Goal: Information Seeking & Learning: Learn about a topic

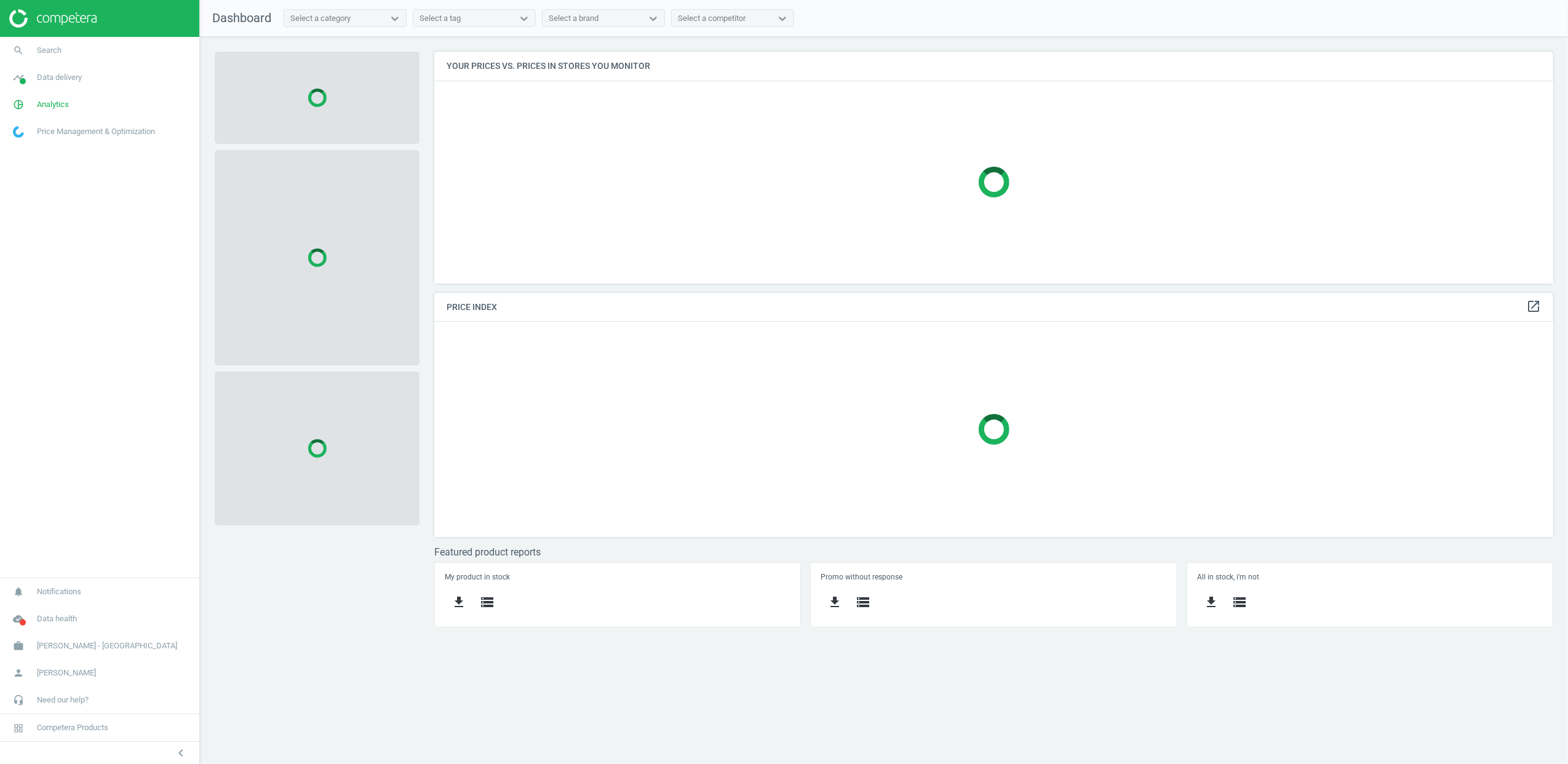
scroll to position [257, 1145]
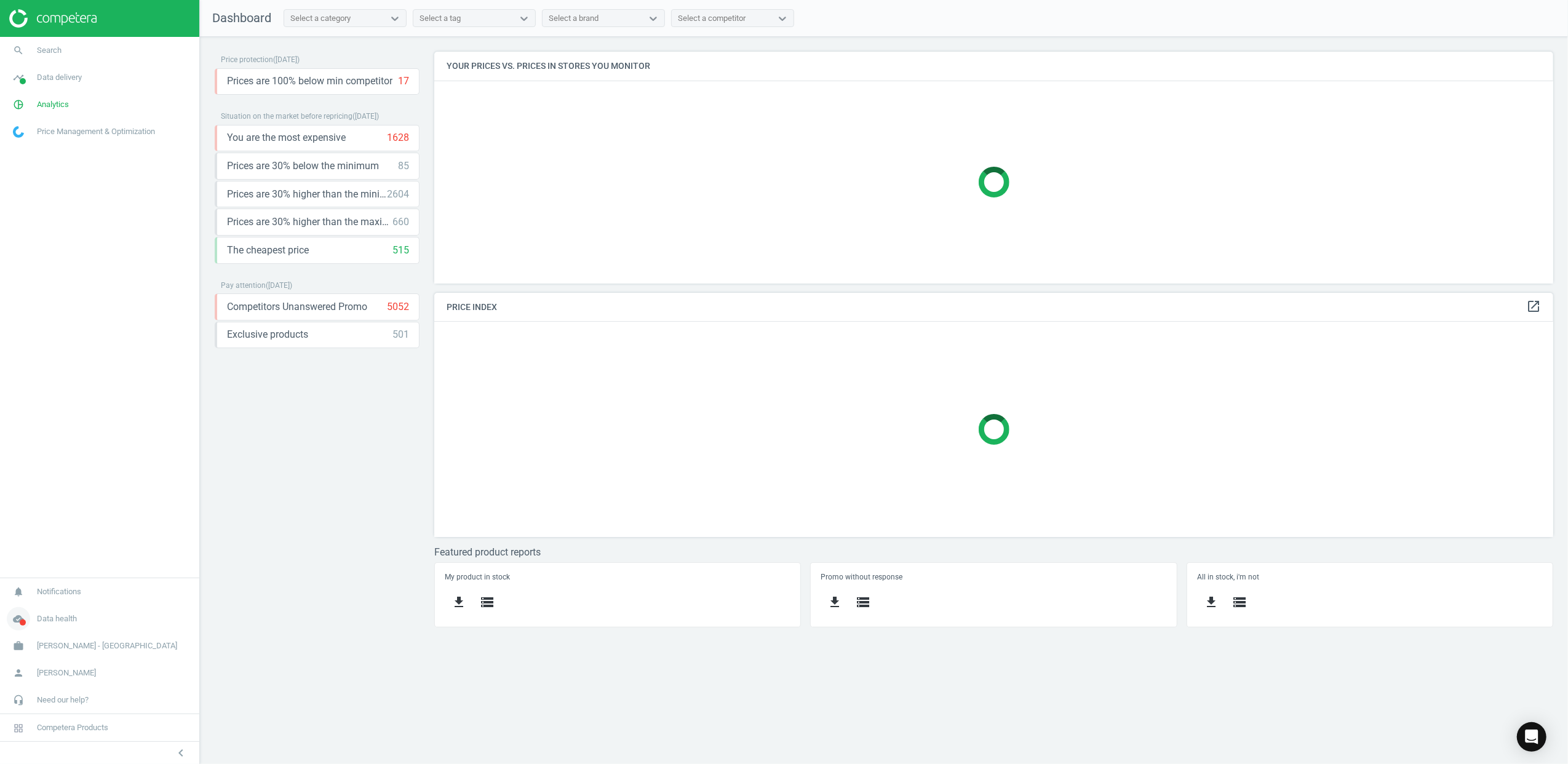
click at [17, 622] on icon "cloud_done" at bounding box center [19, 619] width 24 height 24
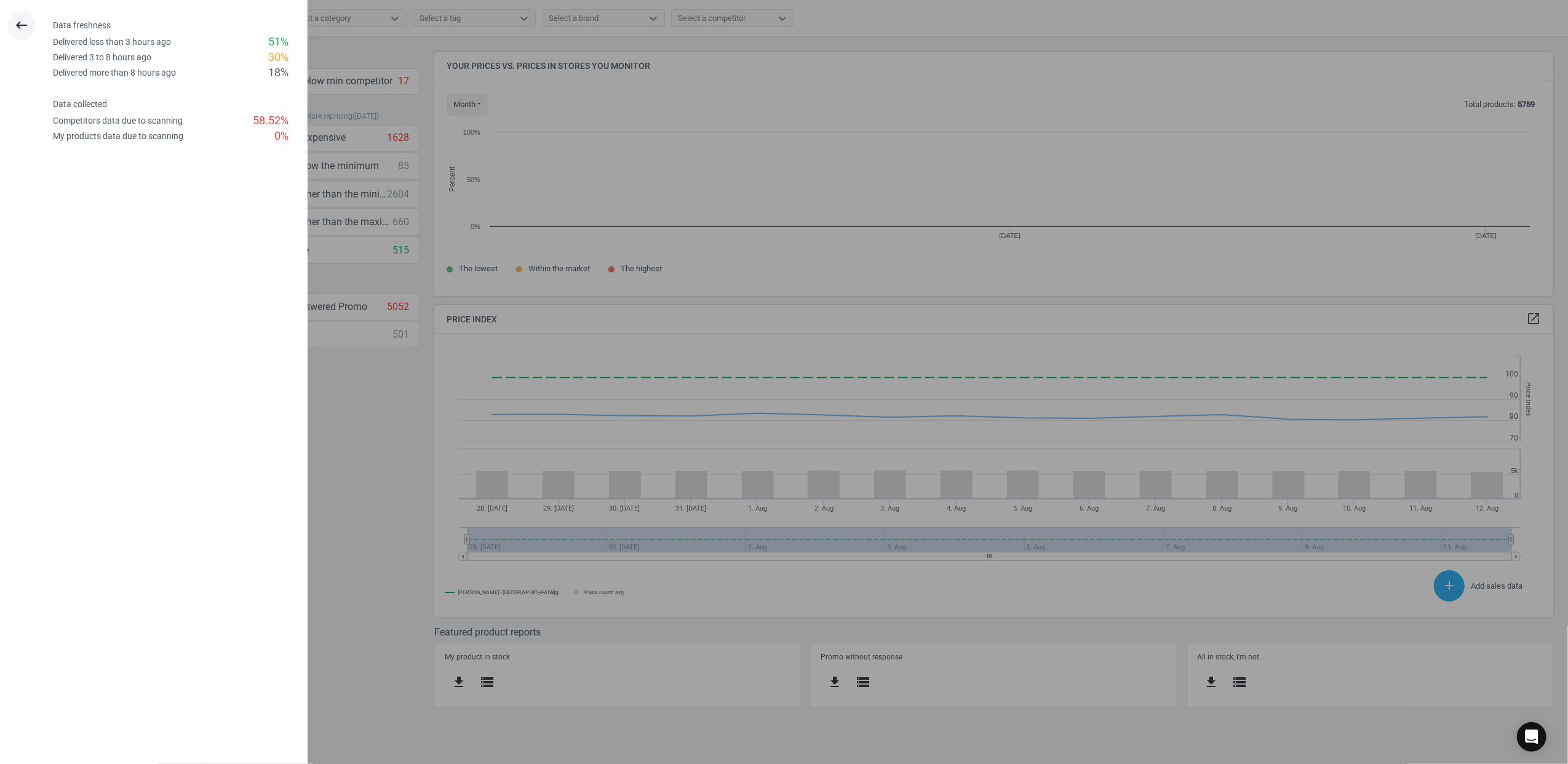
scroll to position [269, 1145]
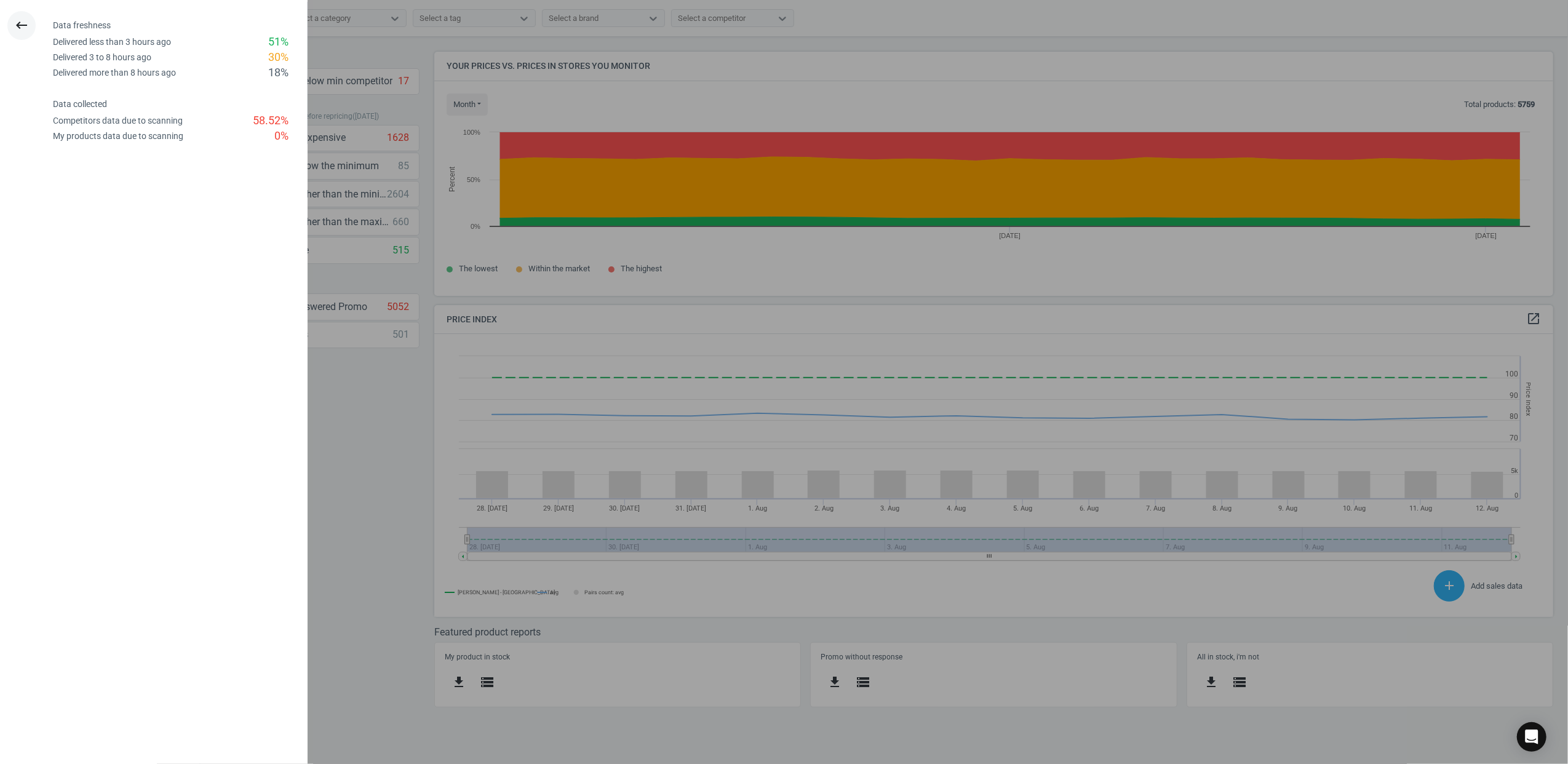
click at [15, 30] on icon "keyboard_backspace" at bounding box center [22, 26] width 15 height 15
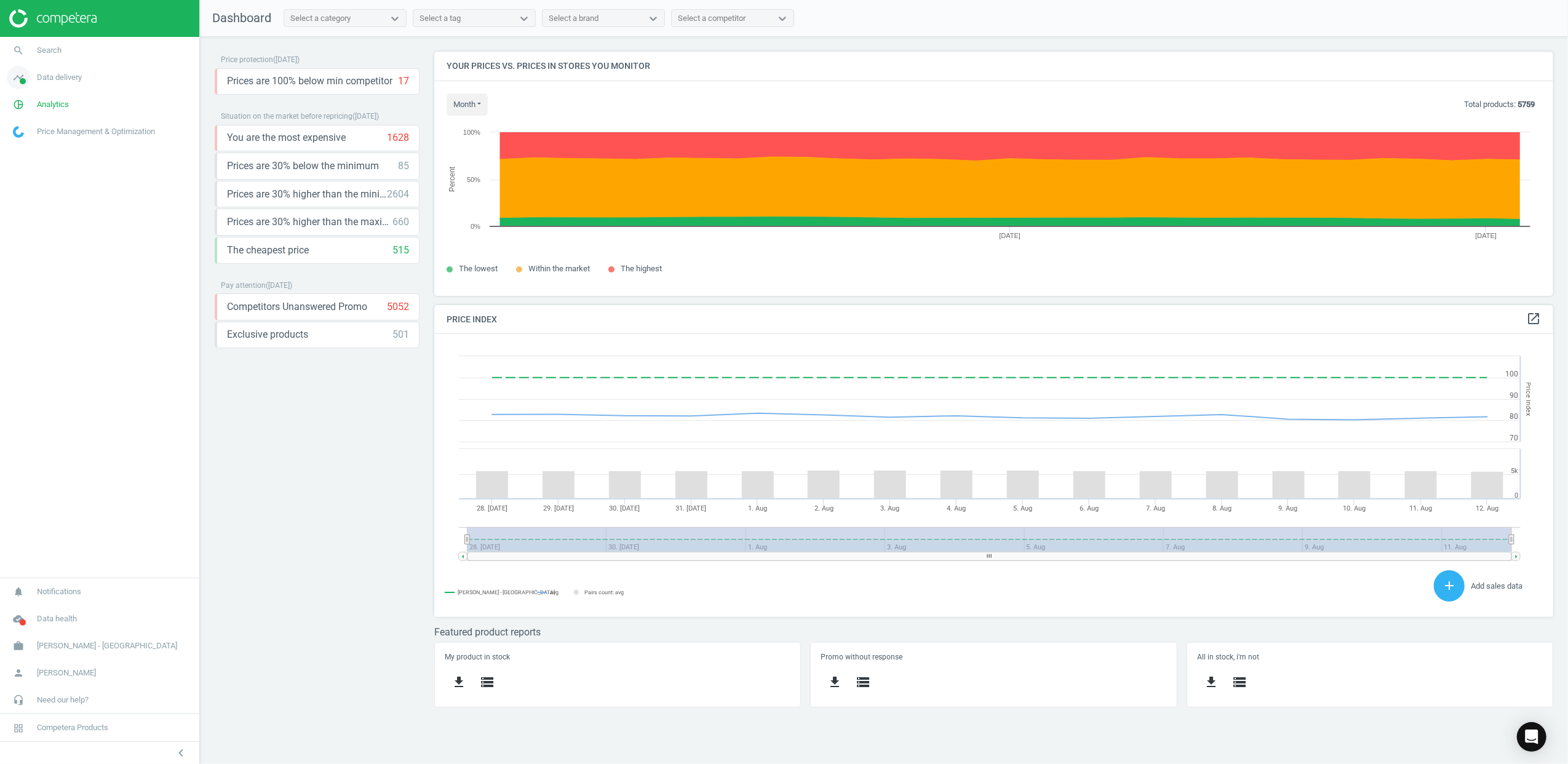
click at [54, 79] on span "Data delivery" at bounding box center [59, 78] width 45 height 11
click at [20, 179] on span "Stores" at bounding box center [24, 179] width 21 height 10
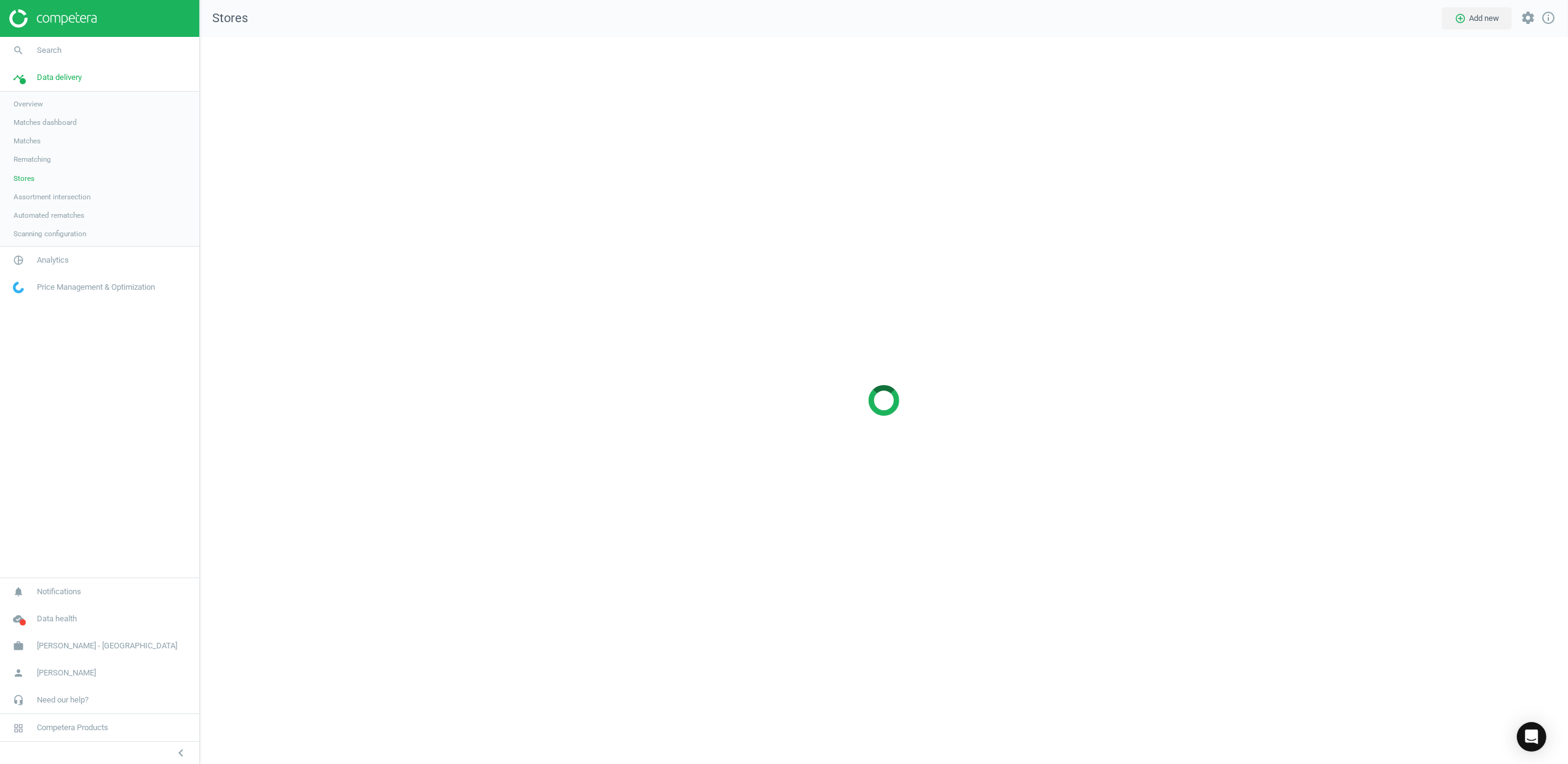
scroll to position [753, 1393]
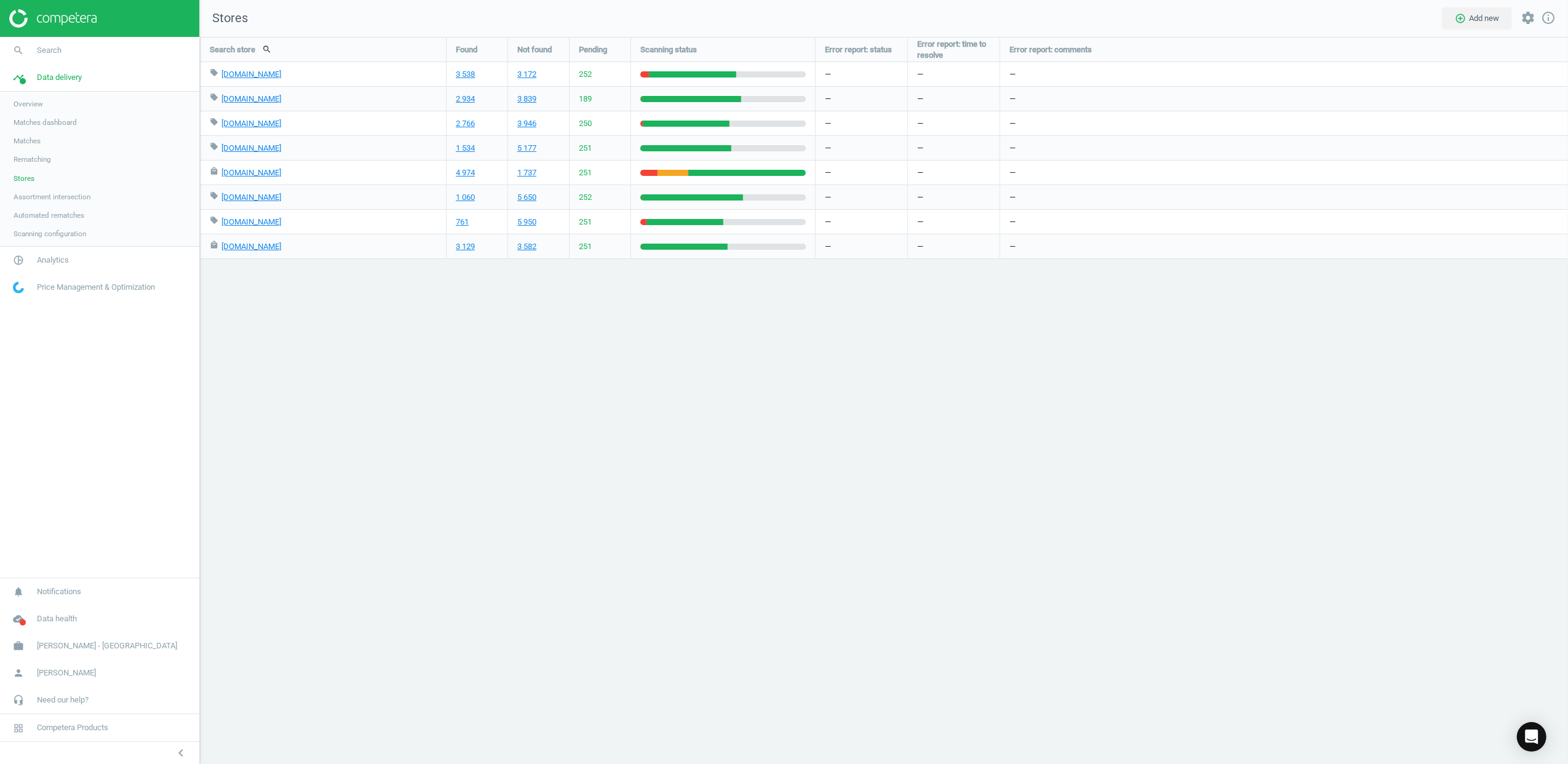
click at [663, 348] on div "Search store search Found Not found Pending Scanning status Error report: statu…" at bounding box center [884, 400] width 1368 height 727
click at [37, 80] on span "Data delivery" at bounding box center [59, 78] width 45 height 11
click at [19, 98] on icon "pie_chart_outlined" at bounding box center [19, 105] width 24 height 24
click at [25, 241] on span "Stores" at bounding box center [24, 243] width 21 height 10
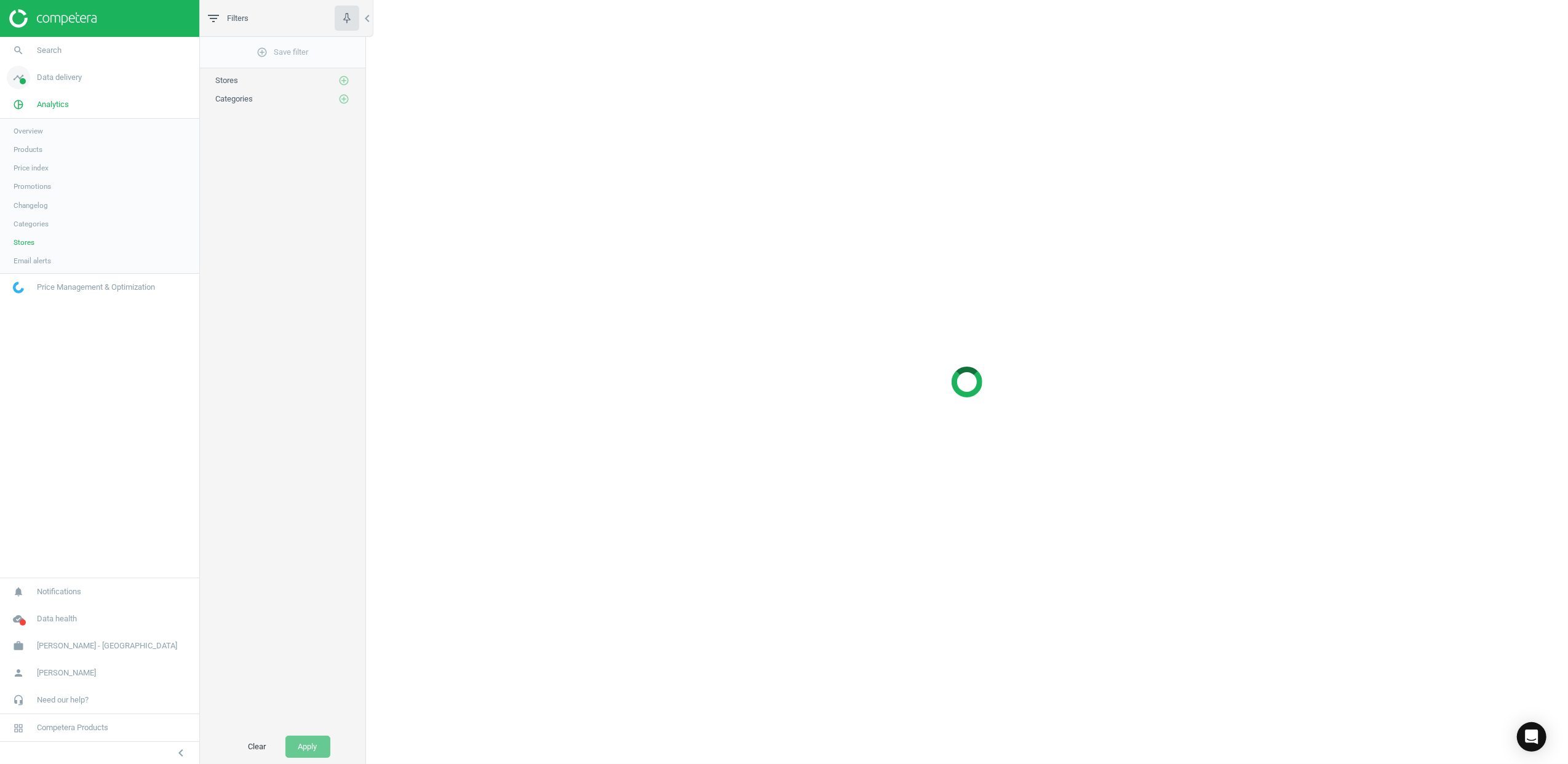
click at [24, 85] on icon "timeline" at bounding box center [19, 78] width 24 height 24
click at [26, 176] on span "Stores" at bounding box center [24, 179] width 21 height 10
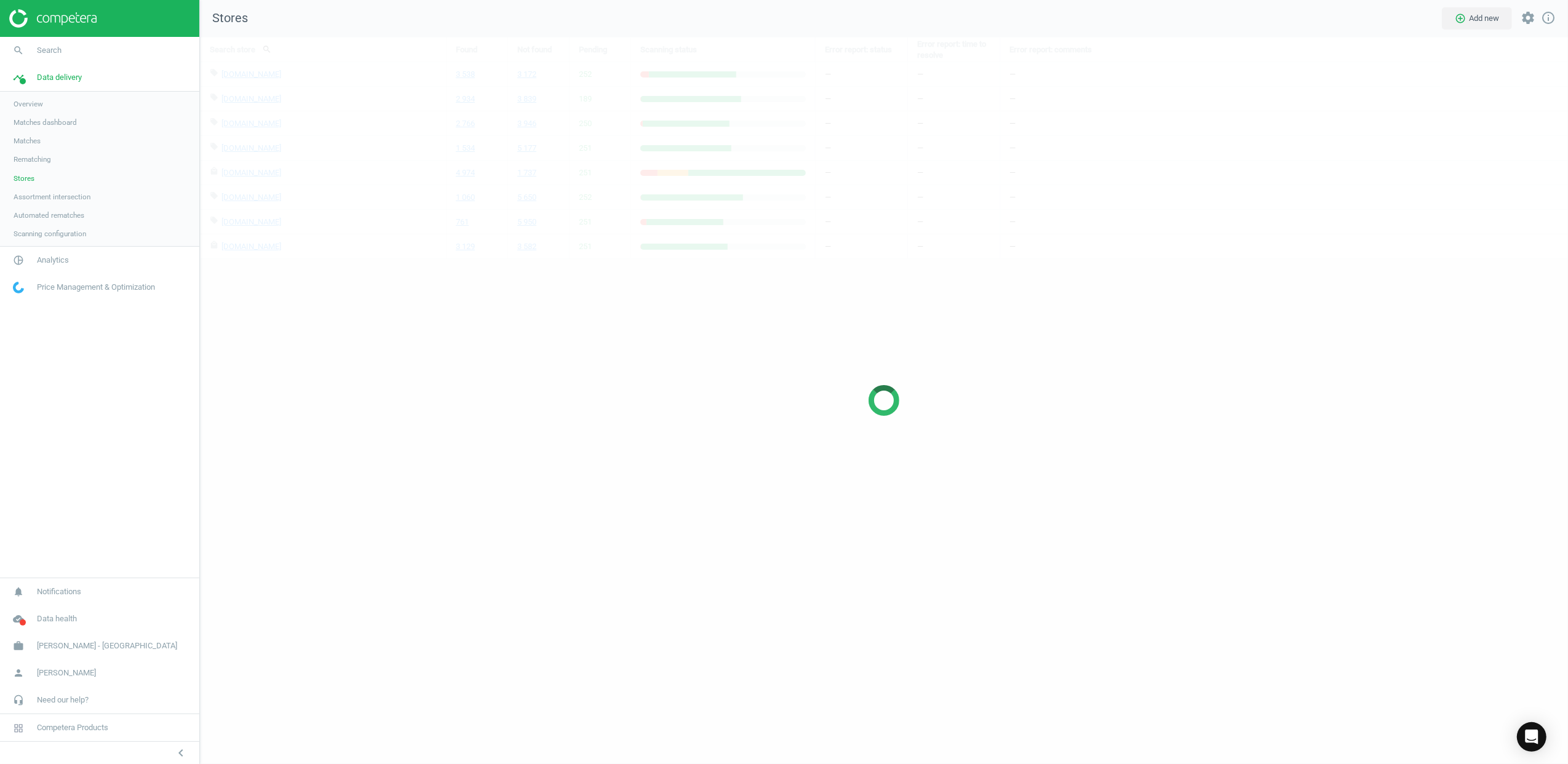
scroll to position [753, 1393]
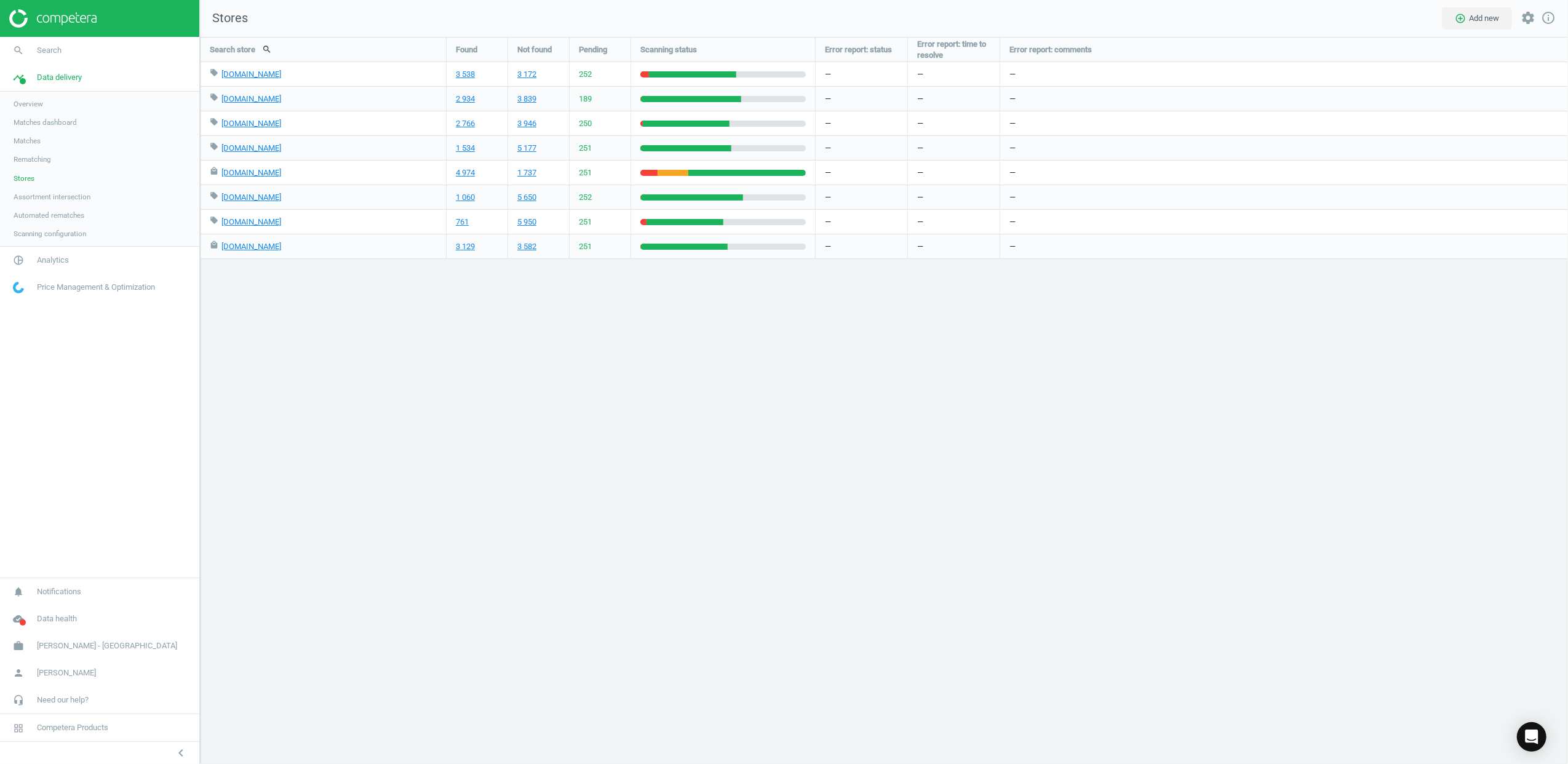
click at [591, 79] on span "252" at bounding box center [585, 75] width 13 height 11
click at [583, 74] on span "252" at bounding box center [585, 75] width 13 height 11
drag, startPoint x: 583, startPoint y: 74, endPoint x: 394, endPoint y: 475, distance: 443.3
click at [394, 475] on div "Search store search Found Not found Pending Scanning status Error report: statu…" at bounding box center [884, 400] width 1368 height 727
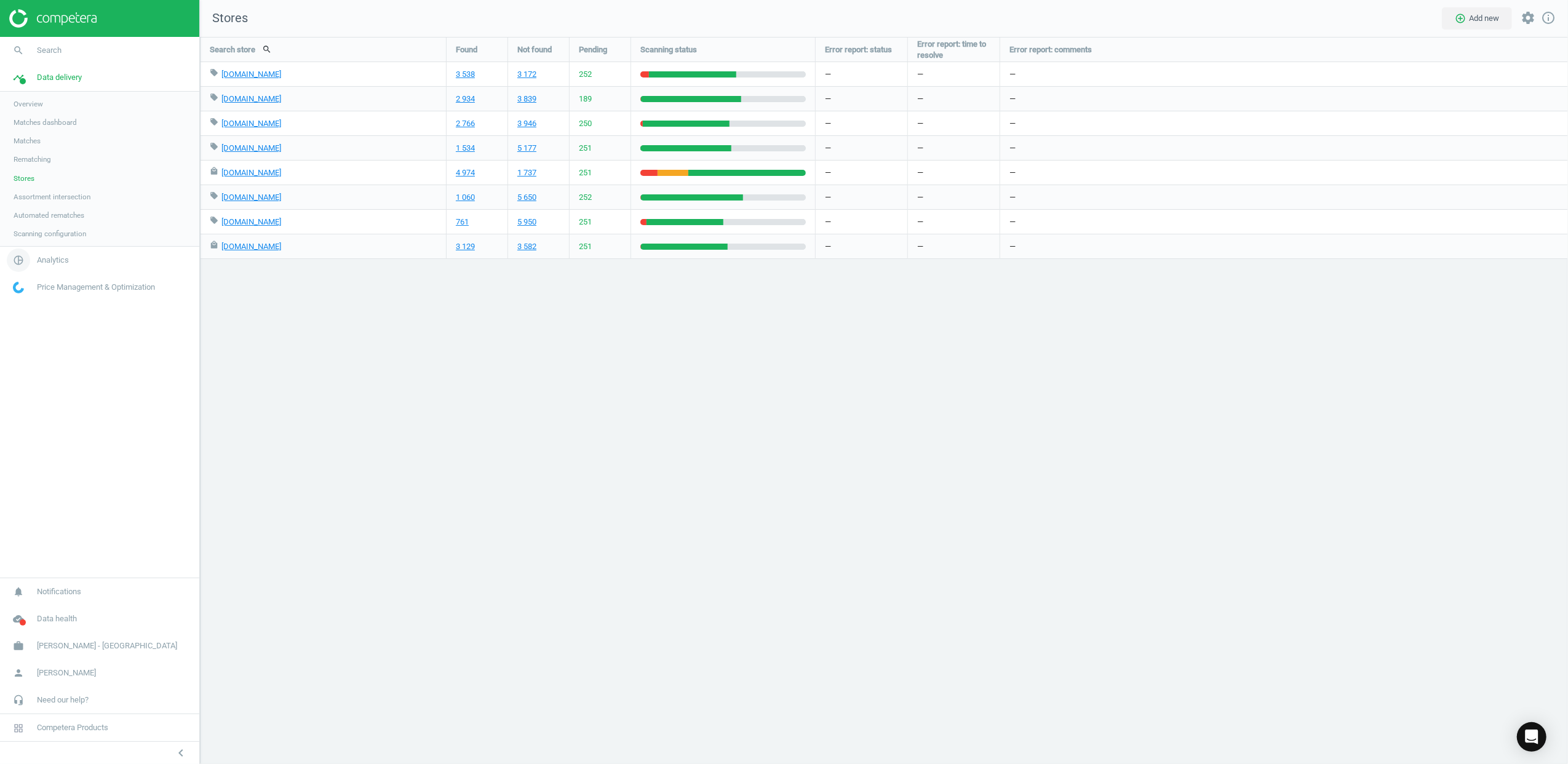
click at [35, 254] on span "pie_chart_outlined" at bounding box center [18, 261] width 37 height 27
click at [35, 149] on span "Products" at bounding box center [28, 149] width 29 height 10
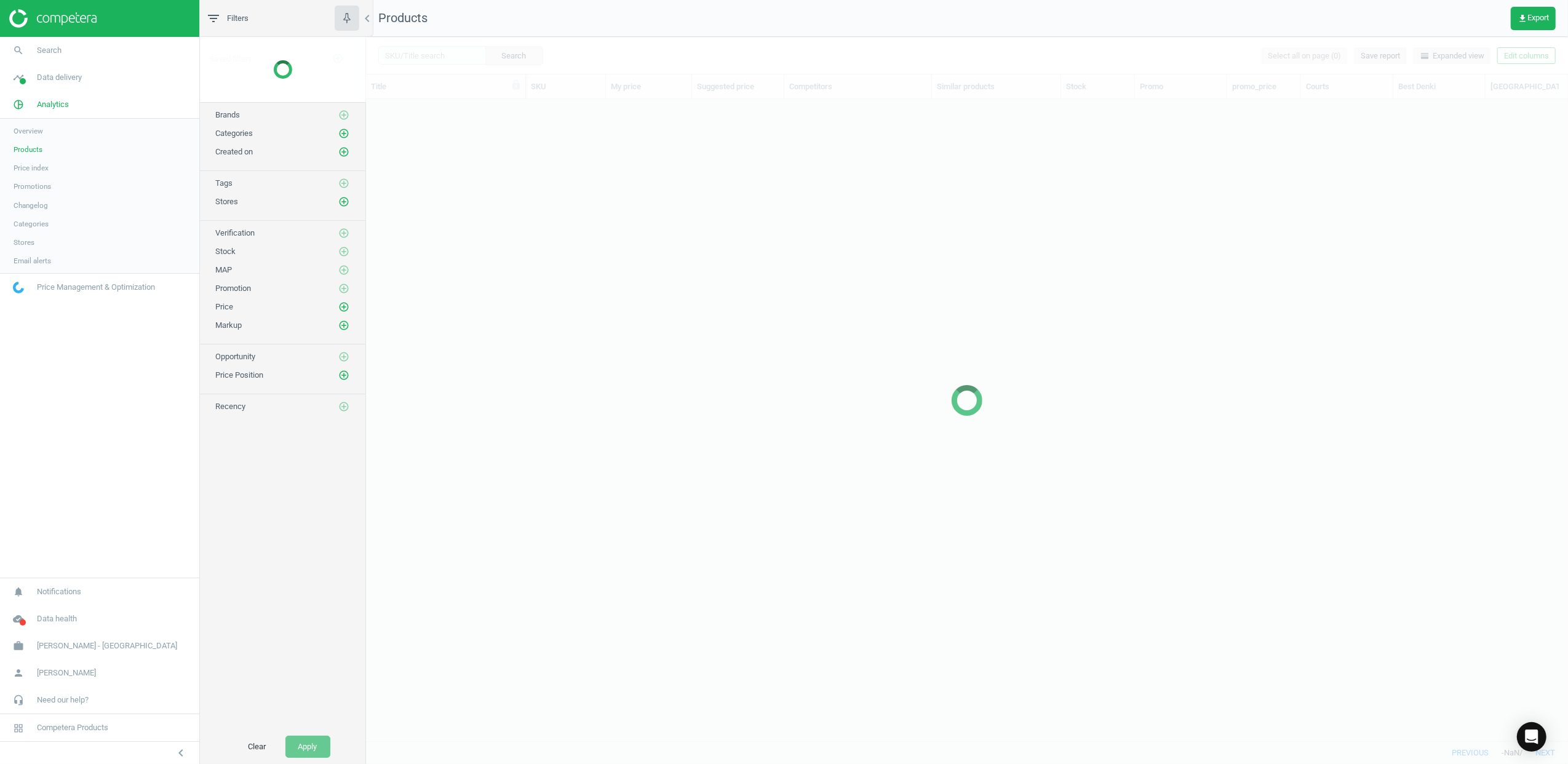
scroll to position [617, 1190]
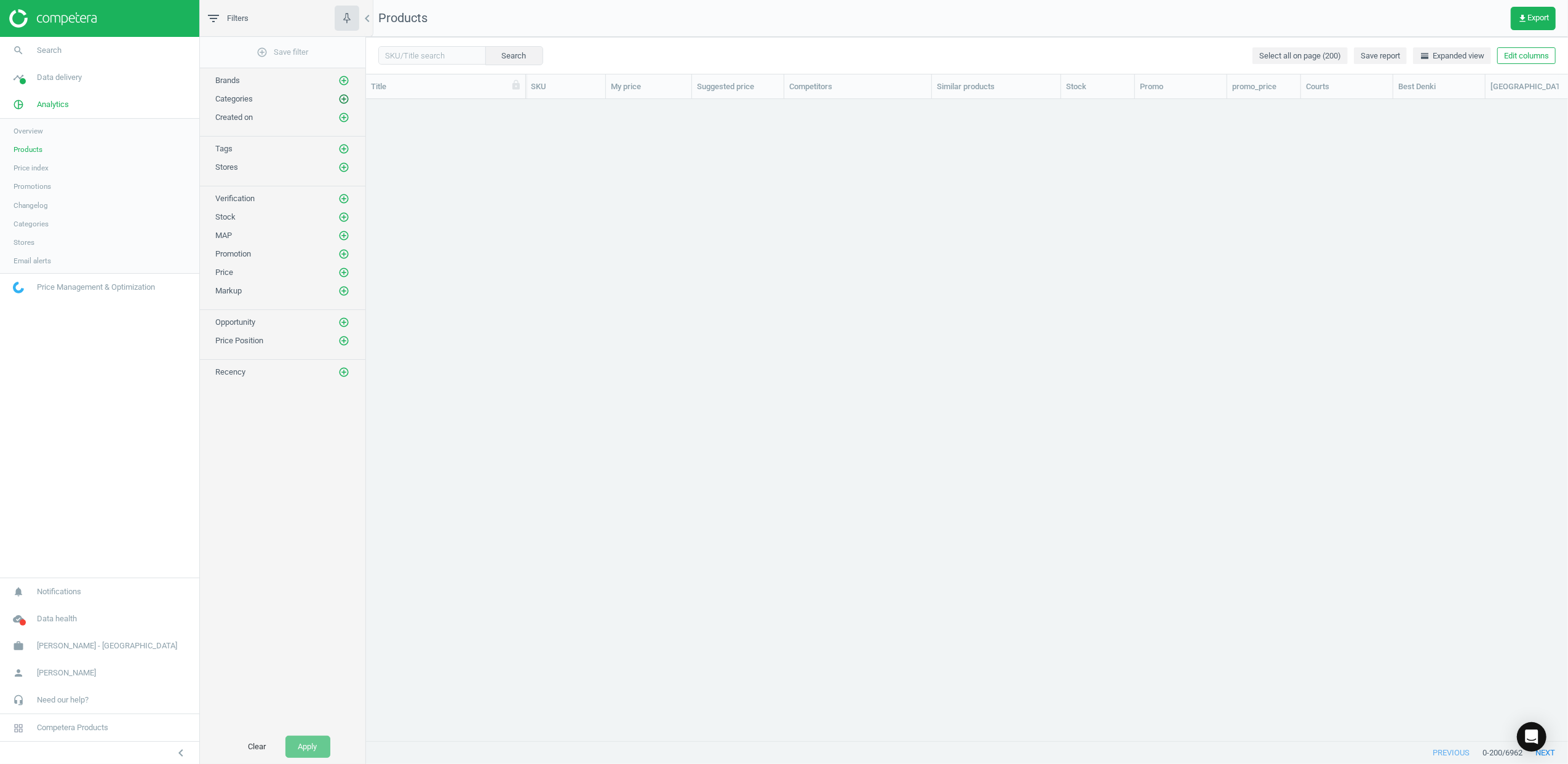
click at [342, 100] on icon "add_circle_outline" at bounding box center [344, 99] width 11 height 11
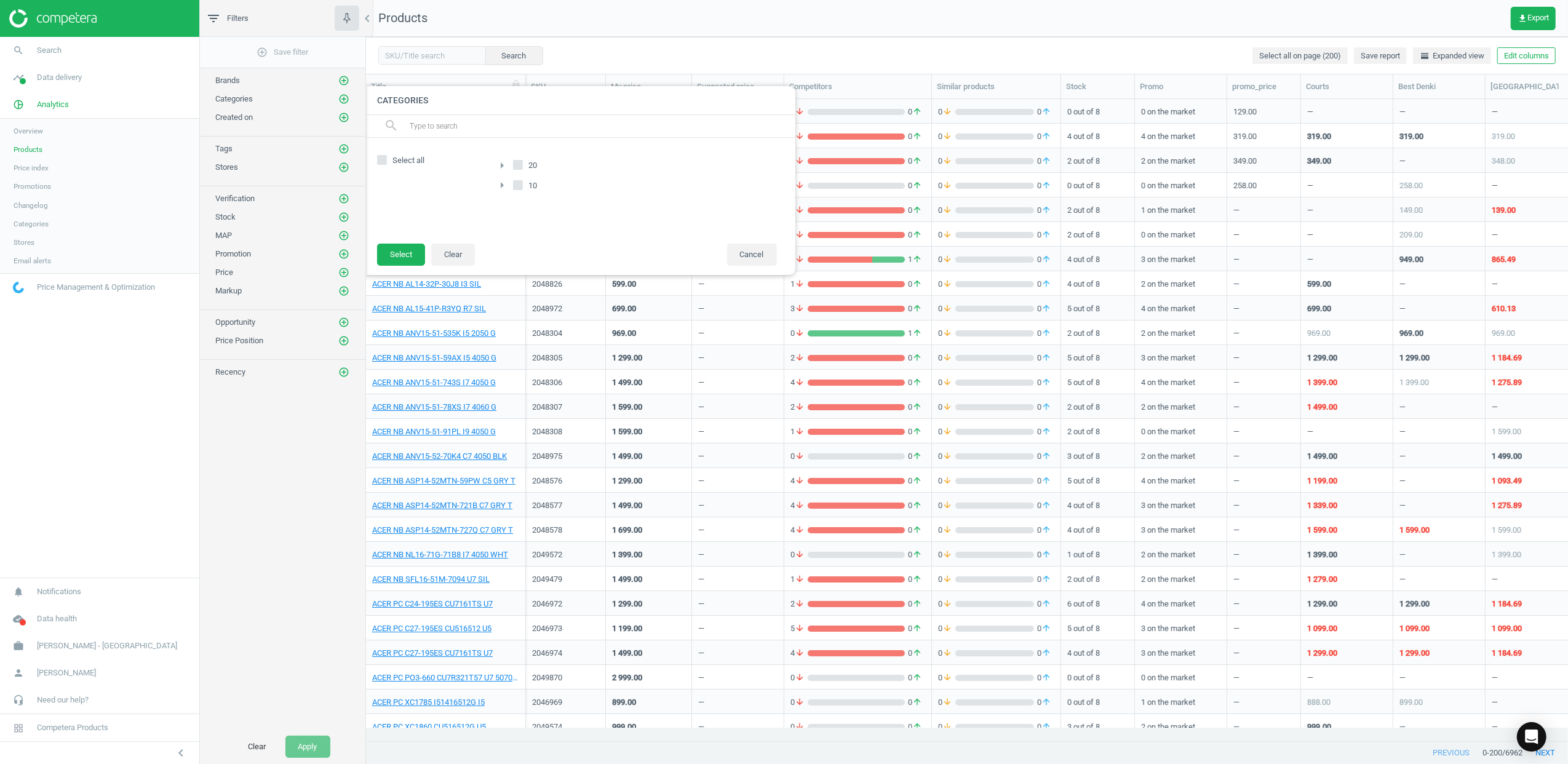
click at [392, 161] on span "Select all" at bounding box center [408, 161] width 37 height 11
click at [386, 161] on input "Select all" at bounding box center [381, 160] width 8 height 8
checkbox input "true"
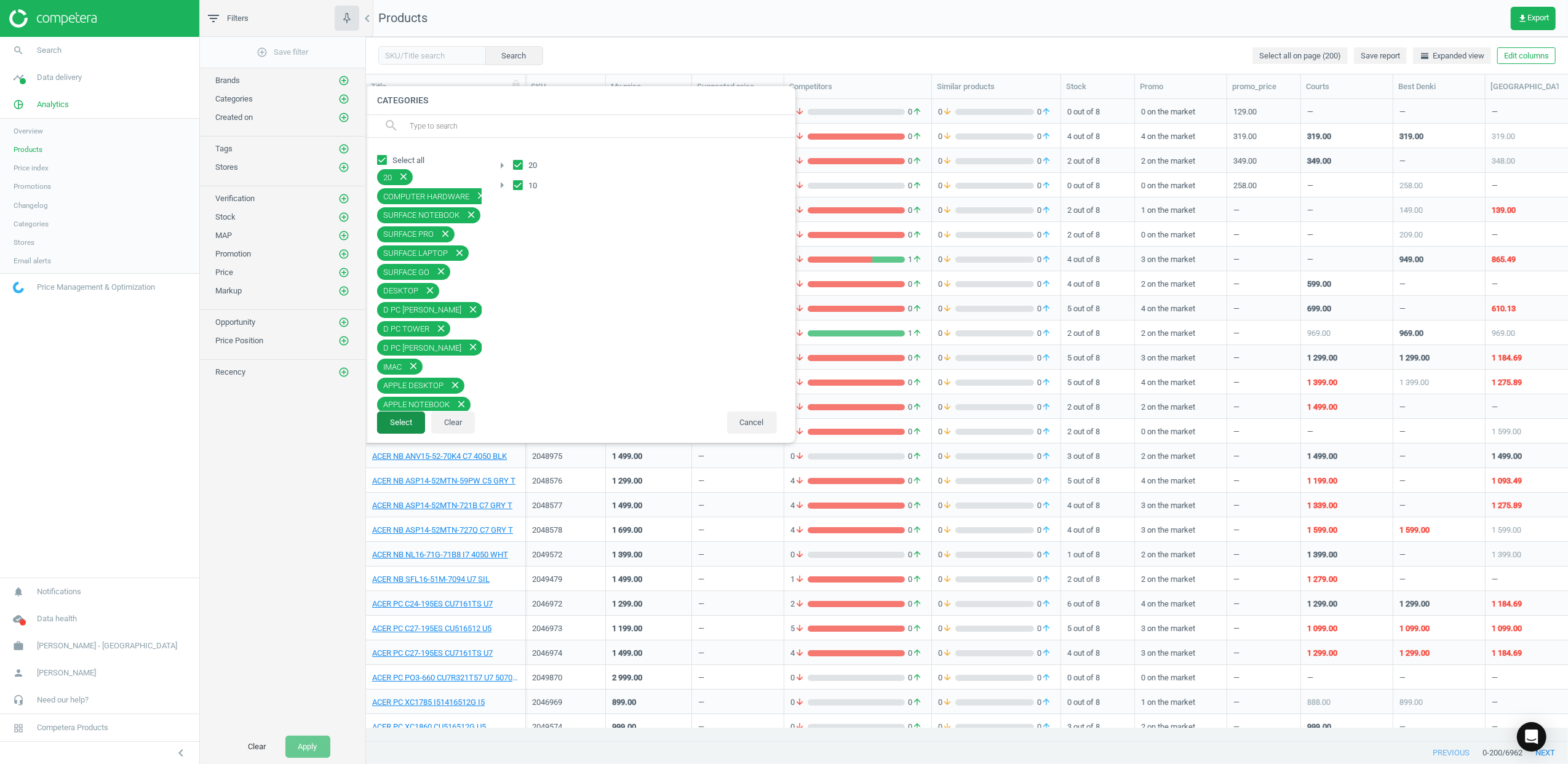
click at [392, 419] on button "Select" at bounding box center [401, 423] width 48 height 22
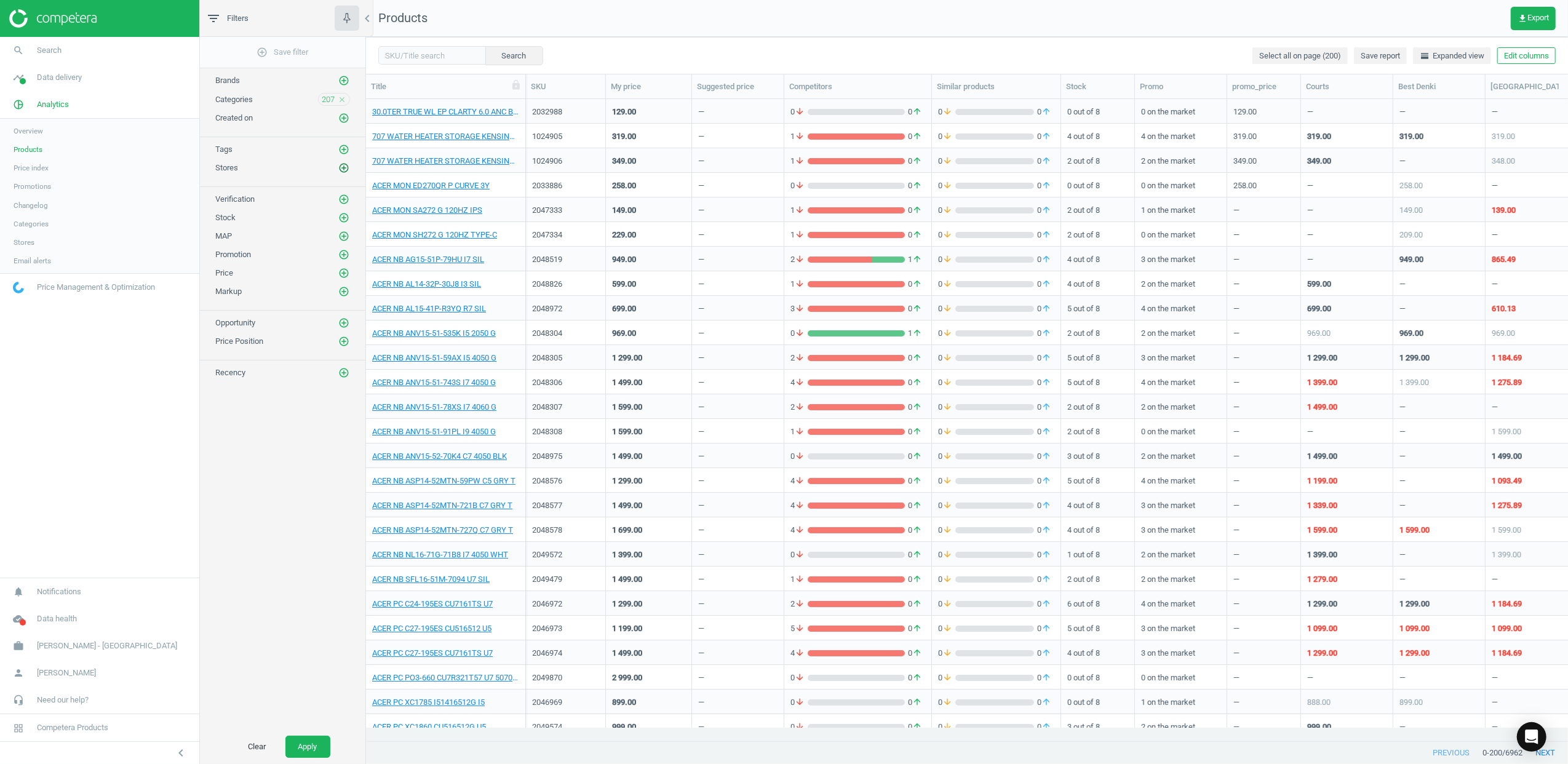
click at [342, 174] on icon "add_circle_outline" at bounding box center [344, 168] width 11 height 11
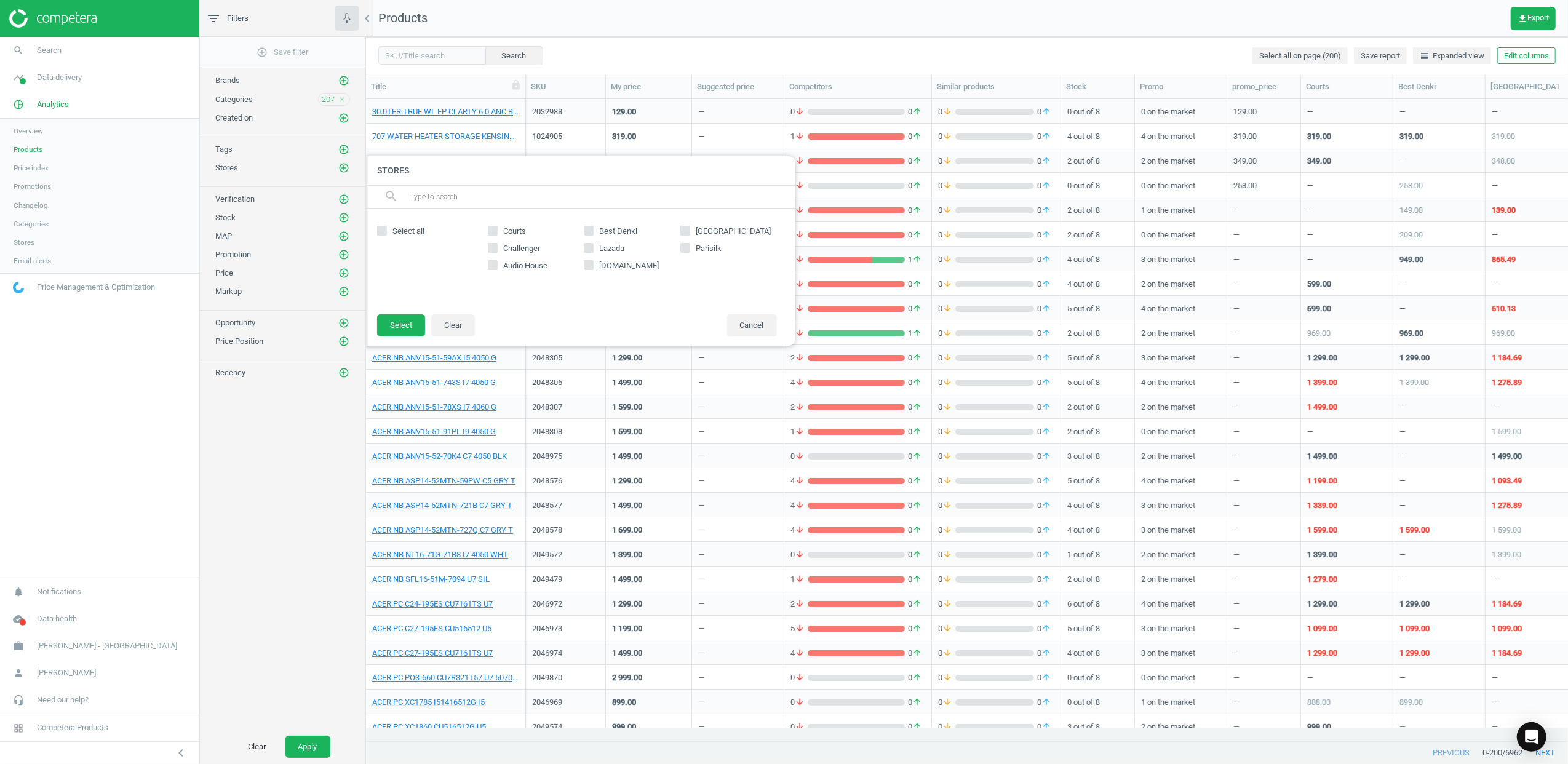
click at [404, 236] on span "Select all" at bounding box center [408, 231] width 37 height 11
click at [386, 235] on input "Select all" at bounding box center [381, 230] width 8 height 8
checkbox input "true"
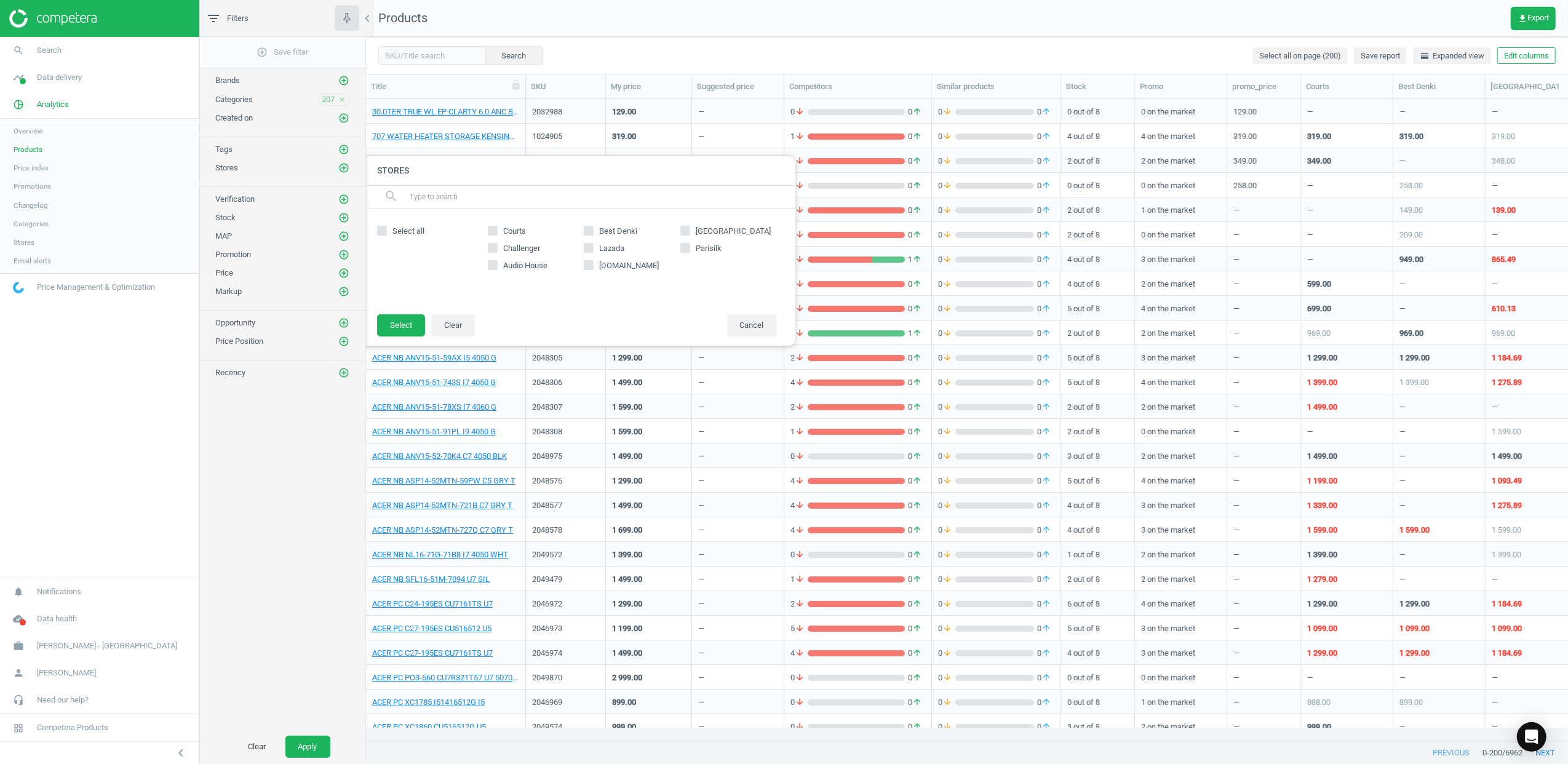
checkbox input "true"
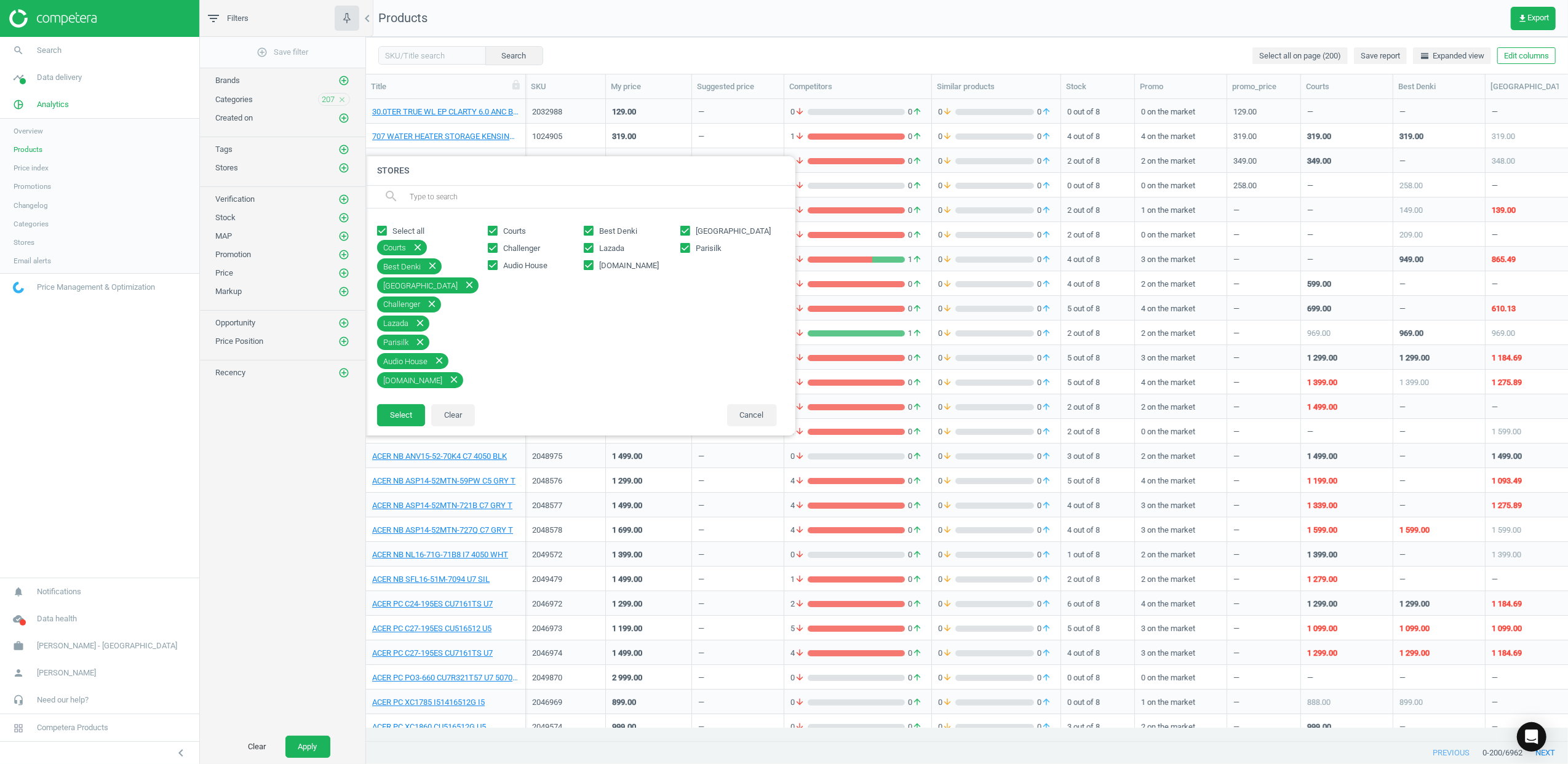
click at [599, 260] on span "[DOMAIN_NAME]" at bounding box center [629, 266] width 65 height 11
click at [593, 261] on input "[DOMAIN_NAME]" at bounding box center [589, 264] width 8 height 8
checkbox input "false"
click at [596, 251] on span "Lazada" at bounding box center [611, 249] width 30 height 11
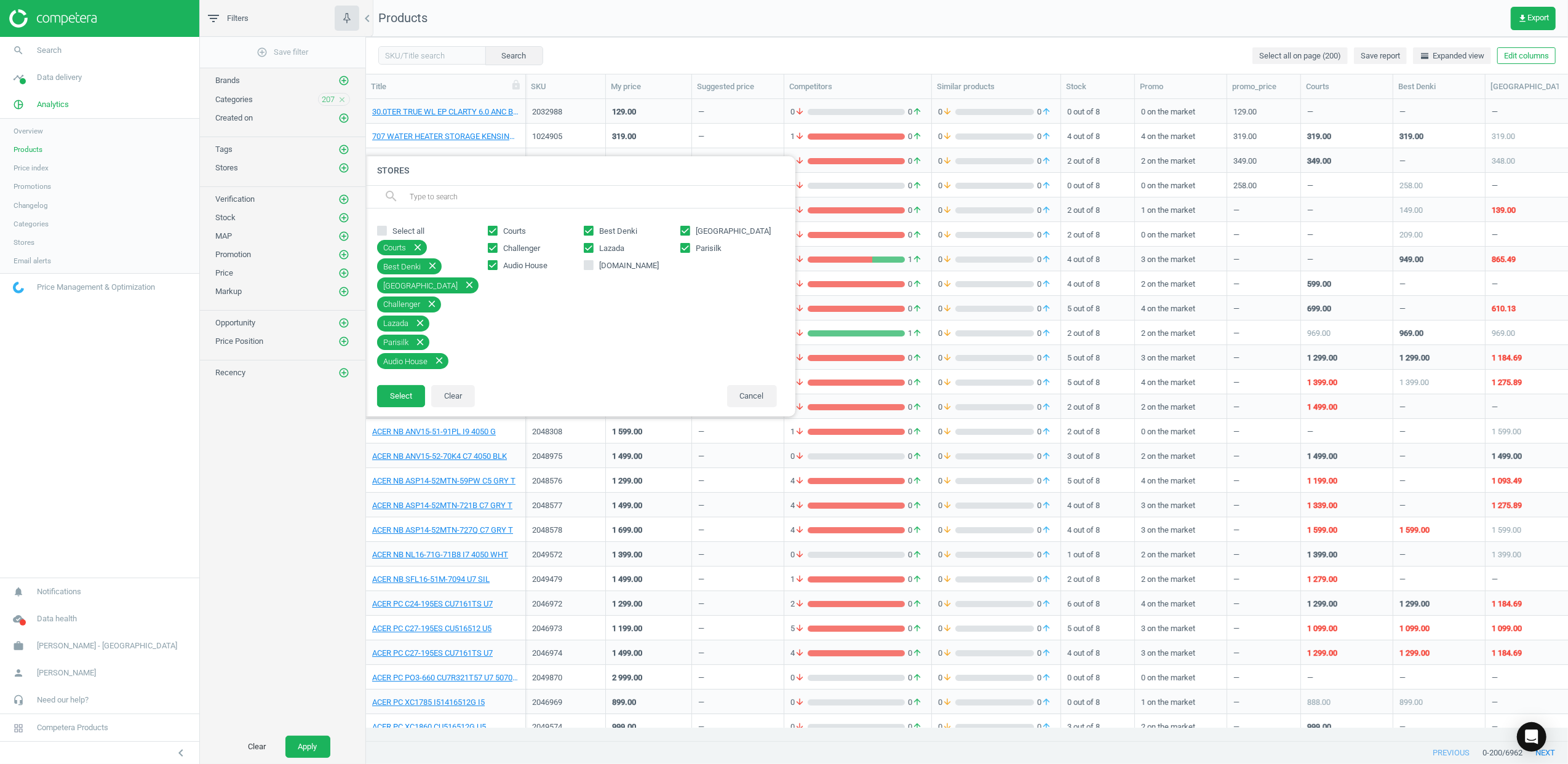
click at [593, 251] on input "Lazada" at bounding box center [589, 248] width 8 height 8
checkbox input "false"
click at [406, 375] on button "Select" at bounding box center [401, 378] width 48 height 22
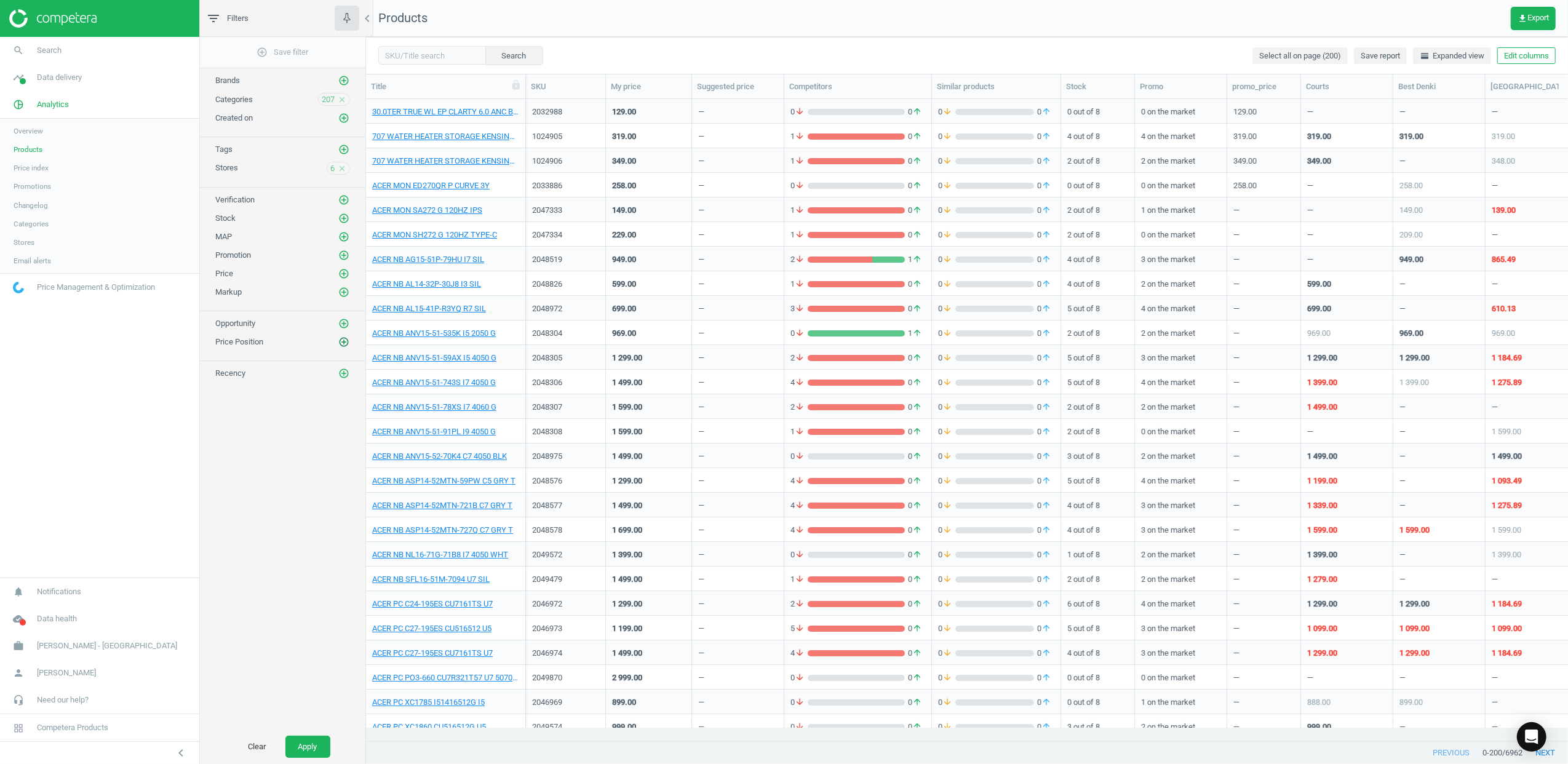
click at [338, 345] on icon "add_circle_outline" at bounding box center [344, 342] width 11 height 11
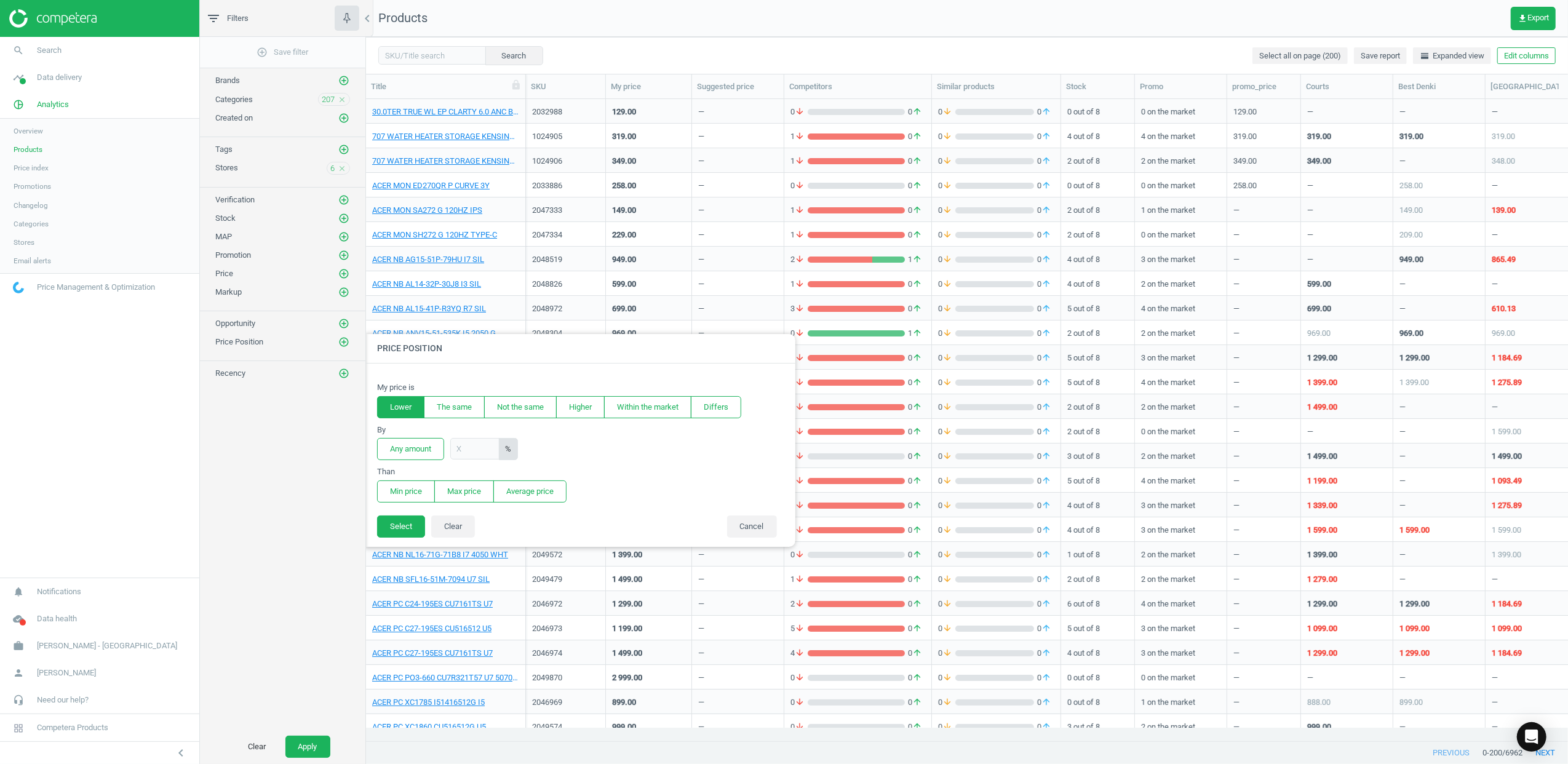
click at [404, 412] on button "Lower" at bounding box center [401, 408] width 47 height 22
click at [417, 447] on button "Any amount" at bounding box center [411, 449] width 67 height 22
click at [390, 523] on button "Select" at bounding box center [401, 527] width 48 height 22
click at [399, 493] on button "Min price" at bounding box center [406, 491] width 58 height 22
click at [412, 523] on button "Select" at bounding box center [401, 527] width 48 height 22
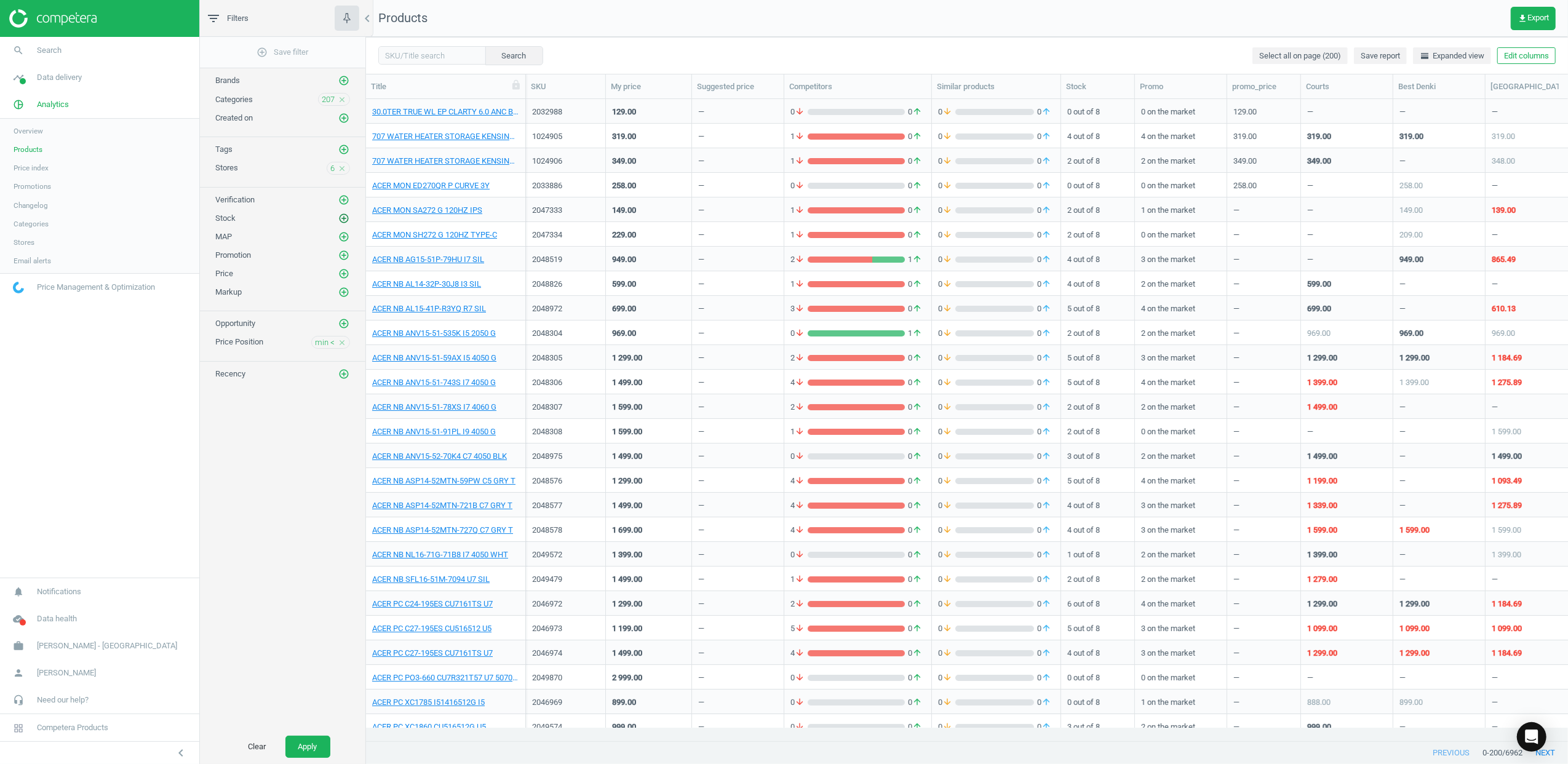
click at [342, 224] on icon "add_circle_outline" at bounding box center [344, 218] width 11 height 11
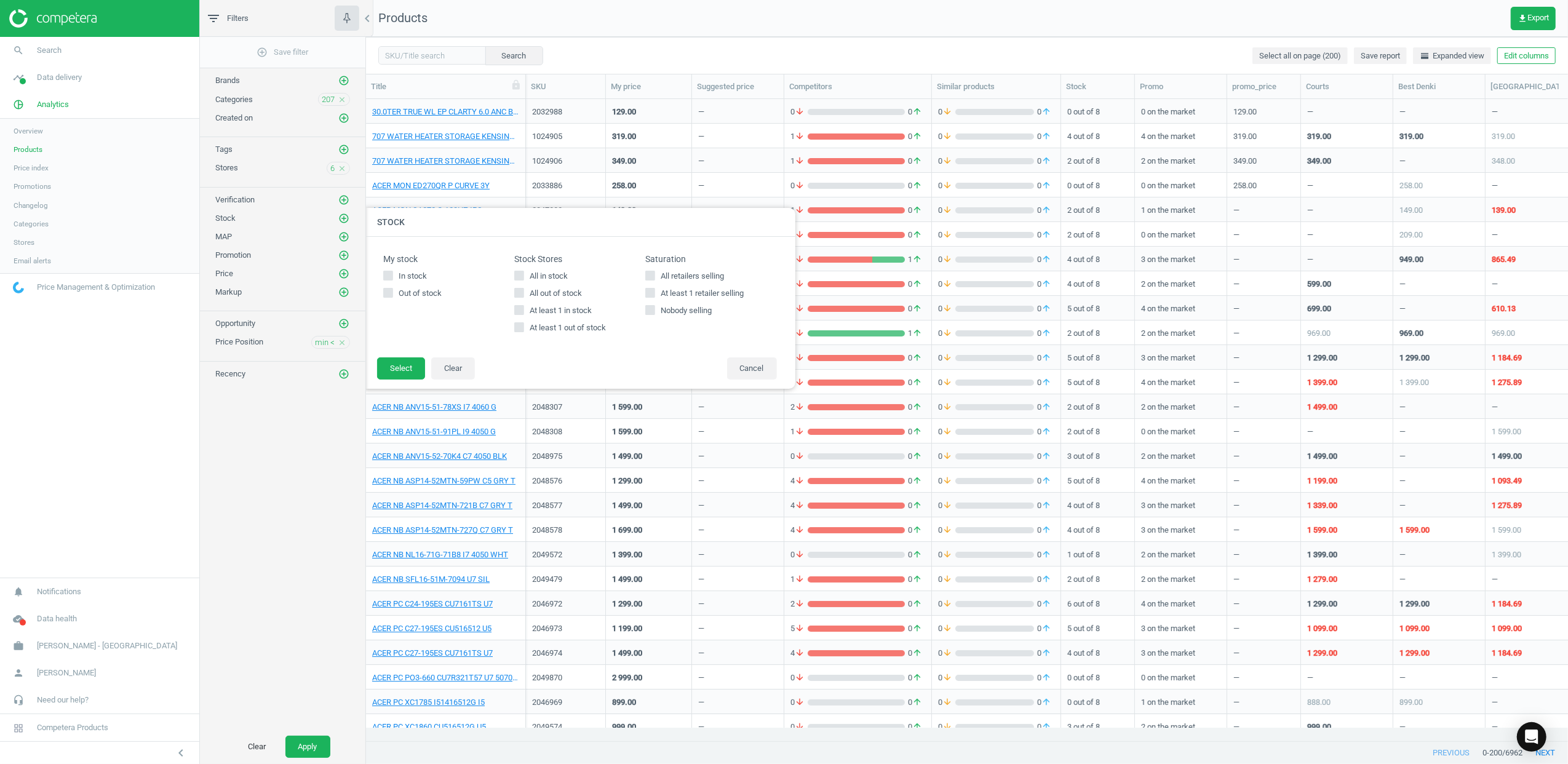
click at [544, 304] on div "All in stock All out of stock At least 1 in stock At least 1 out of stock" at bounding box center [580, 302] width 131 height 63
click at [544, 311] on span "At least 1 in stock" at bounding box center [561, 311] width 67 height 11
click at [523, 311] on input "At least 1 in stock" at bounding box center [519, 310] width 8 height 8
checkbox input "true"
click at [397, 363] on button "Select" at bounding box center [401, 369] width 48 height 22
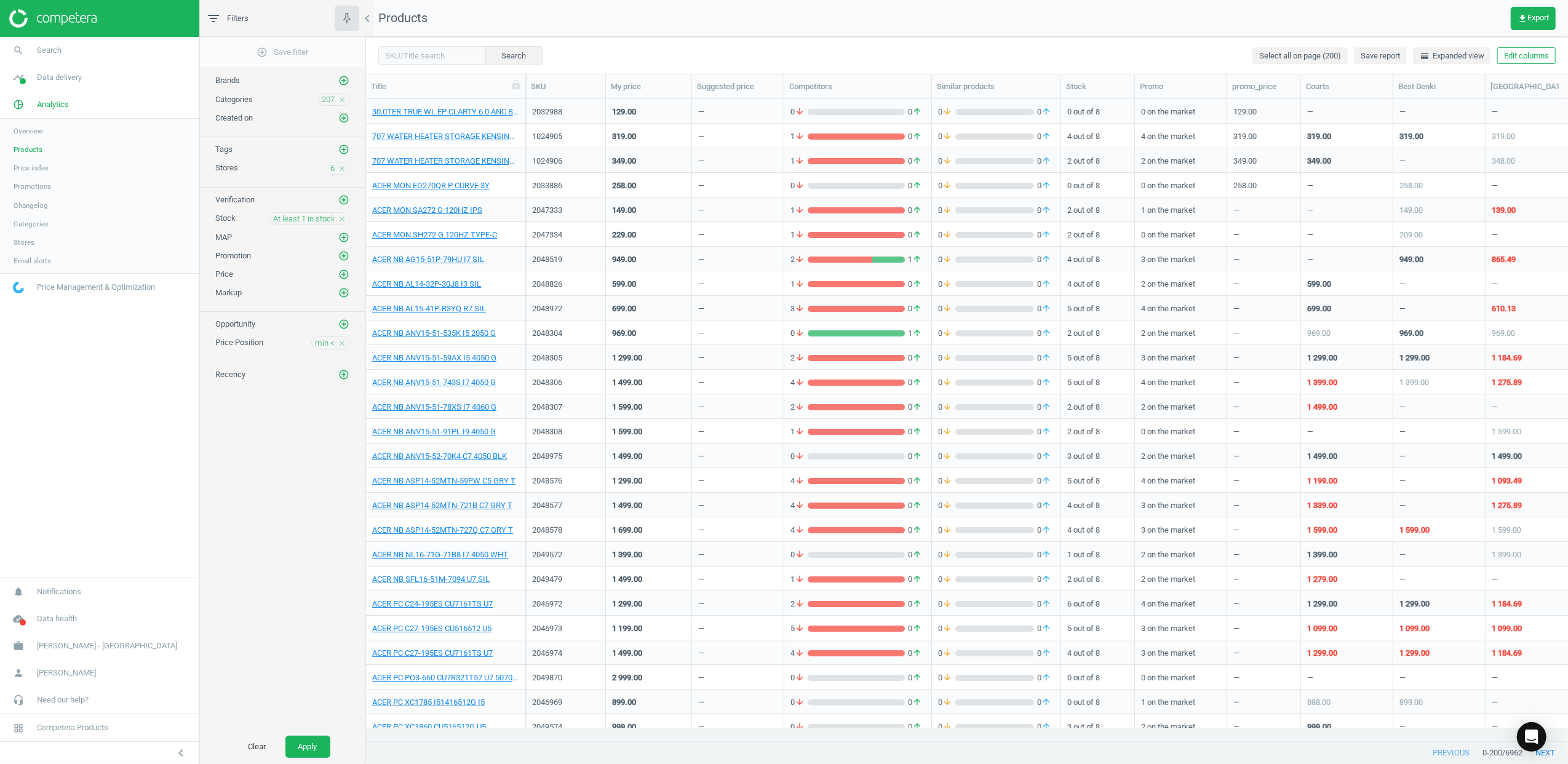
click at [338, 347] on icon "close" at bounding box center [342, 343] width 9 height 9
click at [347, 346] on icon "add_circle_outline" at bounding box center [344, 343] width 11 height 11
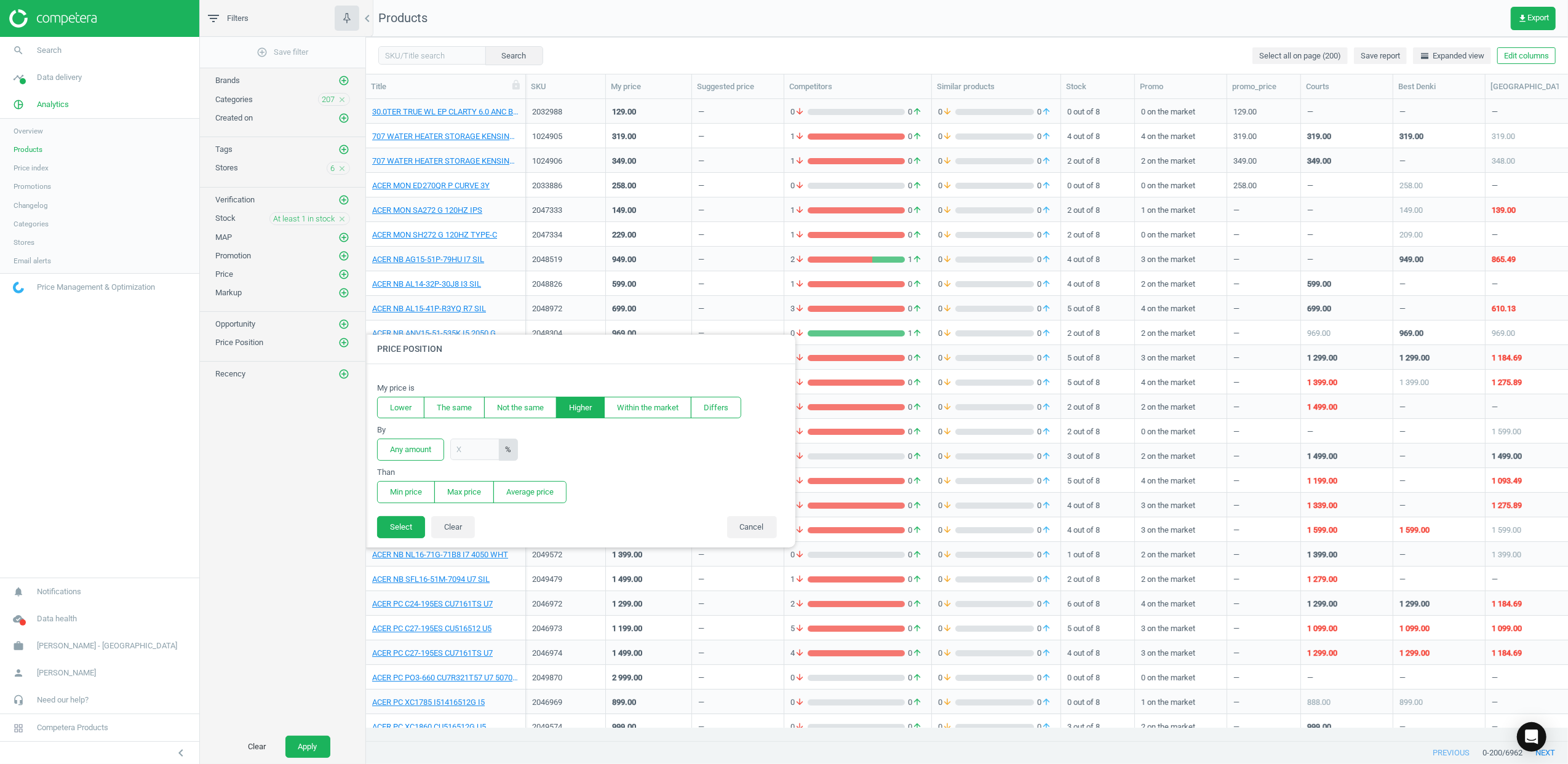
click at [575, 411] on button "Higher" at bounding box center [580, 408] width 49 height 22
click at [421, 446] on button "Any amount" at bounding box center [411, 450] width 67 height 22
click at [404, 492] on button "Min price" at bounding box center [406, 492] width 58 height 22
click at [404, 529] on button "Select" at bounding box center [401, 528] width 48 height 22
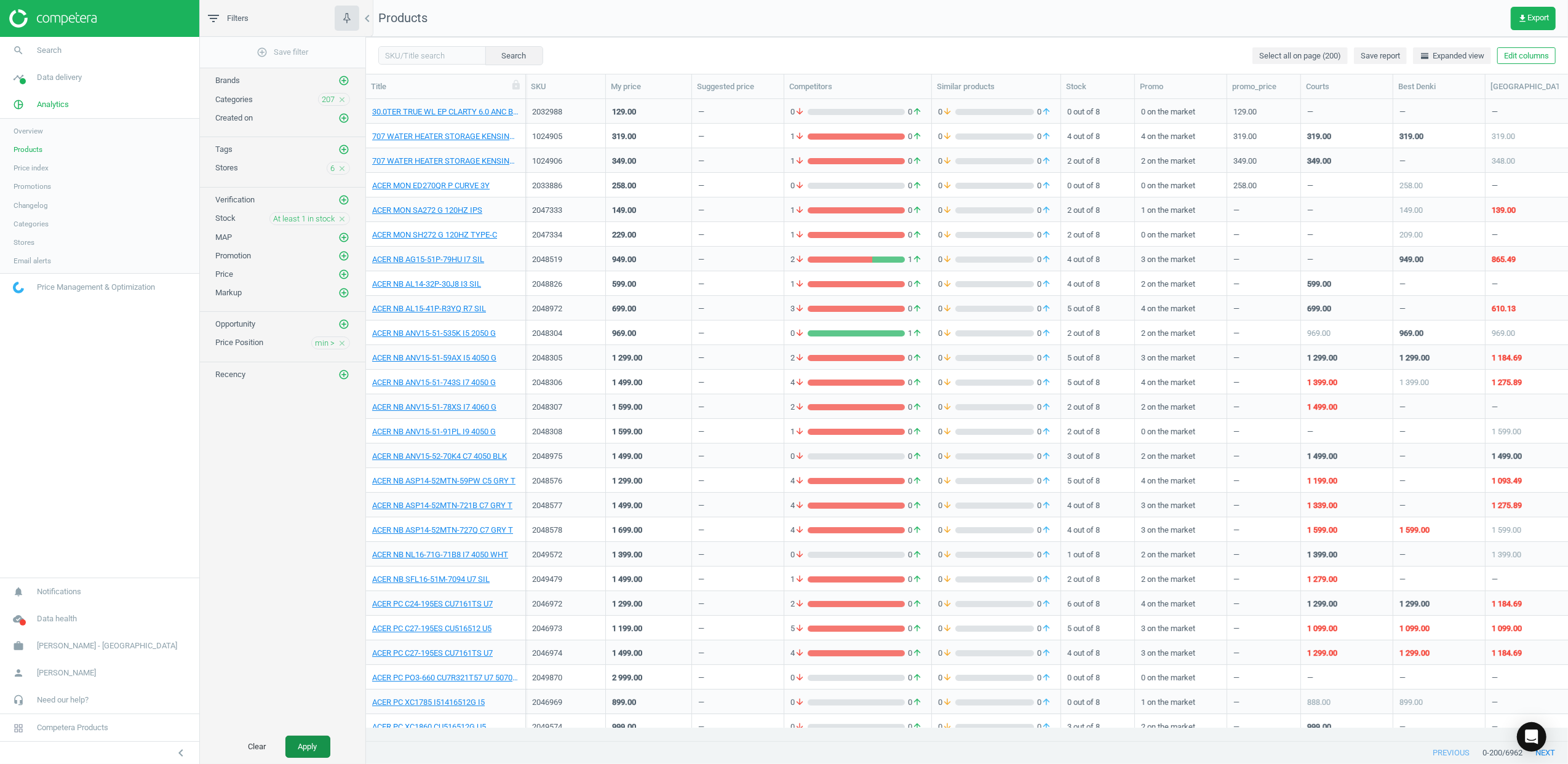
click at [320, 736] on button "Apply" at bounding box center [308, 747] width 45 height 22
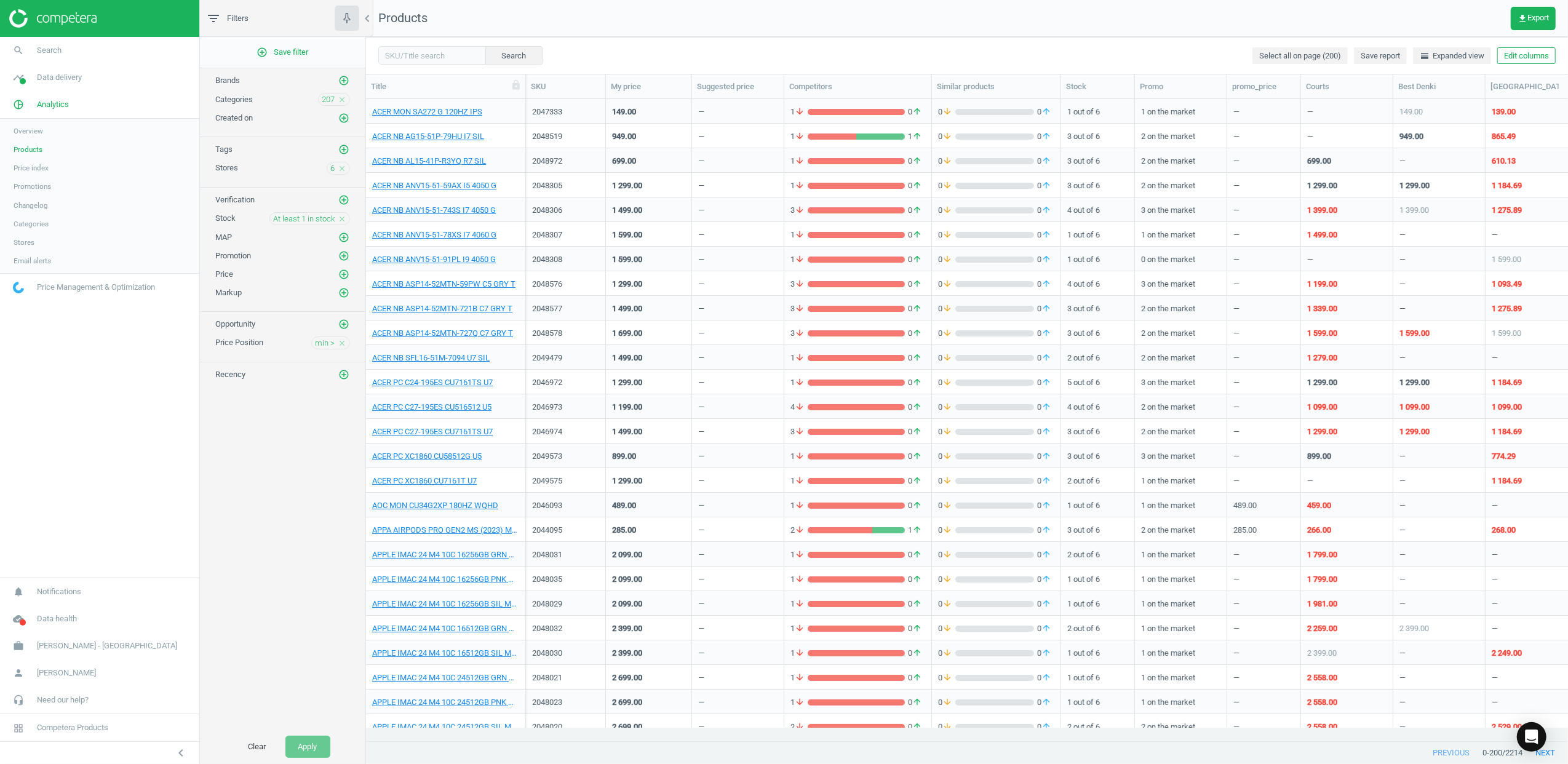
click at [345, 348] on icon "close" at bounding box center [342, 343] width 9 height 9
click at [16, 80] on icon "timeline" at bounding box center [19, 78] width 24 height 24
click at [42, 103] on span "Overview" at bounding box center [28, 104] width 29 height 10
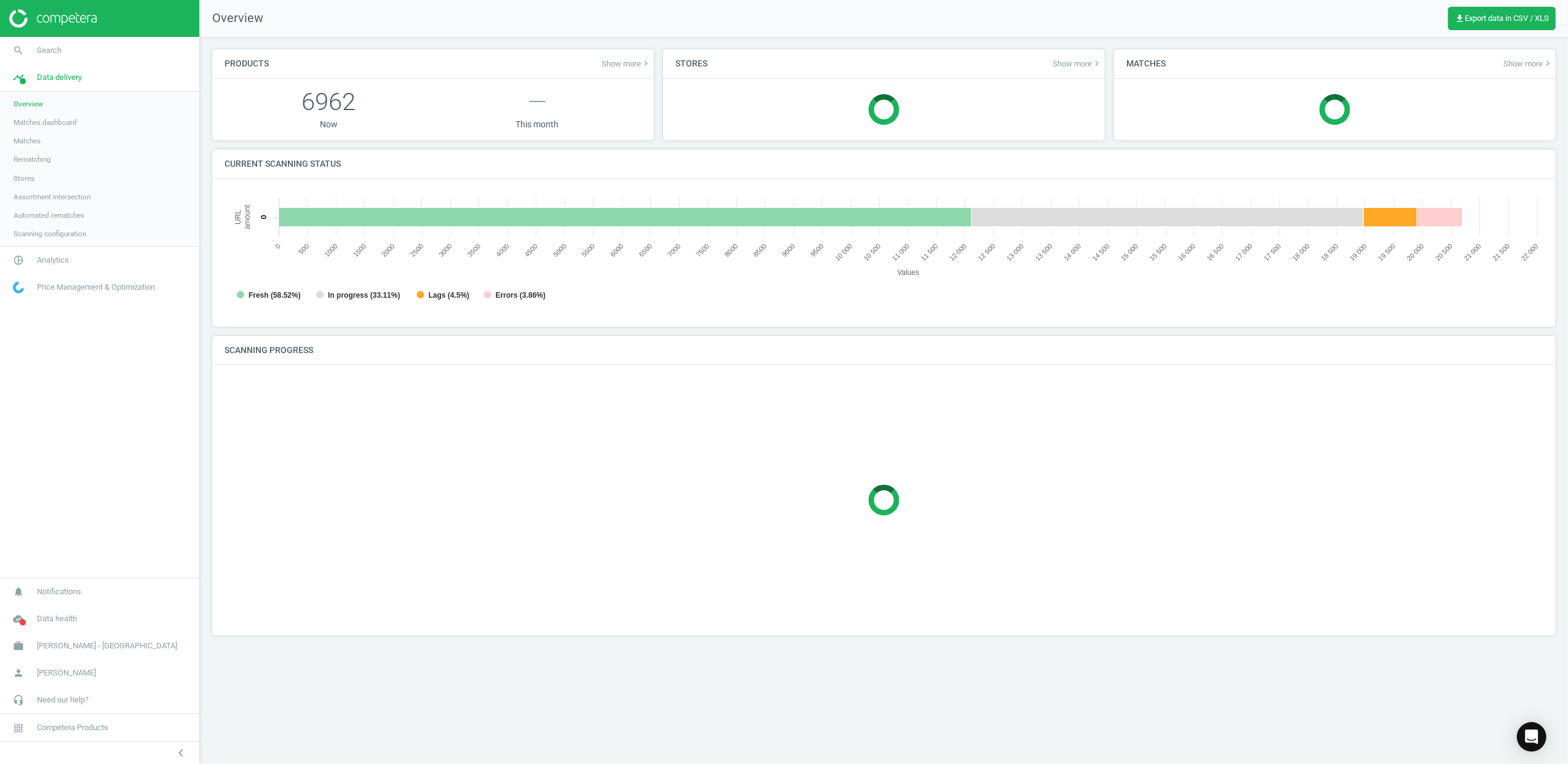
scroll to position [271, 1344]
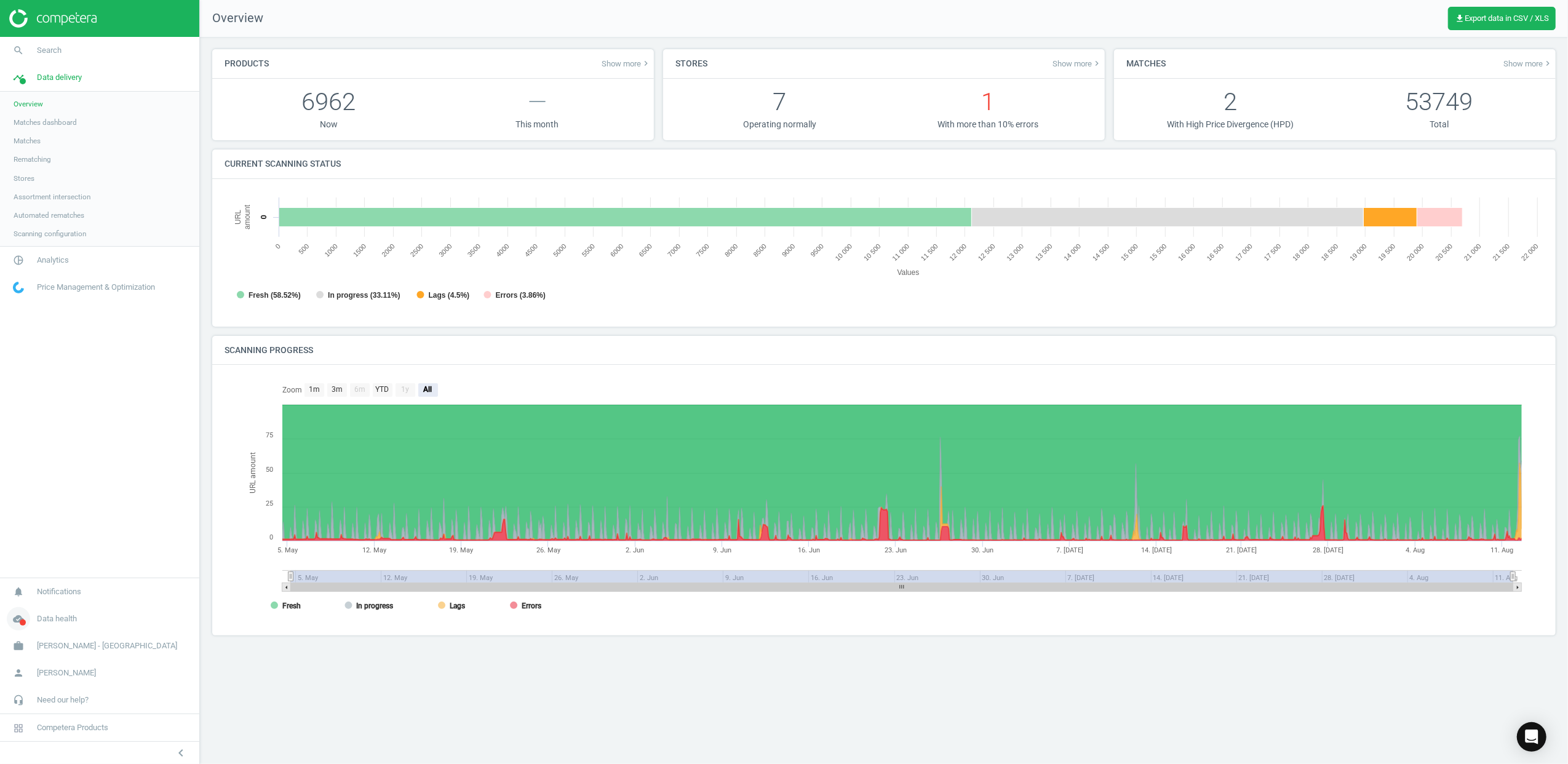
click at [22, 620] on span at bounding box center [23, 623] width 6 height 6
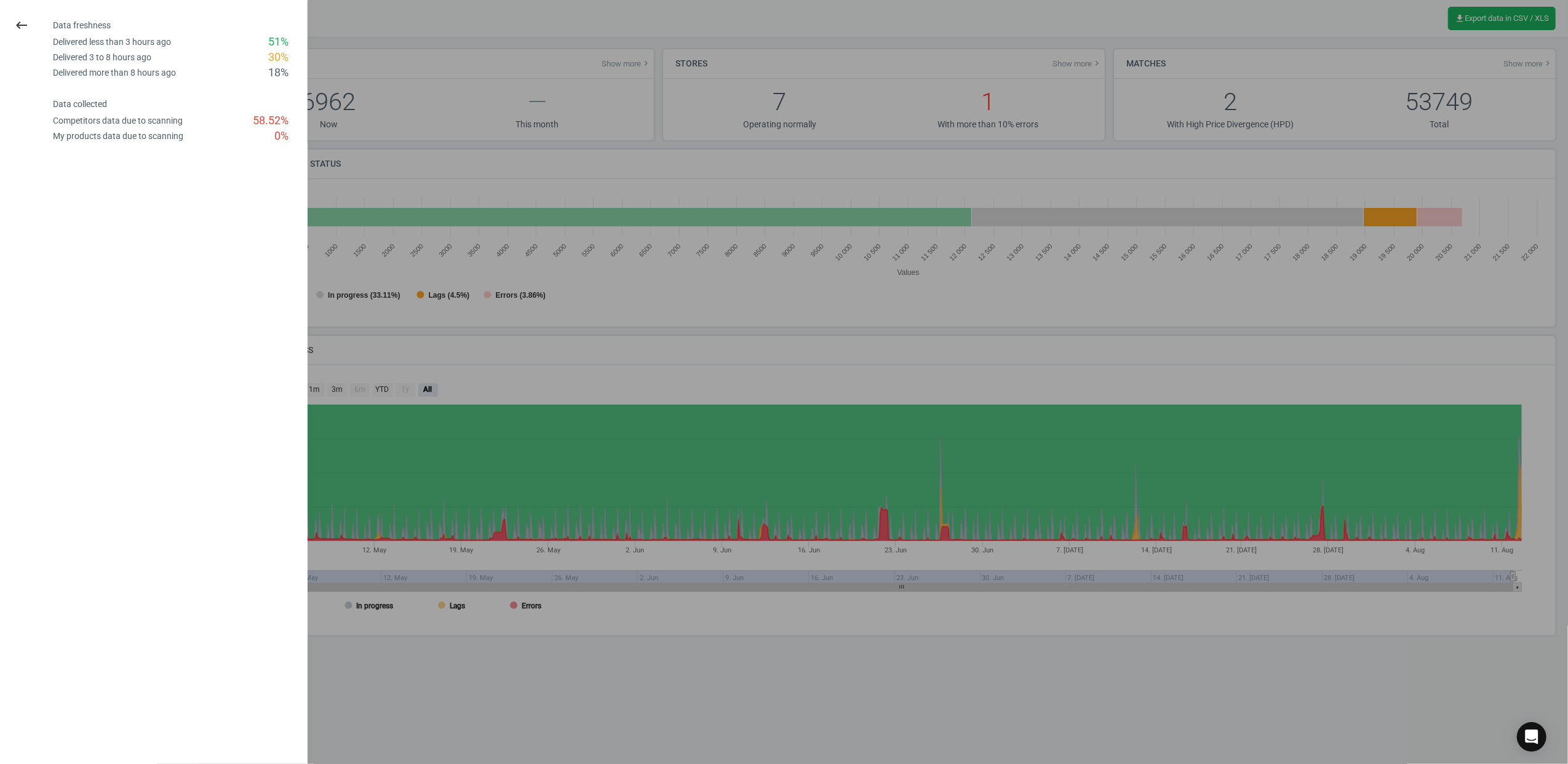
click at [283, 70] on div "18 %" at bounding box center [278, 73] width 21 height 16
click at [17, 32] on icon "keyboard_backspace" at bounding box center [22, 26] width 15 height 15
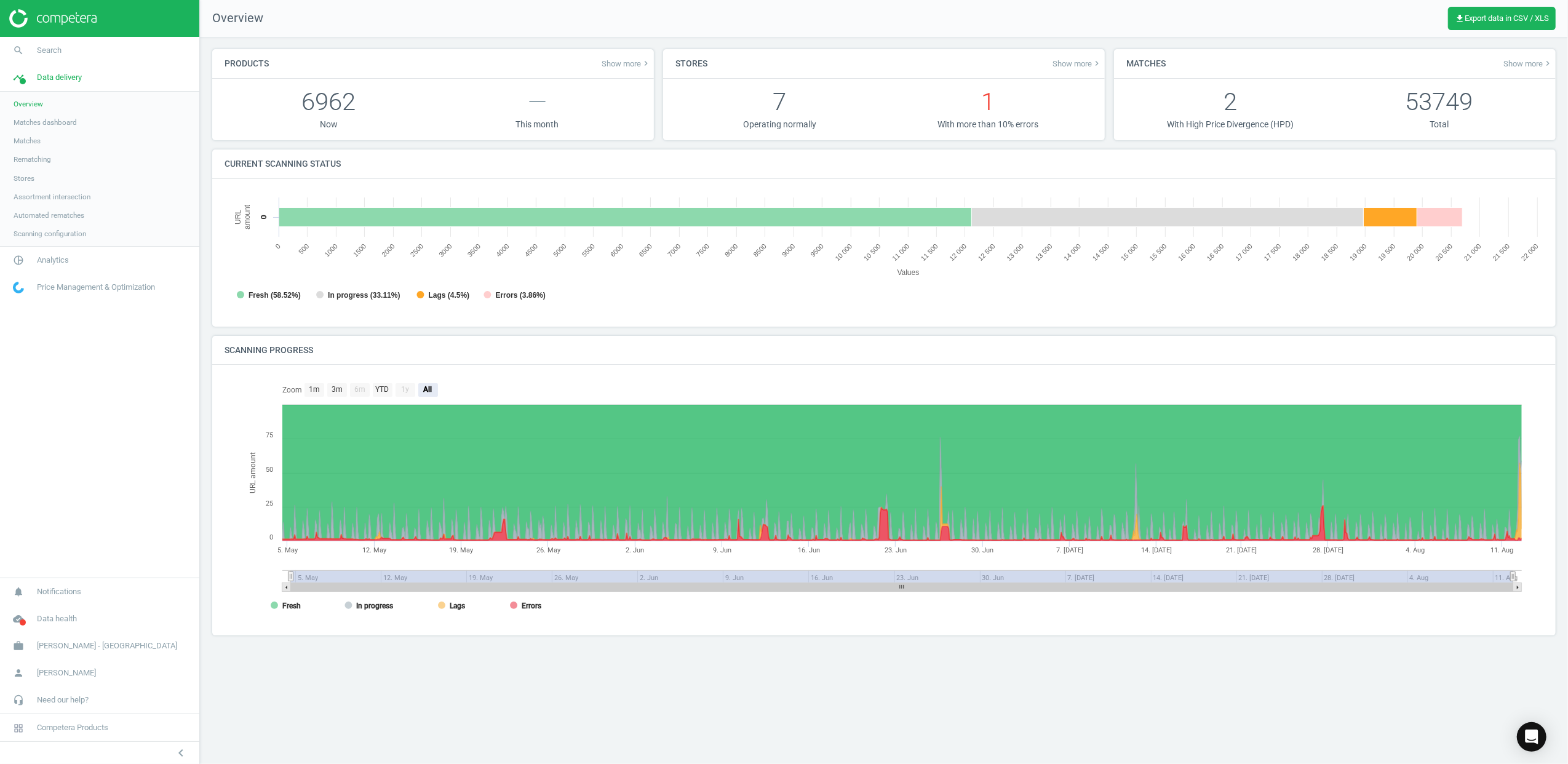
click at [18, 32] on div at bounding box center [100, 18] width 199 height 37
click at [16, 628] on icon "cloud_done" at bounding box center [19, 619] width 24 height 24
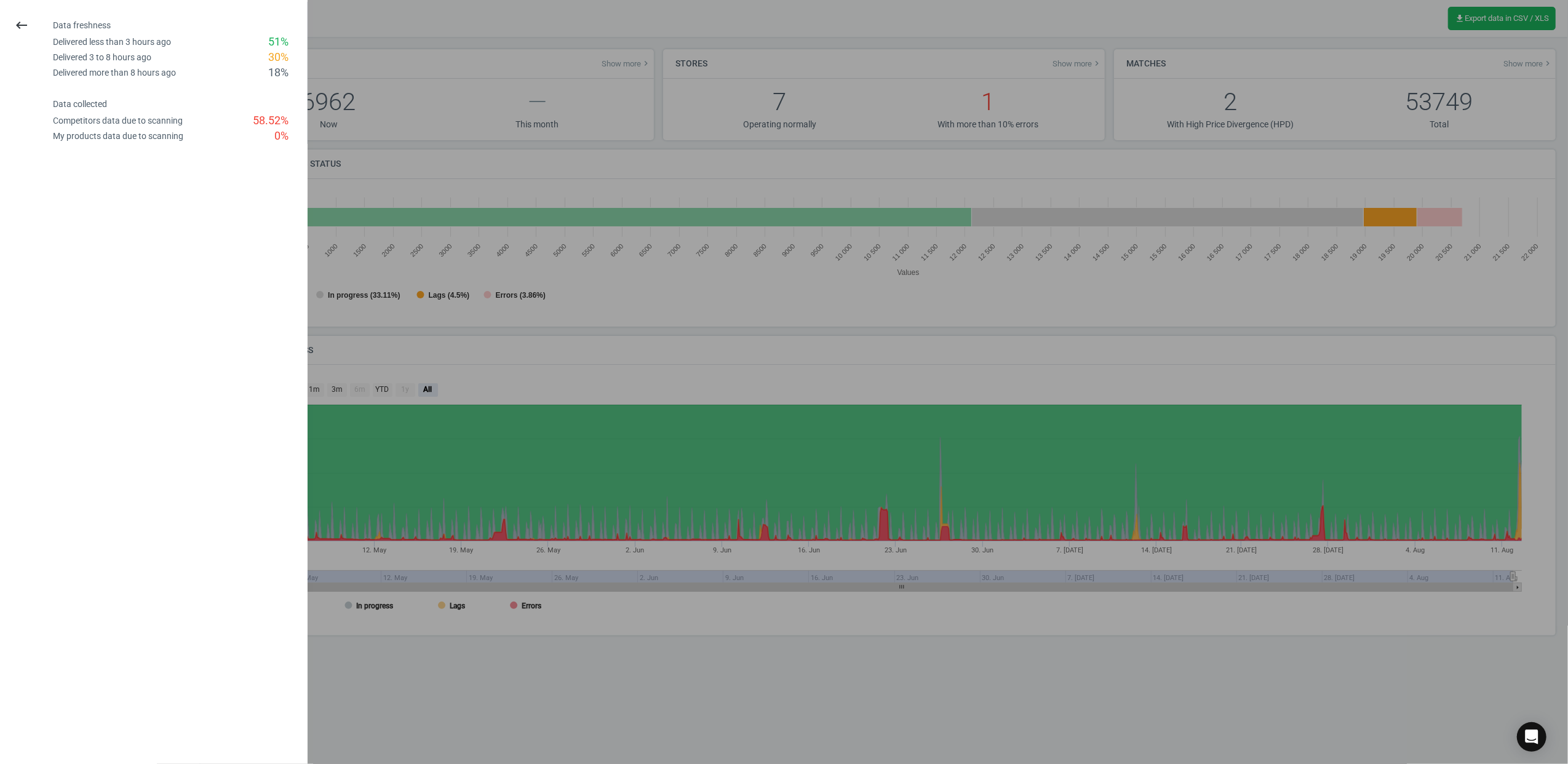
click at [401, 107] on div at bounding box center [784, 382] width 1568 height 764
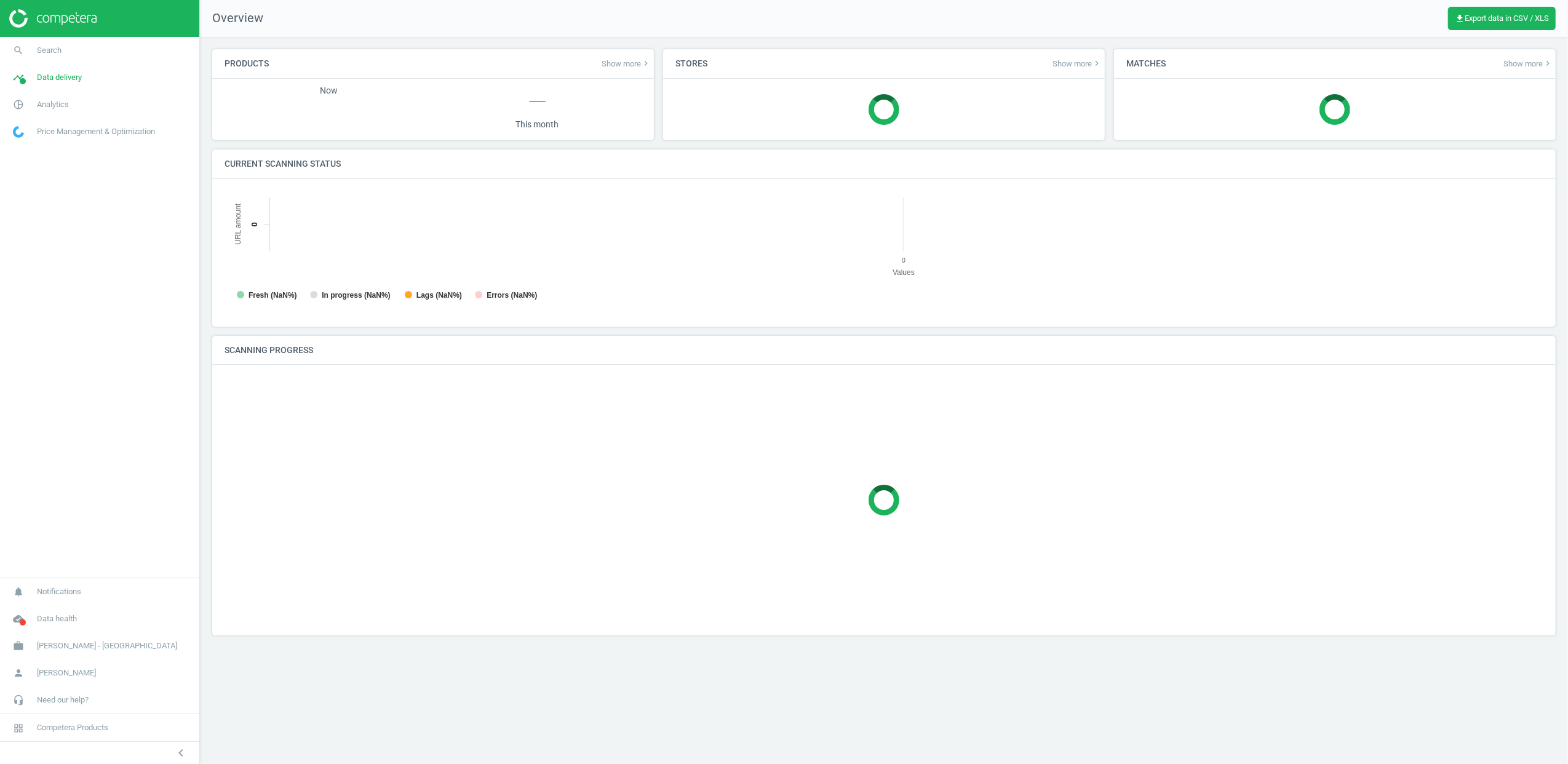
scroll to position [271, 1344]
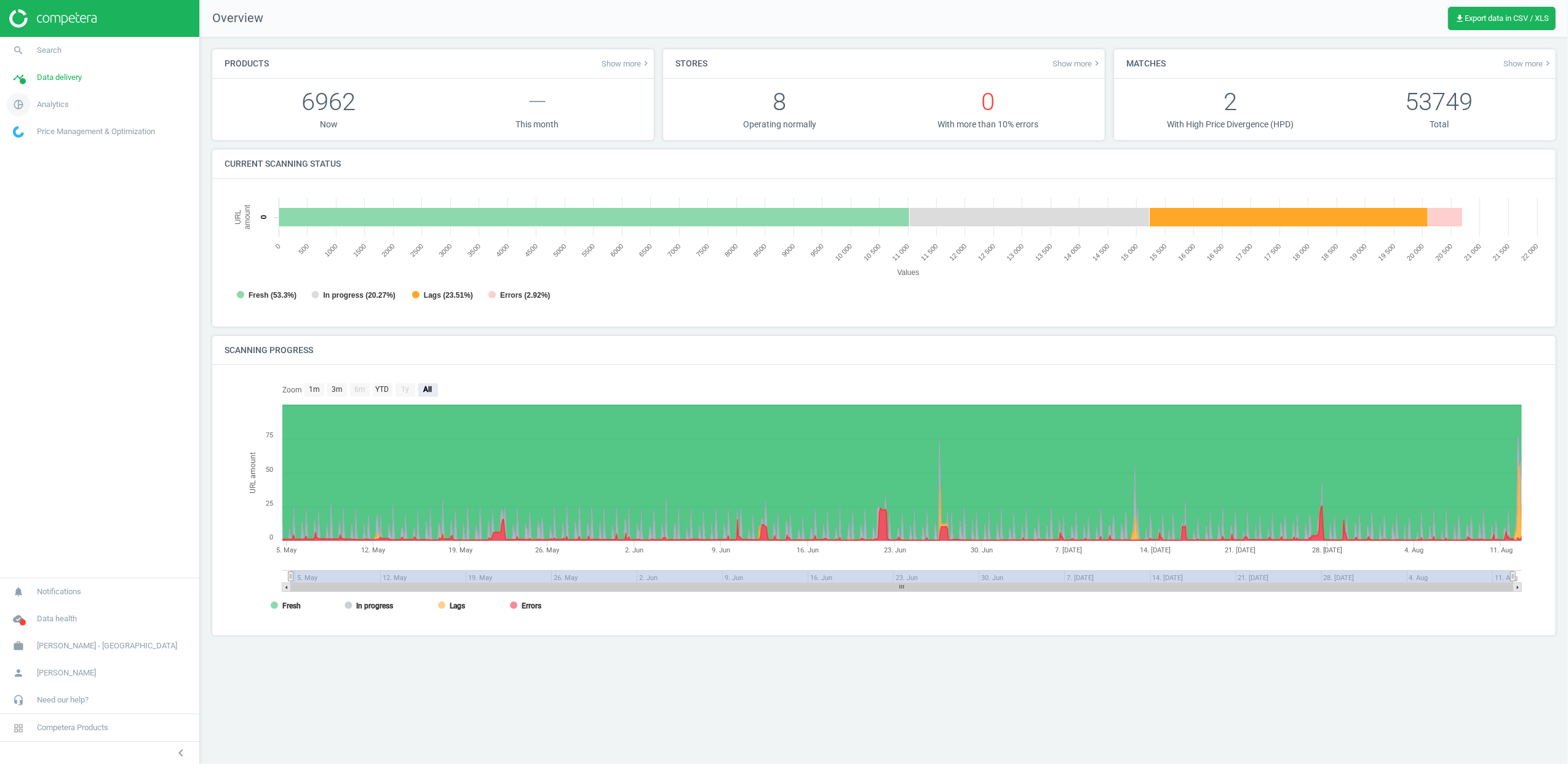
click at [19, 105] on icon "pie_chart_outlined" at bounding box center [19, 105] width 24 height 24
click at [24, 152] on span "Products" at bounding box center [28, 149] width 29 height 10
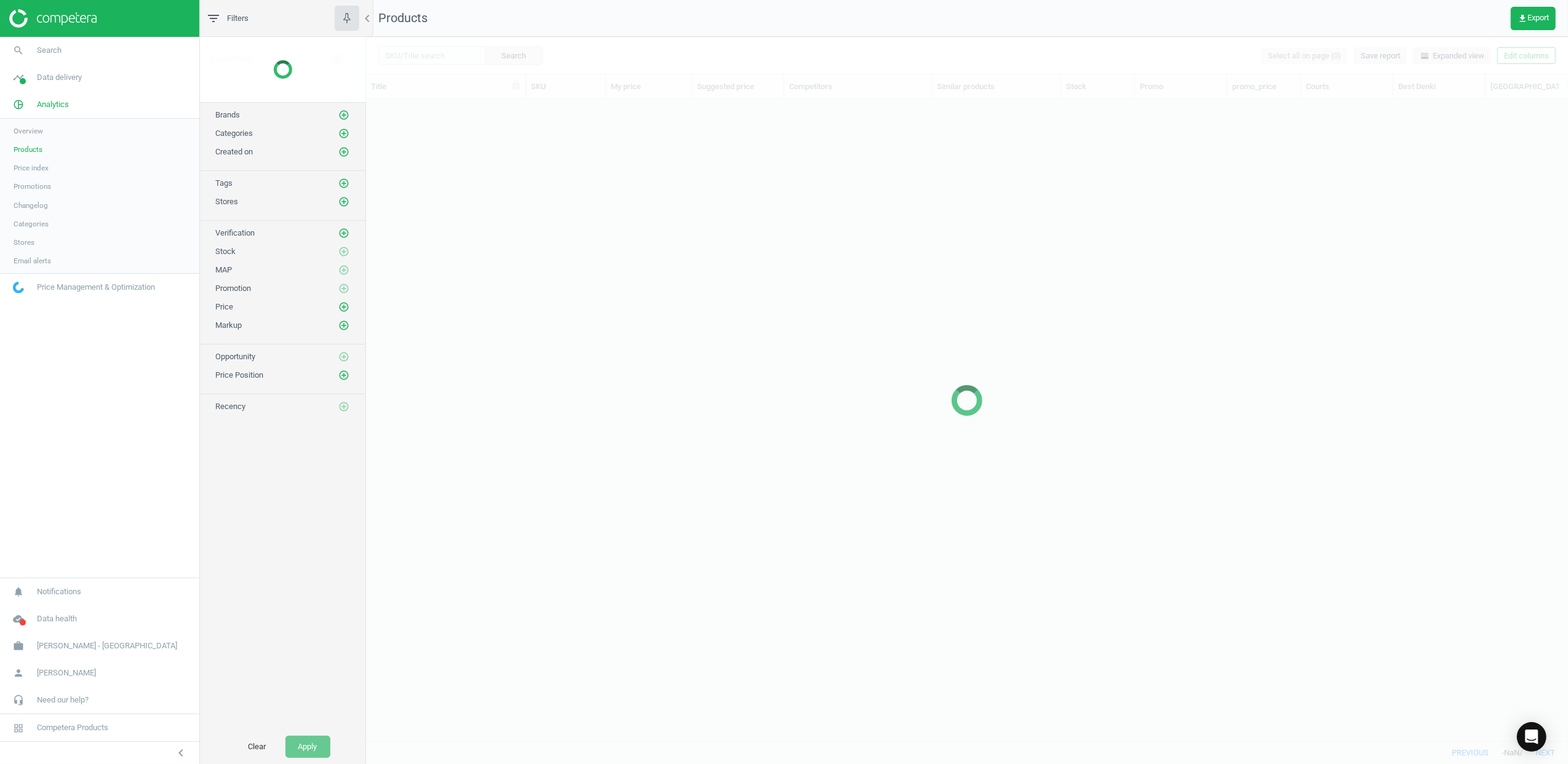
scroll to position [617, 1190]
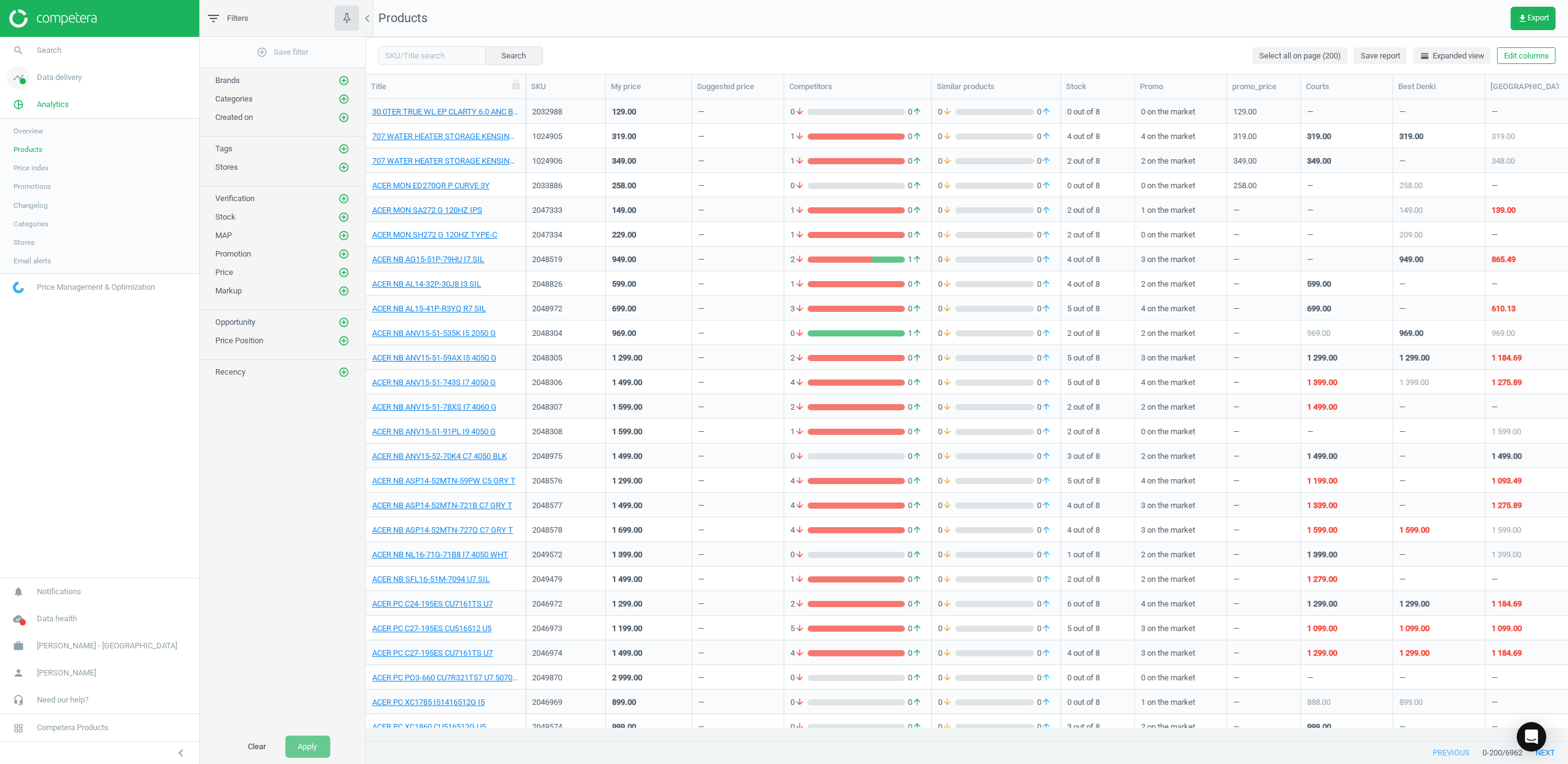
click at [19, 82] on icon "timeline" at bounding box center [19, 78] width 24 height 24
click at [16, 623] on icon "cloud_done" at bounding box center [19, 619] width 24 height 24
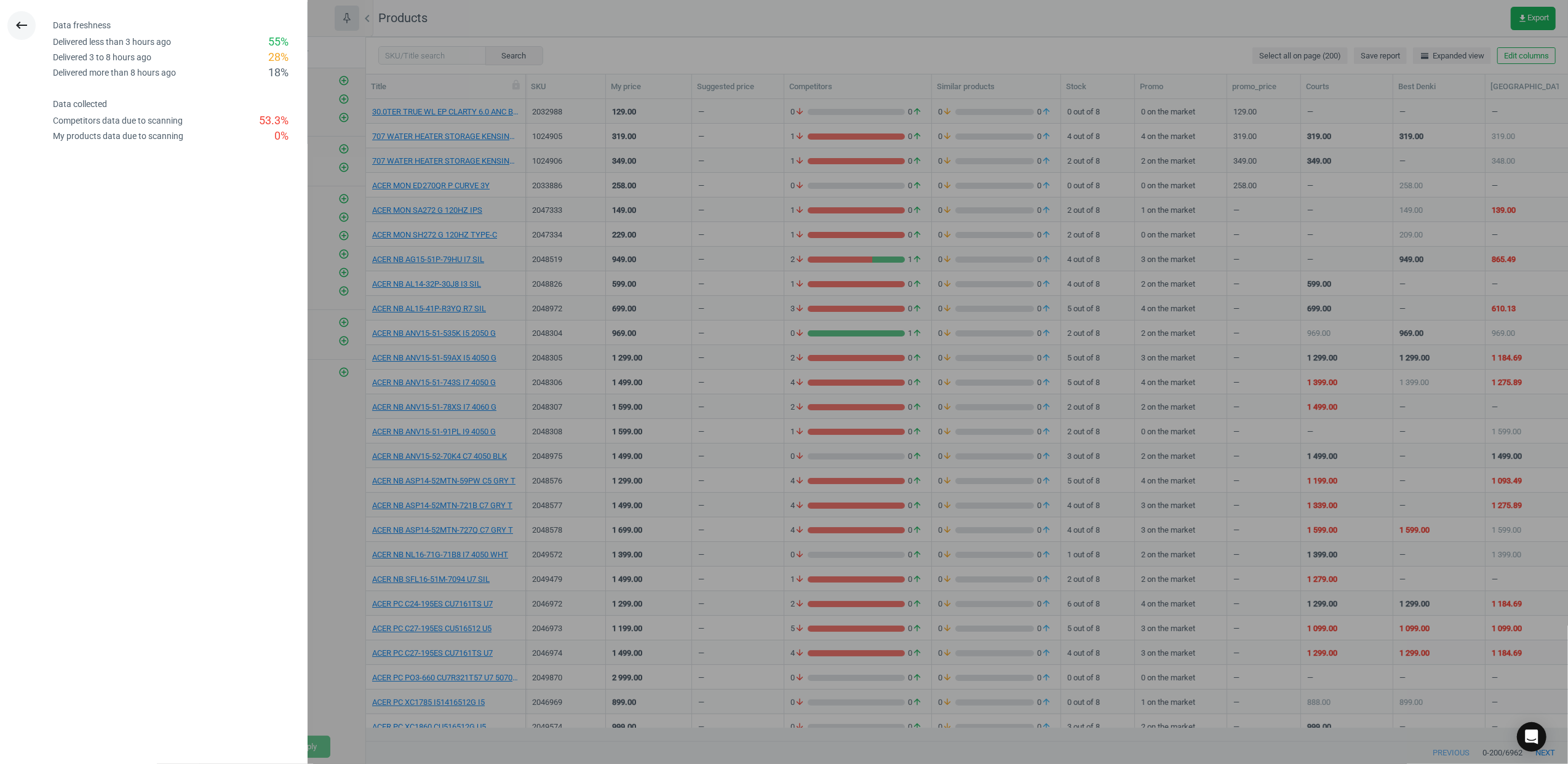
click at [24, 16] on button "keyboard_backspace" at bounding box center [21, 26] width 28 height 29
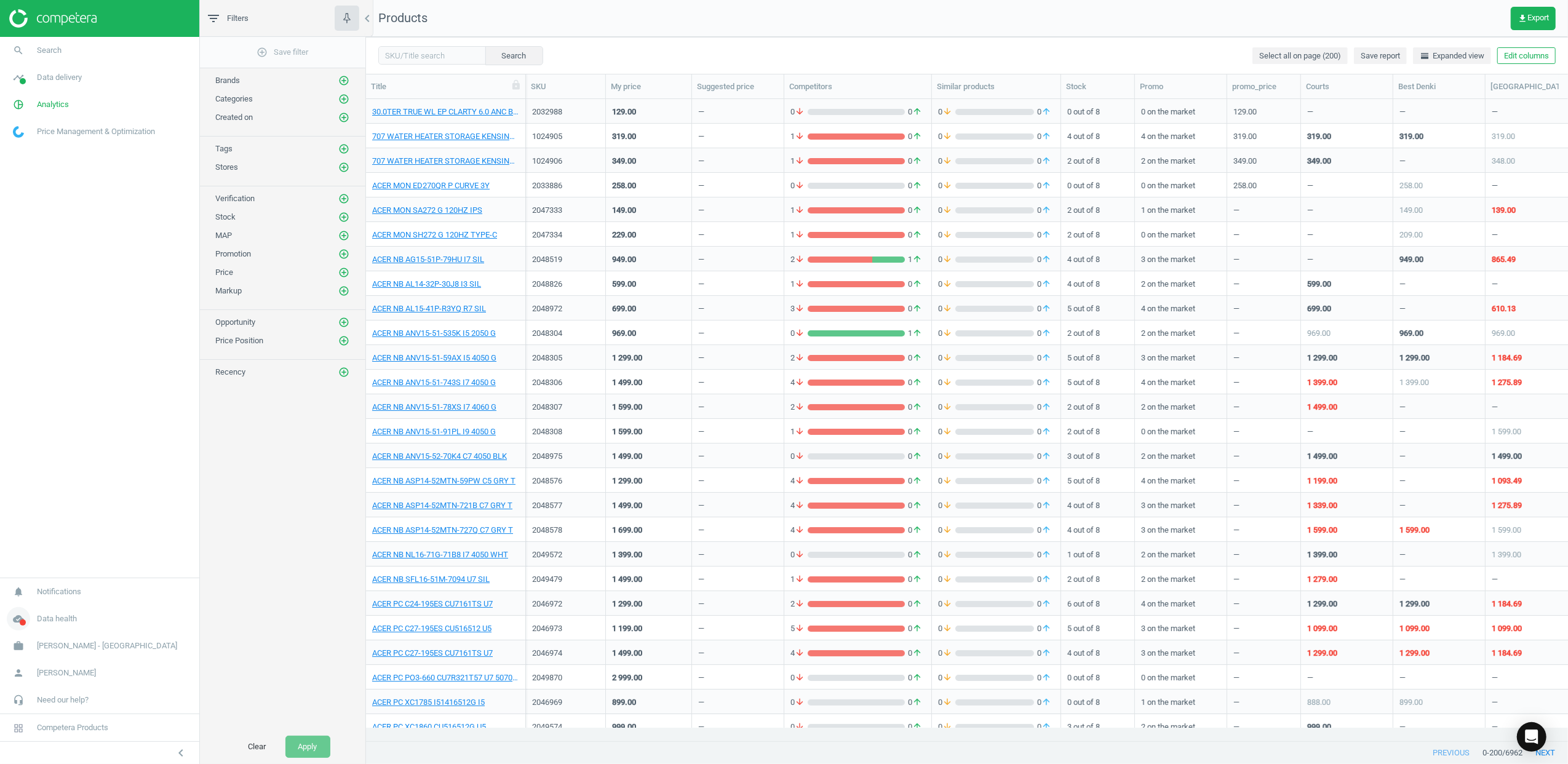
click at [21, 624] on span at bounding box center [23, 623] width 6 height 6
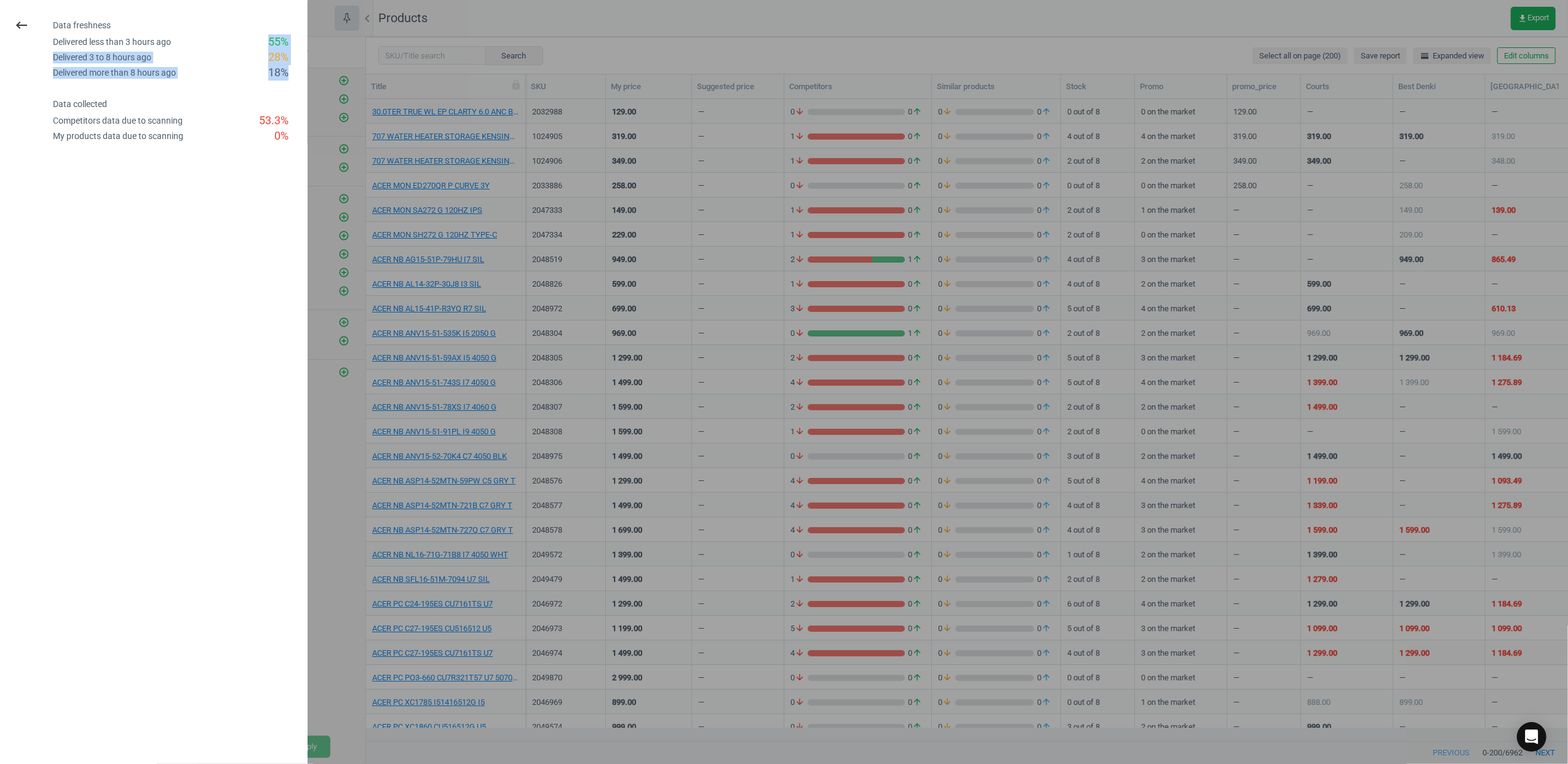
drag, startPoint x: 261, startPoint y: 35, endPoint x: 290, endPoint y: 74, distance: 48.6
click at [290, 74] on div "Data freshness Delivered less than 3 hours ago 55 % Delivered 3 to 8 hours ago …" at bounding box center [180, 50] width 254 height 60
drag, startPoint x: 290, startPoint y: 74, endPoint x: 293, endPoint y: 91, distance: 17.3
click at [299, 82] on div "Data collected Competitors data due to scanning 53.3 % My products data due to …" at bounding box center [180, 113] width 254 height 63
drag, startPoint x: 293, startPoint y: 138, endPoint x: 42, endPoint y: 28, distance: 274.0
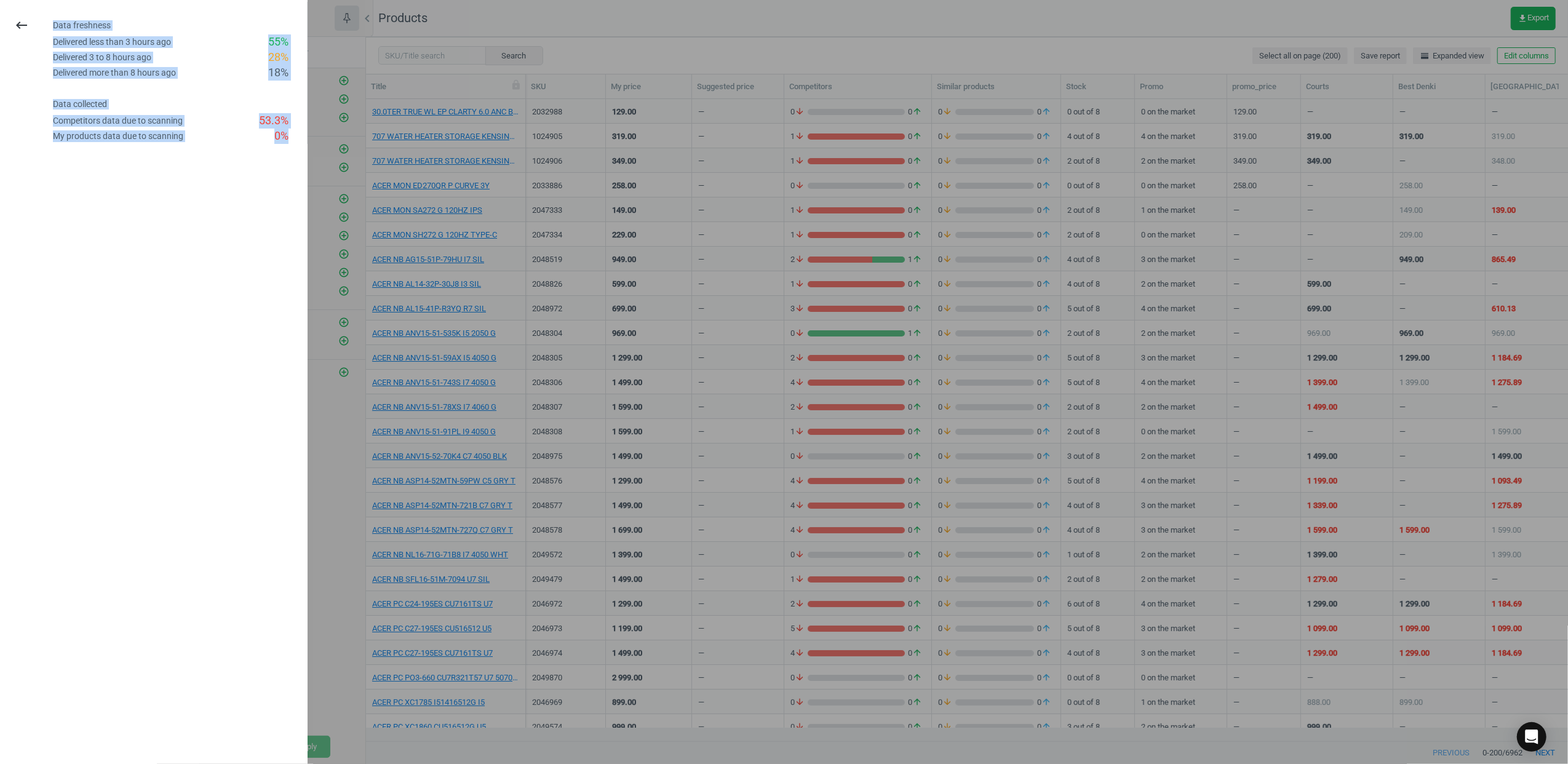
click at [42, 28] on div "keyboard_backspace Data freshness Delivered less than 3 hours ago 55 % Delivere…" at bounding box center [154, 73] width 316 height 142
drag, startPoint x: 42, startPoint y: 28, endPoint x: 24, endPoint y: 34, distance: 19.0
click at [24, 34] on button "keyboard_backspace" at bounding box center [21, 26] width 28 height 29
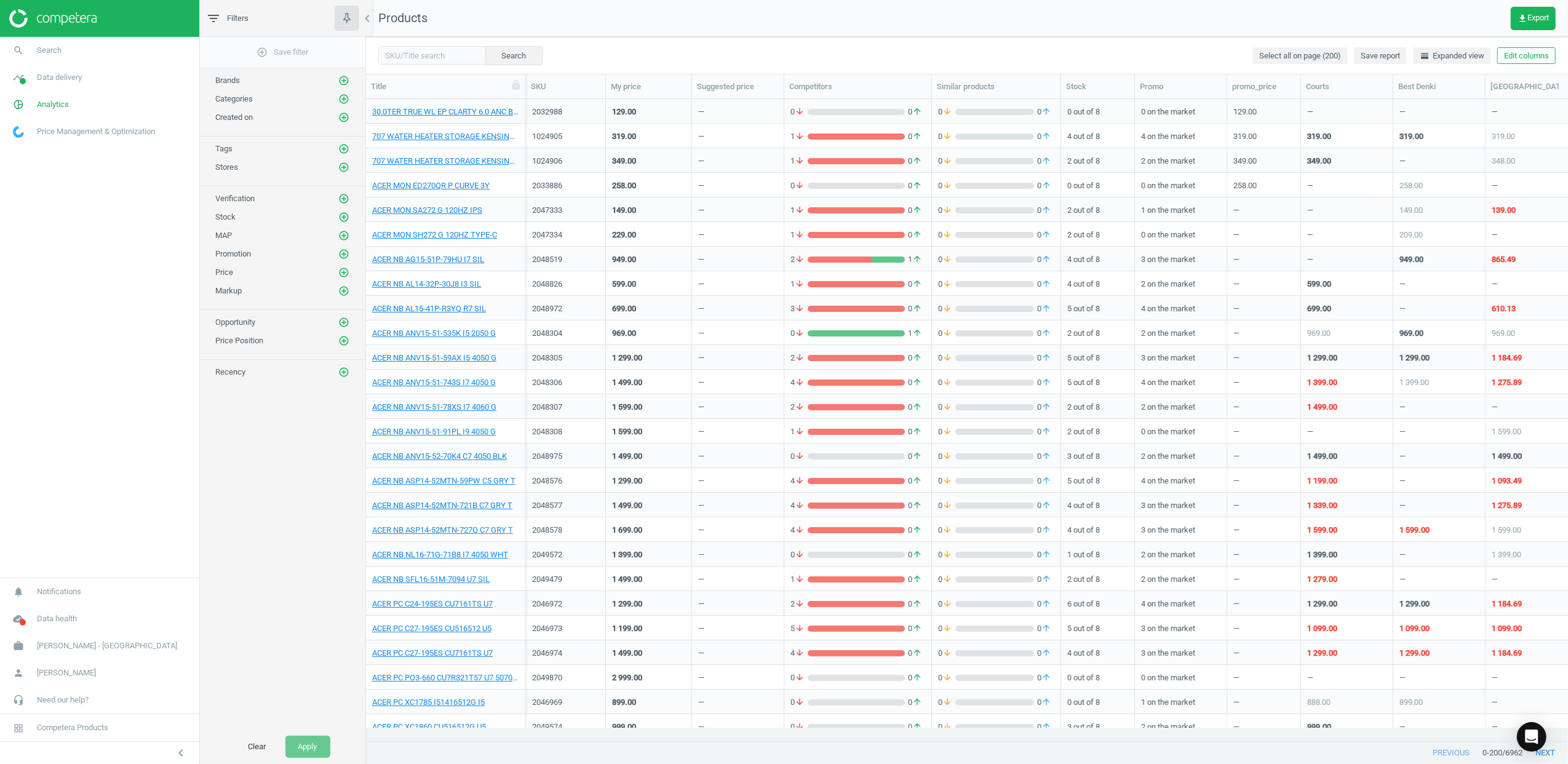
click at [82, 214] on nav "search Search timeline Data delivery Overview Matches dashboard Matches Rematch…" at bounding box center [100, 307] width 199 height 541
click at [54, 109] on span "Analytics" at bounding box center [52, 105] width 32 height 11
click at [20, 152] on span "Products" at bounding box center [28, 149] width 29 height 10
click at [340, 101] on icon "add_circle_outline" at bounding box center [344, 99] width 11 height 11
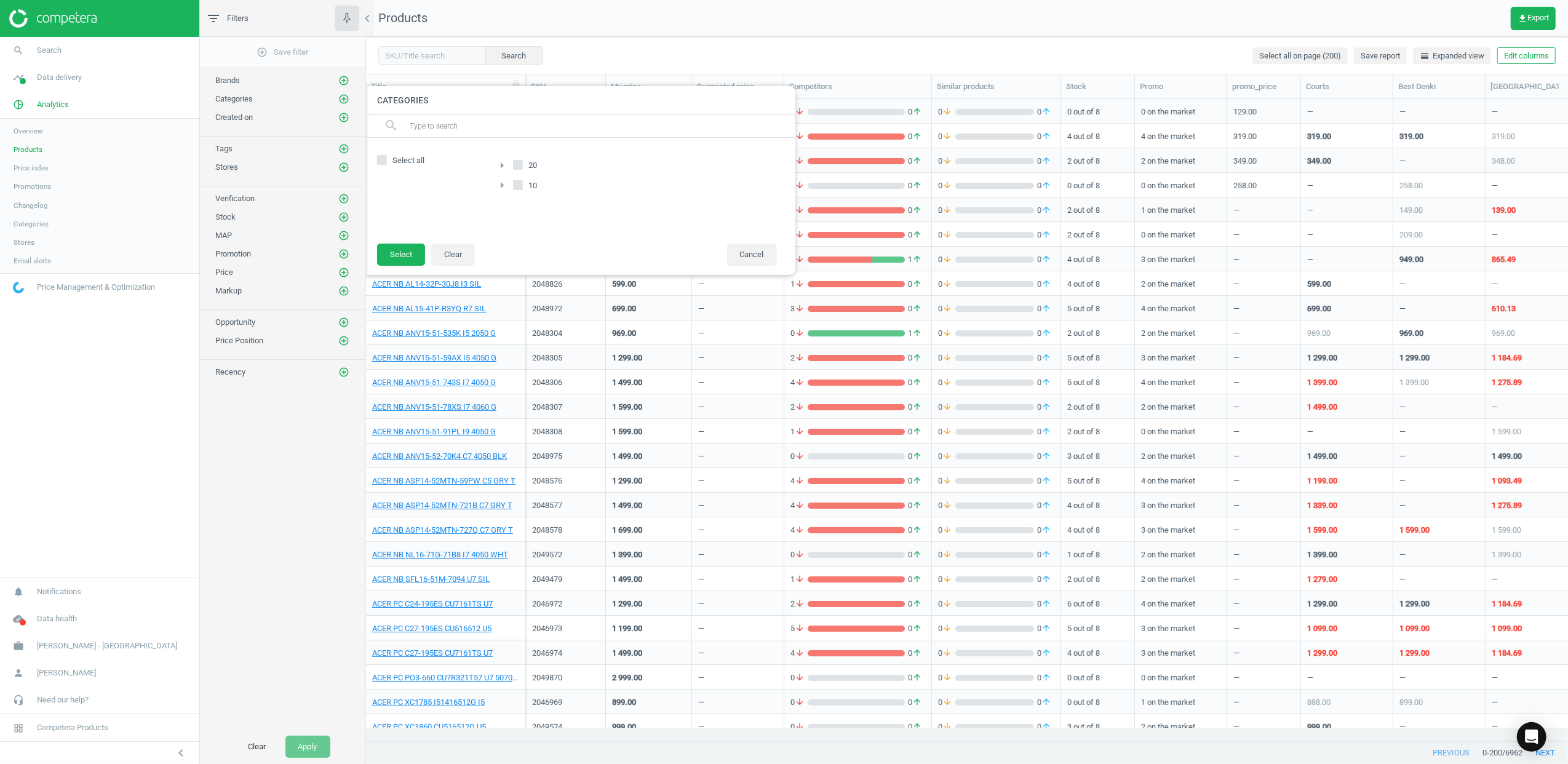
click at [411, 158] on span "Select all" at bounding box center [408, 161] width 37 height 11
click at [386, 158] on input "Select all" at bounding box center [381, 160] width 8 height 8
checkbox input "true"
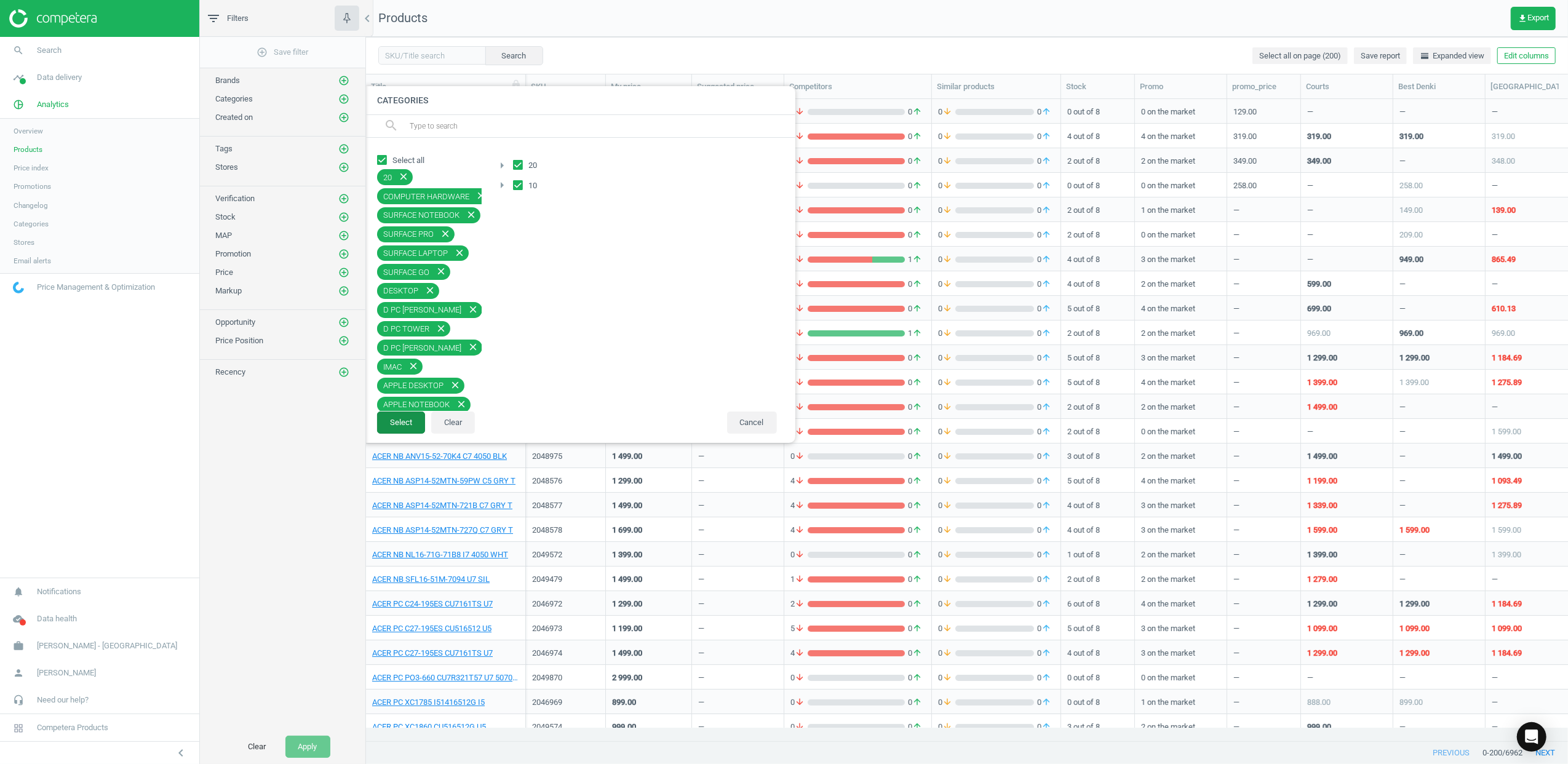
click at [406, 419] on button "Select" at bounding box center [401, 423] width 48 height 22
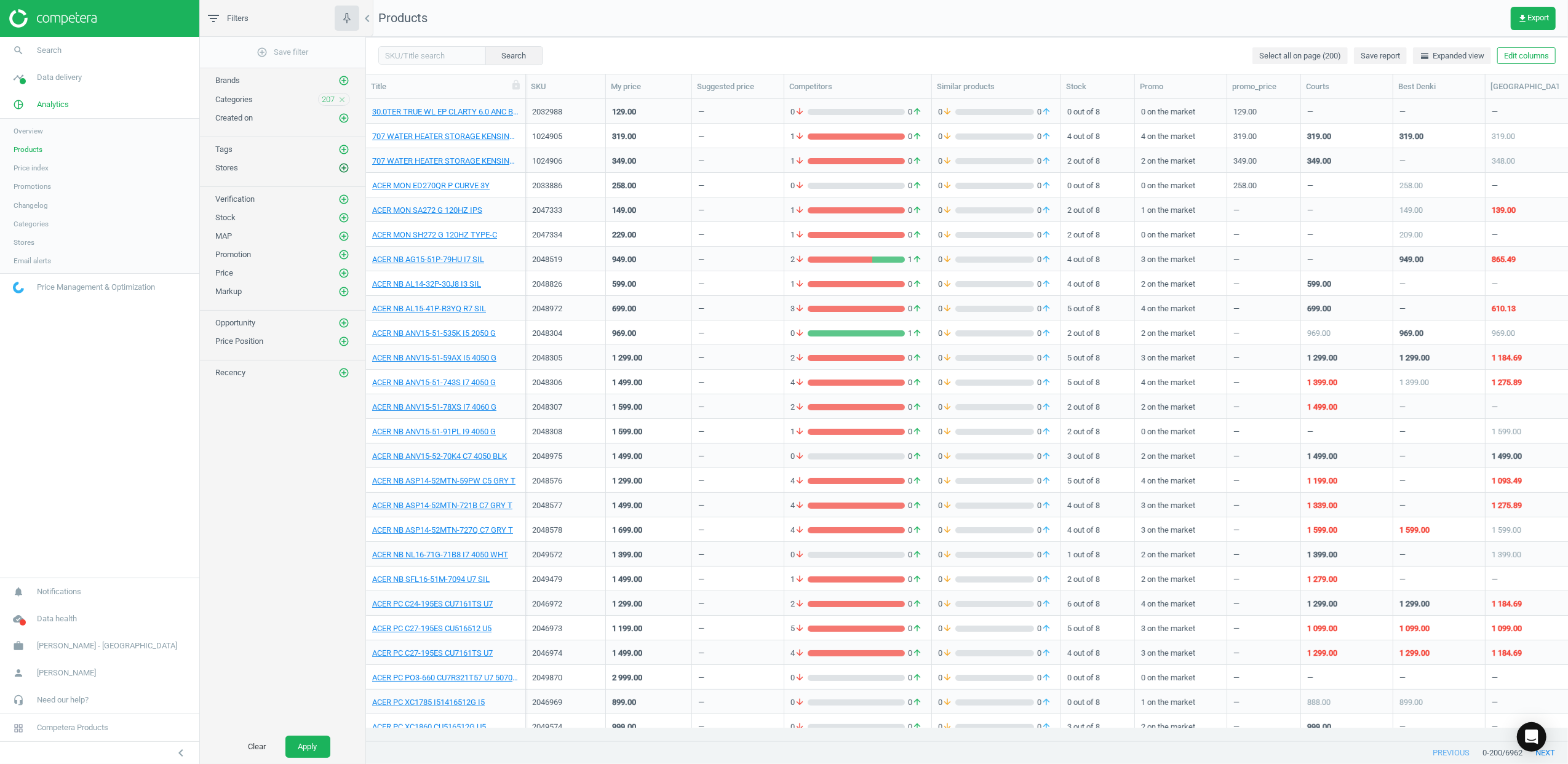
click at [347, 170] on icon "add_circle_outline" at bounding box center [344, 168] width 11 height 11
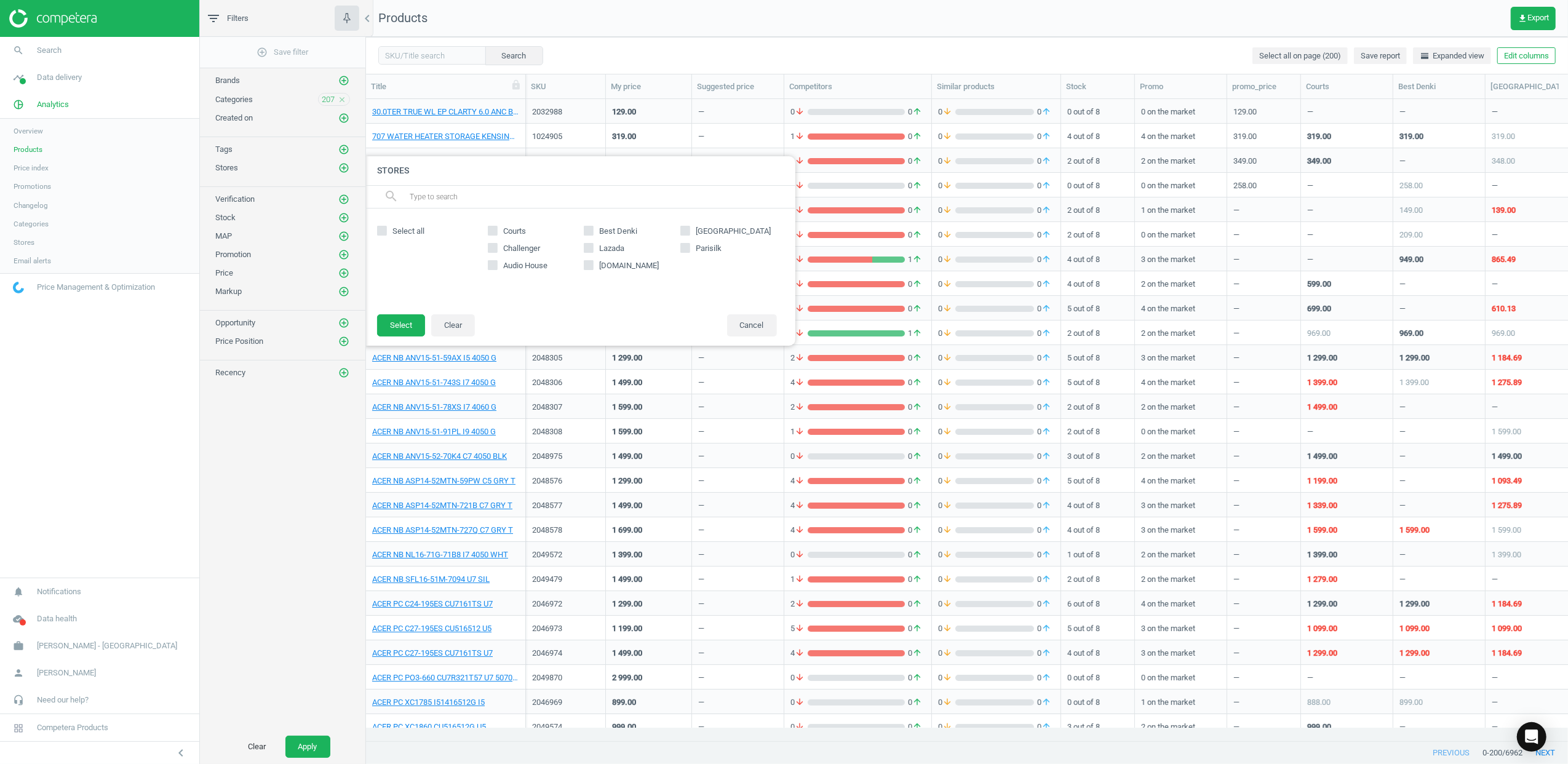
click at [414, 225] on div "Select all" at bounding box center [429, 261] width 104 height 81
click at [396, 234] on span "Select all" at bounding box center [408, 231] width 37 height 11
click at [386, 234] on input "Select all" at bounding box center [381, 230] width 8 height 8
checkbox input "true"
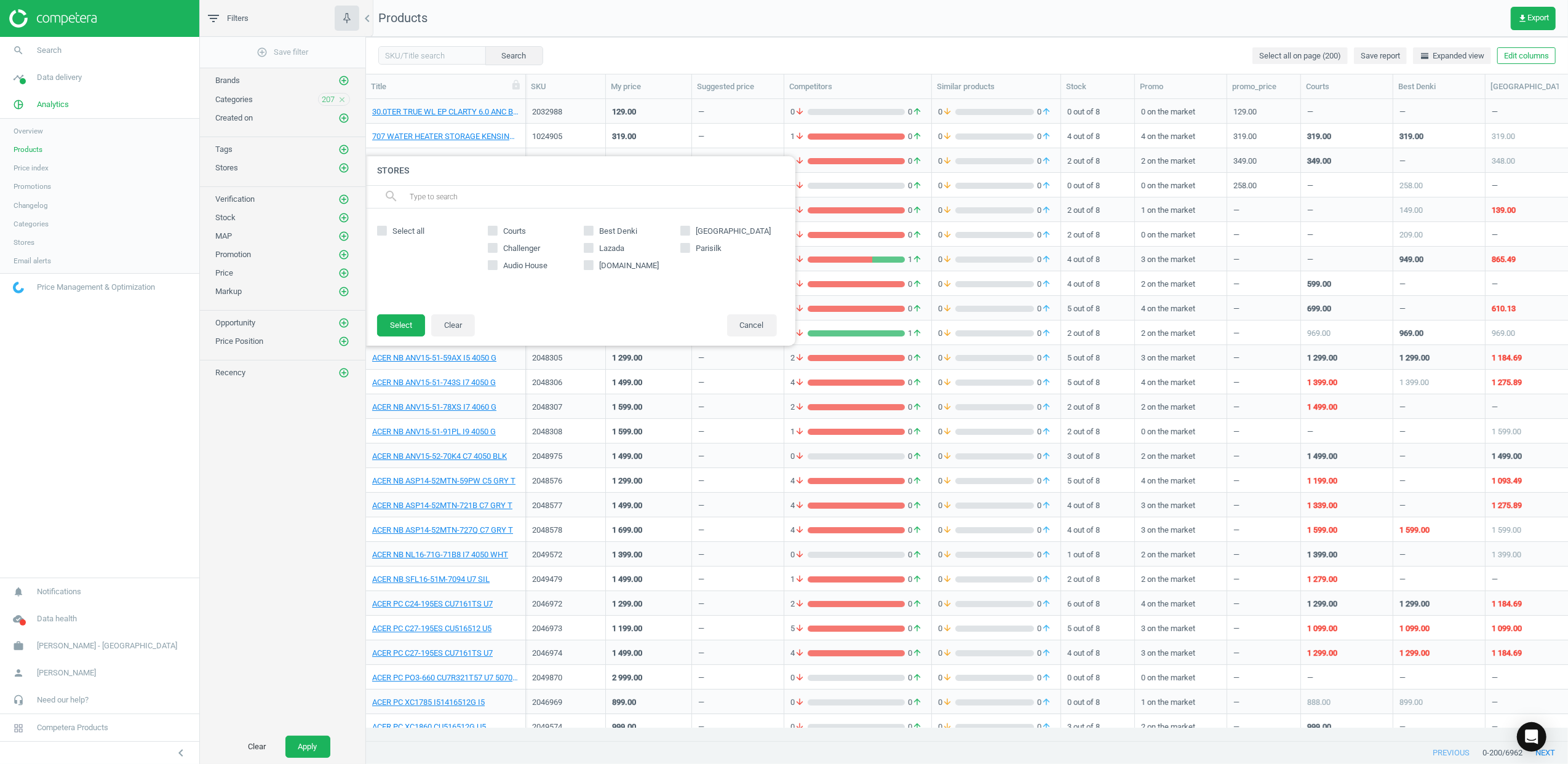
checkbox input "true"
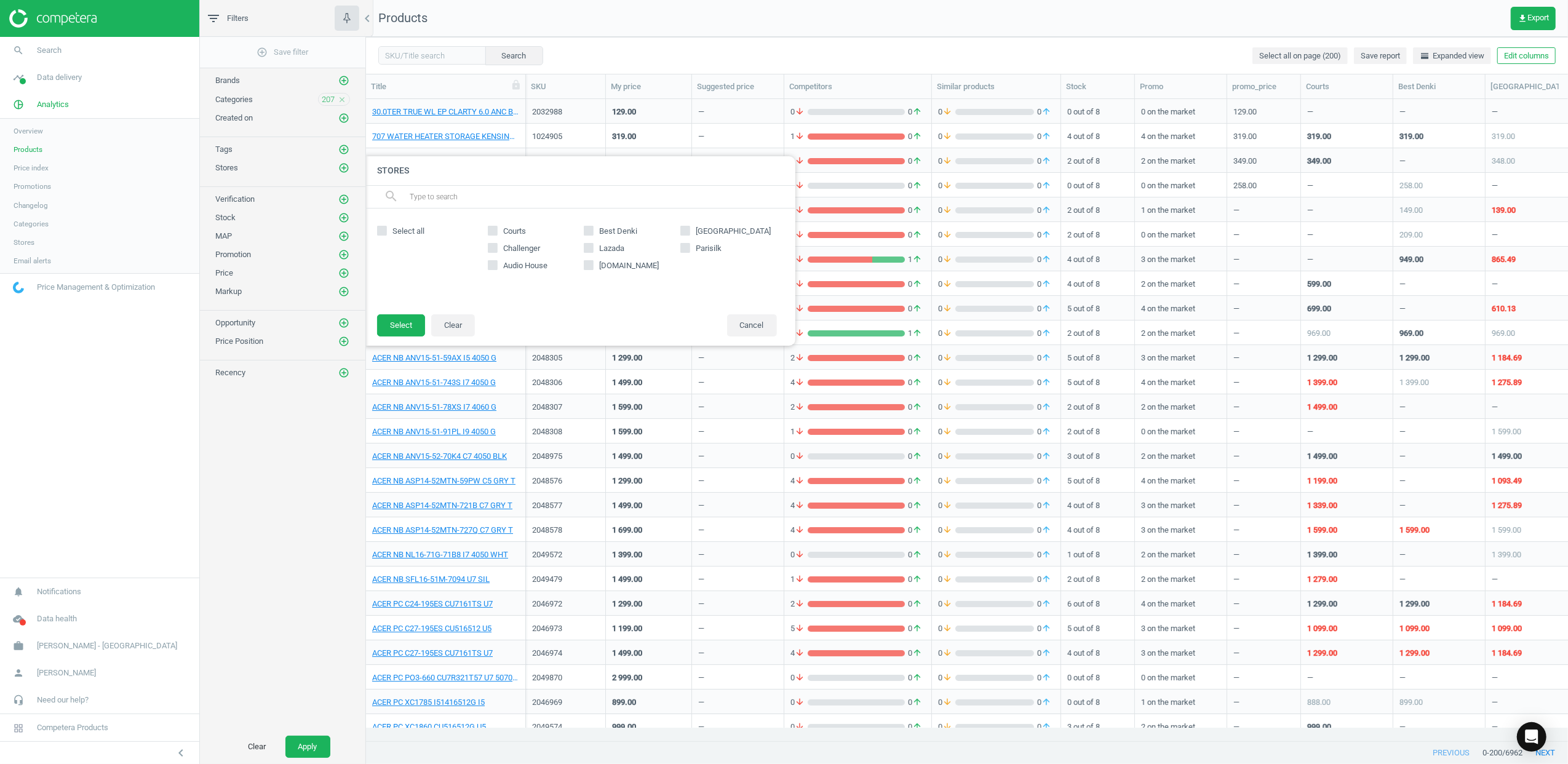
checkbox input "true"
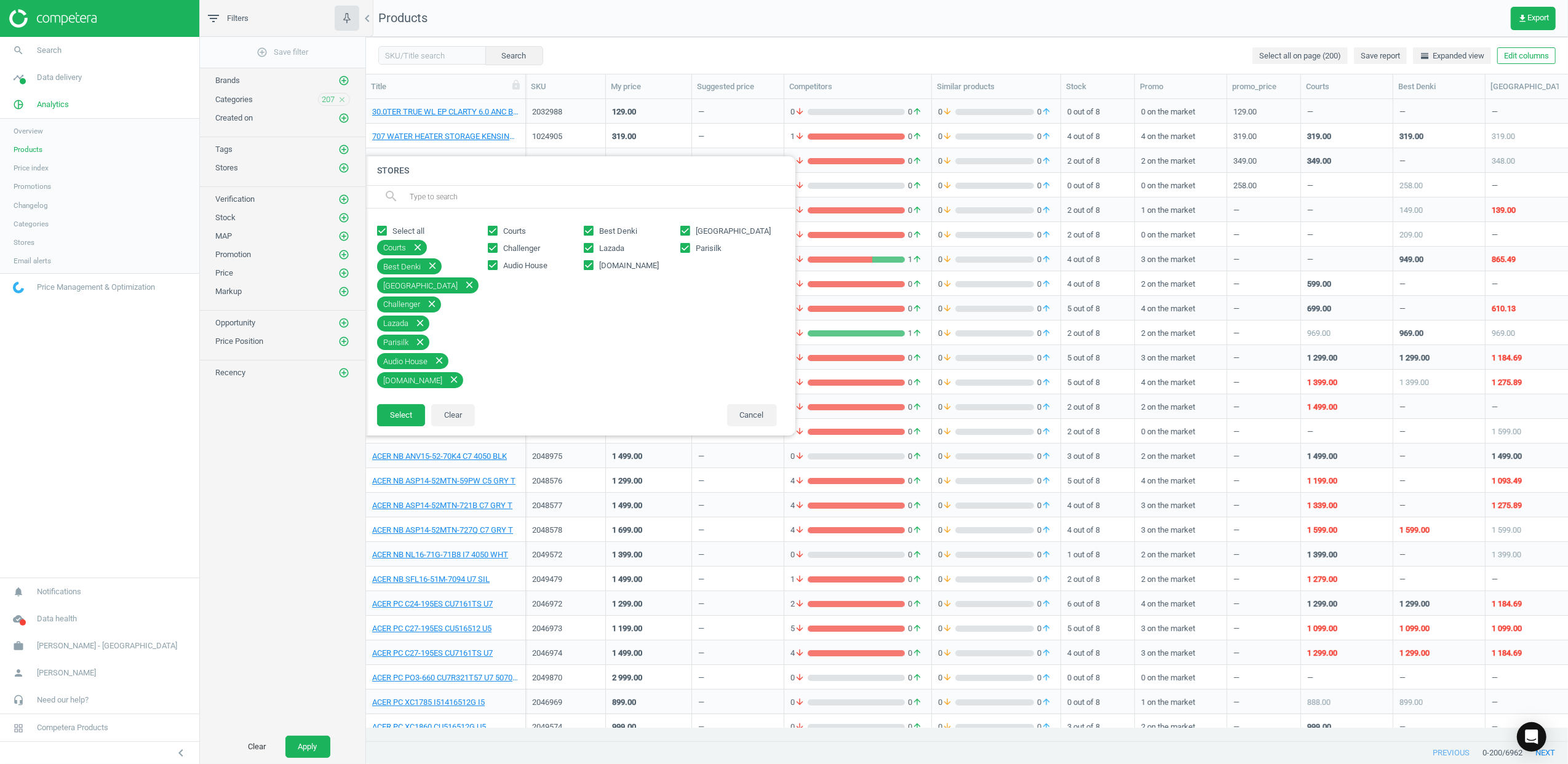
click at [604, 250] on span "Lazada" at bounding box center [611, 249] width 30 height 11
click at [593, 250] on input "Lazada" at bounding box center [589, 248] width 8 height 8
checkbox input "false"
click at [590, 261] on input "[DOMAIN_NAME]" at bounding box center [589, 264] width 8 height 8
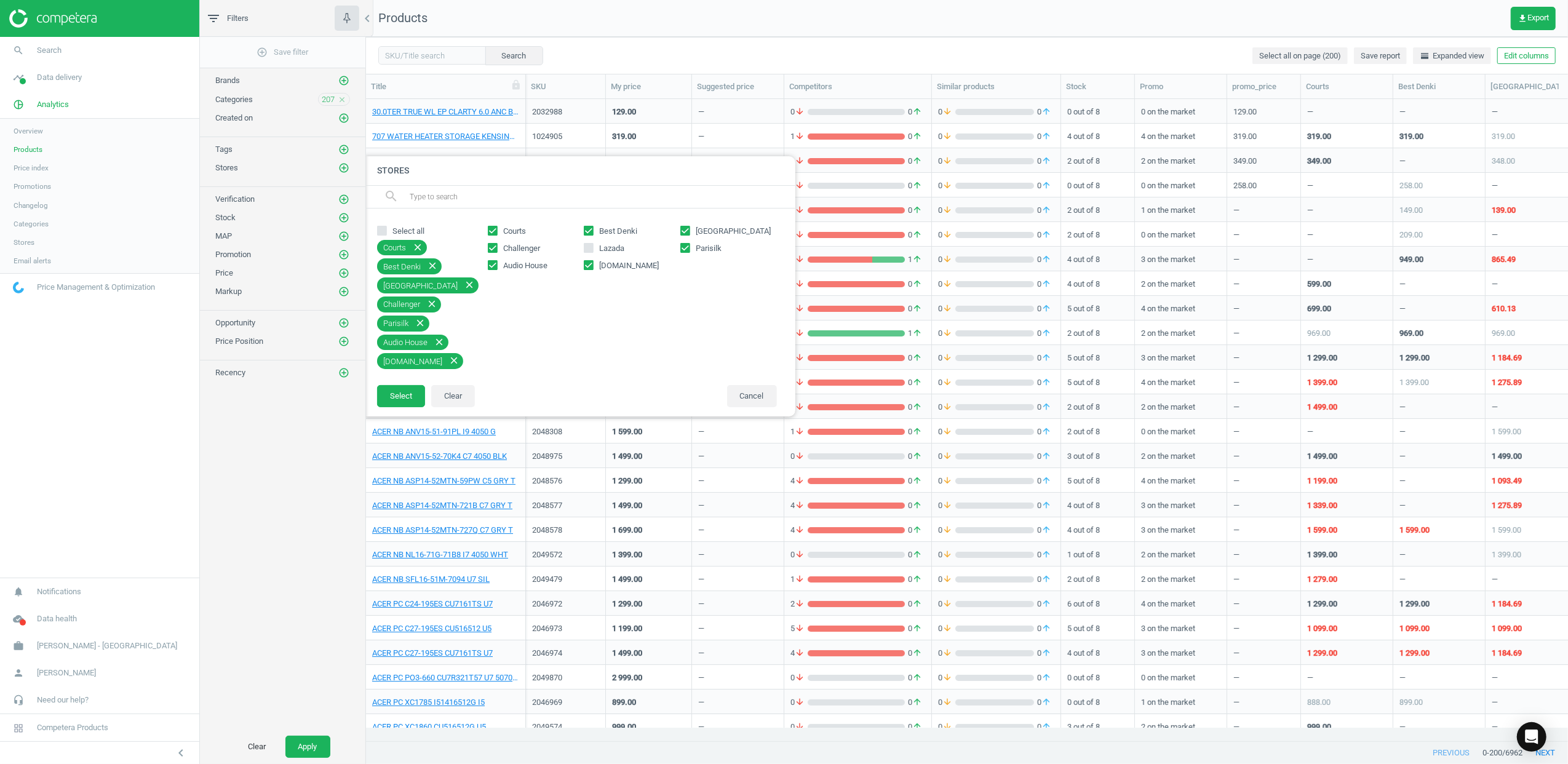
checkbox input "false"
click at [390, 377] on button "Select" at bounding box center [401, 378] width 48 height 22
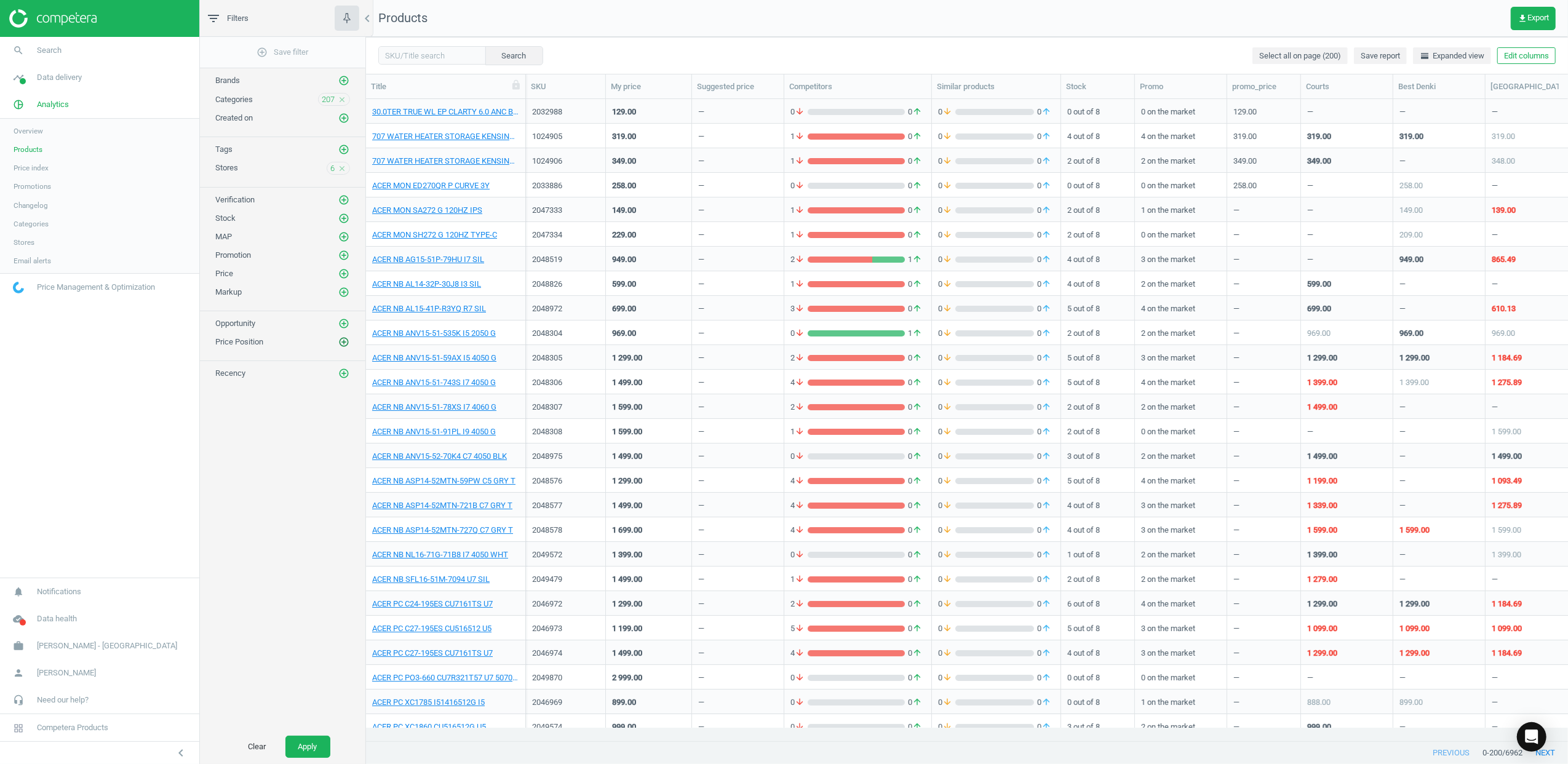
click at [348, 348] on icon "add_circle_outline" at bounding box center [344, 342] width 11 height 11
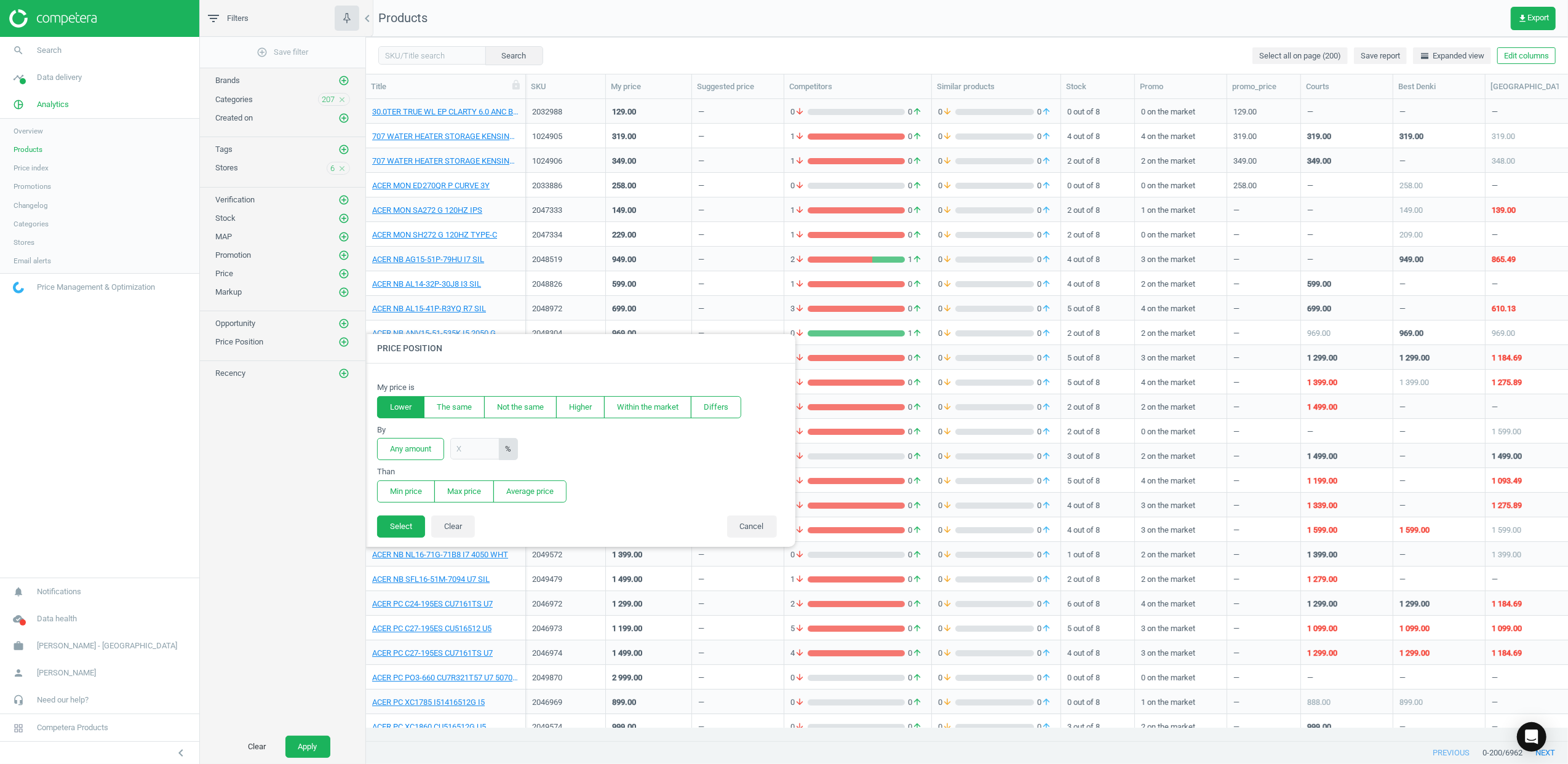
click at [397, 414] on button "Lower" at bounding box center [401, 408] width 47 height 22
click at [402, 449] on button "Any amount" at bounding box center [411, 449] width 67 height 22
click at [407, 491] on button "Min price" at bounding box center [406, 491] width 58 height 22
click at [405, 532] on button "Select" at bounding box center [401, 527] width 48 height 22
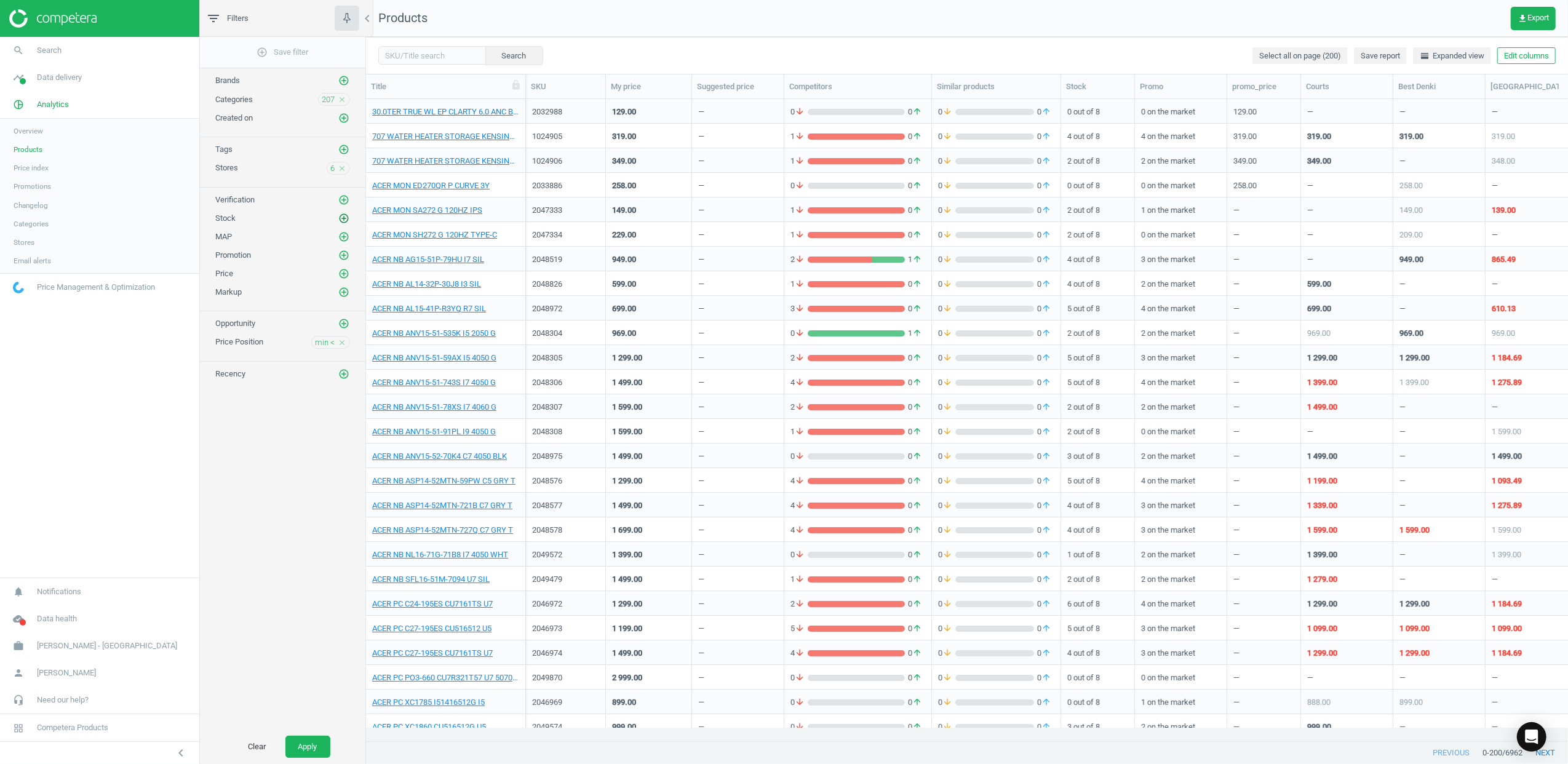
click at [338, 217] on icon "add_circle_outline" at bounding box center [344, 218] width 11 height 11
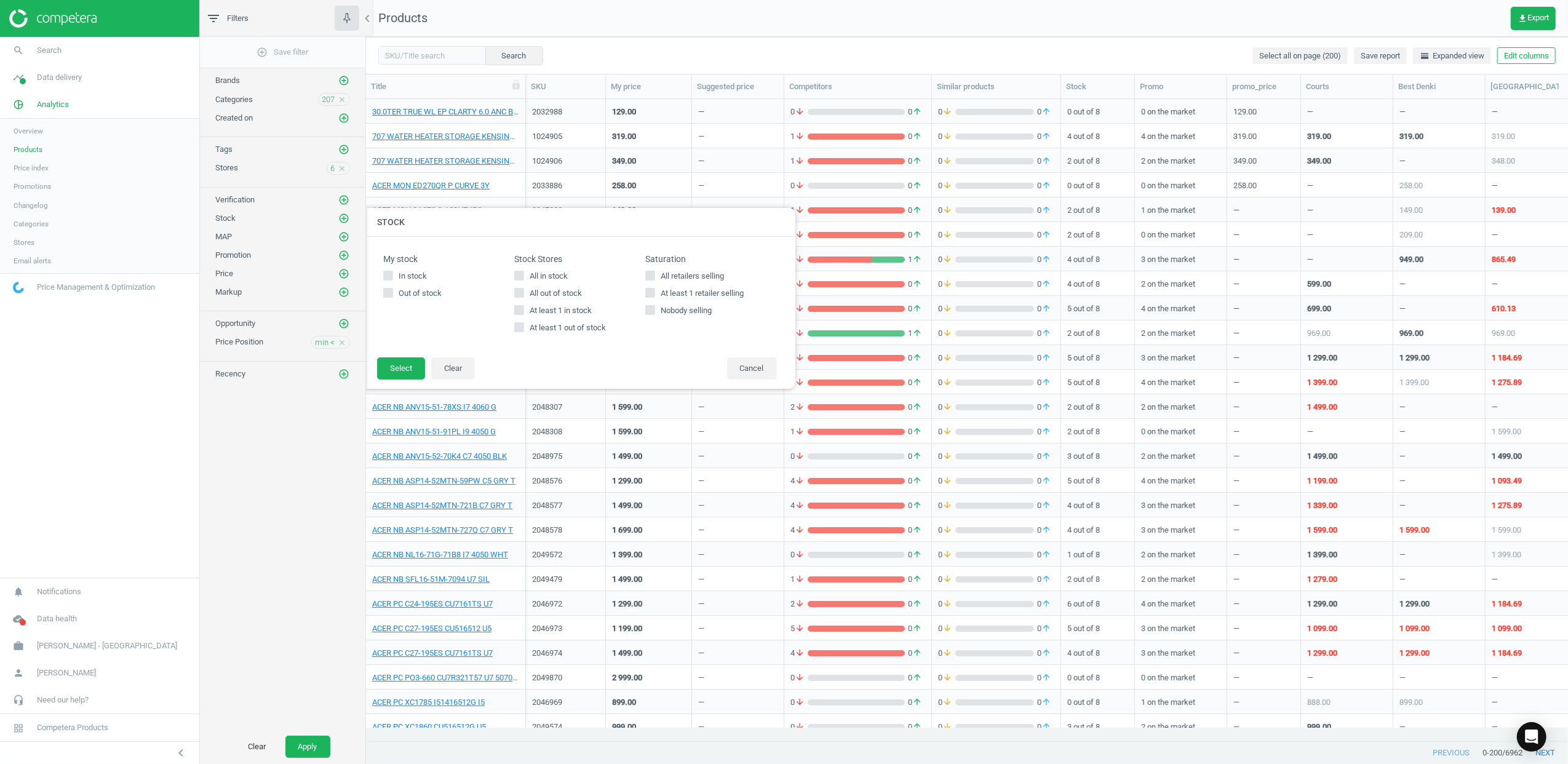
click at [524, 312] on label "At least 1 in stock" at bounding box center [580, 311] width 131 height 11
click at [523, 312] on input "At least 1 in stock" at bounding box center [519, 310] width 8 height 8
checkbox input "true"
click at [397, 362] on button "Select" at bounding box center [401, 369] width 48 height 22
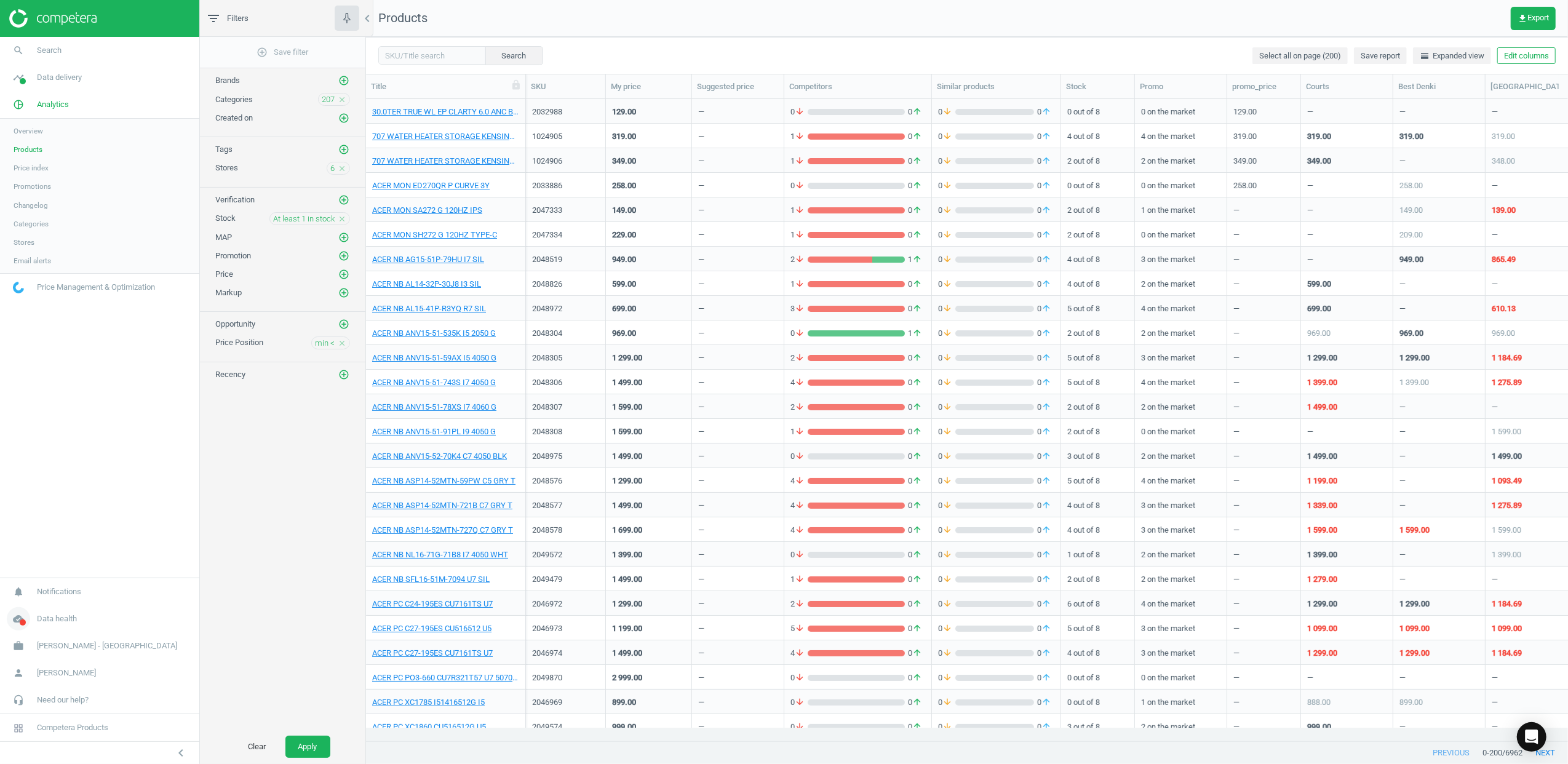
click at [11, 620] on icon "cloud_done" at bounding box center [19, 619] width 24 height 24
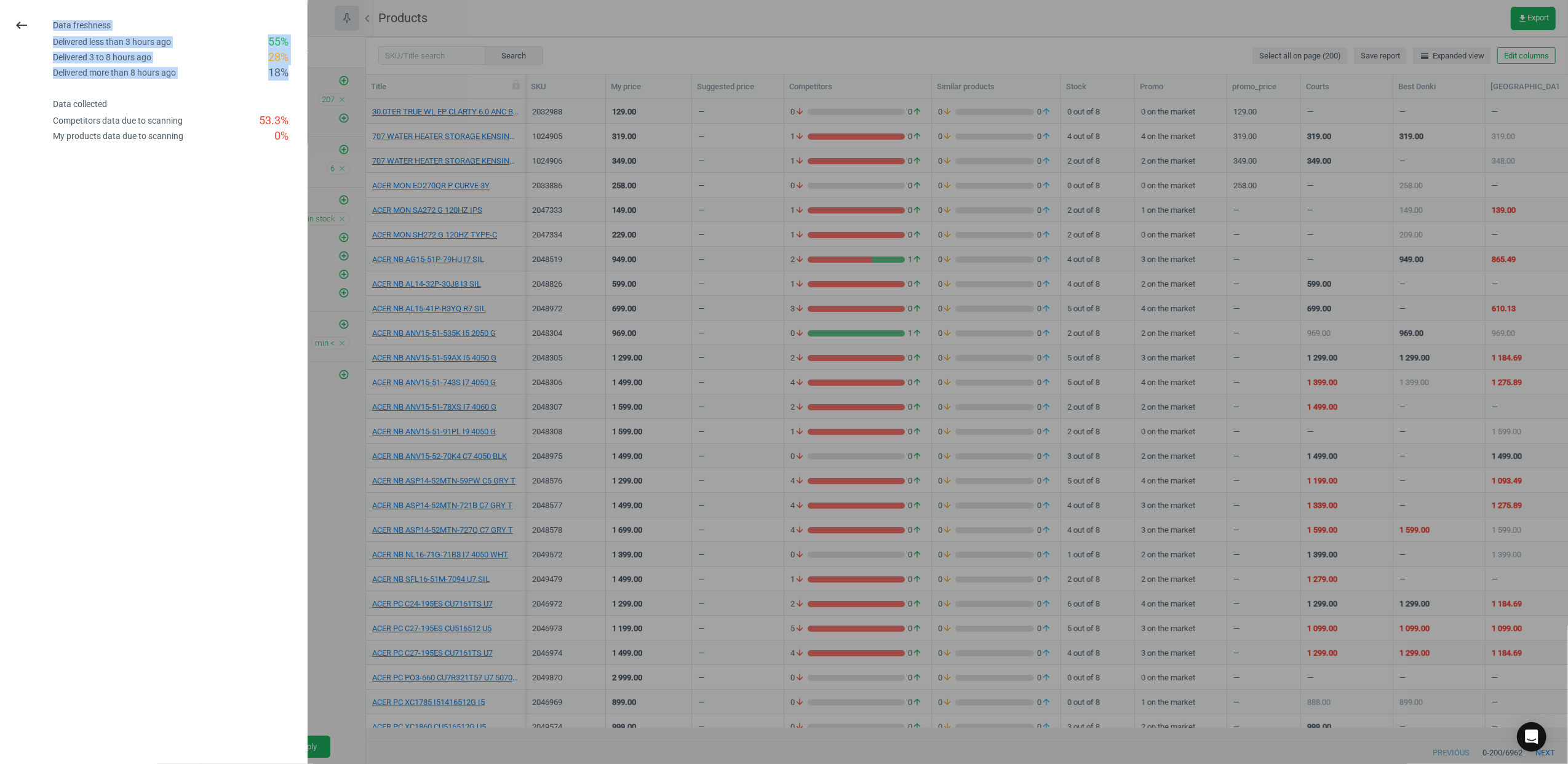
drag, startPoint x: 294, startPoint y: 74, endPoint x: 35, endPoint y: 33, distance: 262.2
click at [35, 33] on div "keyboard_backspace Data freshness Delivered less than 3 hours ago 55 % Delivere…" at bounding box center [154, 73] width 316 height 142
drag, startPoint x: 35, startPoint y: 33, endPoint x: 162, endPoint y: 207, distance: 215.4
click at [162, 207] on div "keyboard_backspace Data freshness Delivered less than 3 hours ago 55 % Delivere…" at bounding box center [154, 382] width 308 height 764
click at [26, 15] on button "keyboard_backspace" at bounding box center [21, 26] width 28 height 29
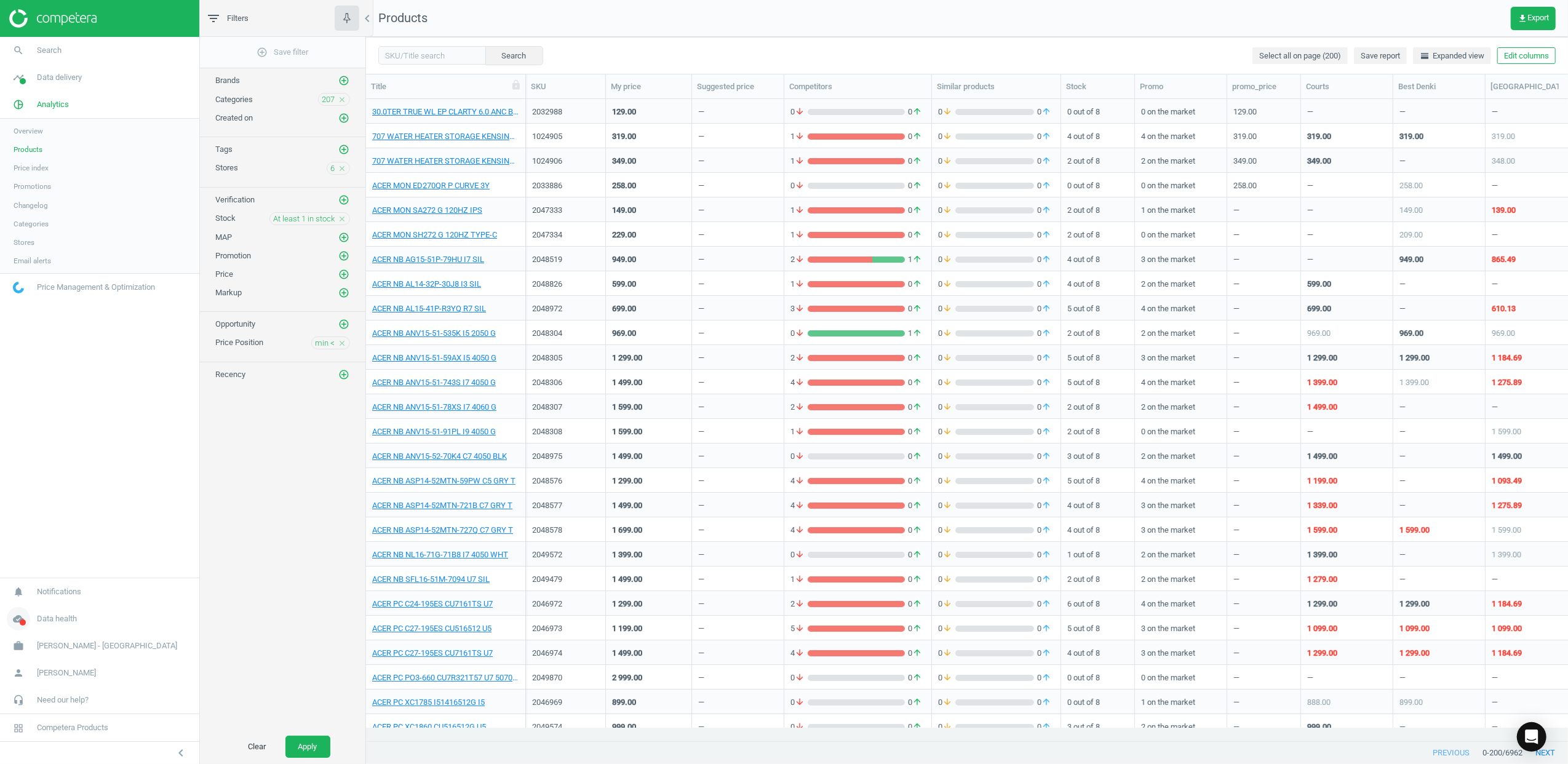
click at [16, 621] on icon "cloud_done" at bounding box center [19, 619] width 24 height 24
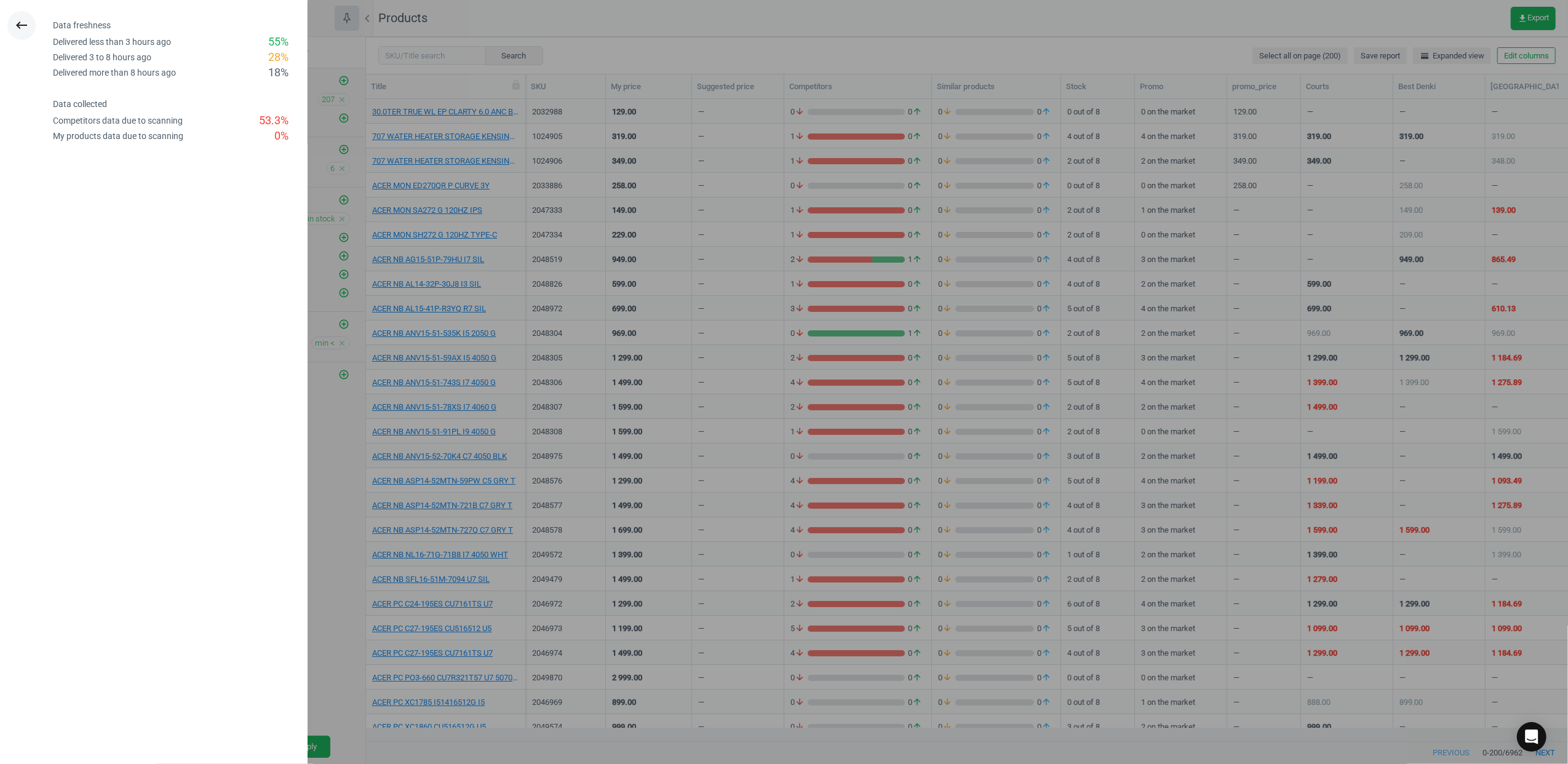
click at [30, 27] on button "keyboard_backspace" at bounding box center [21, 26] width 28 height 29
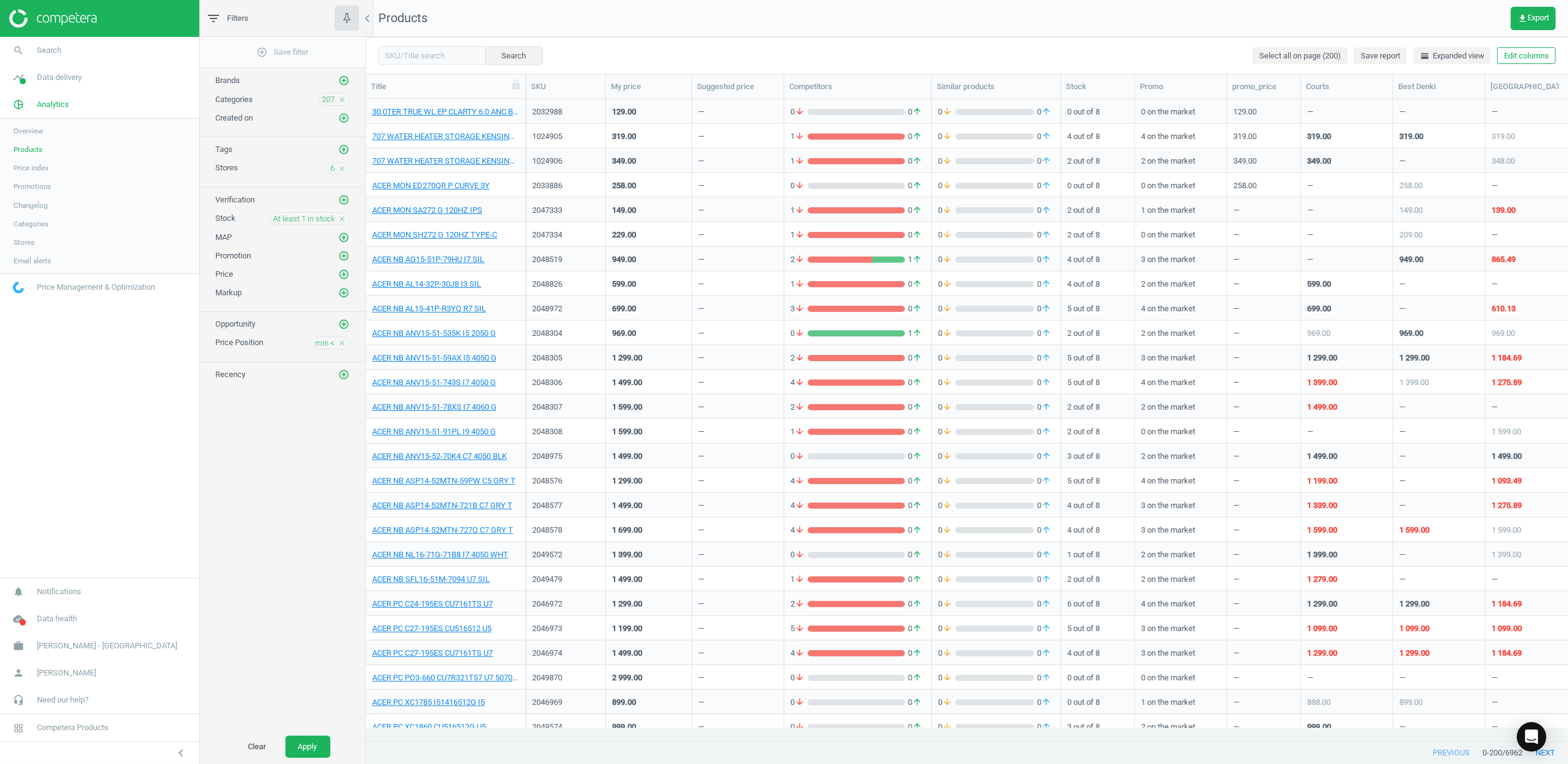
click at [24, 239] on span "Stores" at bounding box center [24, 243] width 21 height 10
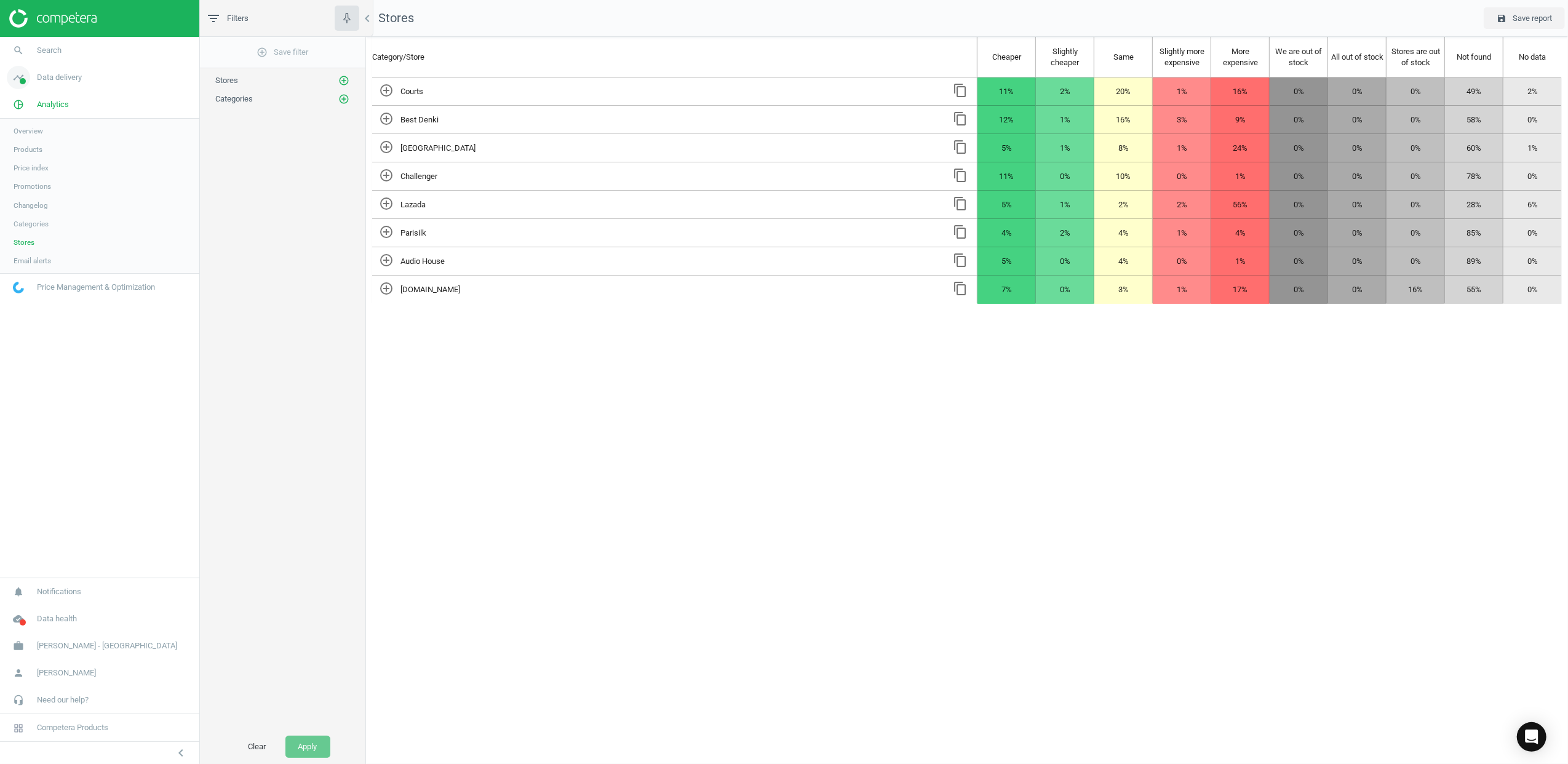
click at [30, 85] on span "timeline" at bounding box center [18, 78] width 37 height 27
click at [26, 177] on span "Stores" at bounding box center [24, 179] width 21 height 10
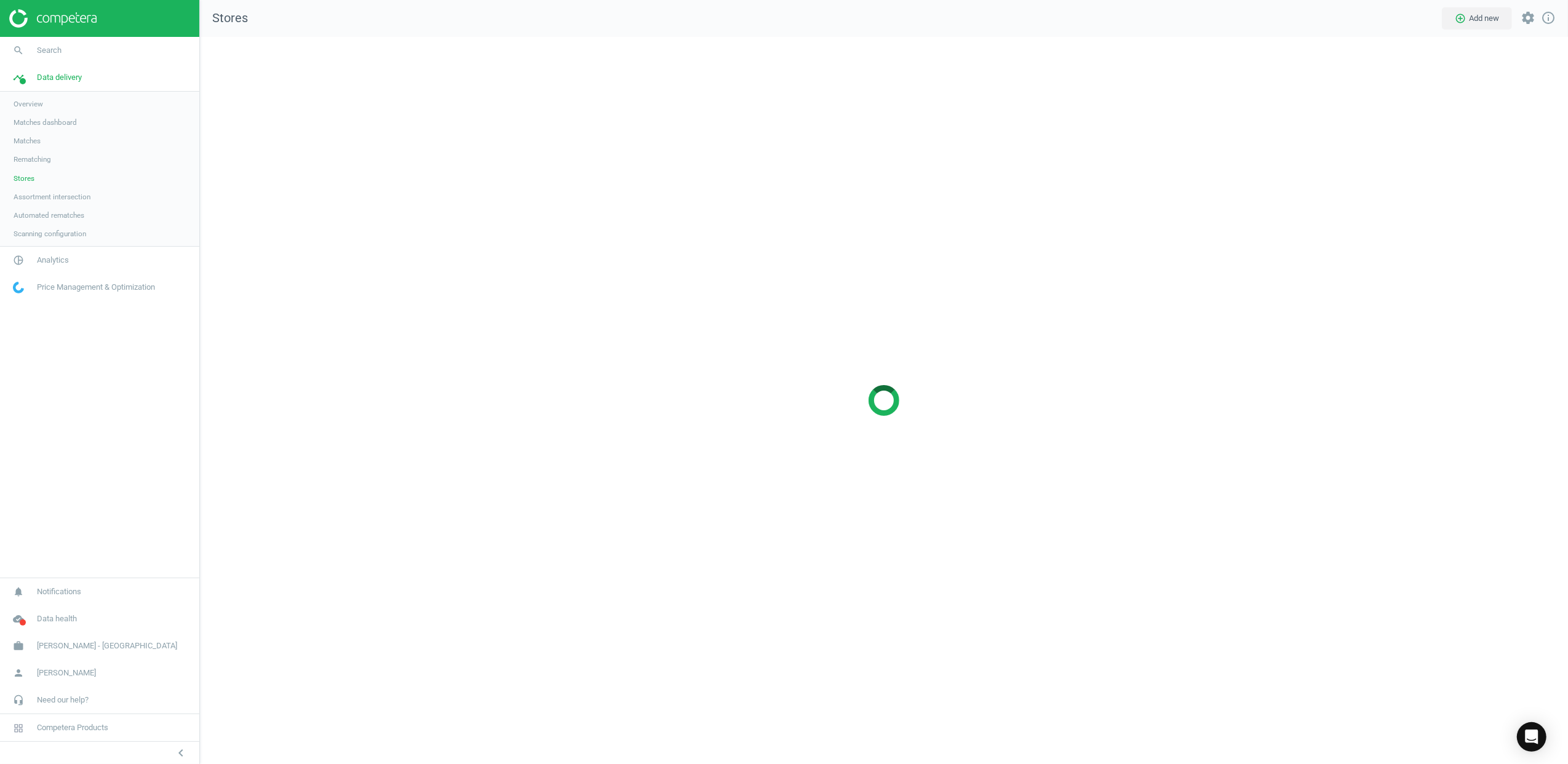
scroll to position [753, 1393]
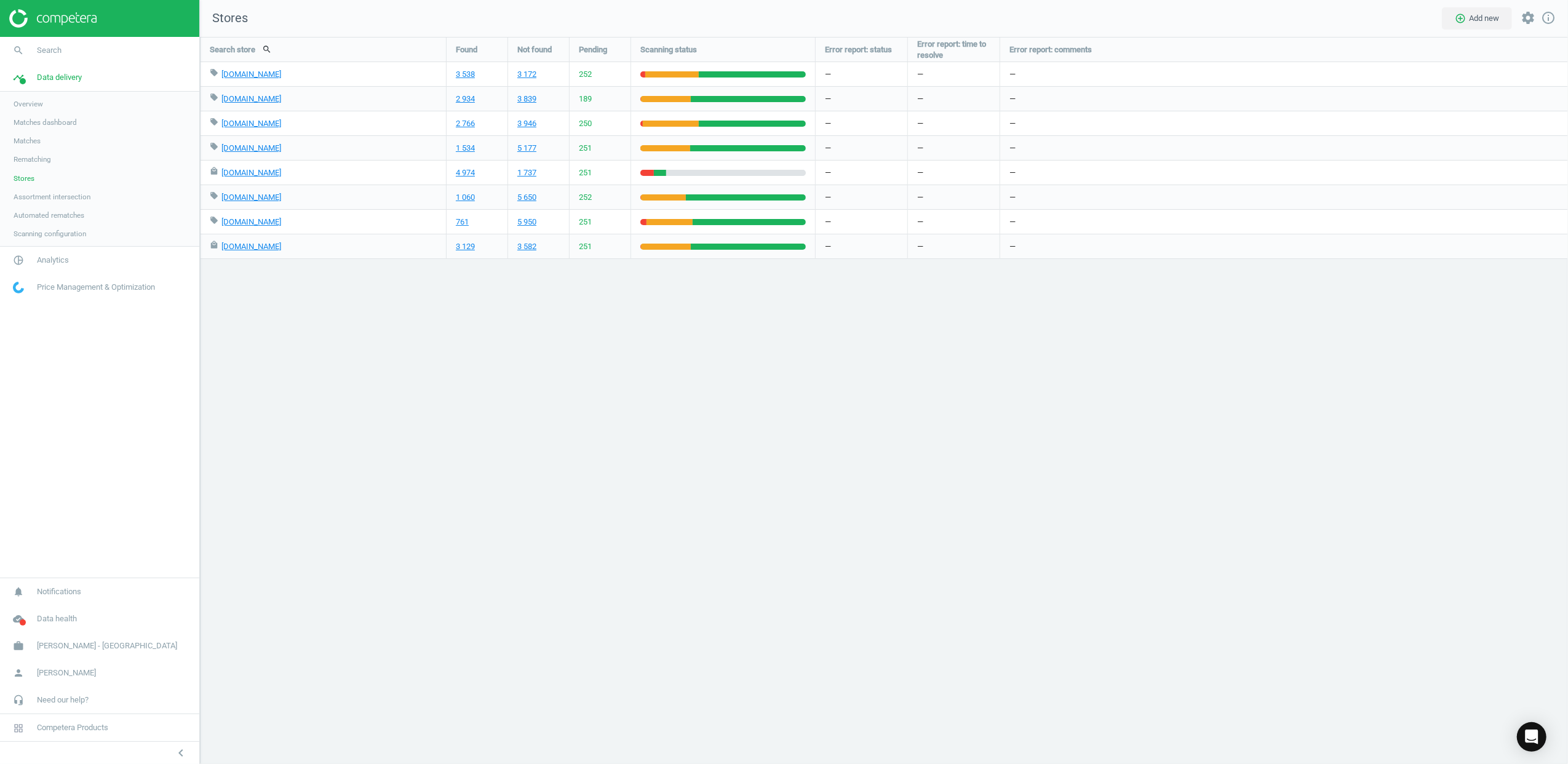
click at [44, 24] on img at bounding box center [53, 19] width 87 height 19
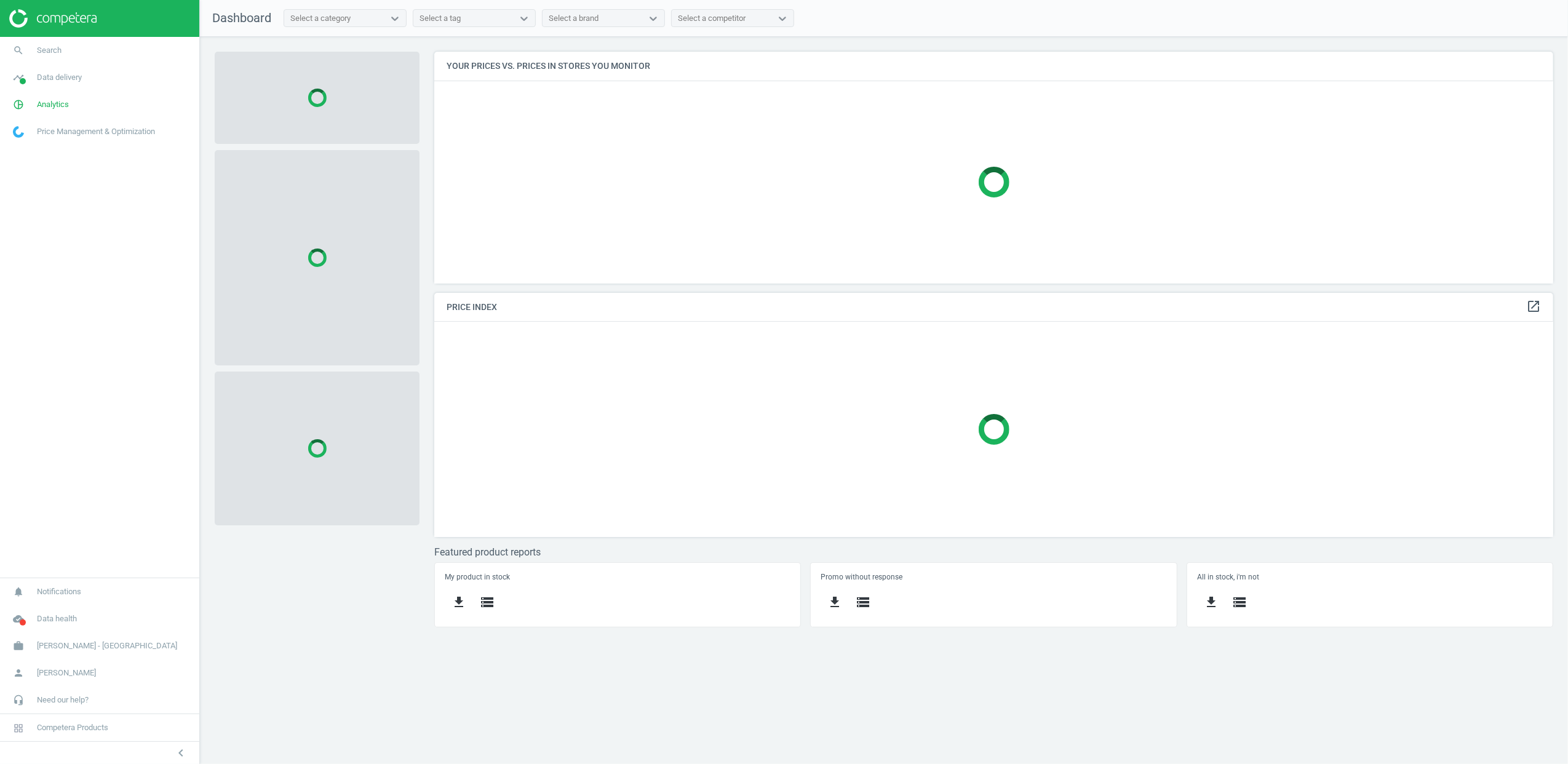
scroll to position [257, 1145]
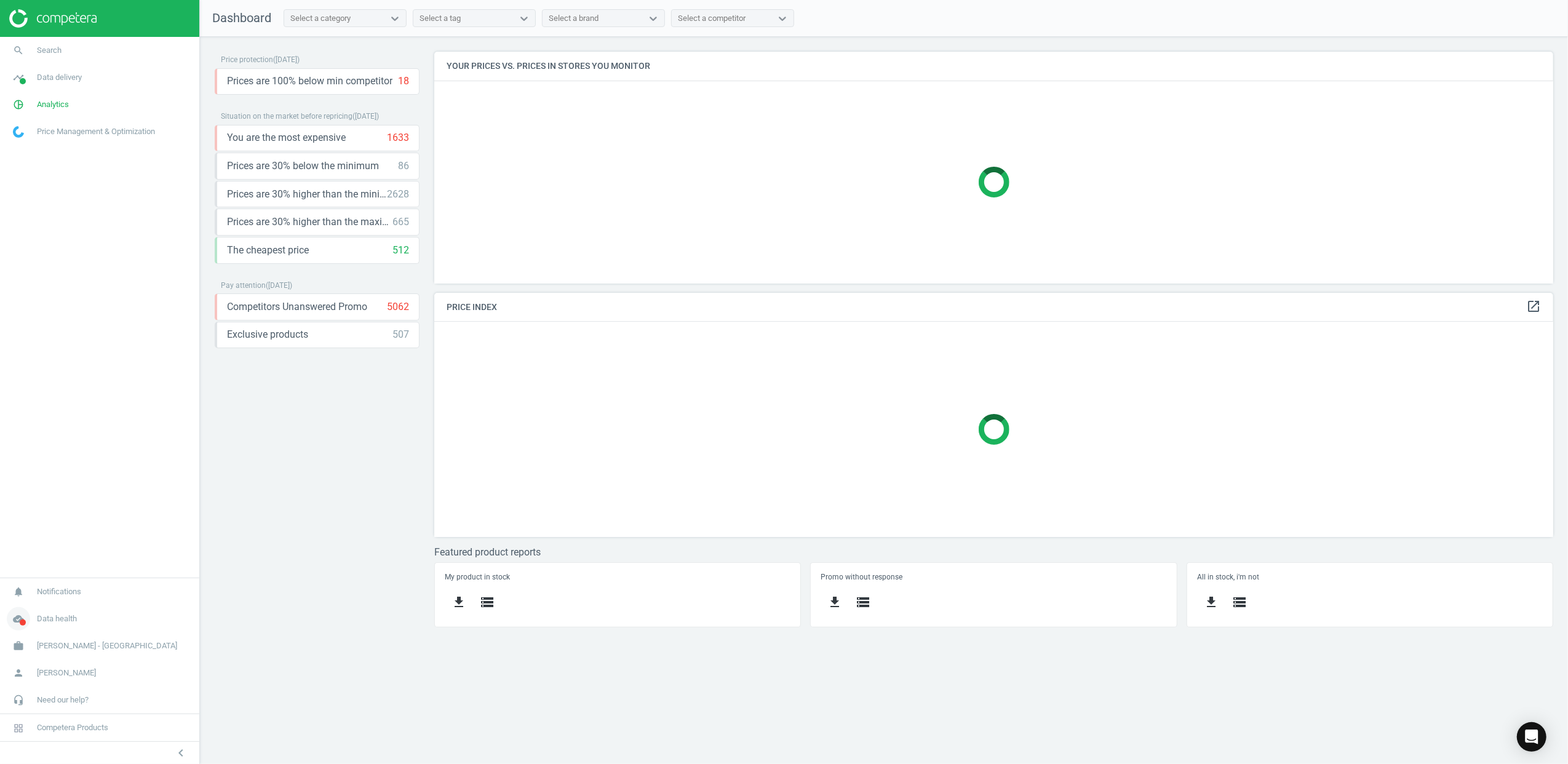
click at [25, 626] on icon "cloud_done" at bounding box center [19, 619] width 24 height 24
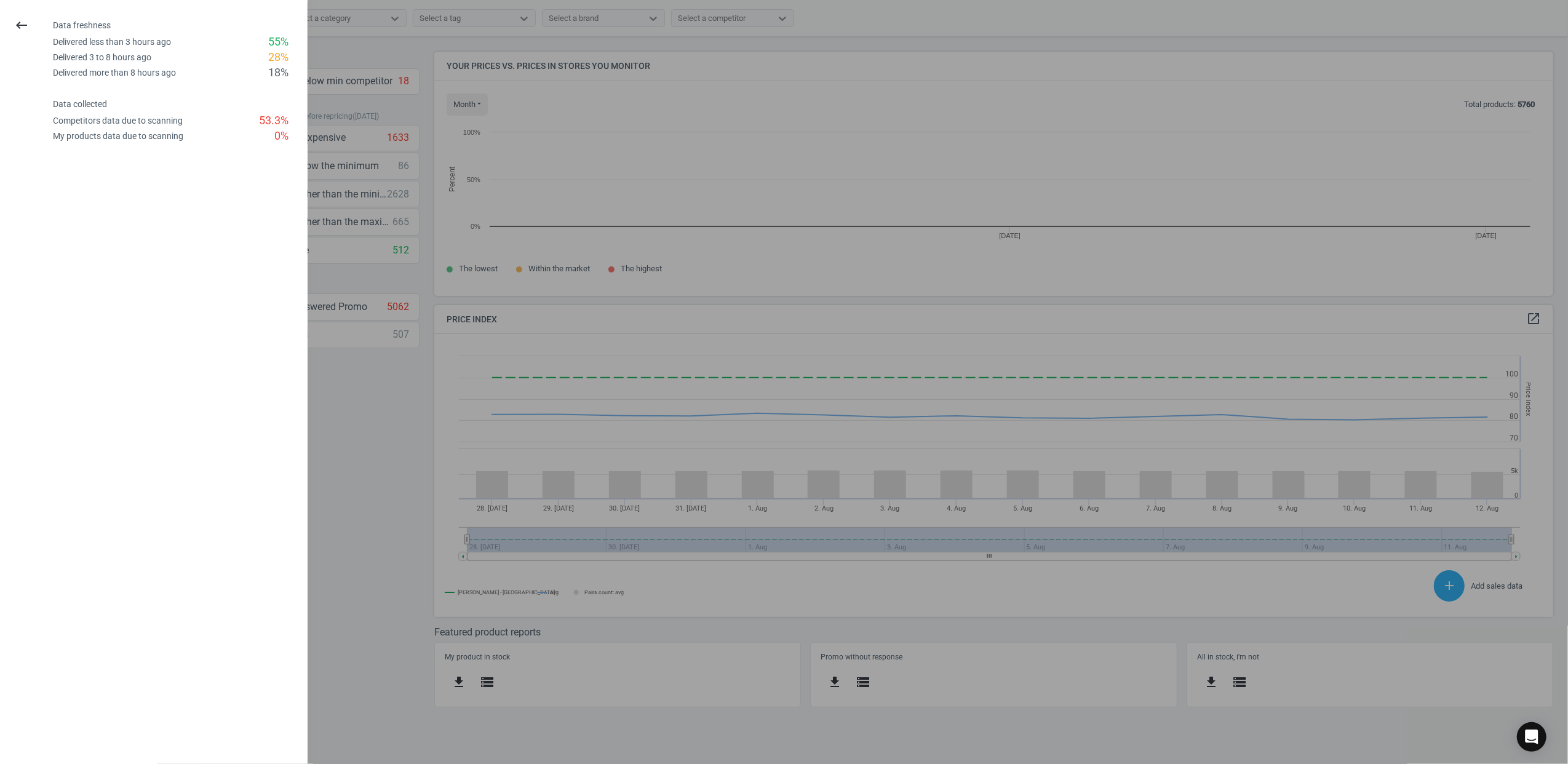
scroll to position [269, 1145]
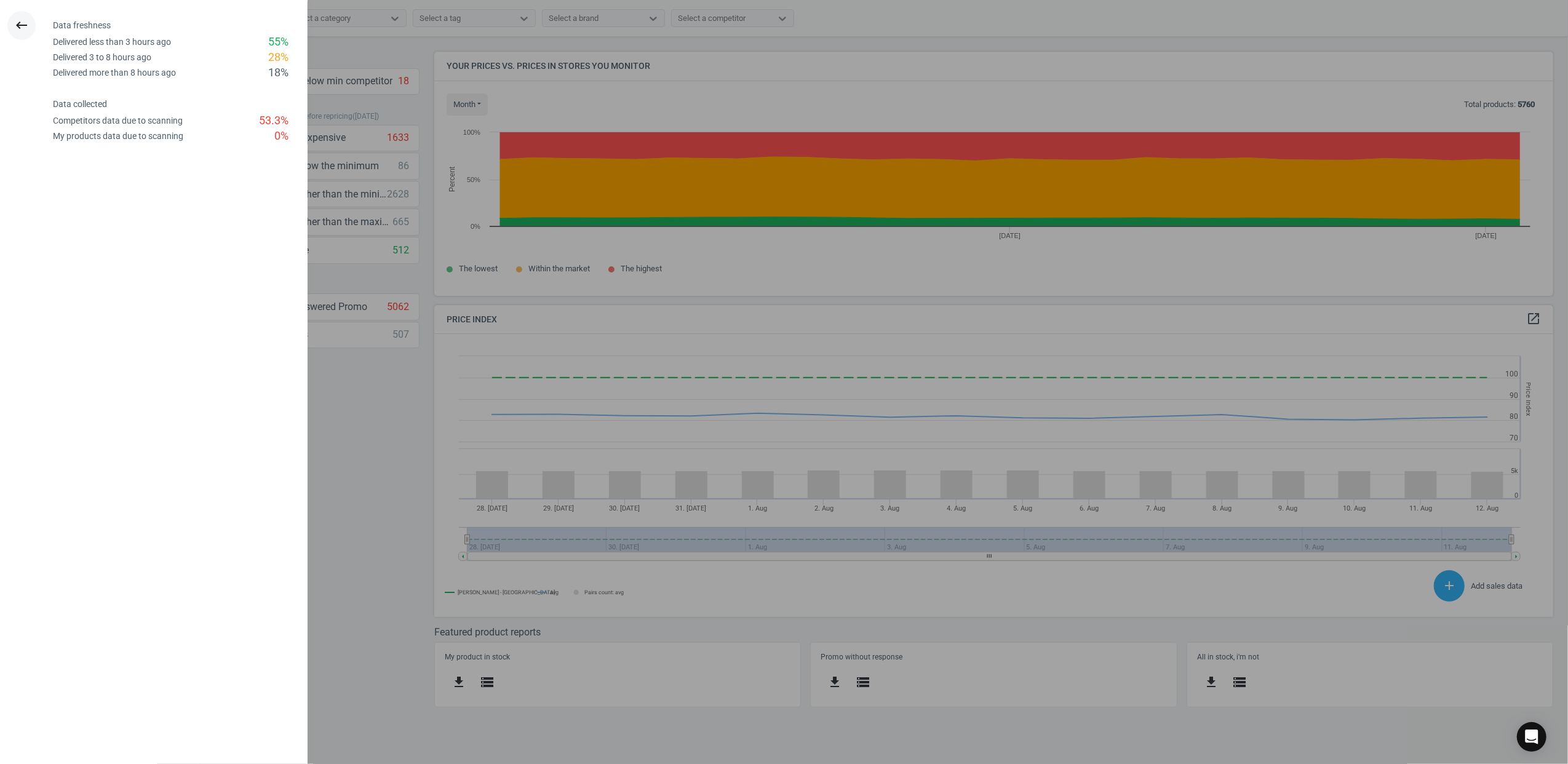
click at [13, 26] on button "keyboard_backspace" at bounding box center [21, 26] width 28 height 29
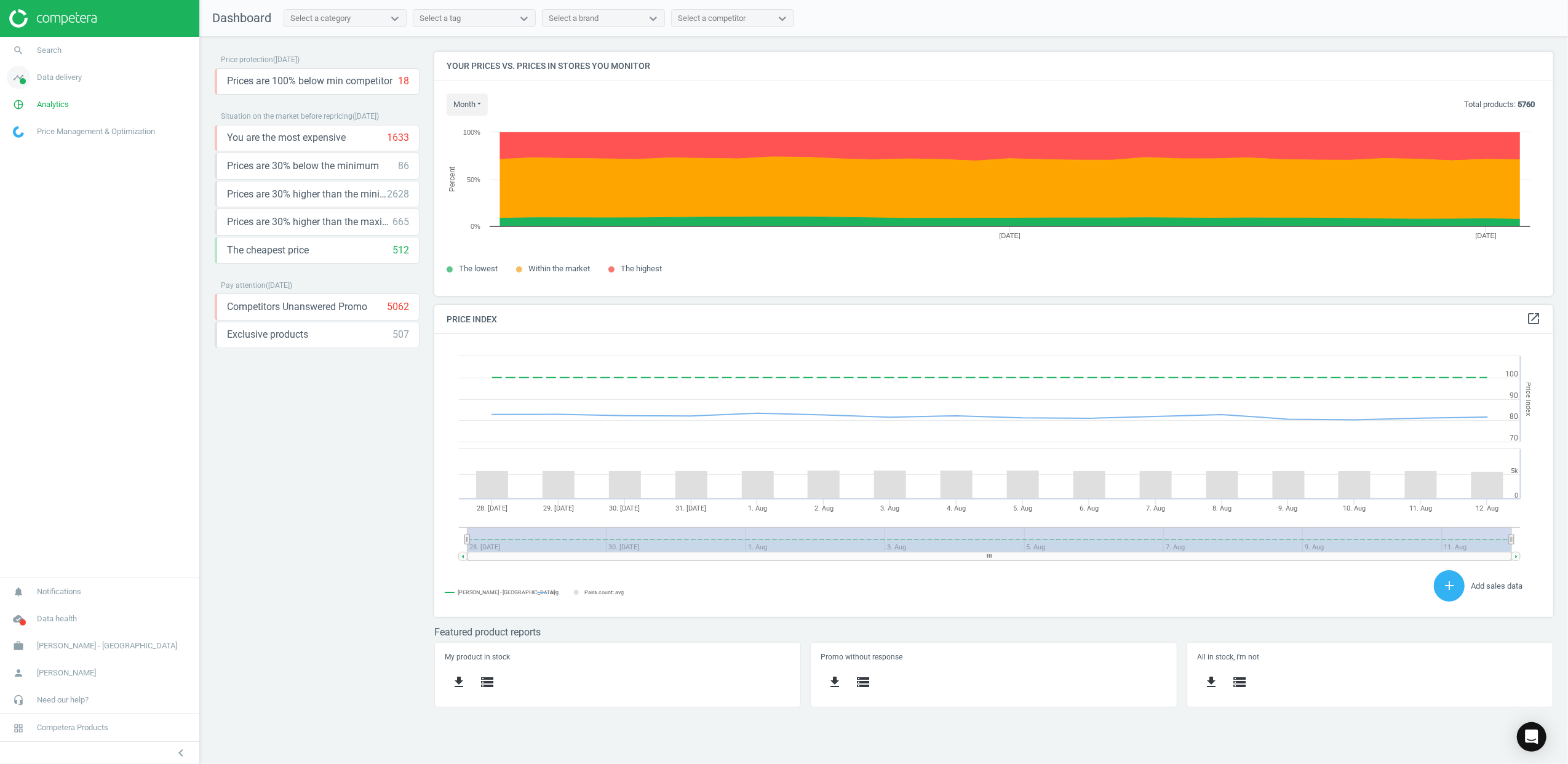
click at [24, 80] on span at bounding box center [23, 82] width 6 height 6
click at [29, 175] on span "Stores" at bounding box center [24, 179] width 21 height 10
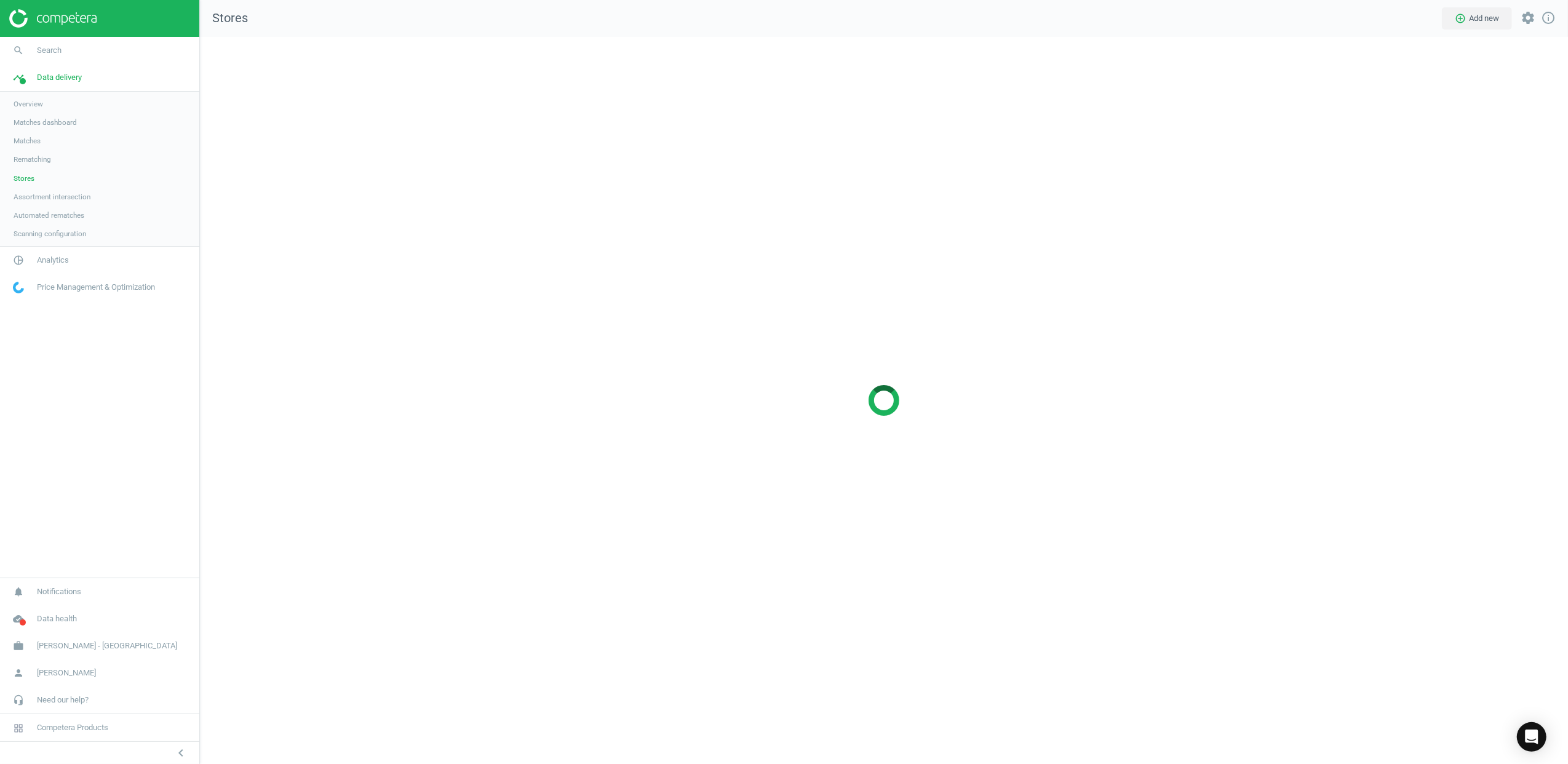
scroll to position [753, 1393]
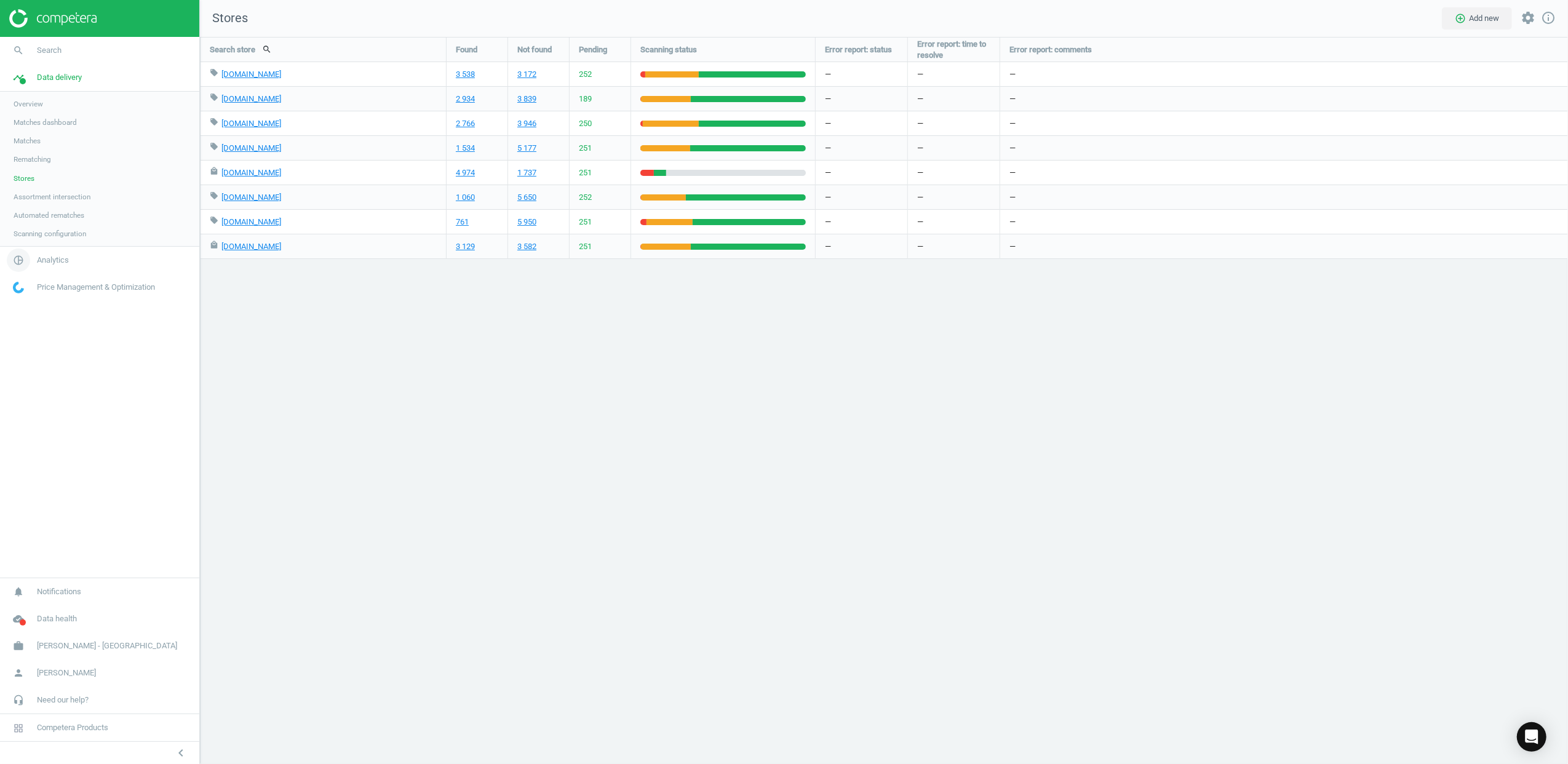
click at [42, 257] on span "Analytics" at bounding box center [52, 260] width 32 height 11
click at [29, 126] on span "Overview" at bounding box center [28, 131] width 29 height 10
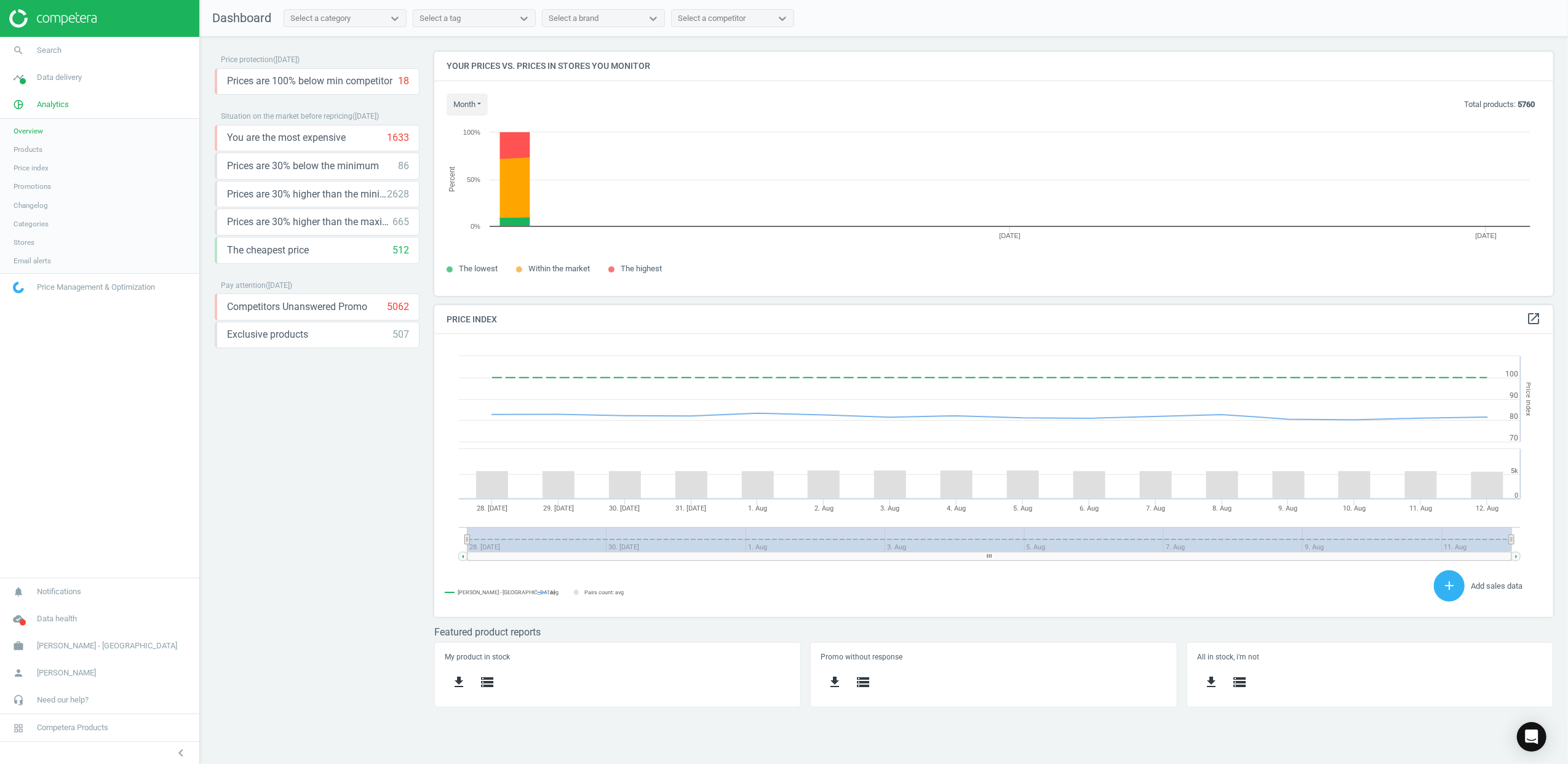
scroll to position [309, 1145]
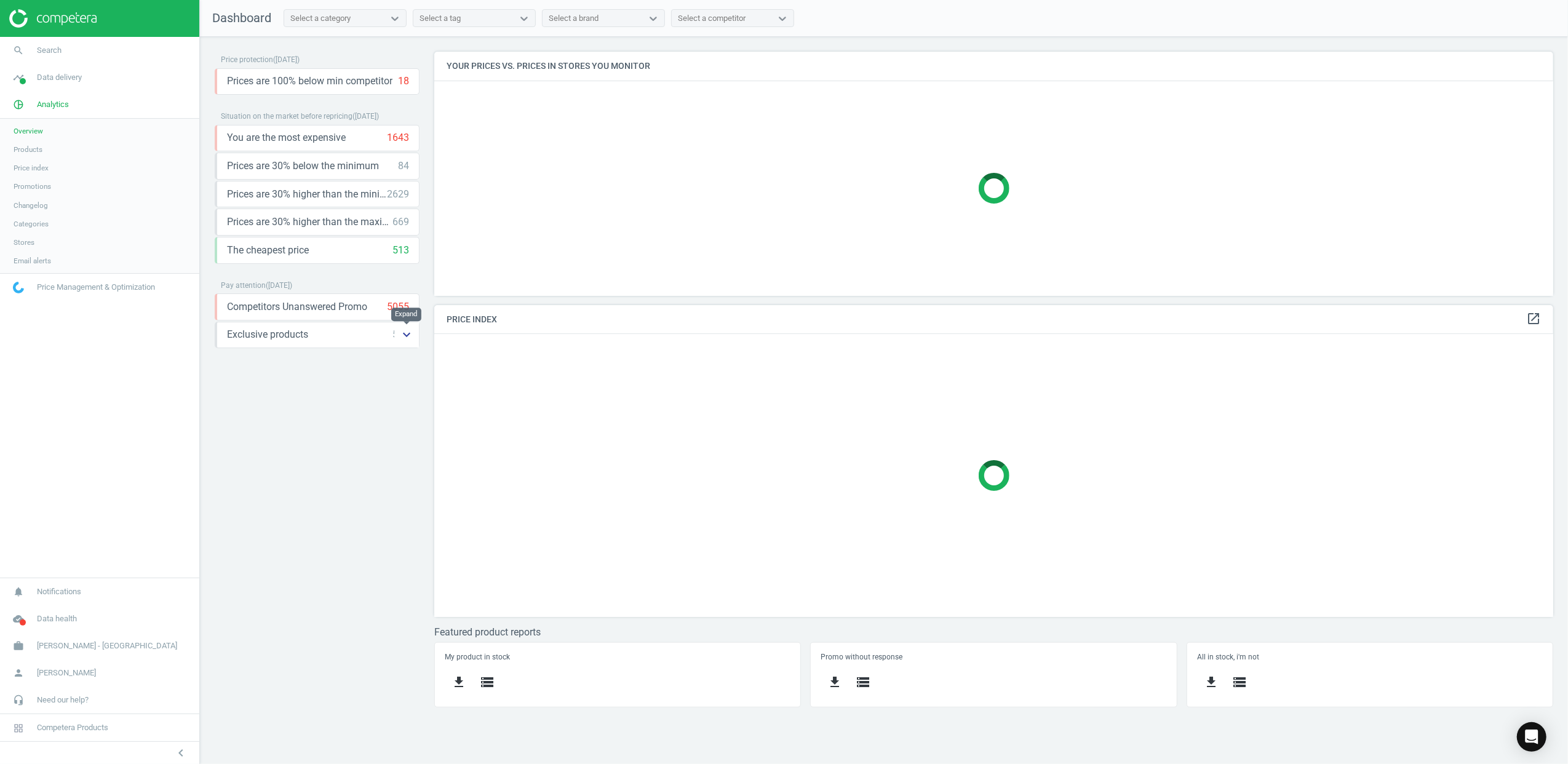
click at [404, 340] on icon "keyboard_arrow_down" at bounding box center [407, 335] width 15 height 15
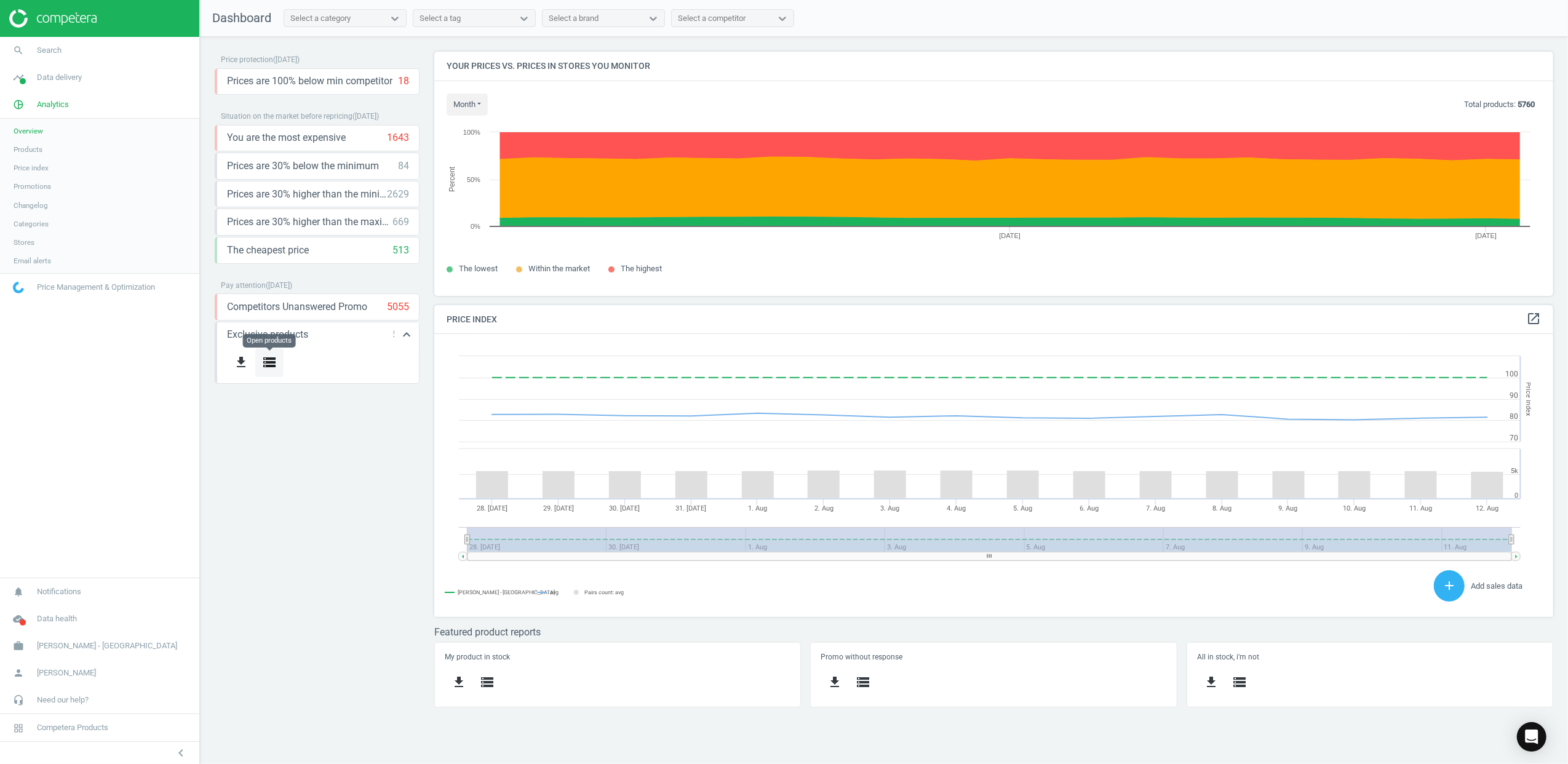
click at [276, 365] on icon "storage" at bounding box center [269, 363] width 15 height 15
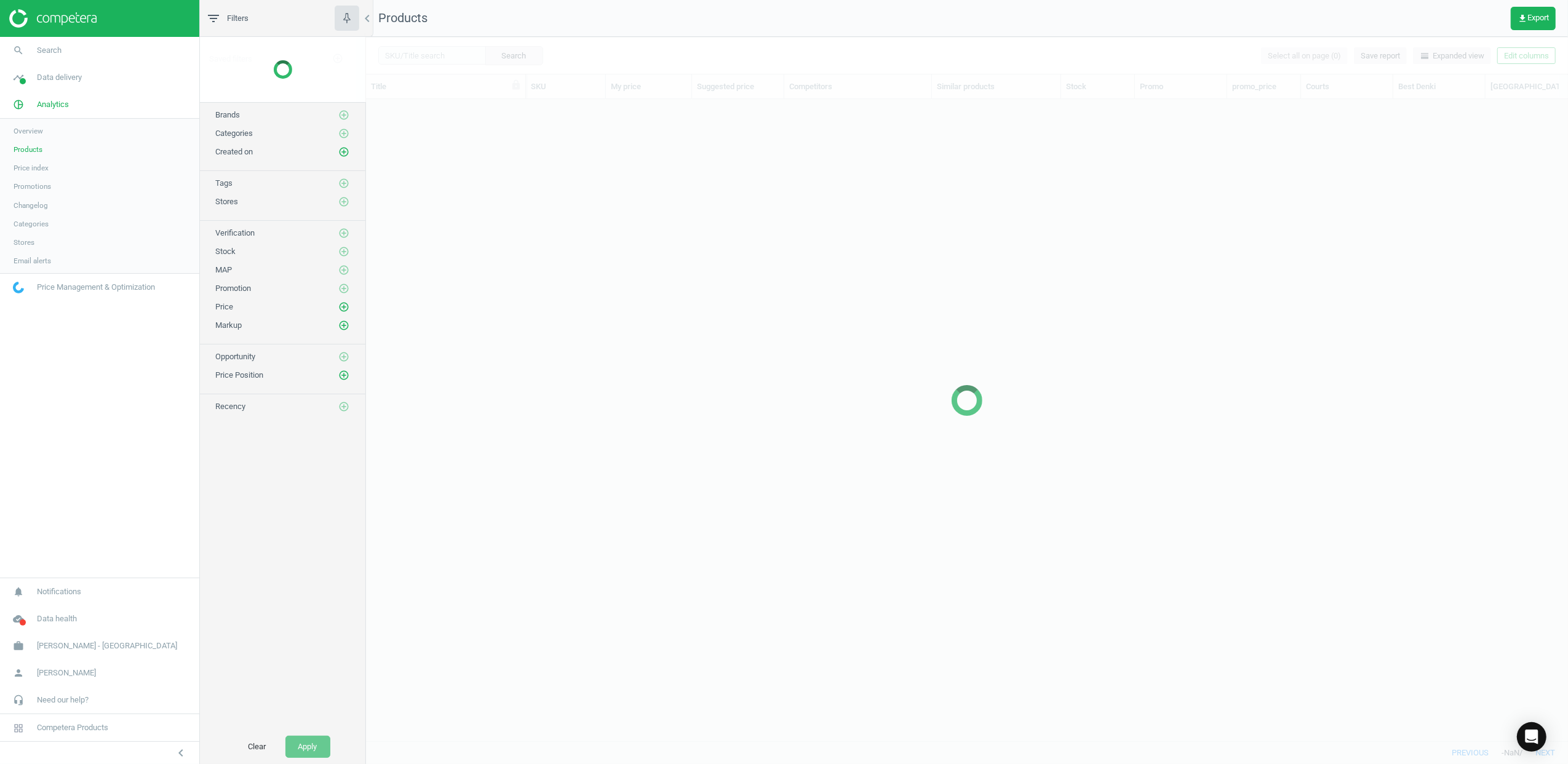
scroll to position [617, 1190]
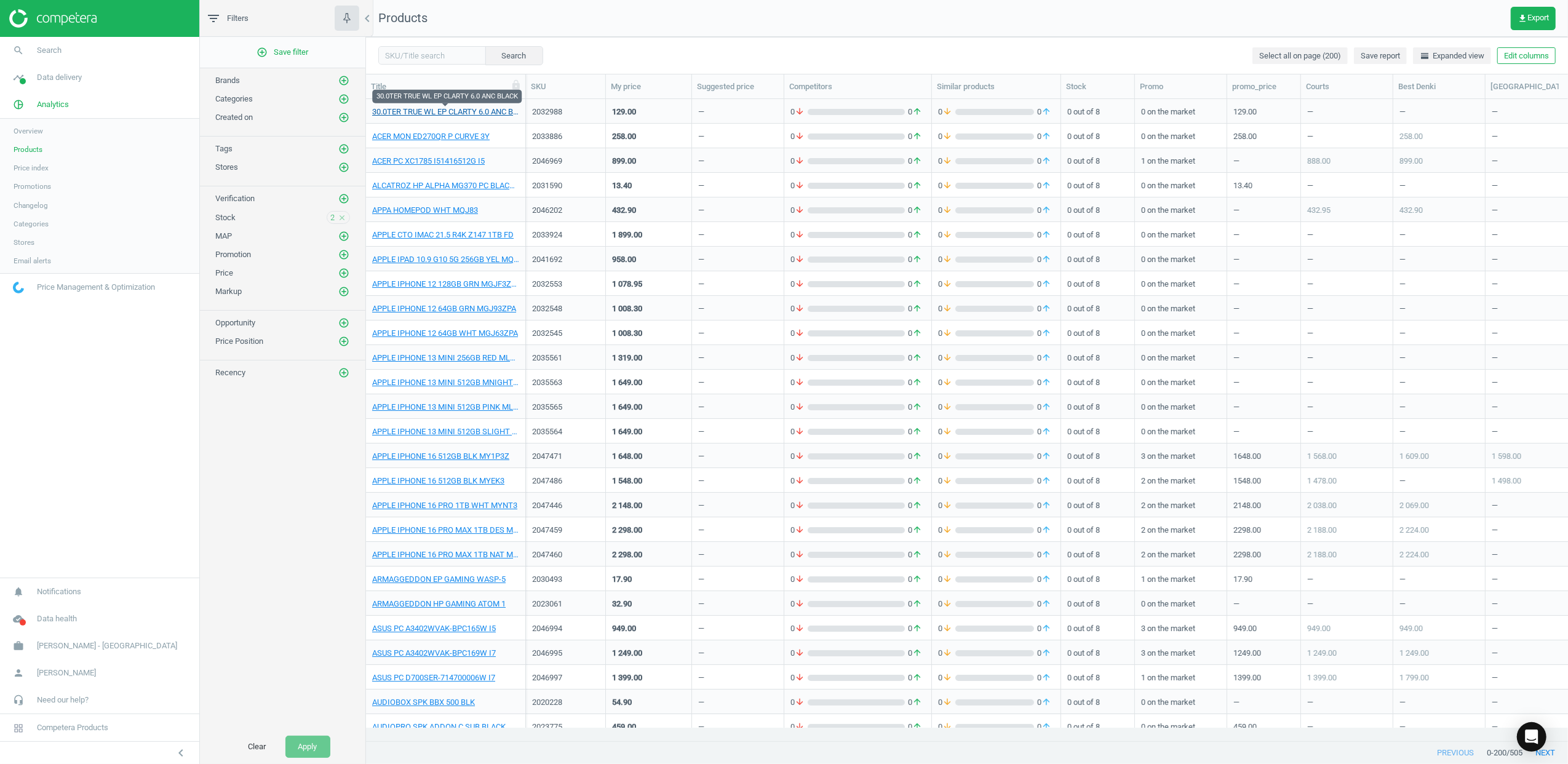
click at [460, 114] on link "30.0TER TRUE WL EP CLARTY 6.0 ANC BLACK" at bounding box center [445, 112] width 147 height 11
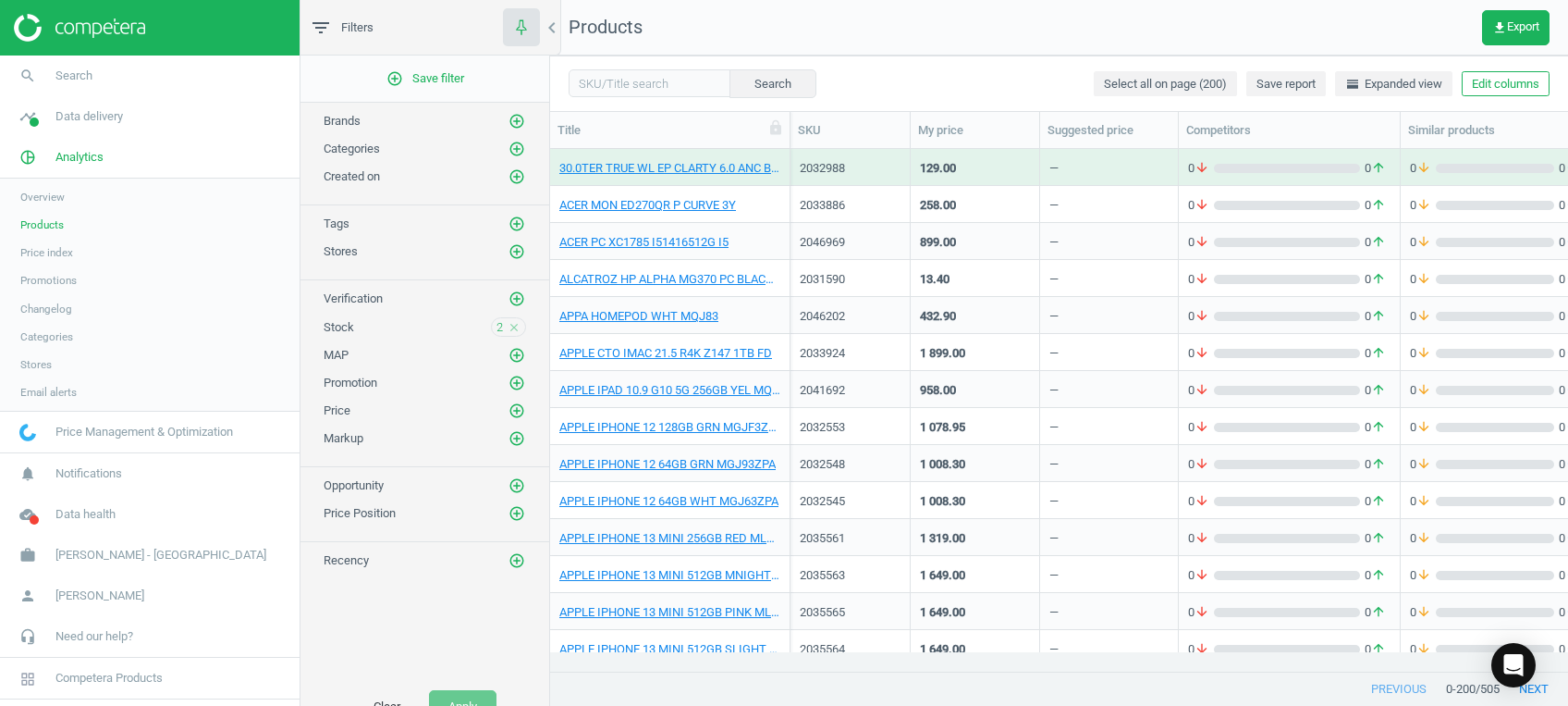
scroll to position [483, 998]
click at [20, 512] on icon "cloud_done" at bounding box center [28, 514] width 36 height 36
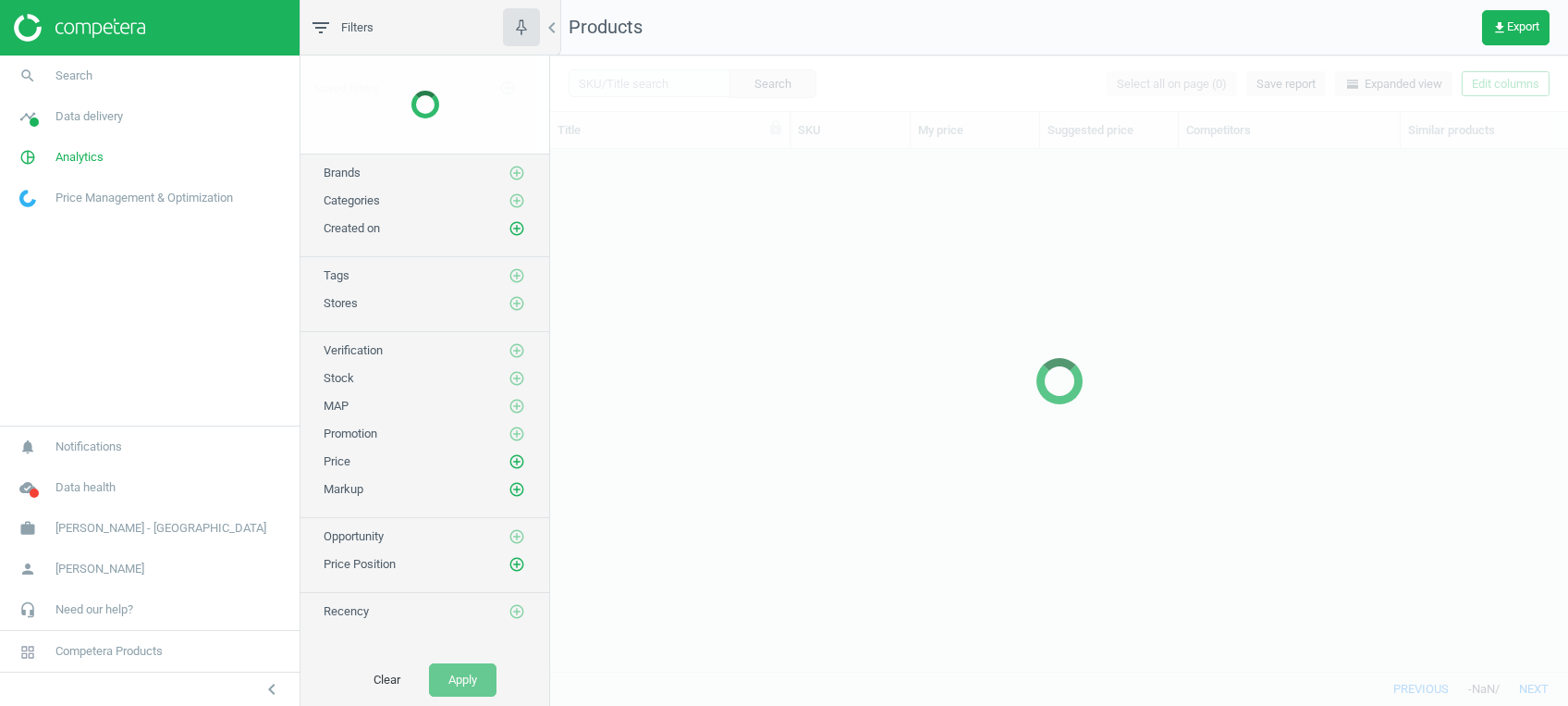
scroll to position [483, 998]
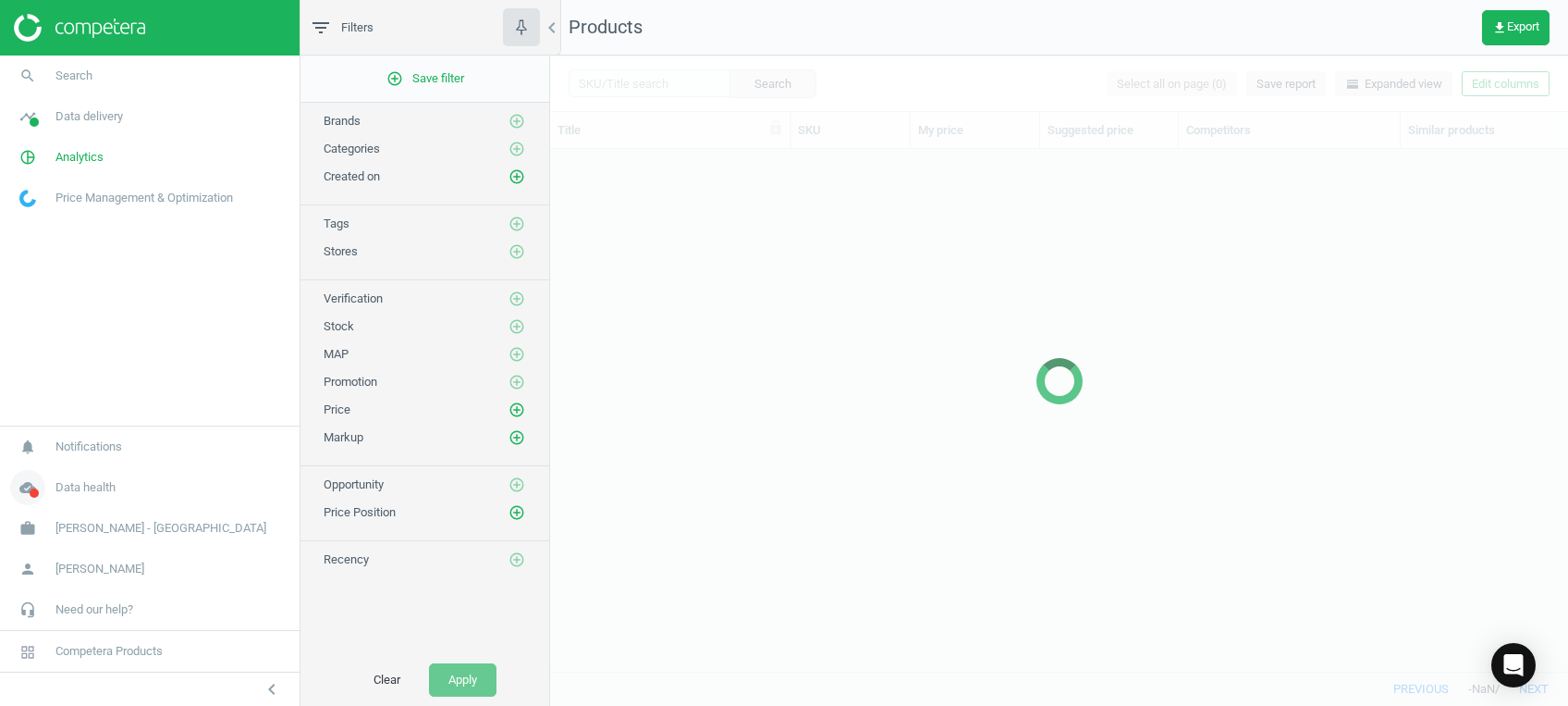
click at [29, 492] on icon "cloud_done" at bounding box center [28, 487] width 36 height 36
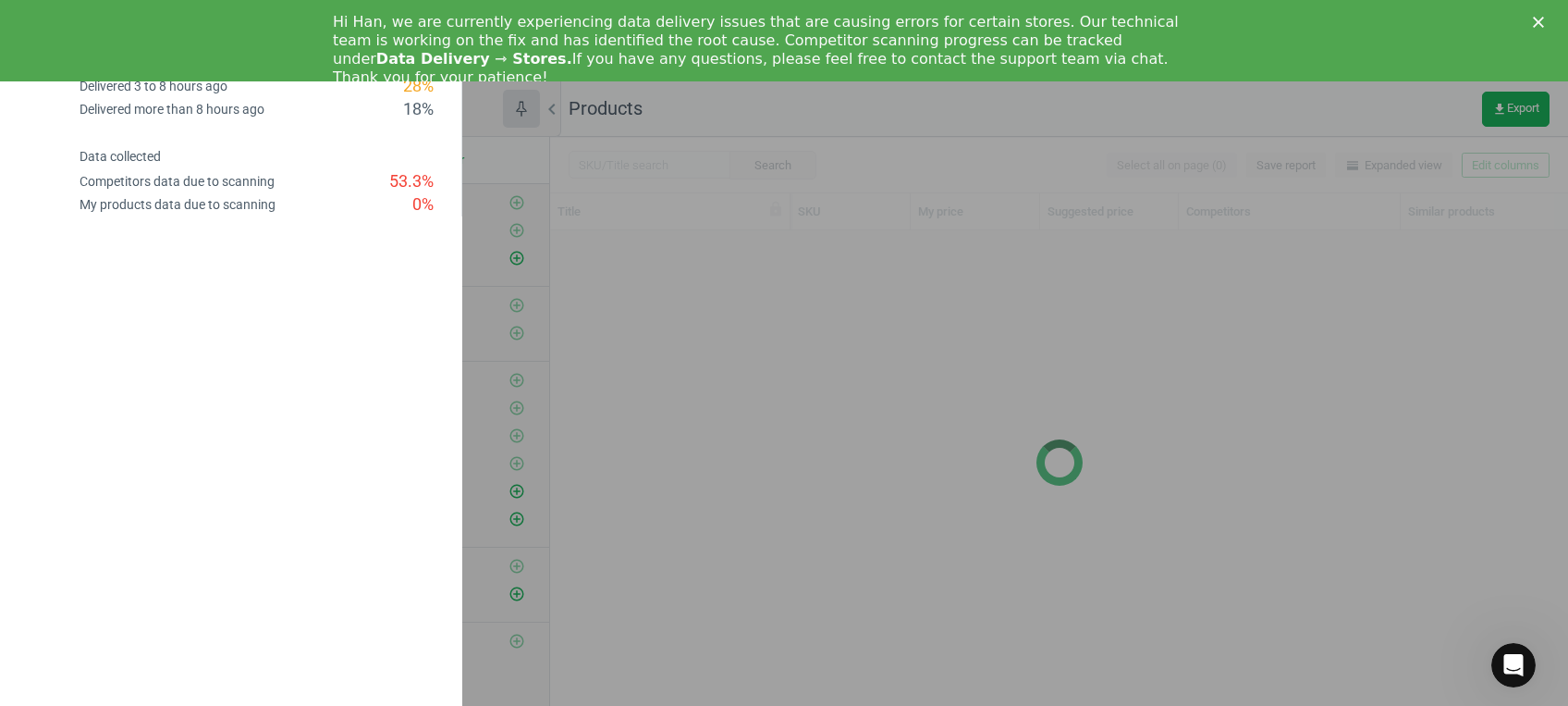
scroll to position [0, 0]
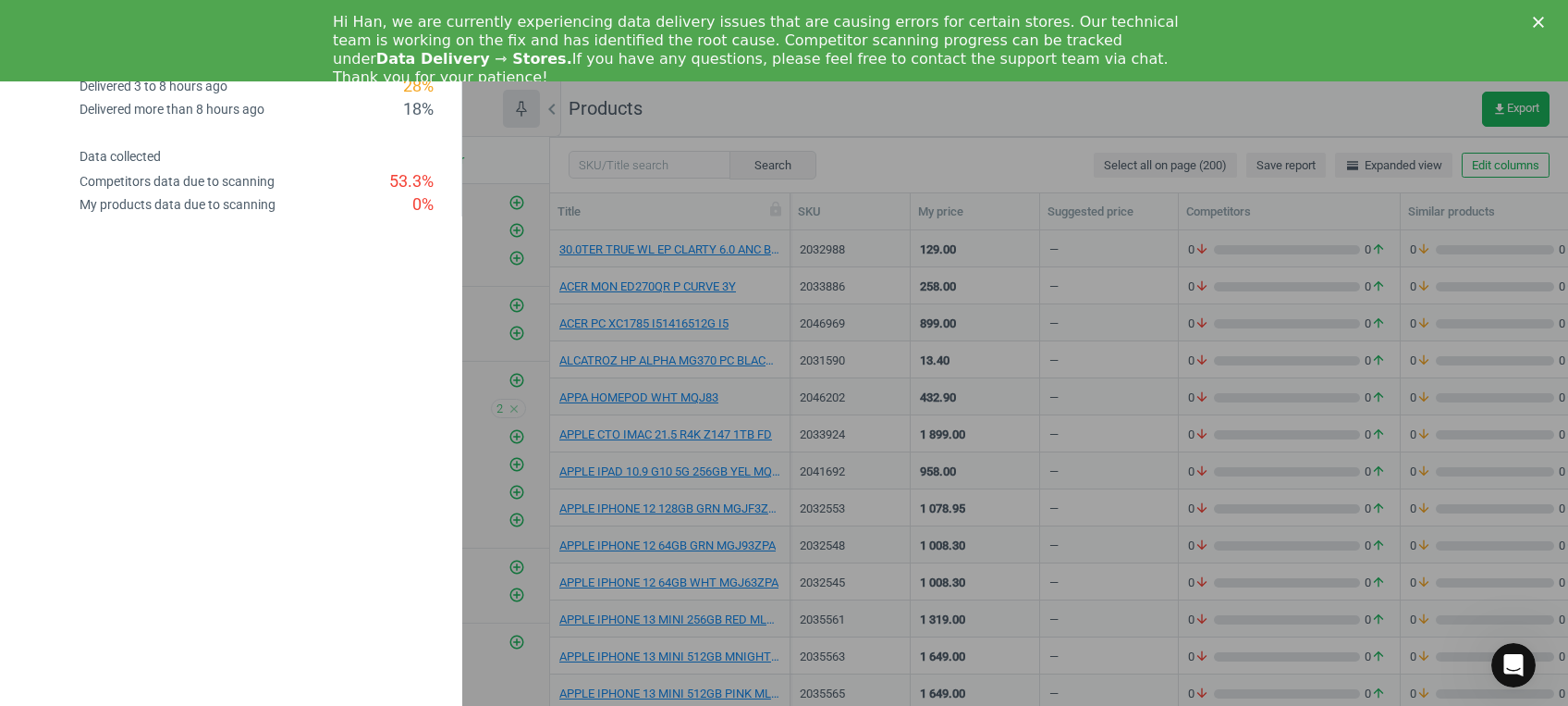
click at [1535, 17] on icon "Close" at bounding box center [1538, 22] width 11 height 11
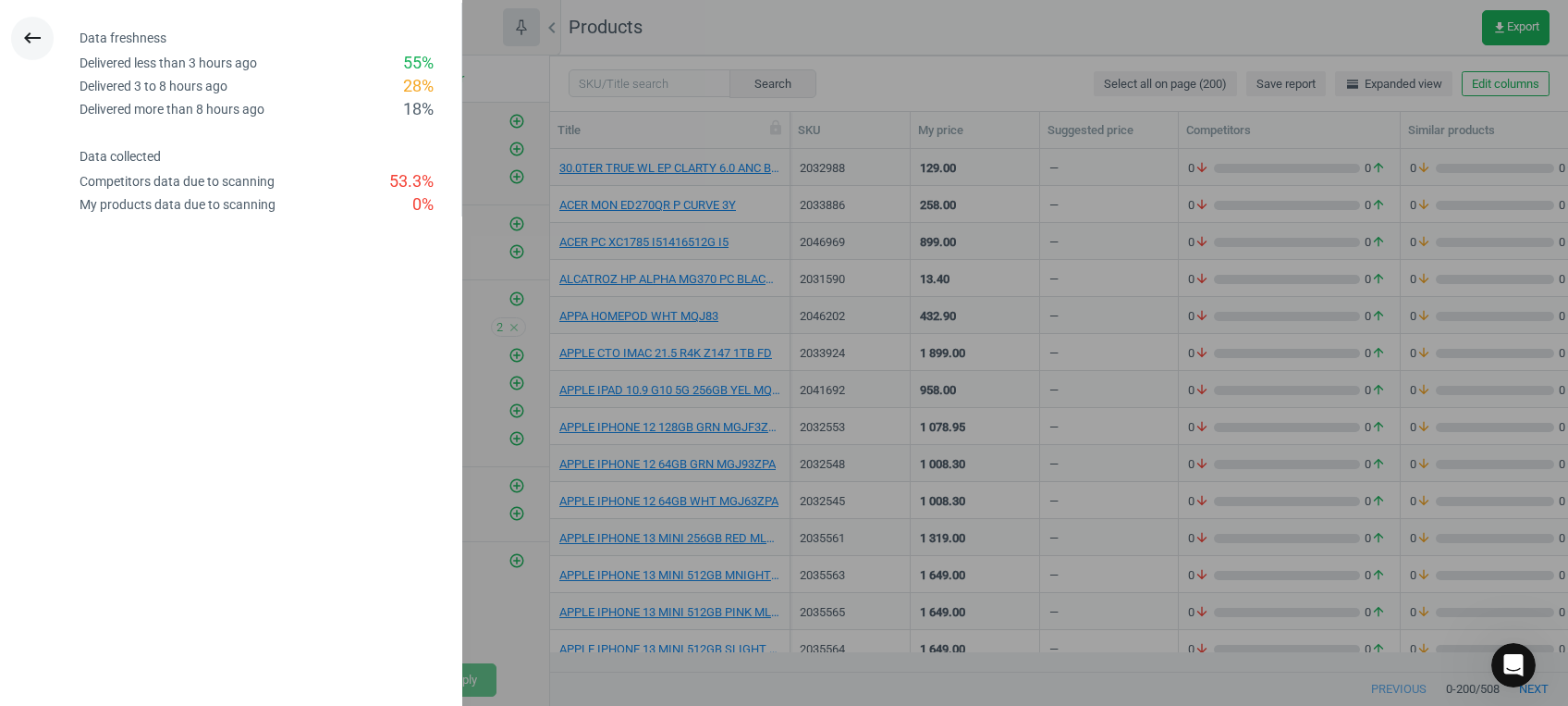
click at [30, 36] on icon "keyboard_backspace" at bounding box center [33, 38] width 22 height 22
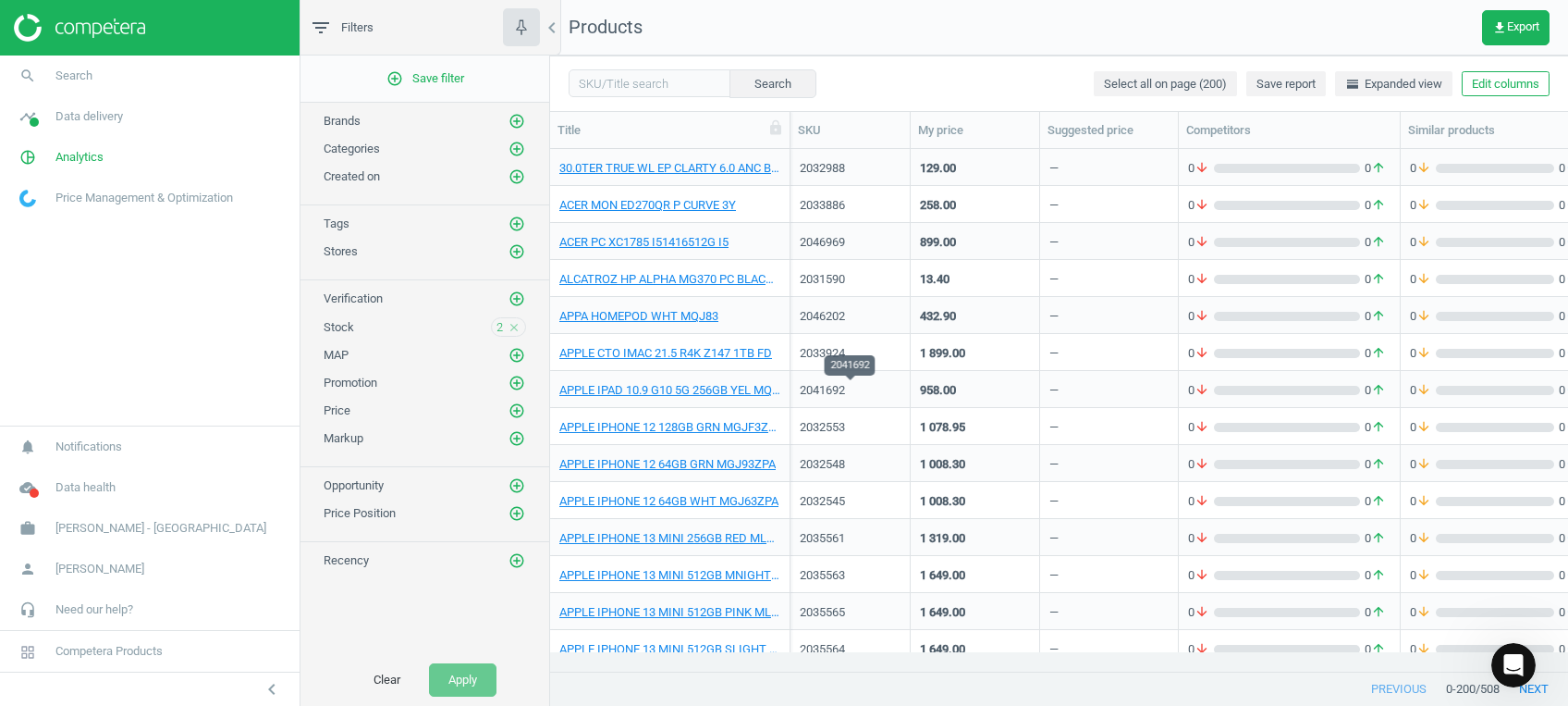
scroll to position [370, 0]
click at [1508, 658] on icon "Open Intercom Messenger" at bounding box center [1513, 665] width 31 height 31
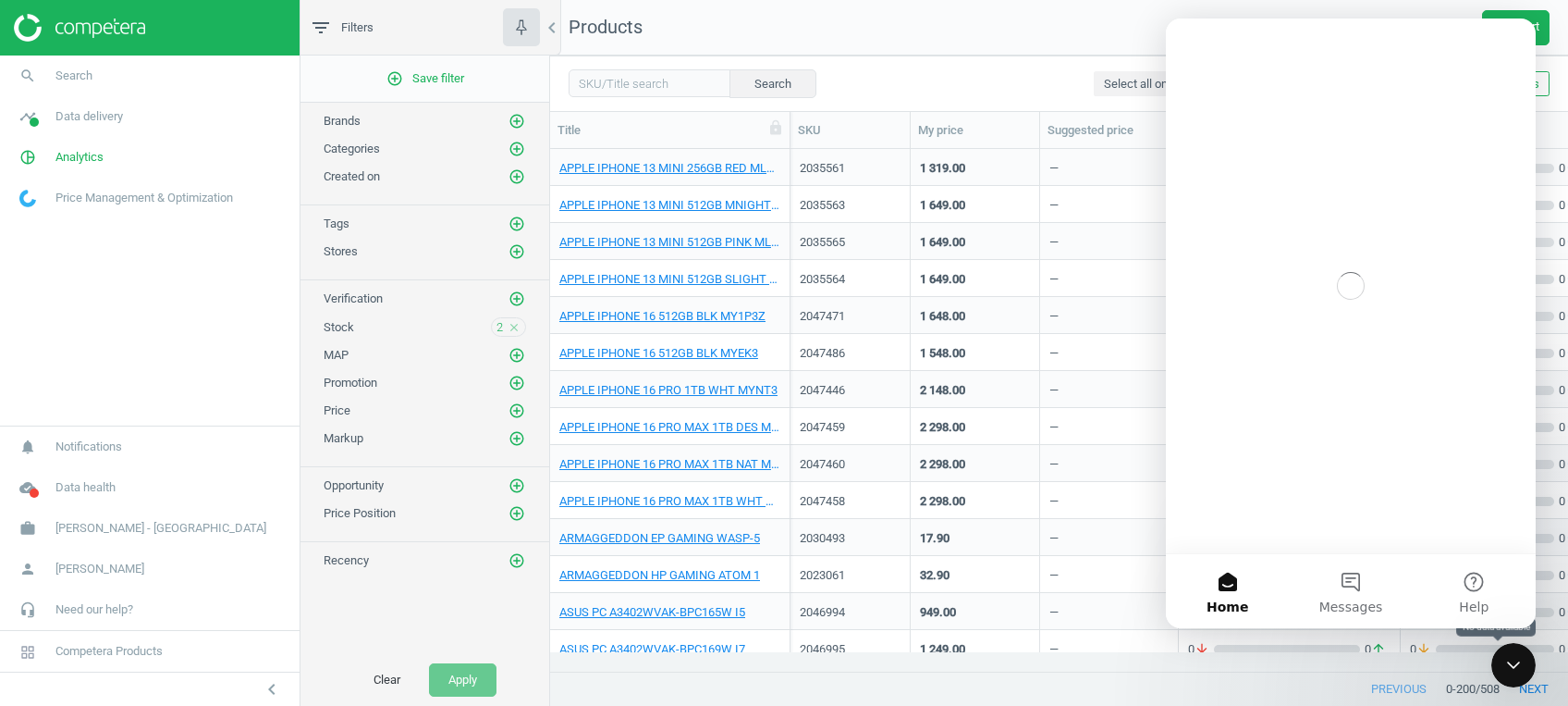
scroll to position [0, 0]
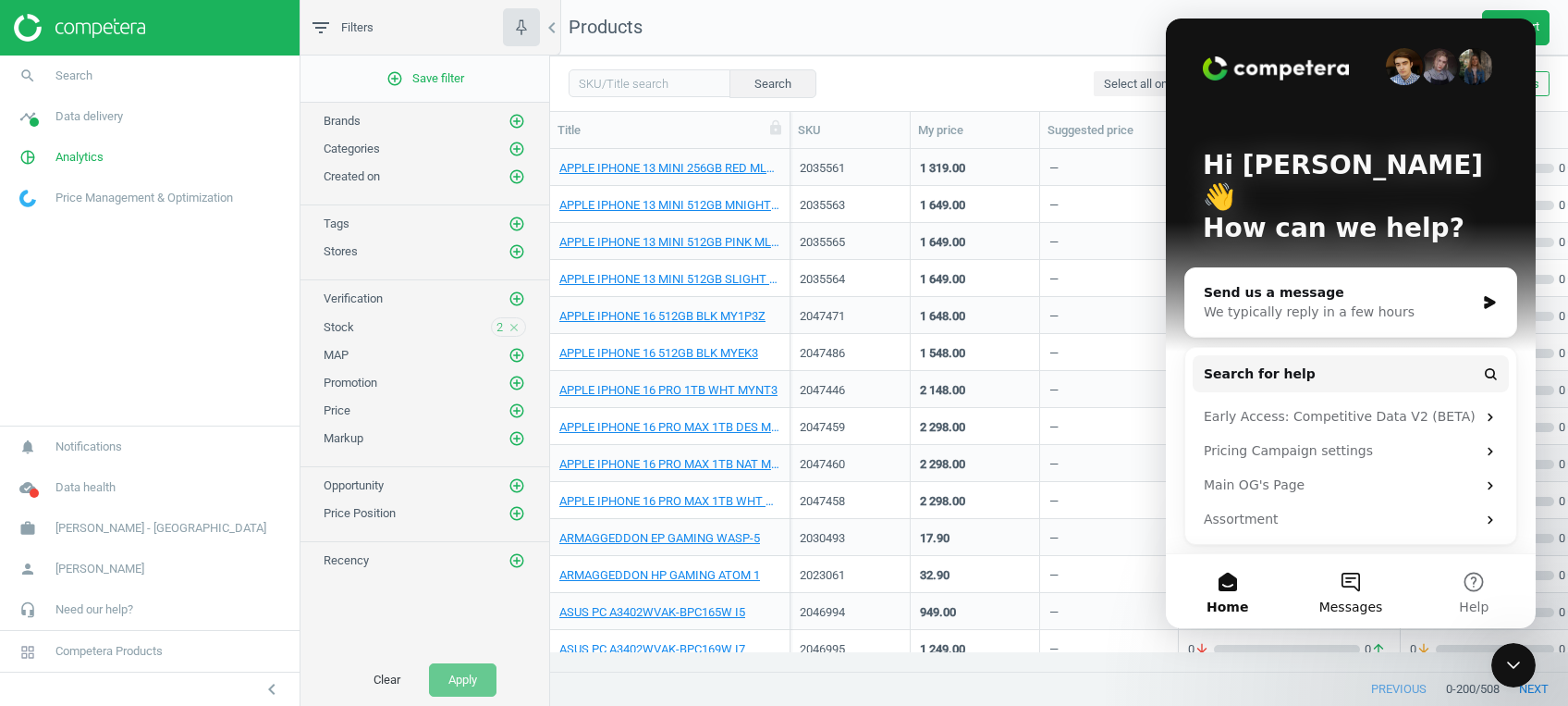
click at [1345, 569] on button "Messages" at bounding box center [1350, 590] width 123 height 74
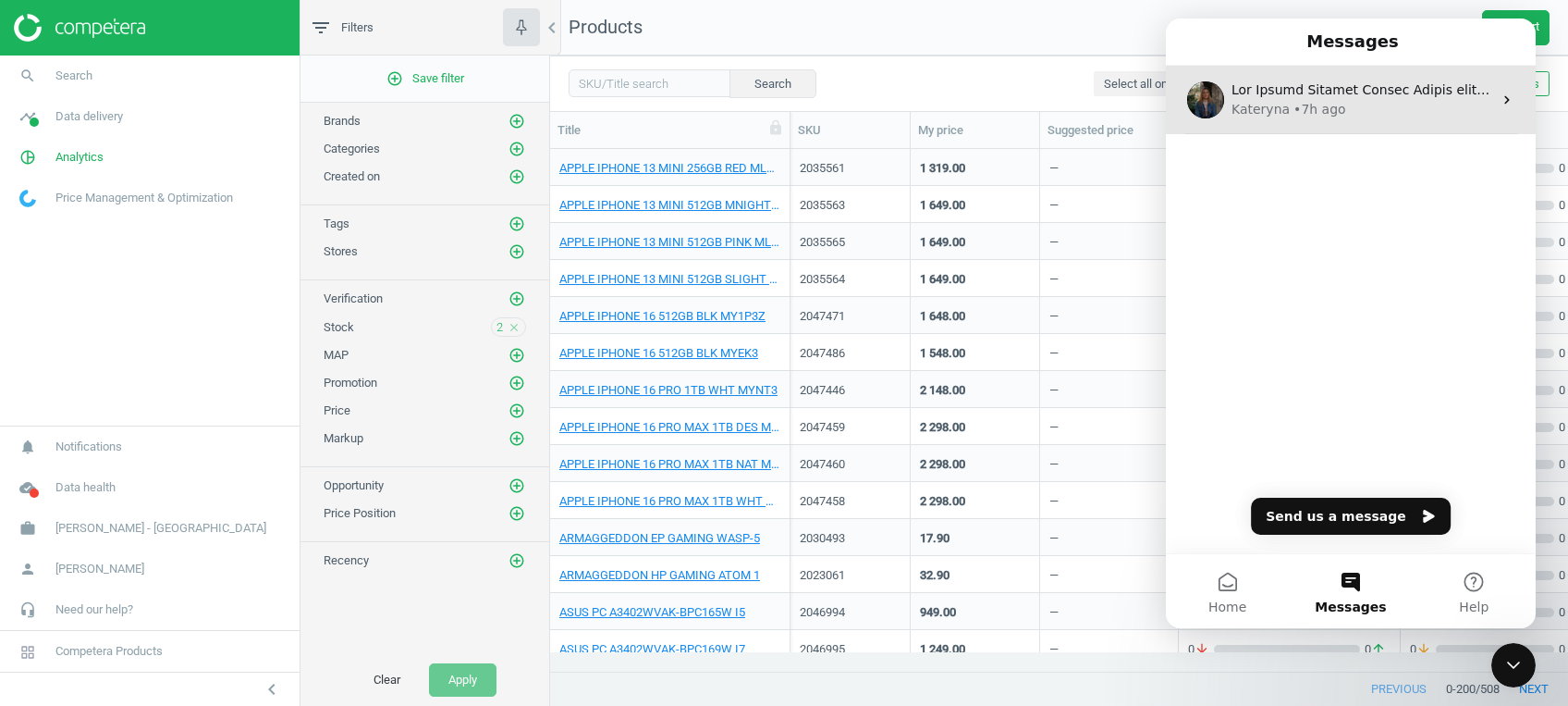
click at [1371, 109] on div "Kateryna • 7h ago" at bounding box center [1361, 109] width 261 height 20
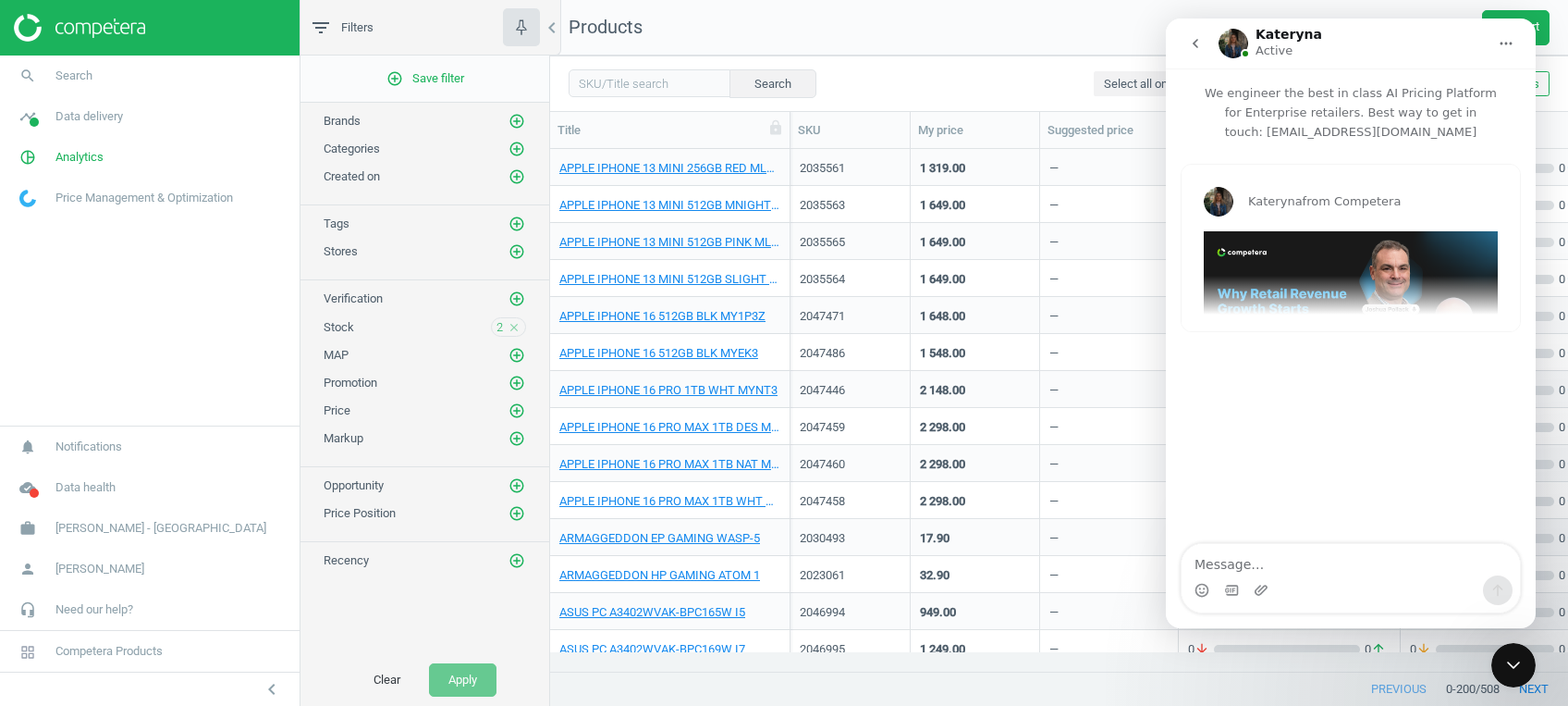
click at [1195, 37] on icon "go back" at bounding box center [1195, 44] width 15 height 15
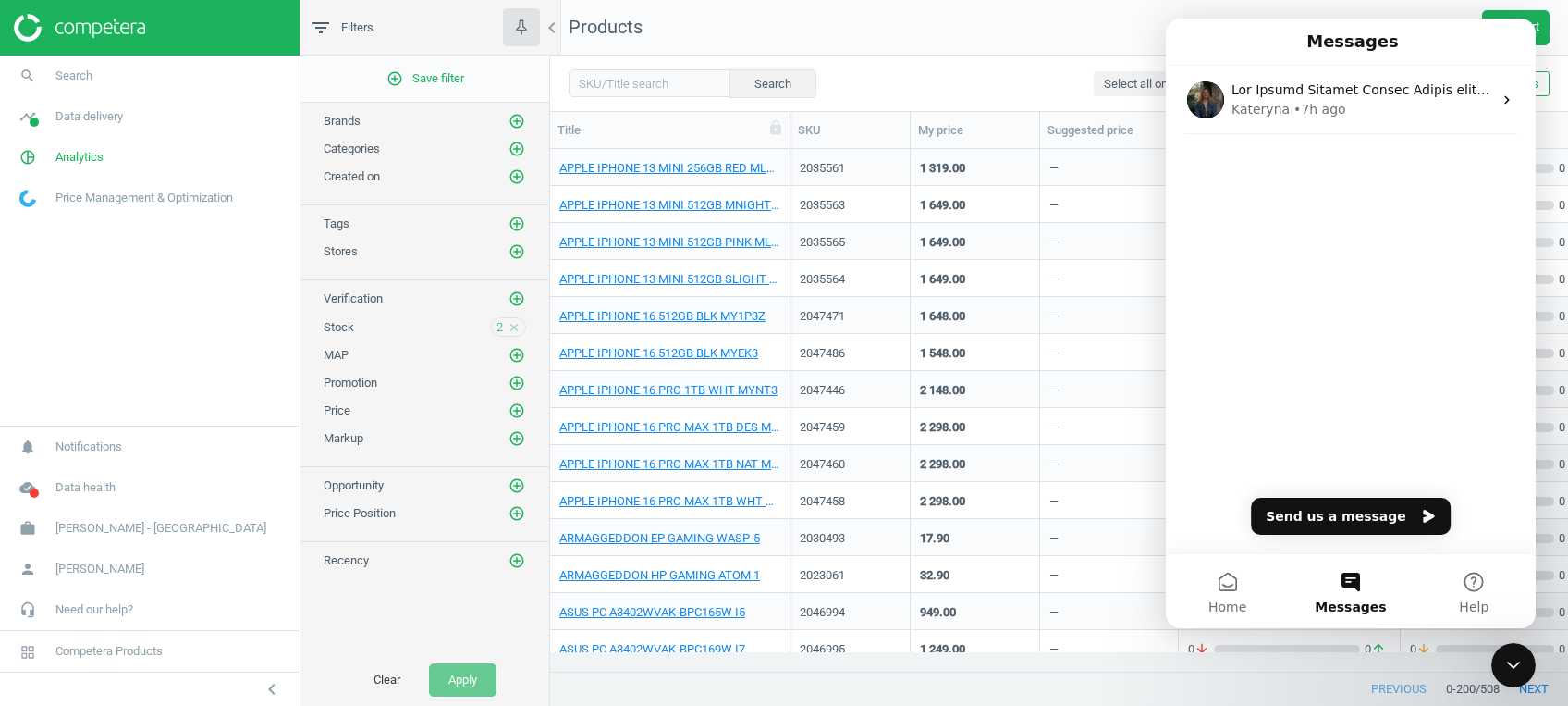
click at [1518, 665] on icon "Close Intercom Messenger" at bounding box center [1513, 665] width 22 height 22
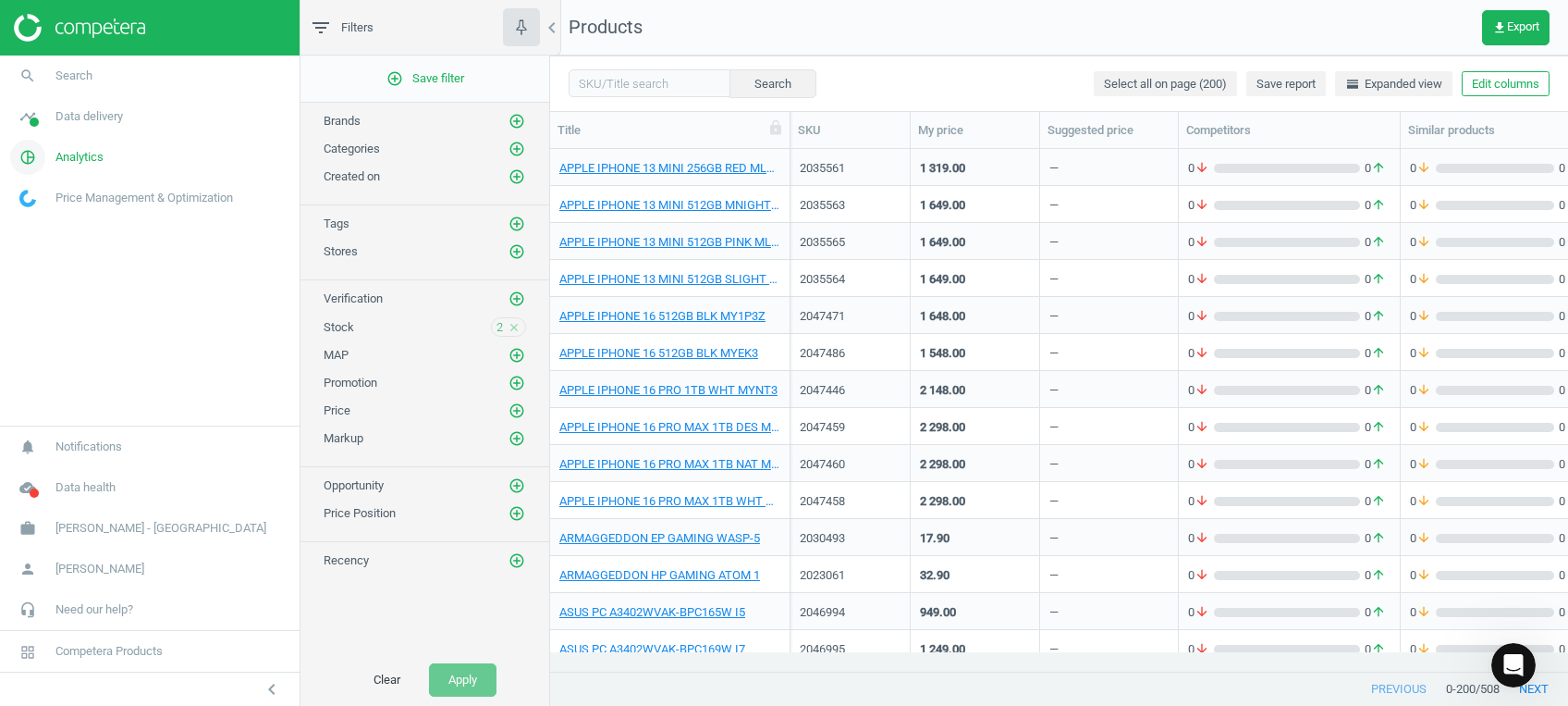
click at [102, 156] on span "Analytics" at bounding box center [78, 157] width 48 height 17
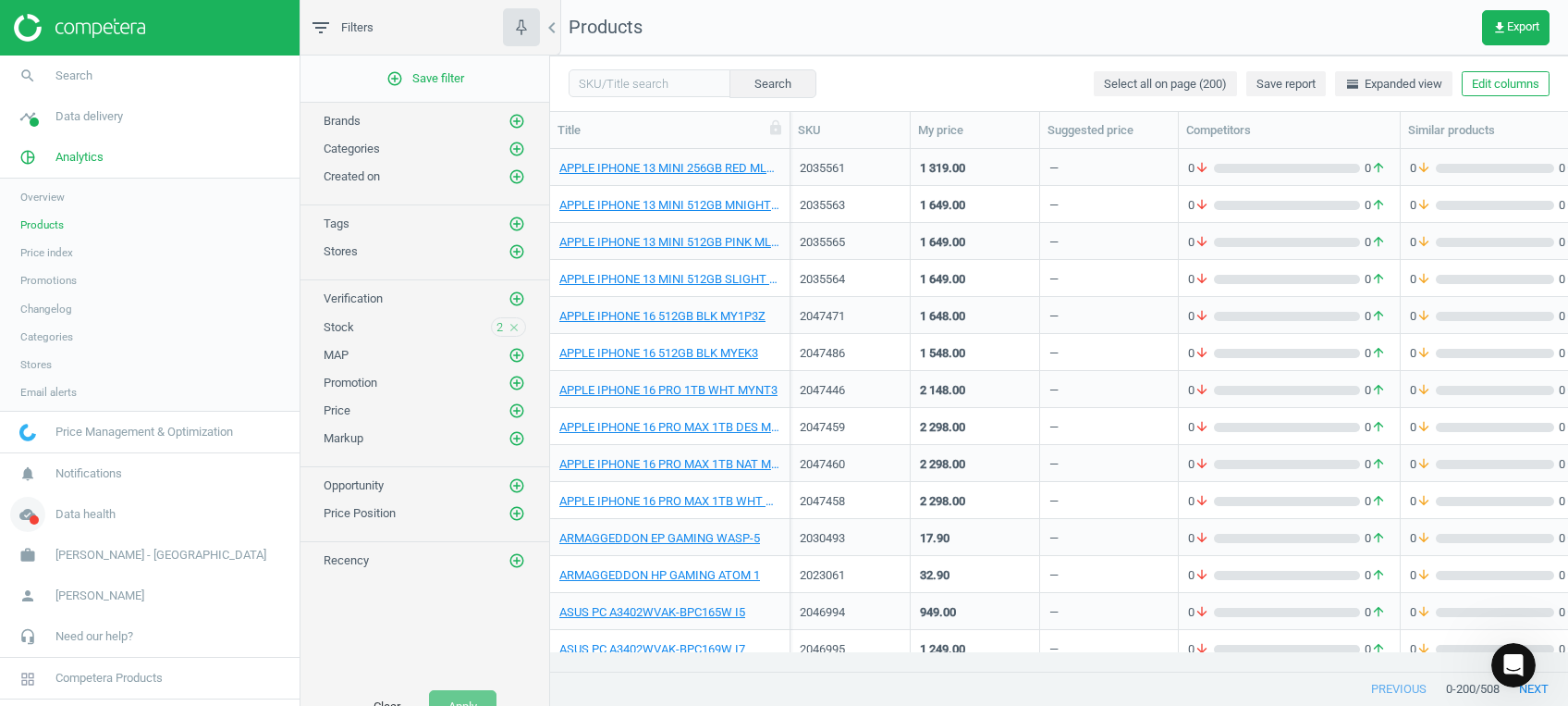
click at [30, 504] on icon "cloud_done" at bounding box center [28, 514] width 36 height 36
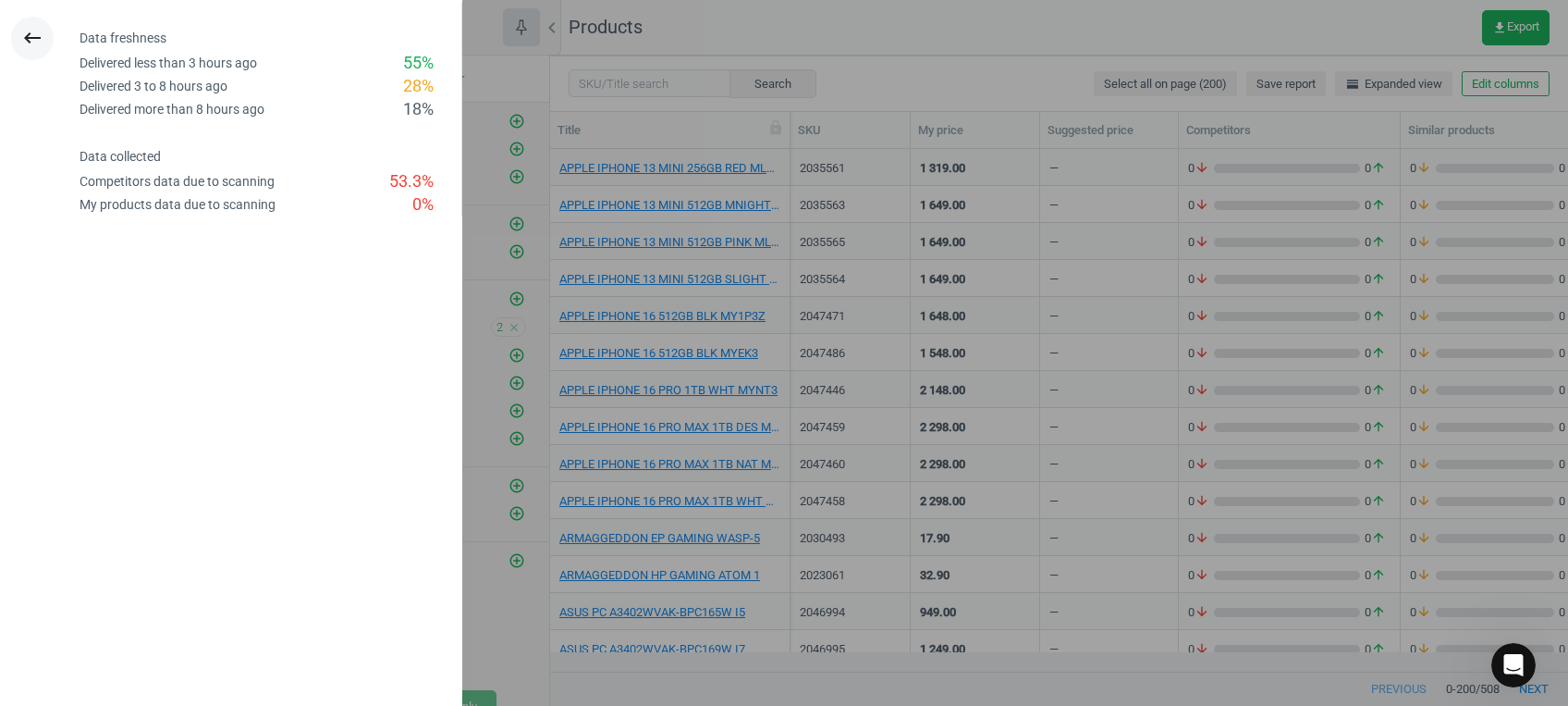
click at [30, 35] on icon "keyboard_backspace" at bounding box center [33, 38] width 22 height 22
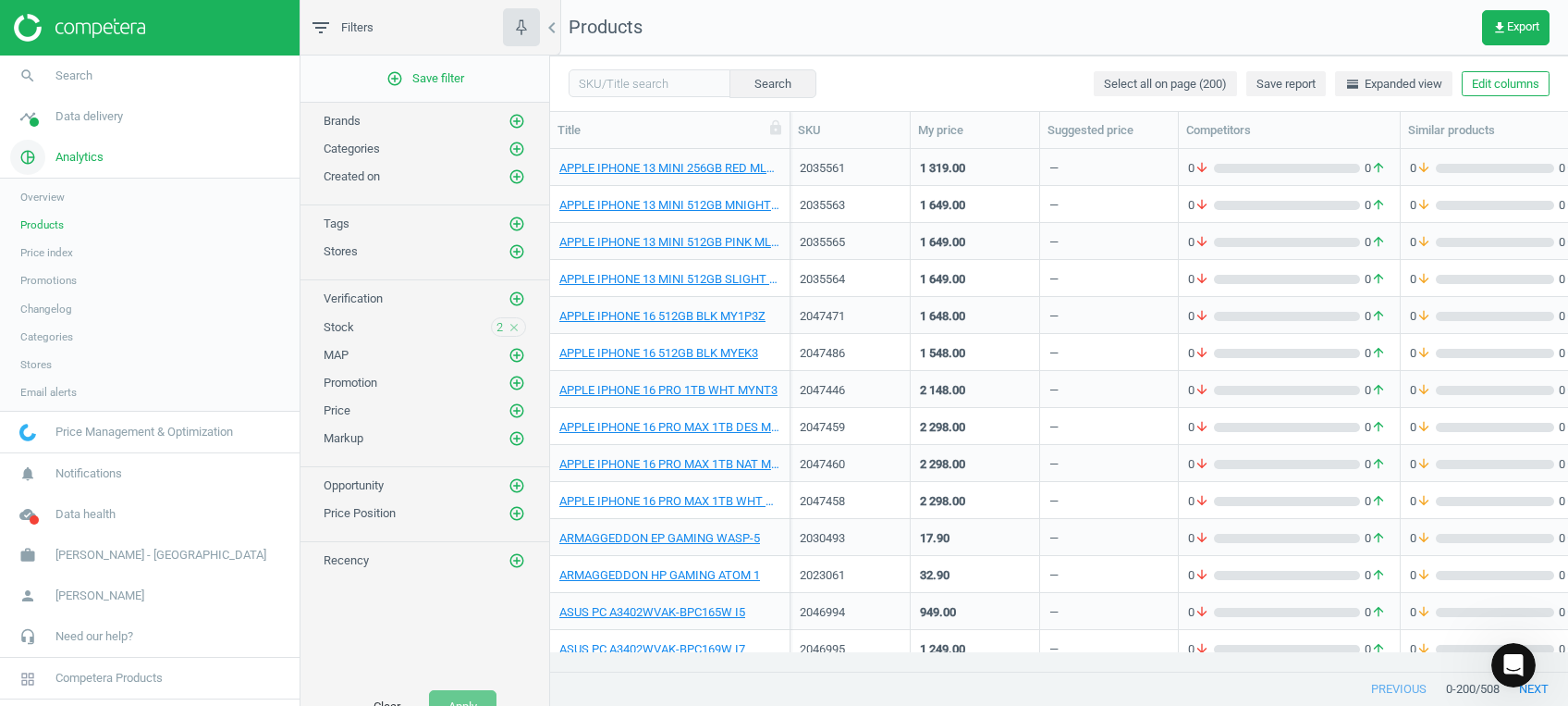
click at [64, 166] on link "pie_chart_outlined Analytics" at bounding box center [150, 157] width 299 height 41
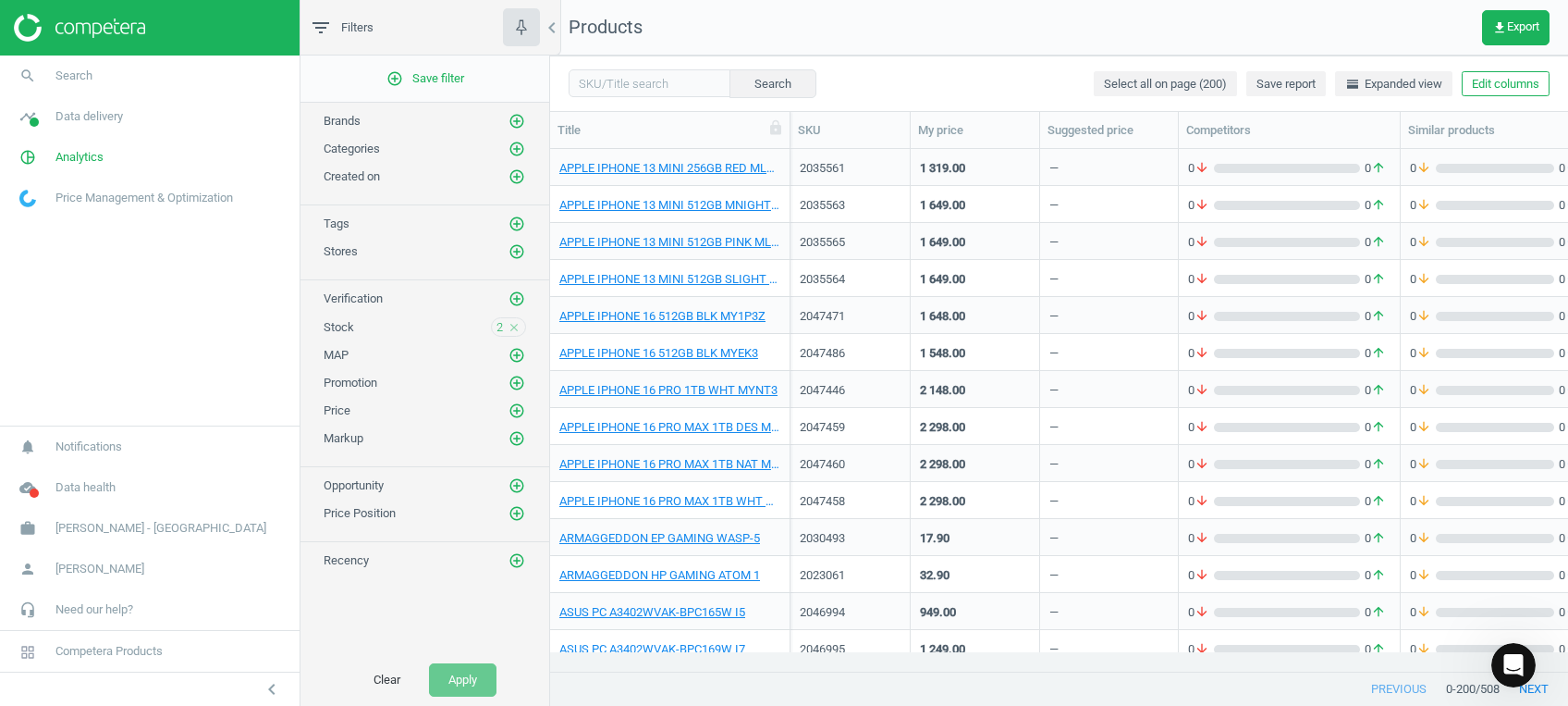
click at [81, 333] on nav "search Search timeline Data delivery Overview Matches dashboard Matches Rematch…" at bounding box center [150, 240] width 299 height 370
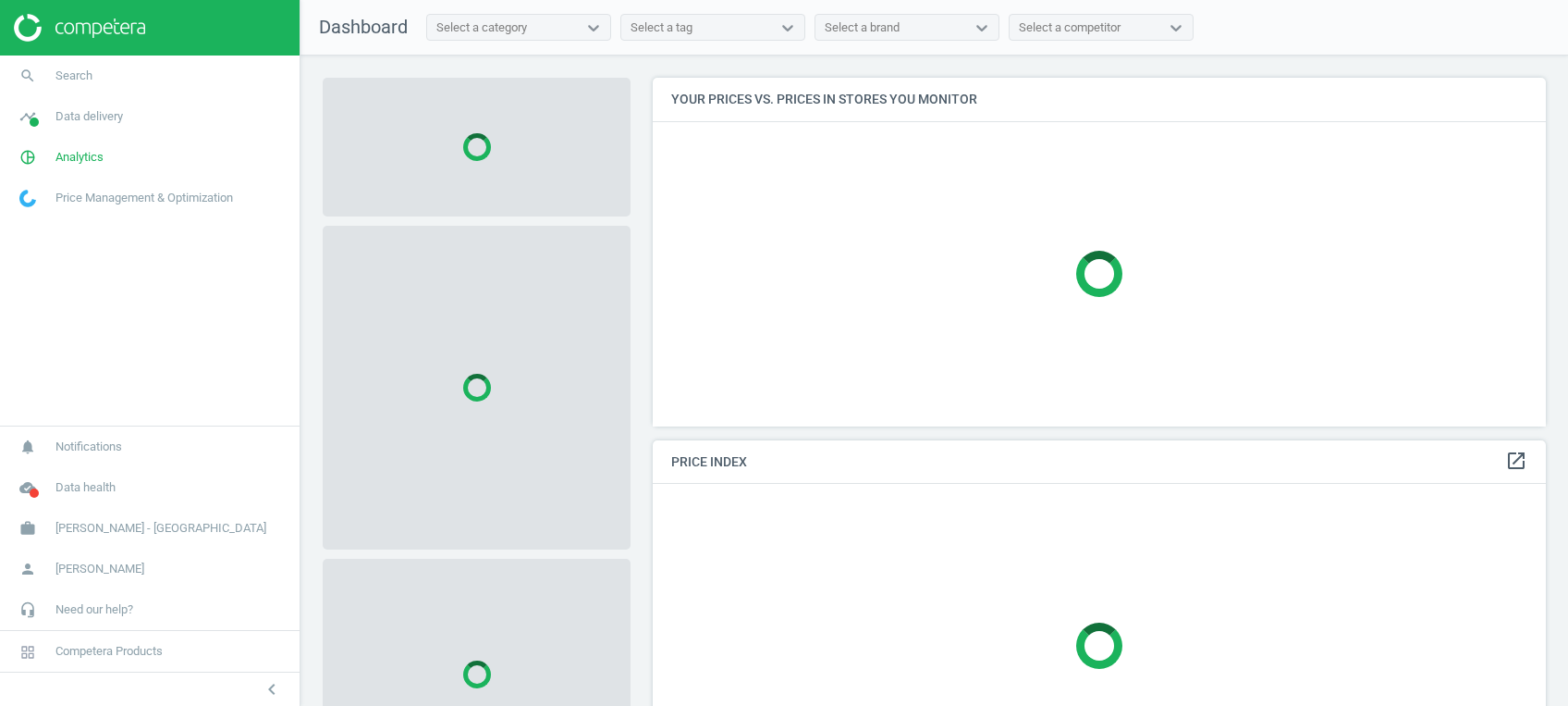
scroll to position [385, 911]
click at [28, 492] on icon "cloud_done" at bounding box center [28, 487] width 36 height 36
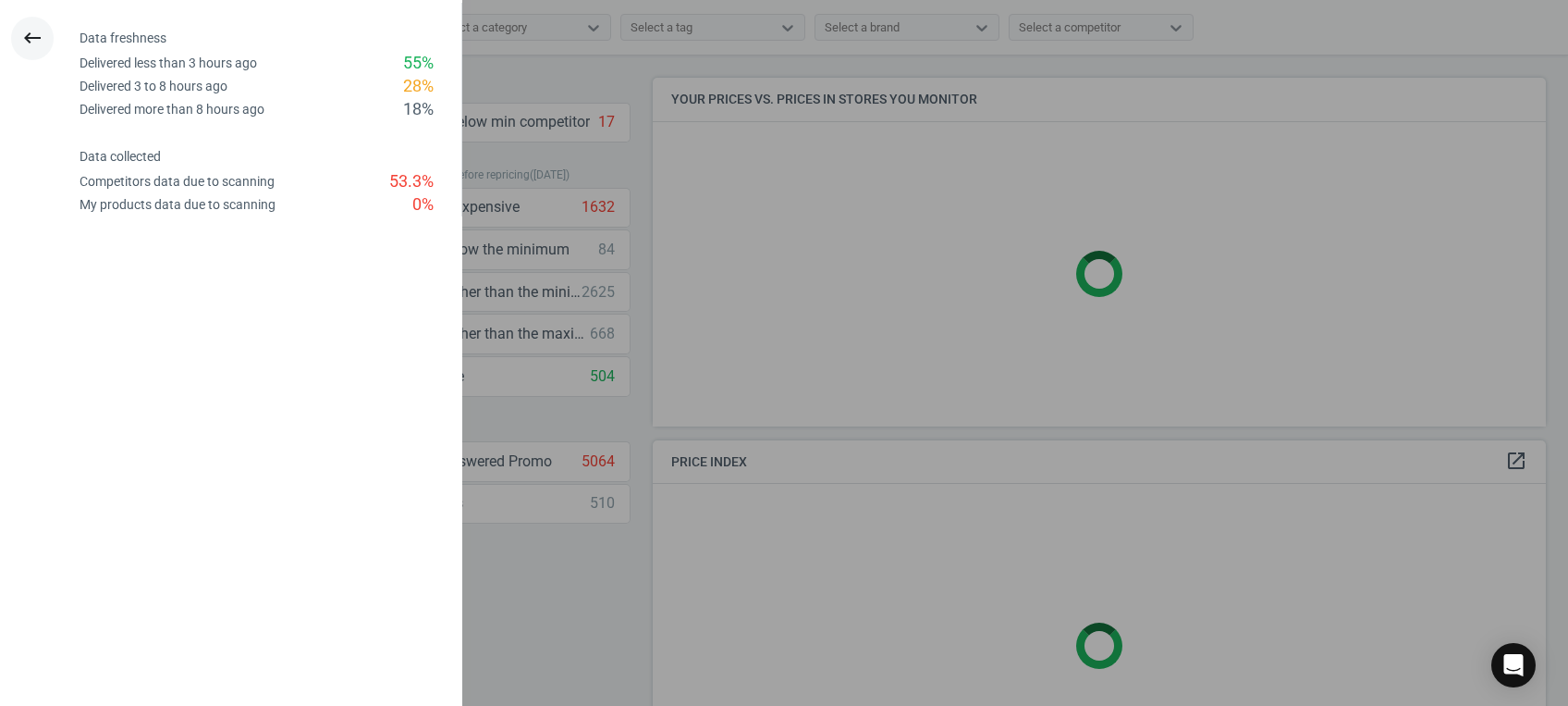
click at [43, 45] on icon "keyboard_backspace" at bounding box center [33, 38] width 22 height 22
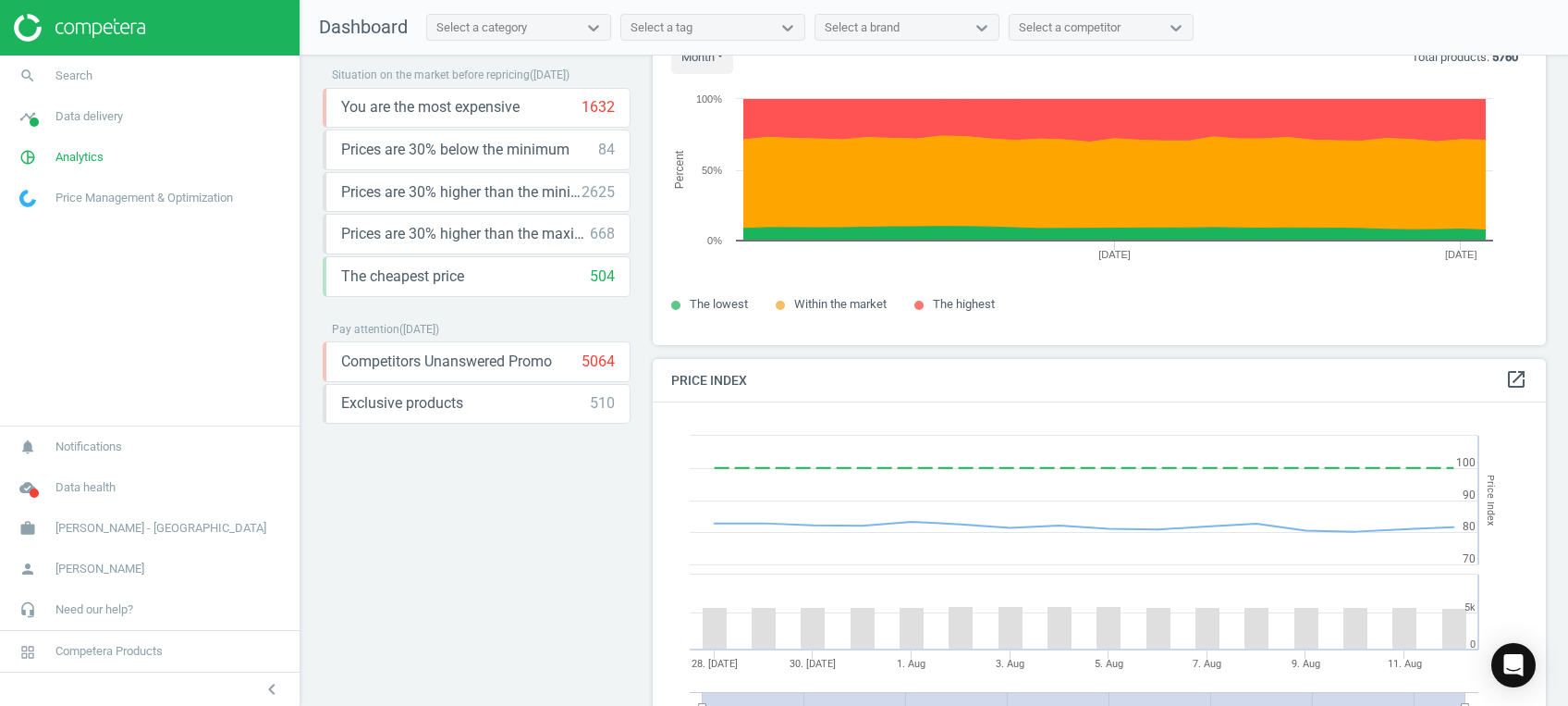
scroll to position [0, 0]
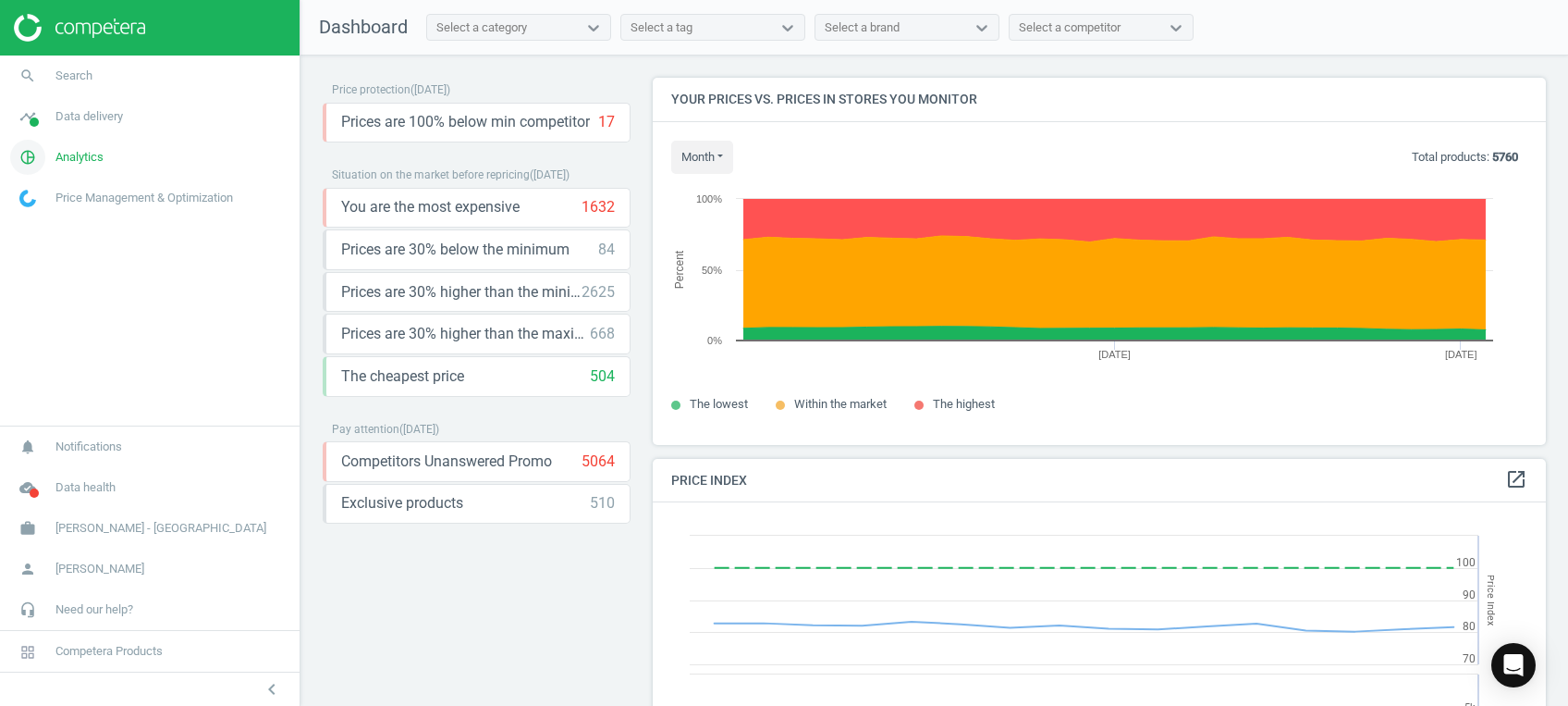
click at [44, 155] on span "pie_chart_outlined" at bounding box center [27, 157] width 55 height 41
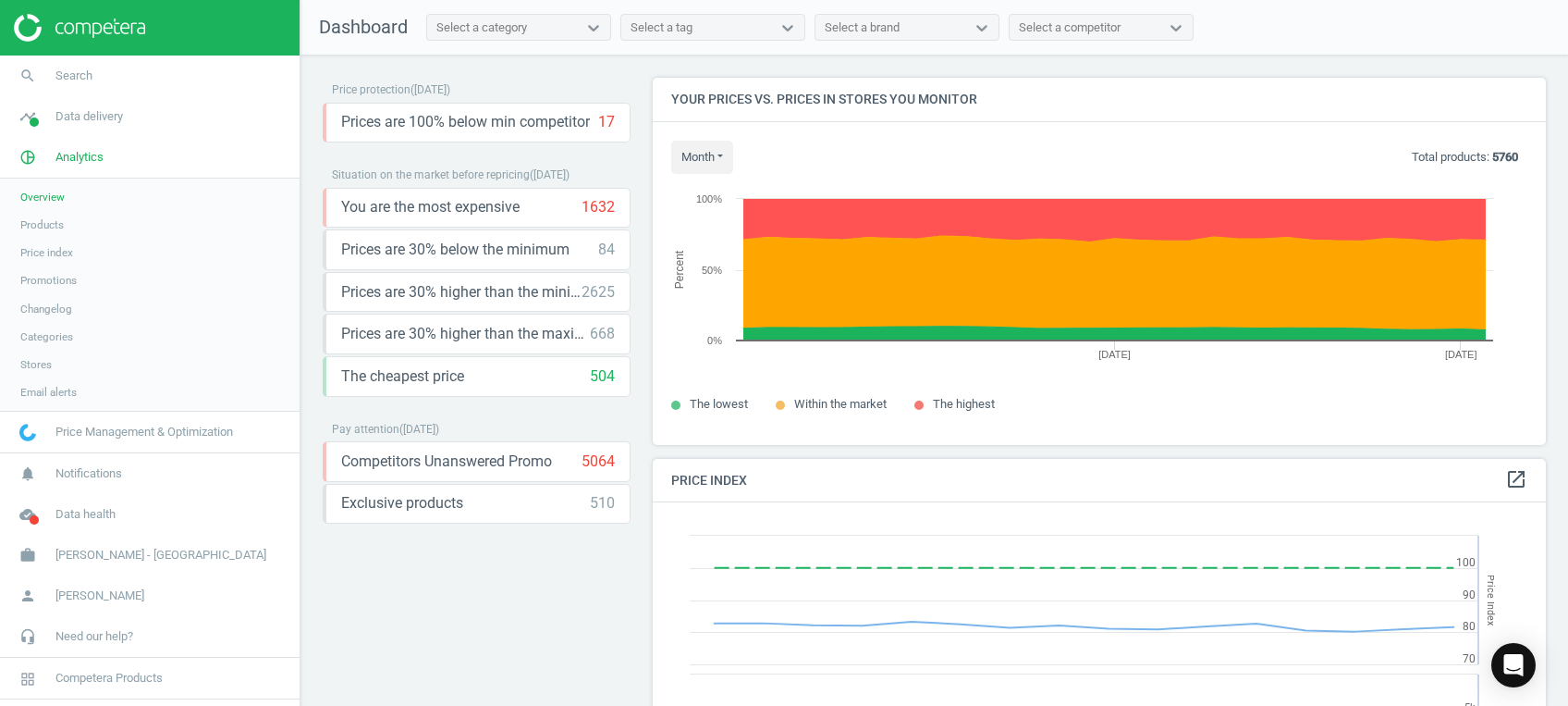
click at [39, 217] on span "Products" at bounding box center [42, 224] width 43 height 15
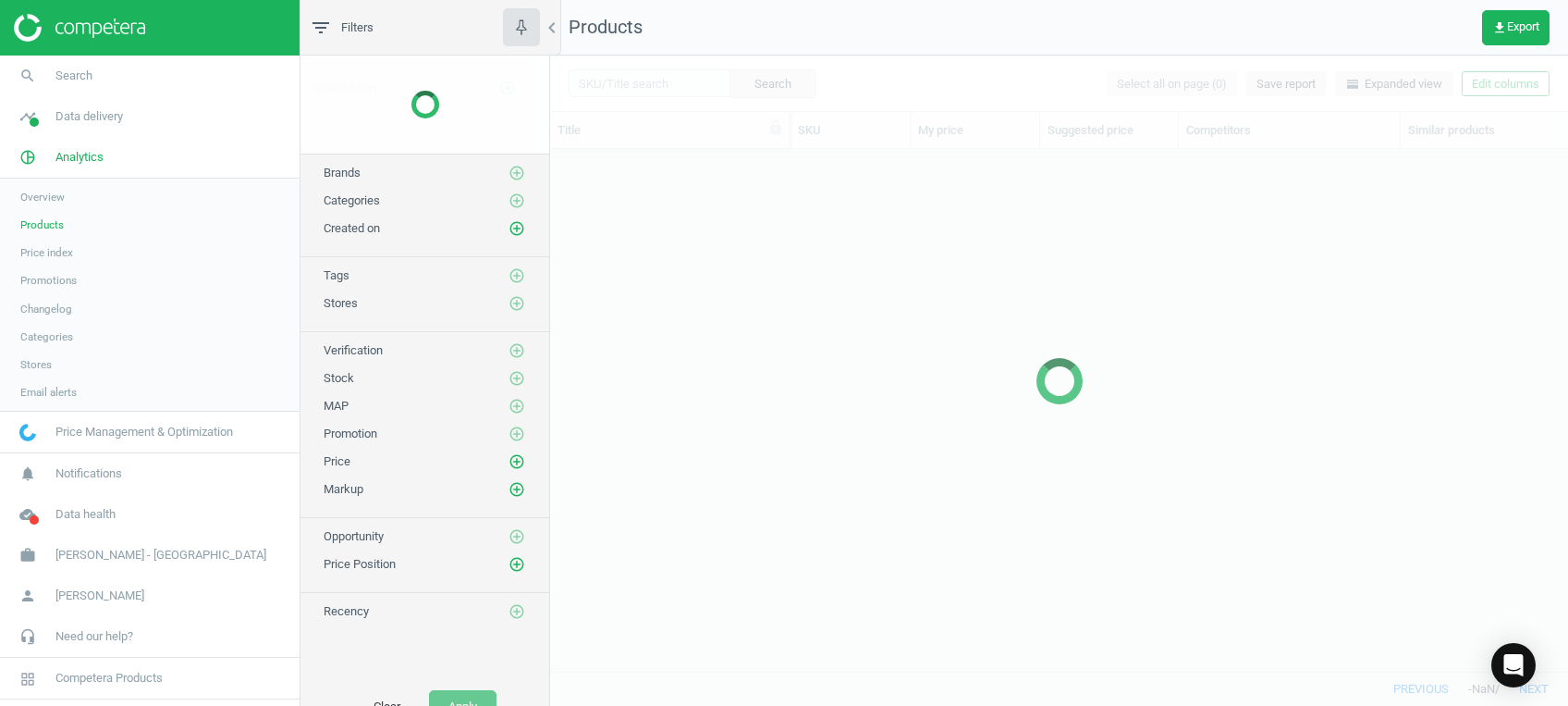
scroll to position [483, 998]
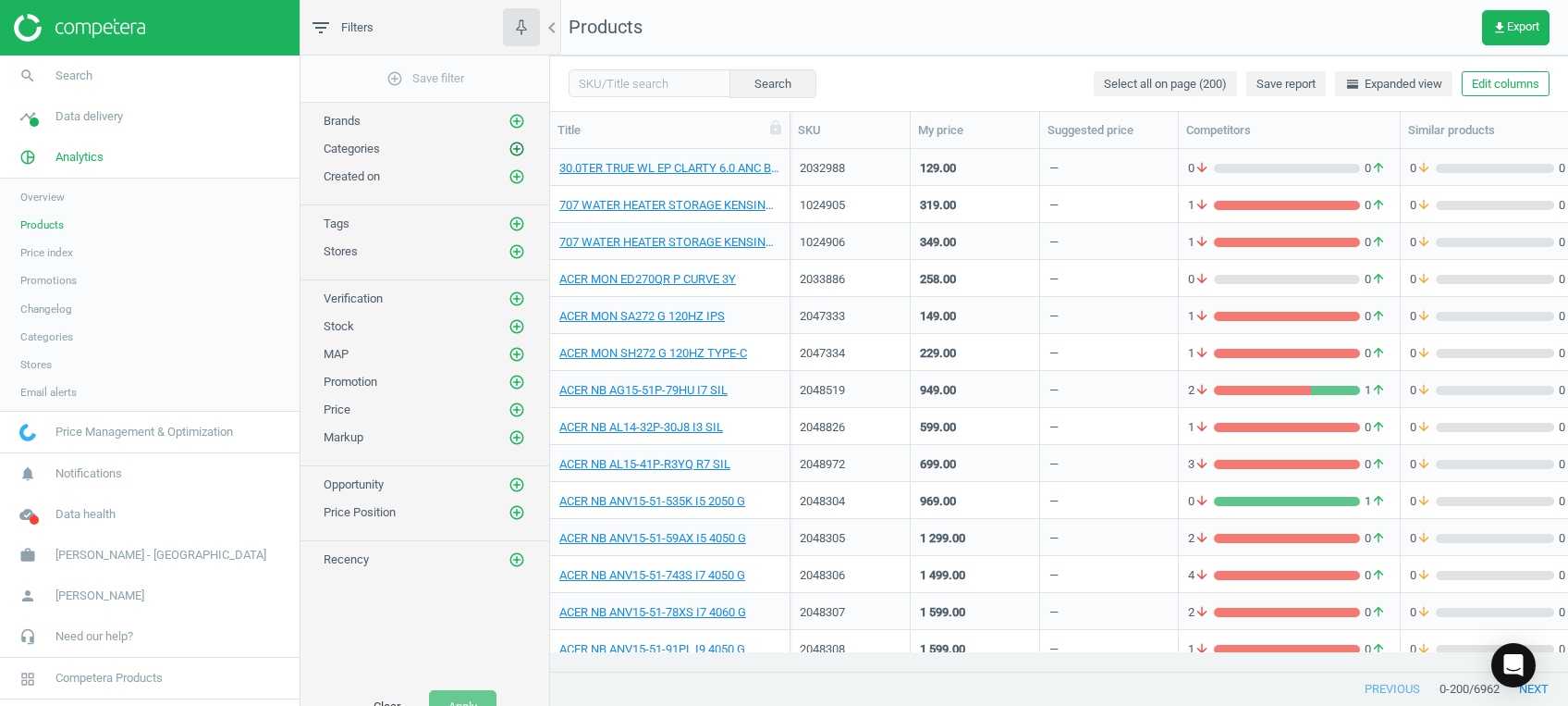
click at [518, 142] on icon "add_circle_outline" at bounding box center [517, 149] width 17 height 17
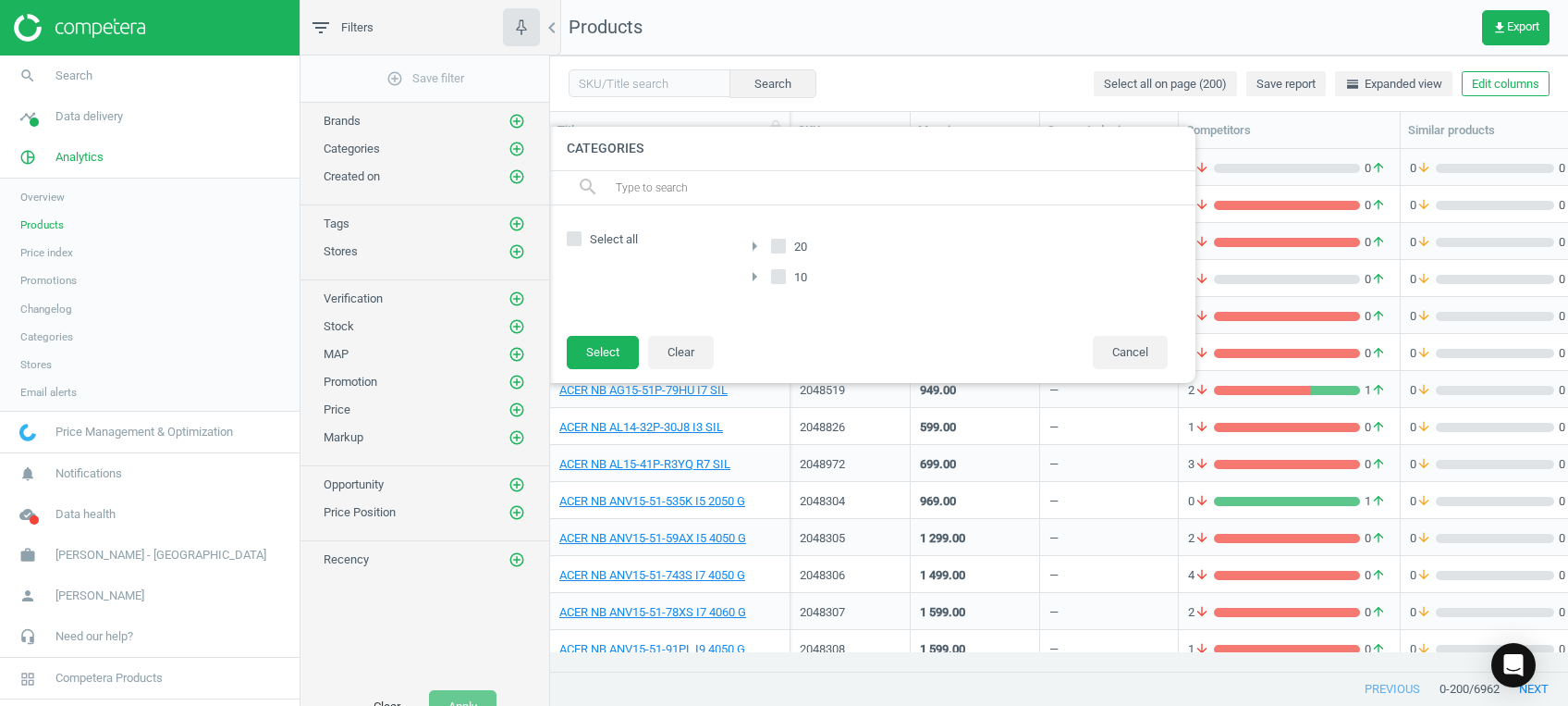
click at [606, 240] on span "Select all" at bounding box center [613, 239] width 55 height 17
click at [580, 240] on input "Select all" at bounding box center [574, 238] width 12 height 12
checkbox input "true"
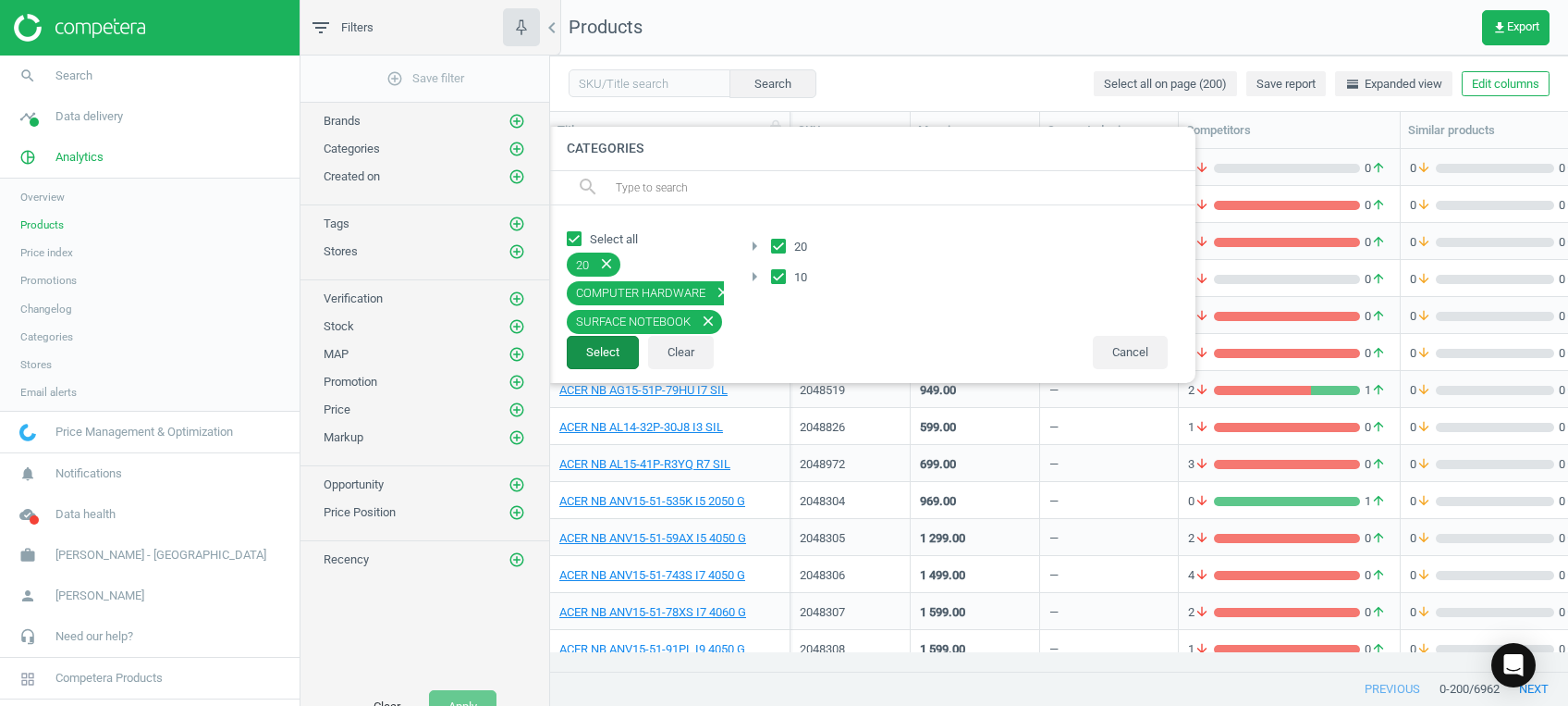
click at [592, 345] on button "Select" at bounding box center [602, 353] width 72 height 34
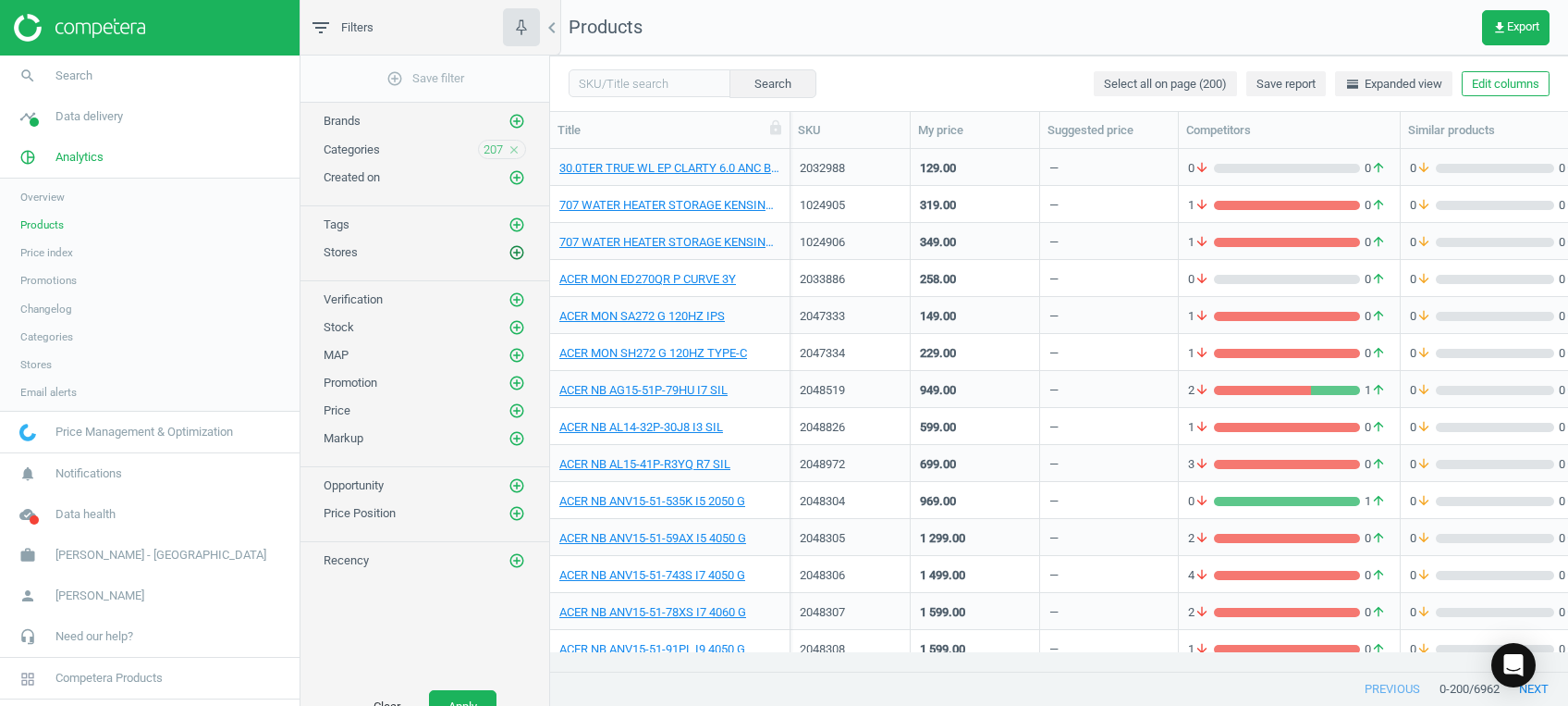
click at [517, 252] on icon "add_circle_outline" at bounding box center [517, 252] width 17 height 17
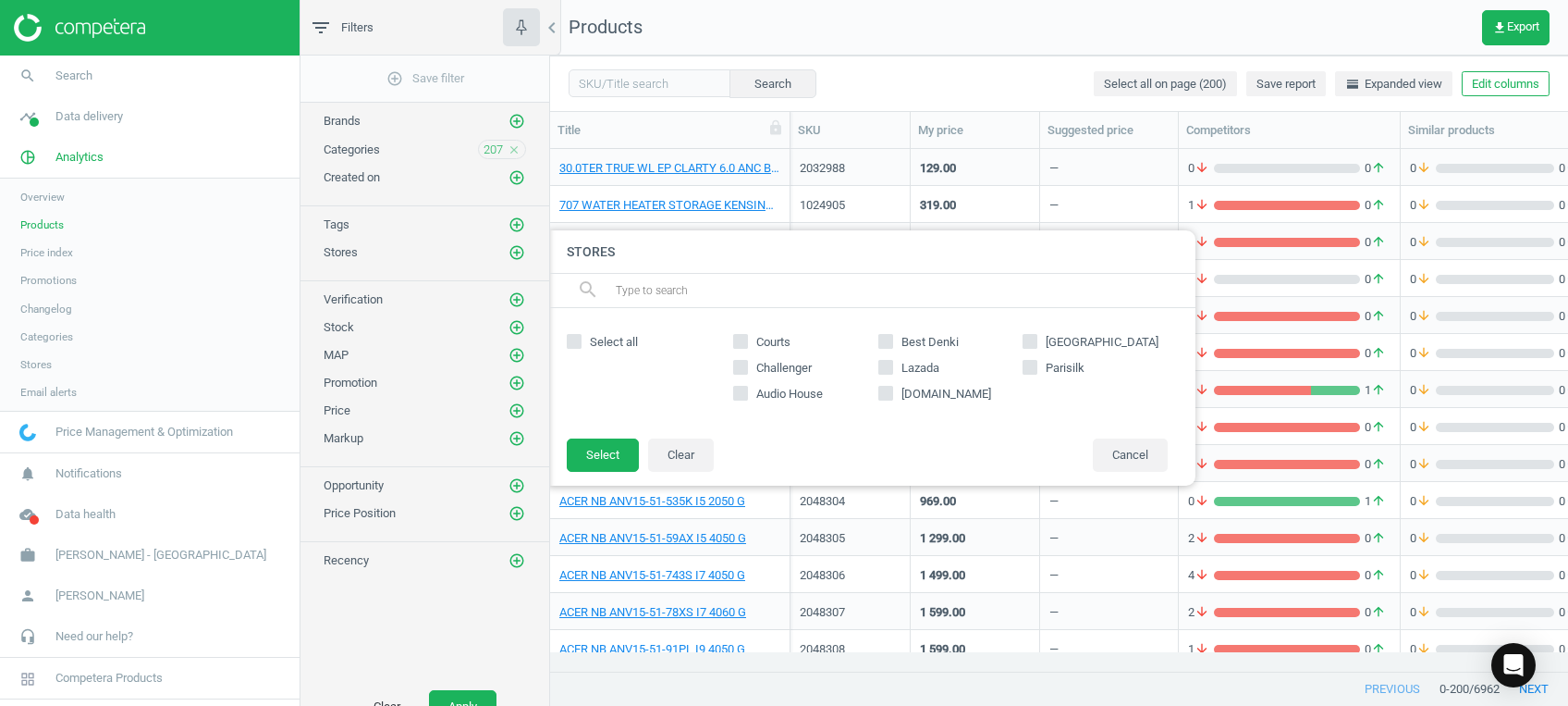
click at [602, 340] on span "Select all" at bounding box center [613, 342] width 55 height 17
click at [580, 340] on input "Select all" at bounding box center [574, 341] width 12 height 12
checkbox input "true"
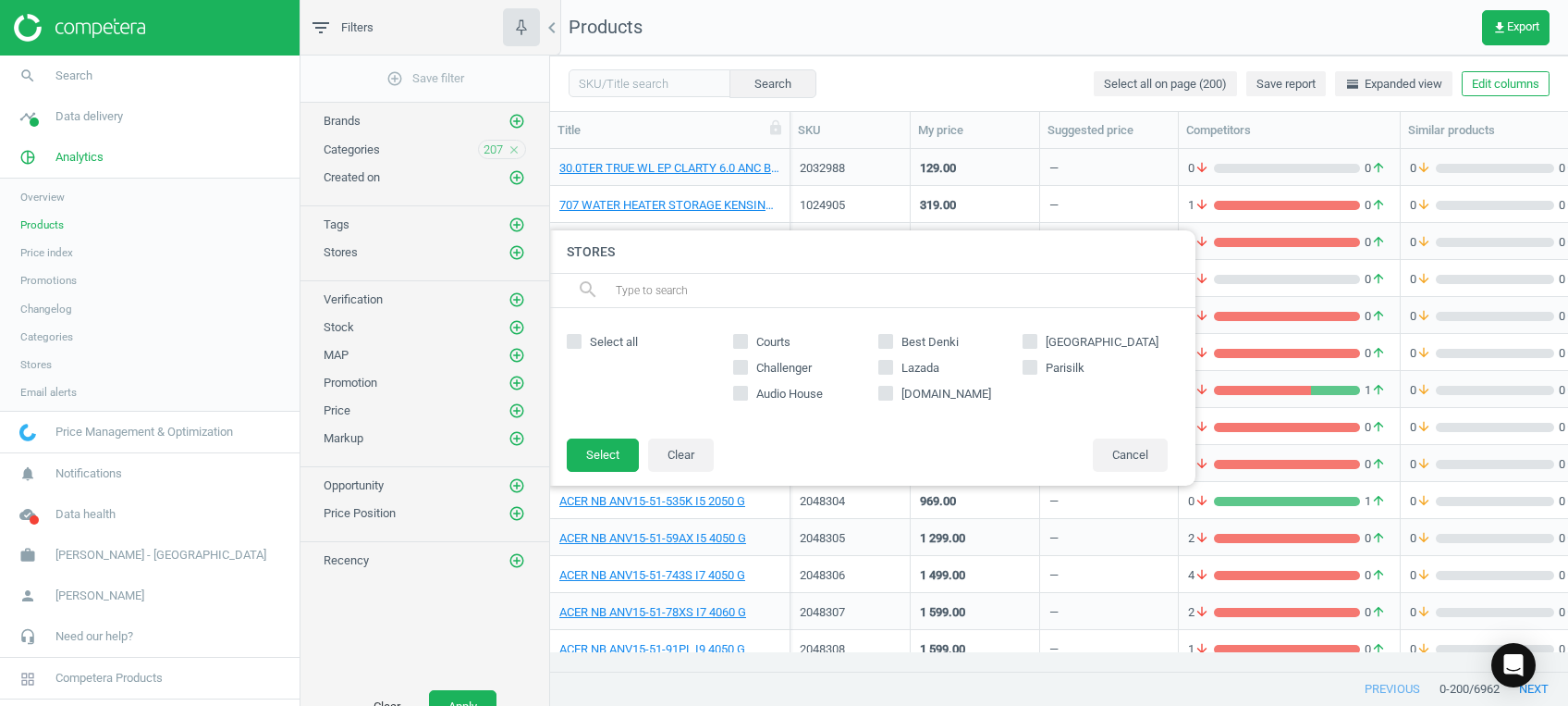
checkbox input "true"
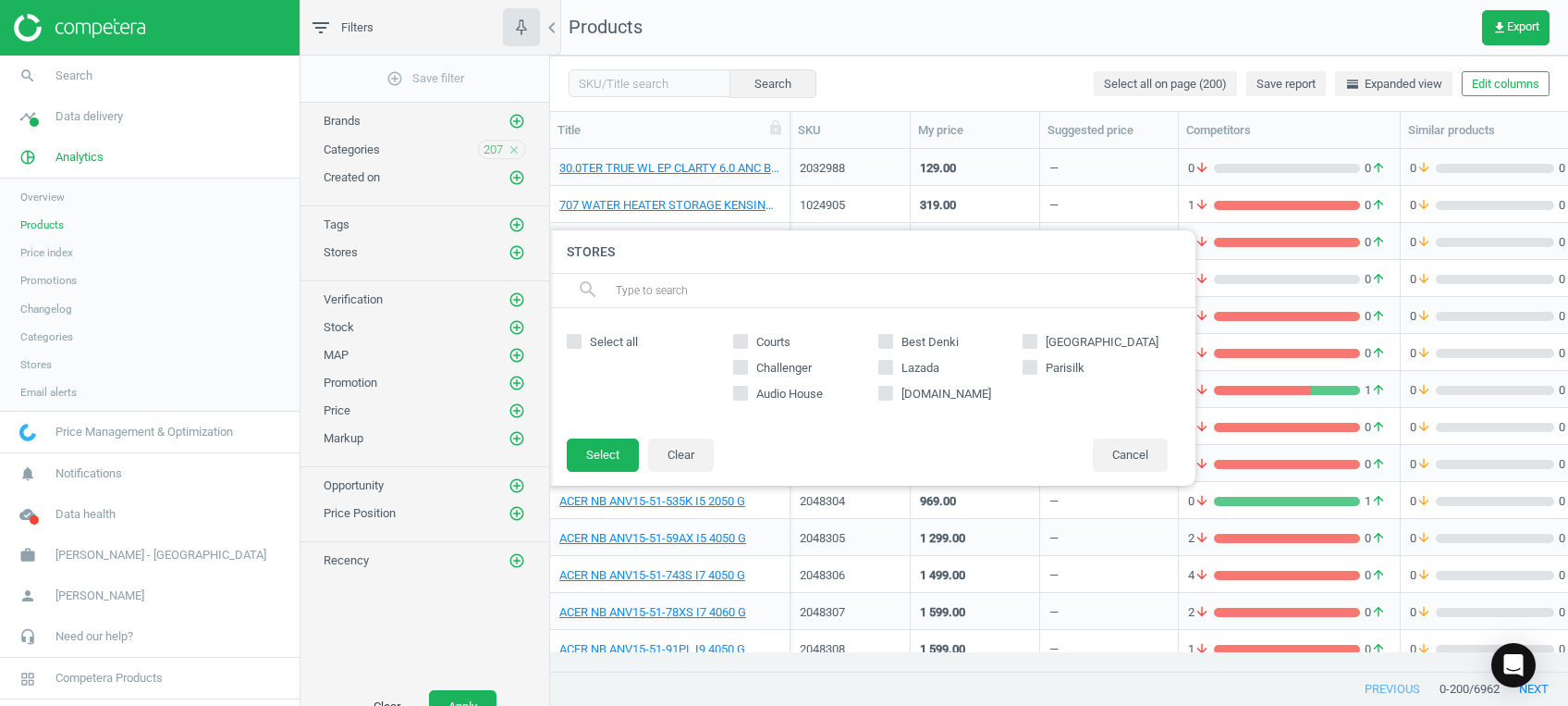
checkbox input "true"
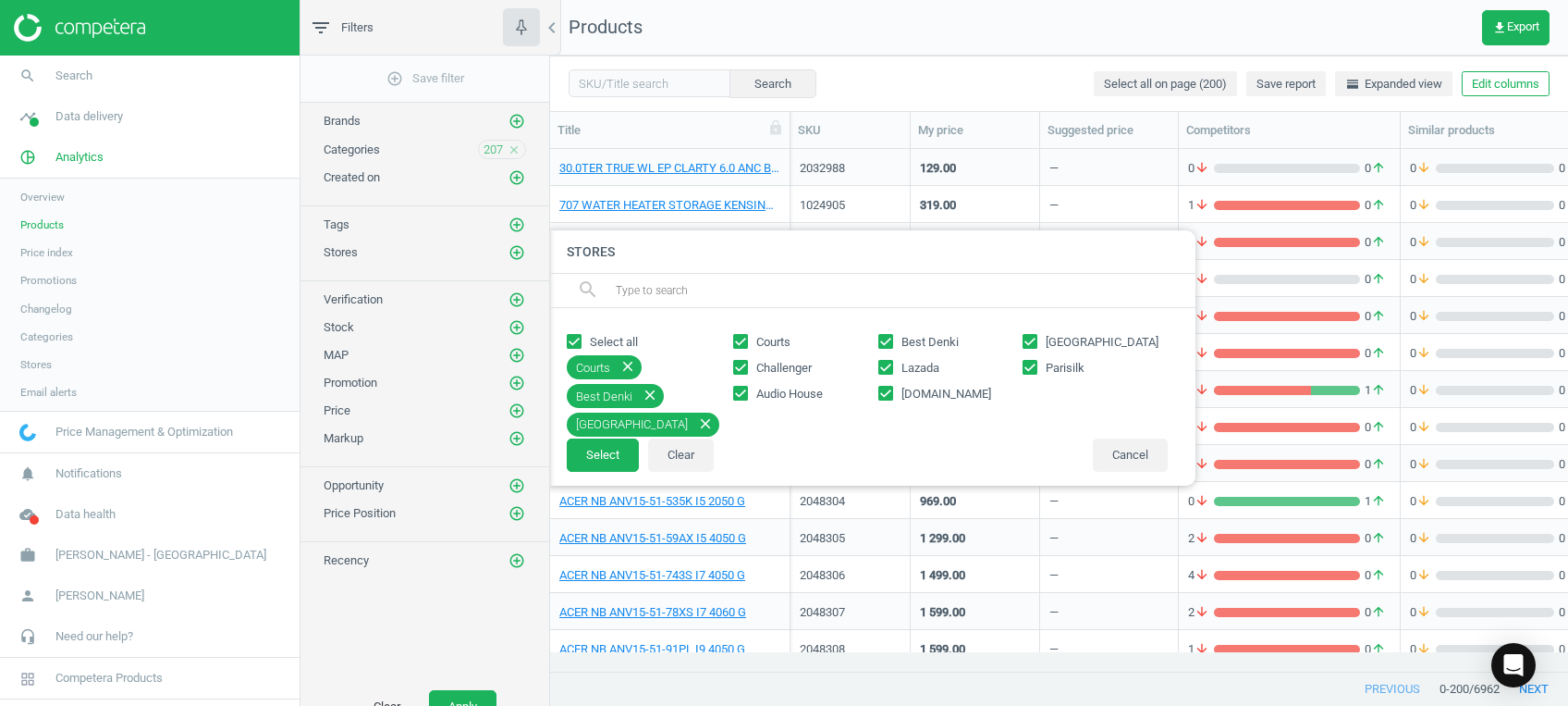
click at [919, 370] on span "Lazada" at bounding box center [919, 368] width 45 height 17
click at [891, 370] on input "Lazada" at bounding box center [885, 367] width 12 height 12
checkbox input "false"
click at [895, 387] on label "[DOMAIN_NAME]" at bounding box center [950, 394] width 145 height 17
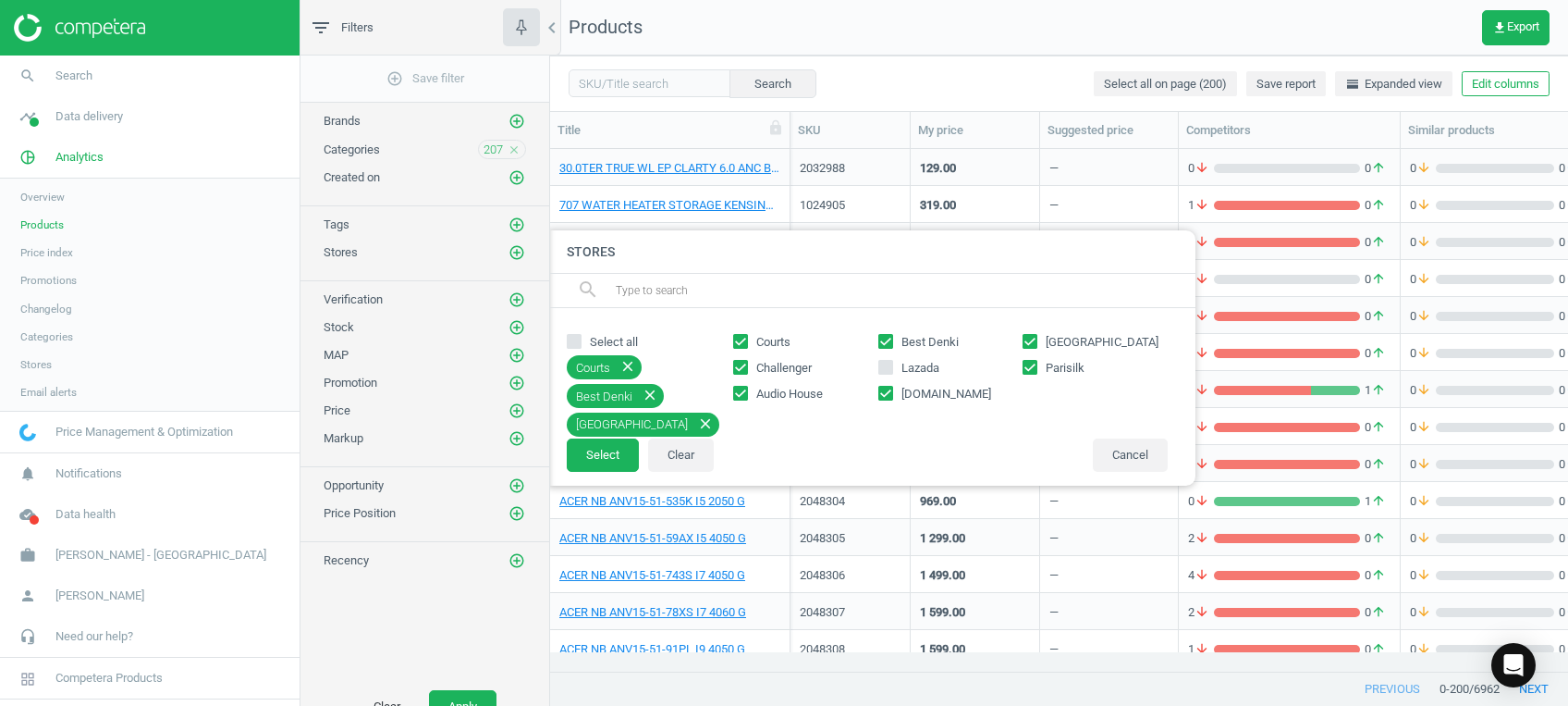
click at [891, 387] on input "[DOMAIN_NAME]" at bounding box center [885, 393] width 12 height 12
checkbox input "false"
click at [610, 463] on button "Select" at bounding box center [602, 455] width 72 height 34
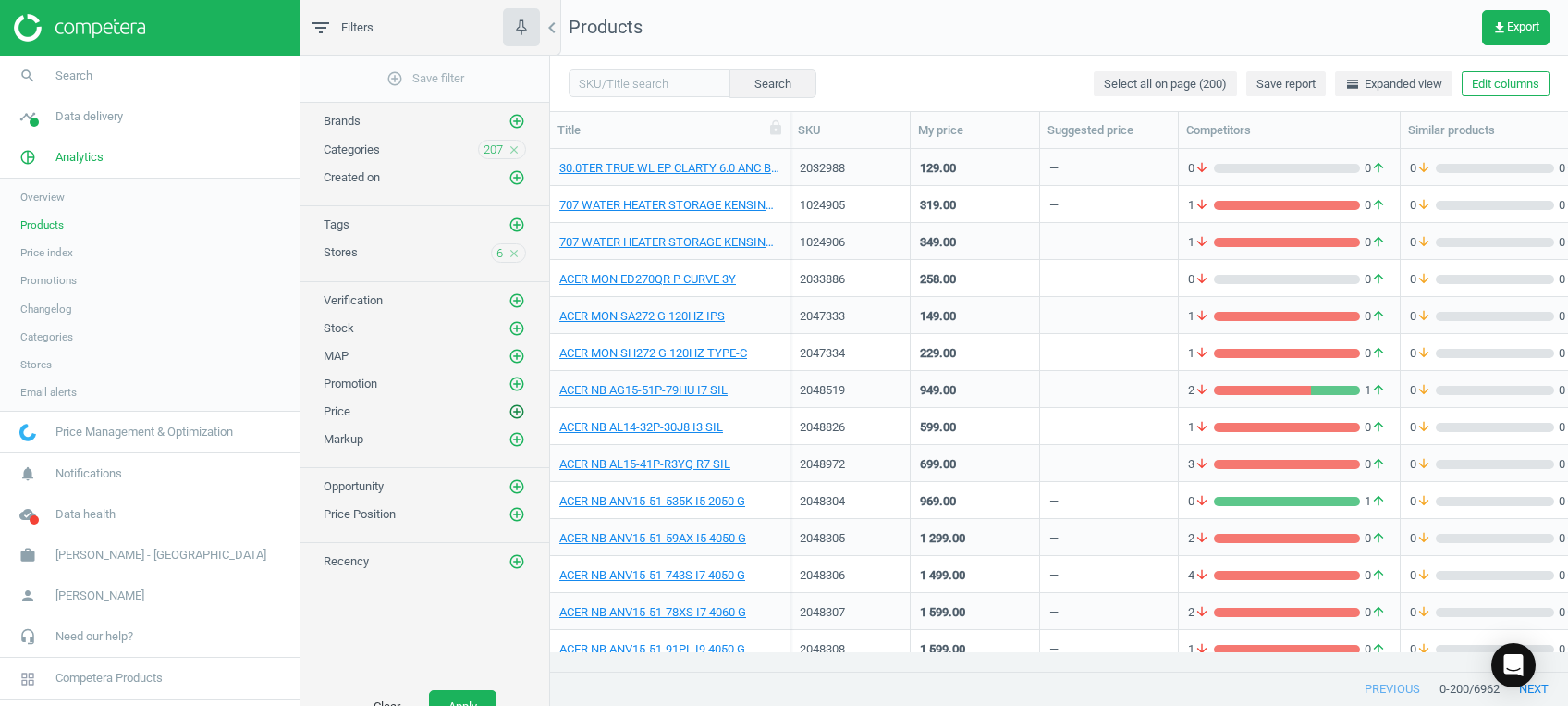
click at [520, 407] on icon "add_circle_outline" at bounding box center [517, 411] width 17 height 17
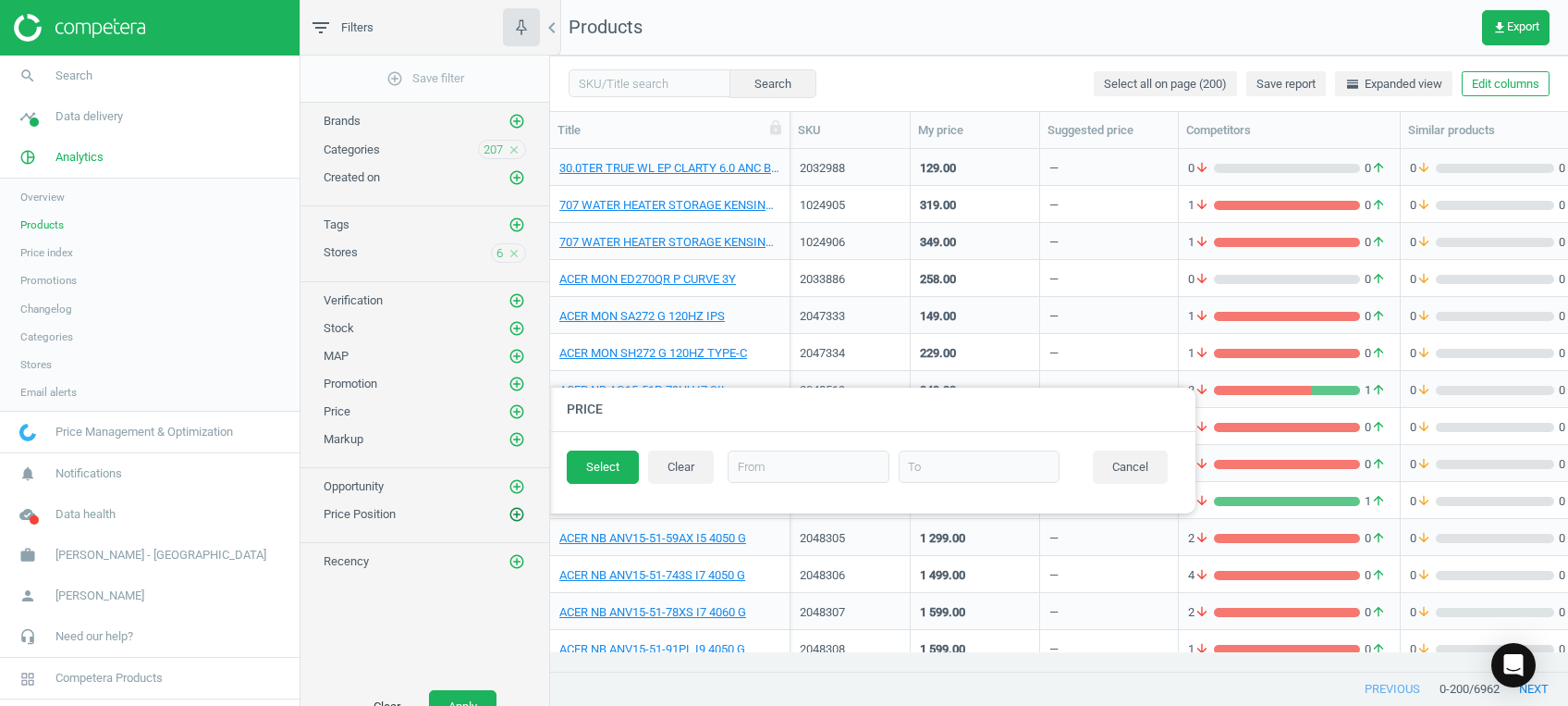
click at [518, 510] on icon "add_circle_outline" at bounding box center [517, 514] width 17 height 17
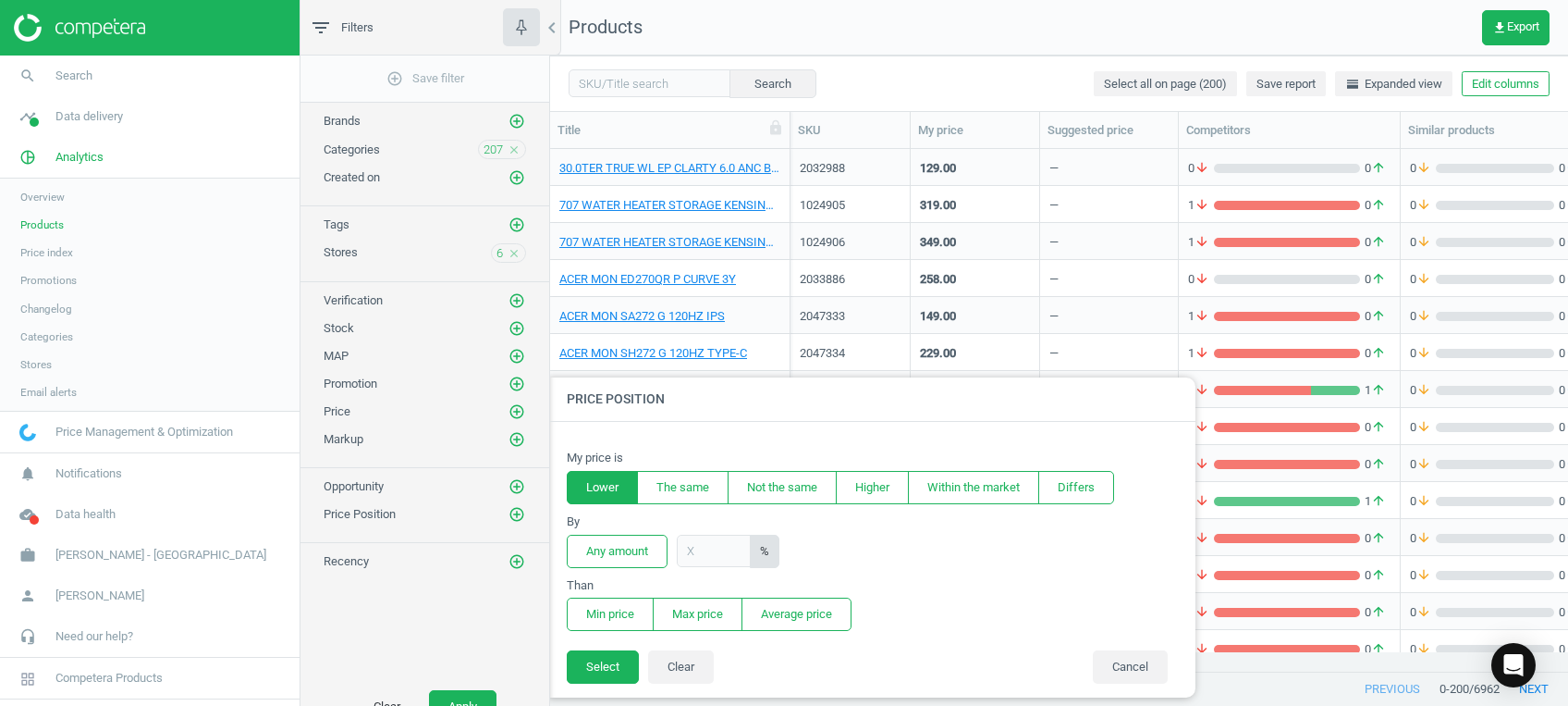
click at [614, 485] on button "Lower" at bounding box center [602, 487] width 71 height 34
click at [614, 549] on button "Any amount" at bounding box center [617, 552] width 101 height 34
click at [619, 605] on button "Min price" at bounding box center [609, 614] width 87 height 34
click at [604, 669] on button "Select" at bounding box center [602, 667] width 72 height 34
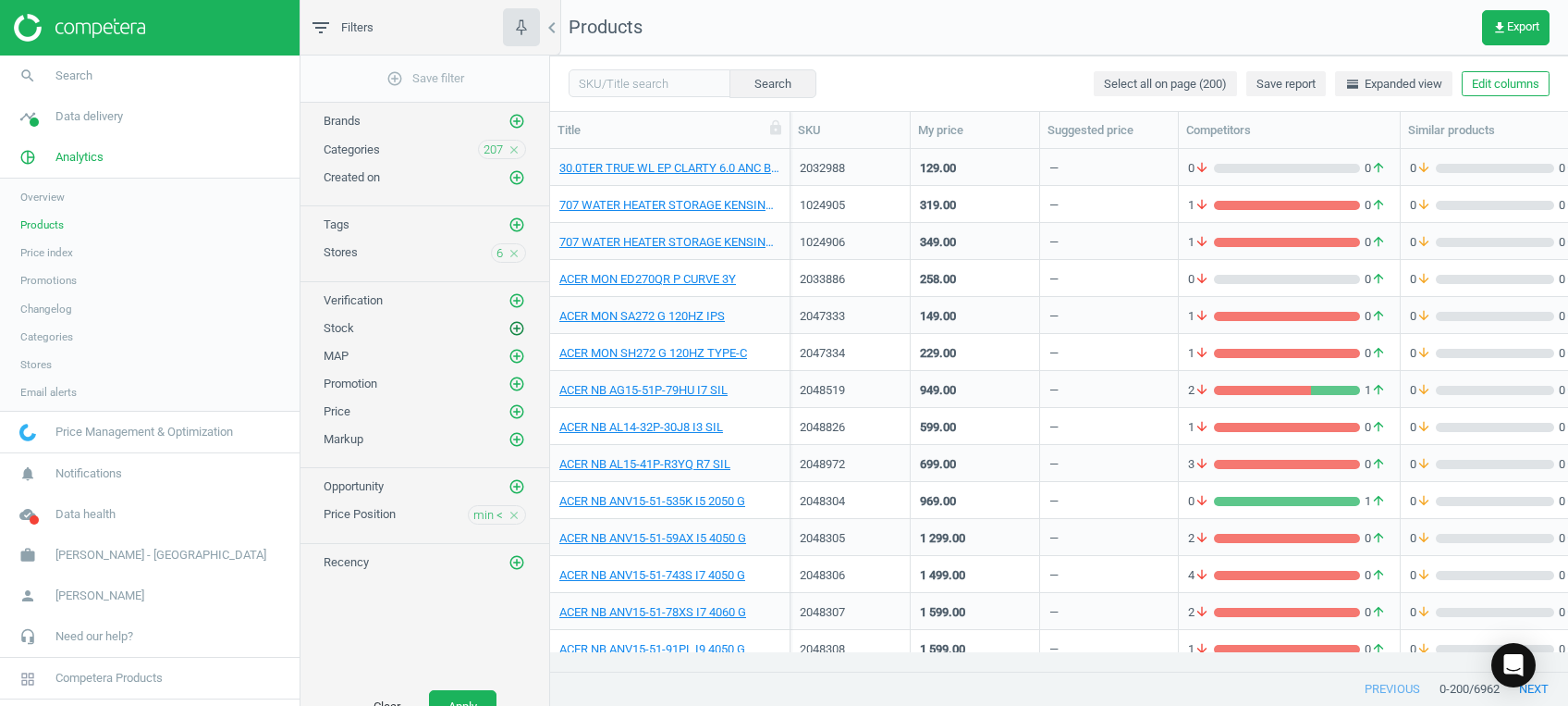
click at [519, 326] on icon "add_circle_outline" at bounding box center [517, 328] width 17 height 17
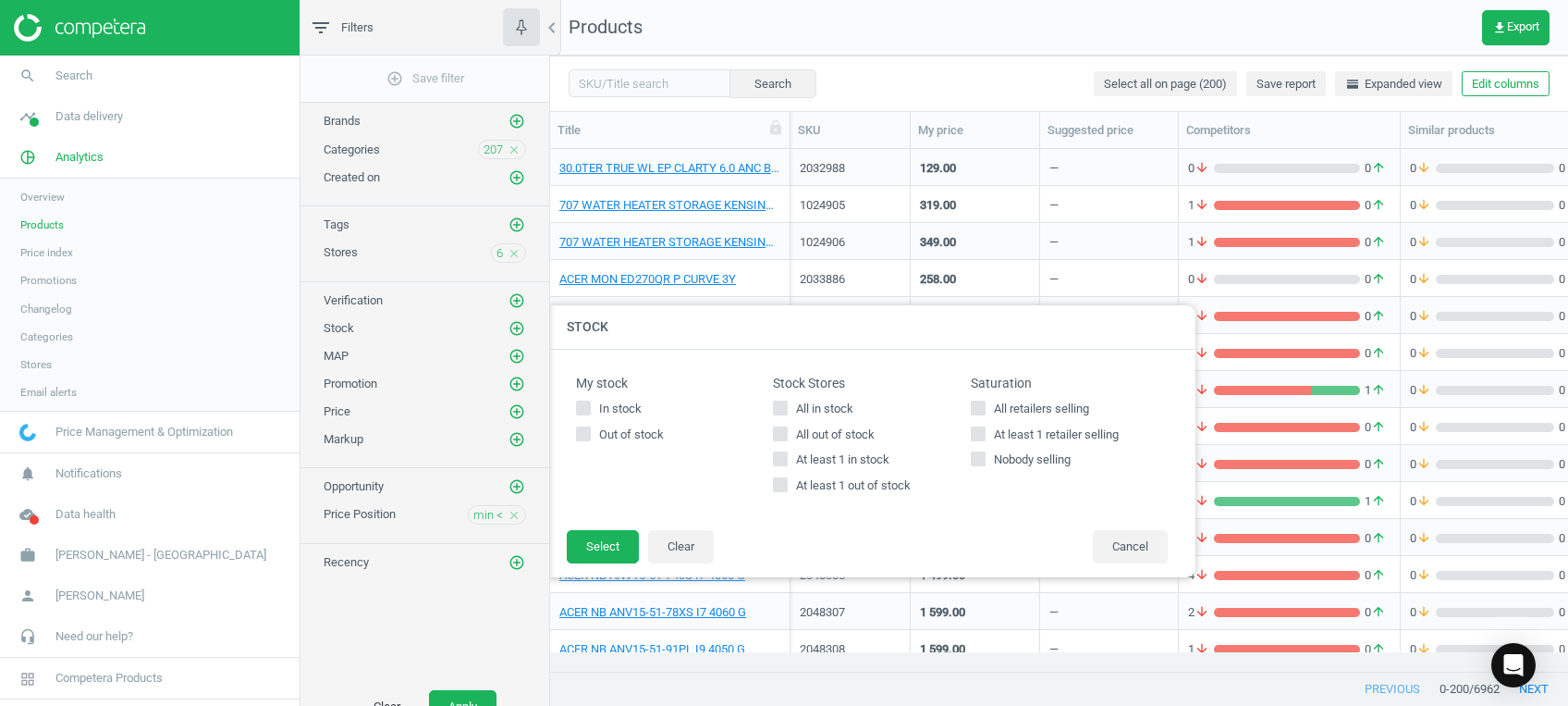
click at [806, 462] on span "At least 1 in stock" at bounding box center [843, 460] width 101 height 17
click at [787, 462] on input "At least 1 in stock" at bounding box center [780, 459] width 12 height 12
checkbox input "true"
click at [622, 544] on button "Select" at bounding box center [602, 547] width 72 height 34
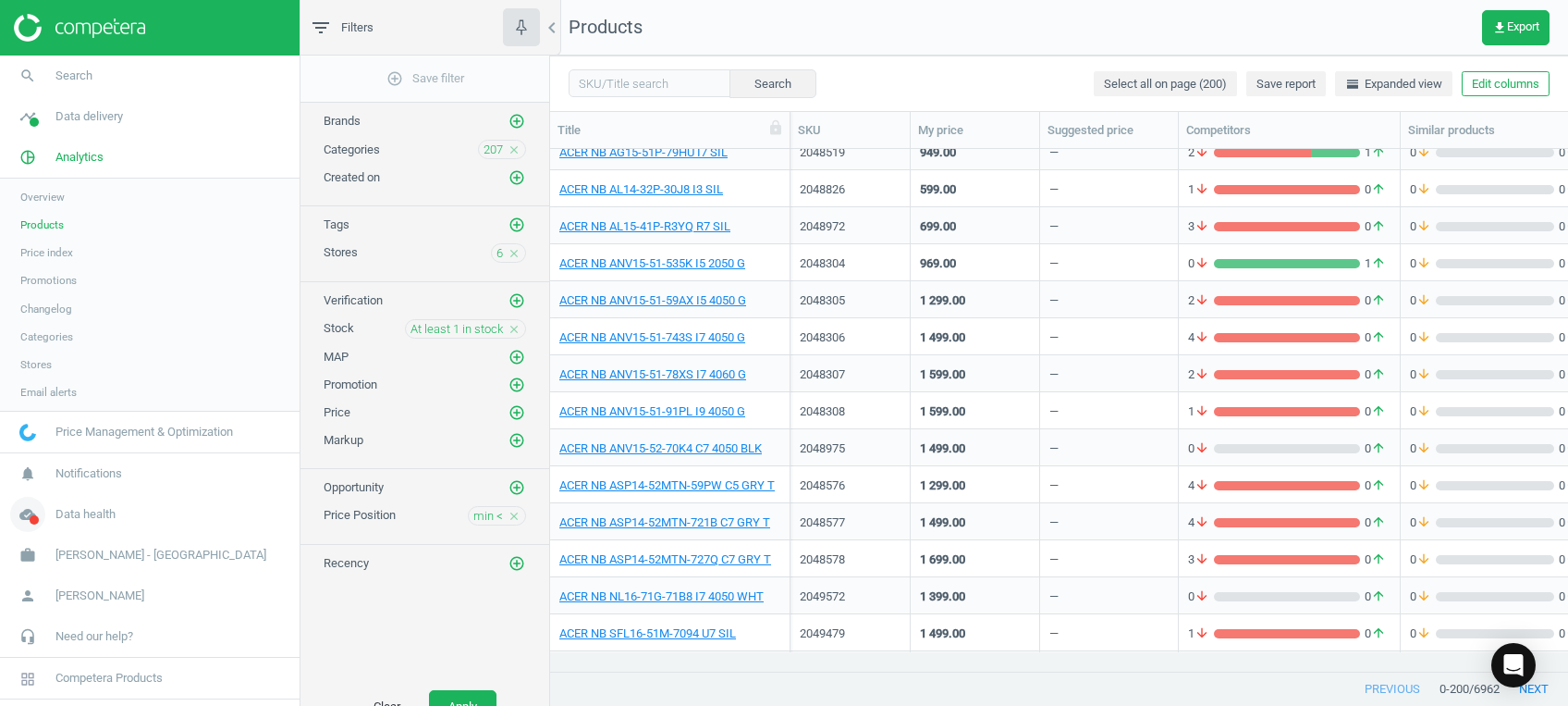
scroll to position [370, 0]
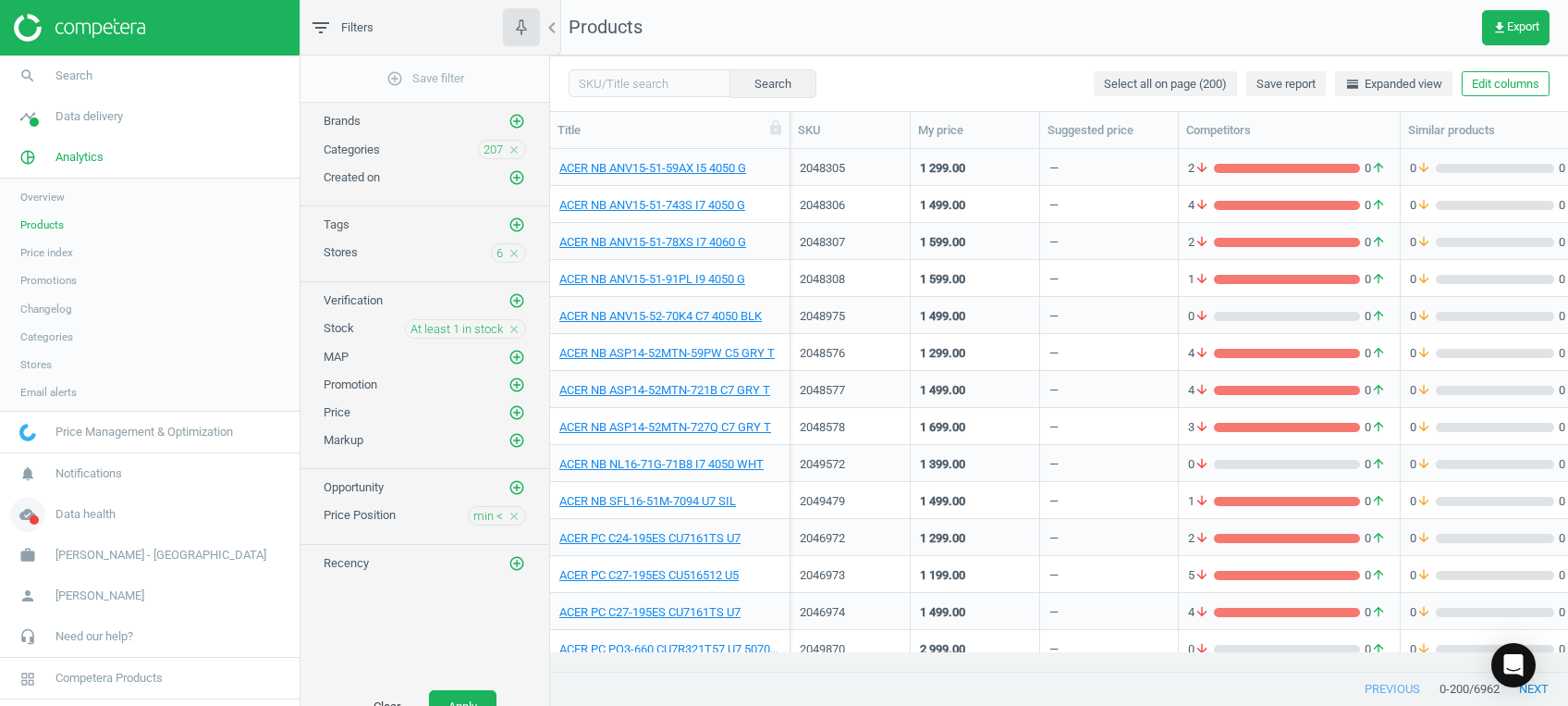
click at [29, 512] on icon "cloud_done" at bounding box center [28, 514] width 36 height 36
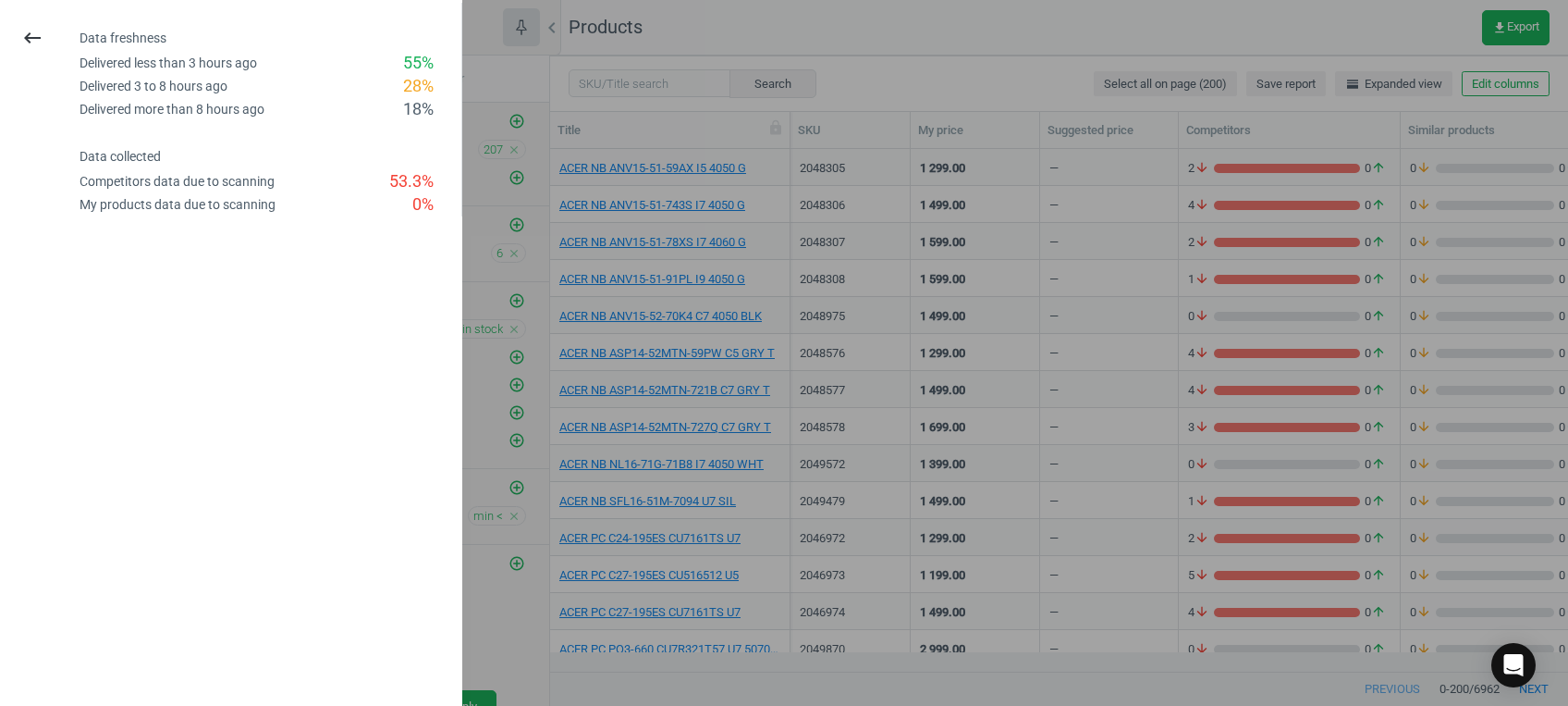
click at [561, 119] on div at bounding box center [784, 353] width 1568 height 706
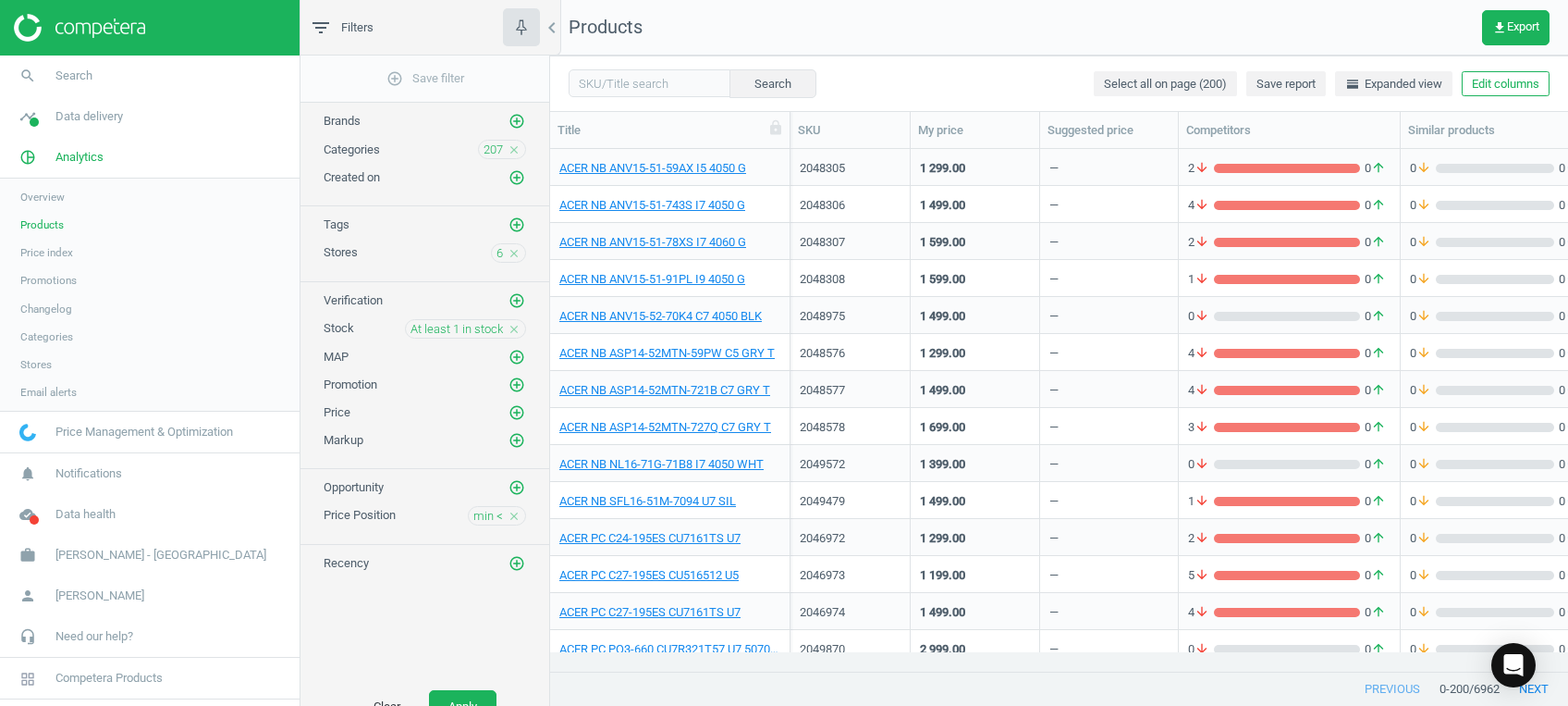
click at [40, 361] on span "Stores" at bounding box center [36, 365] width 32 height 15
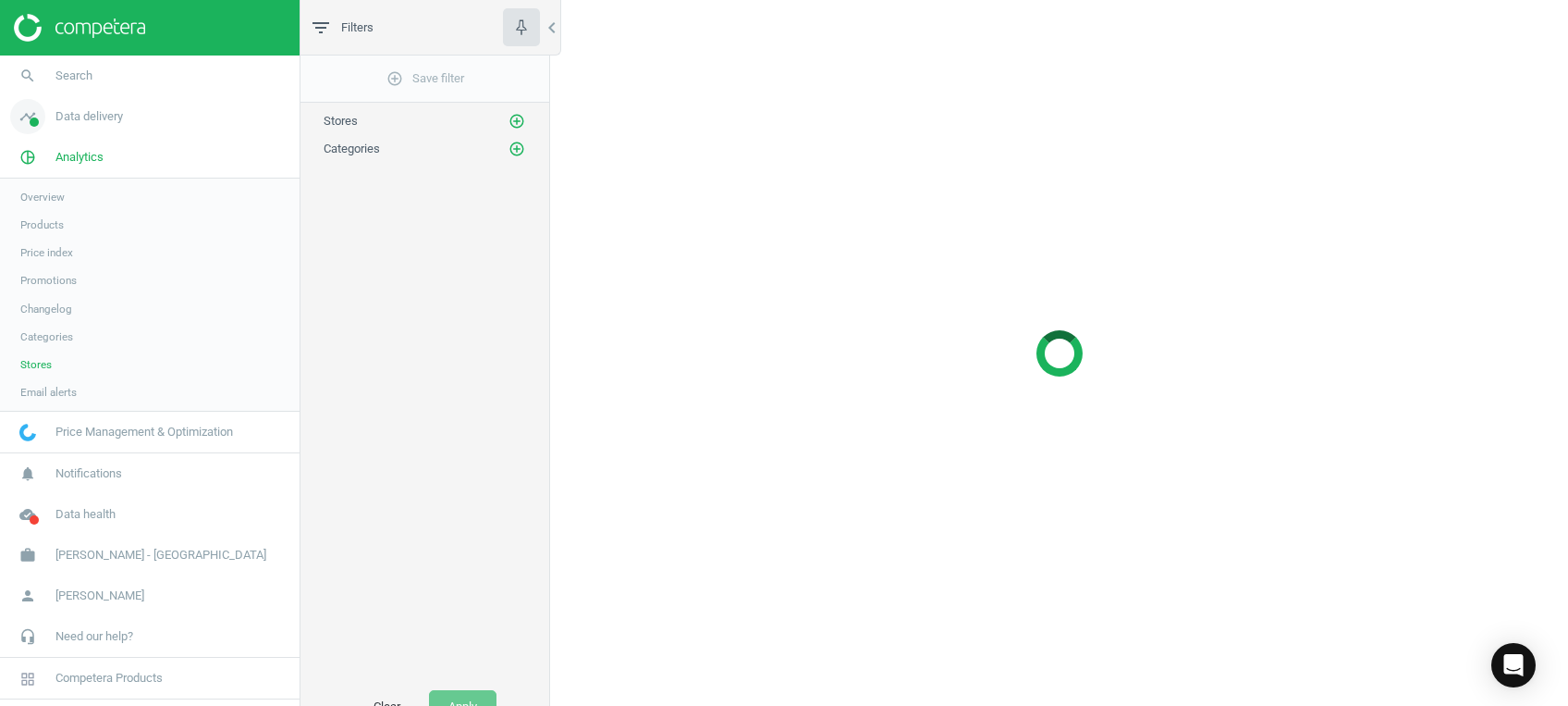
click at [52, 122] on span "timeline" at bounding box center [27, 117] width 55 height 41
click at [34, 262] on span "Stores" at bounding box center [36, 268] width 32 height 15
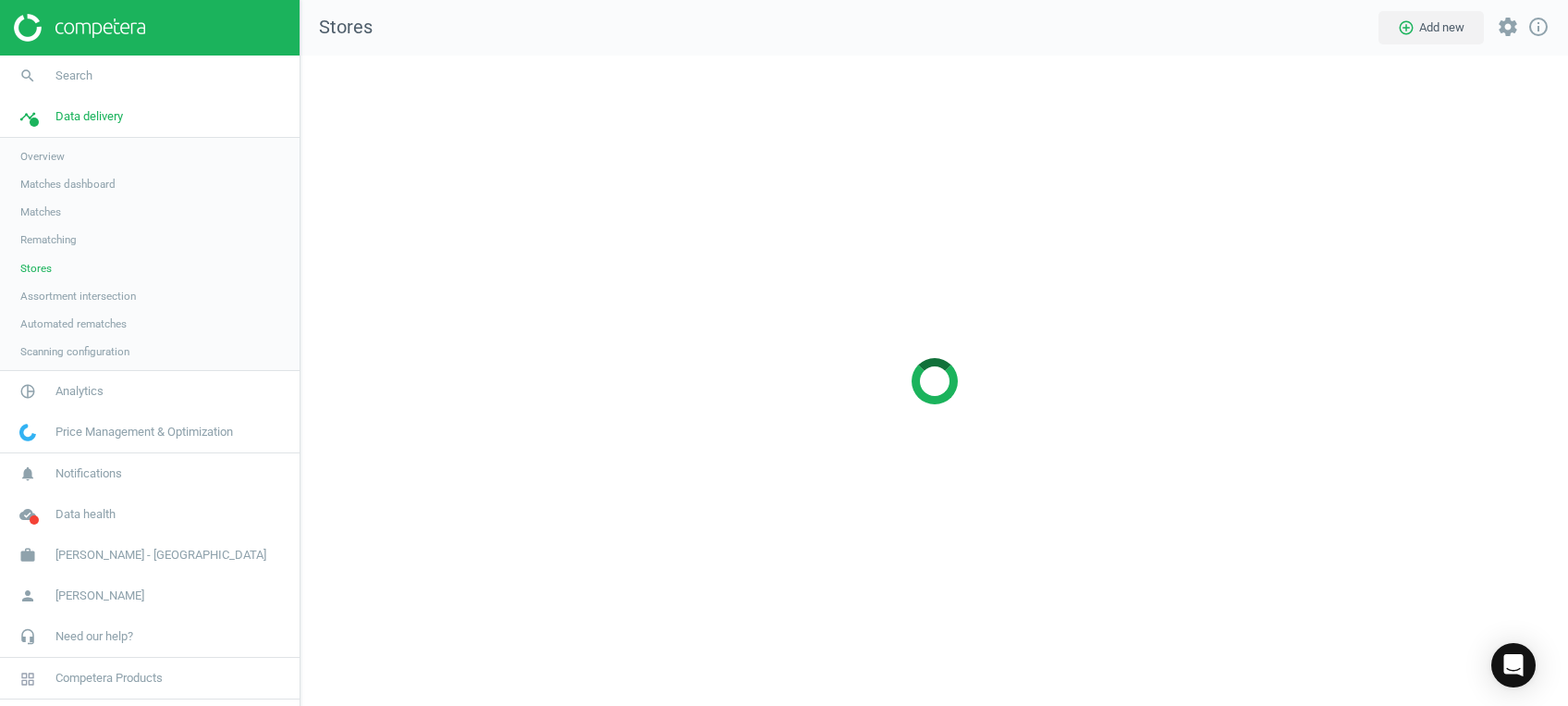
scroll to position [687, 1304]
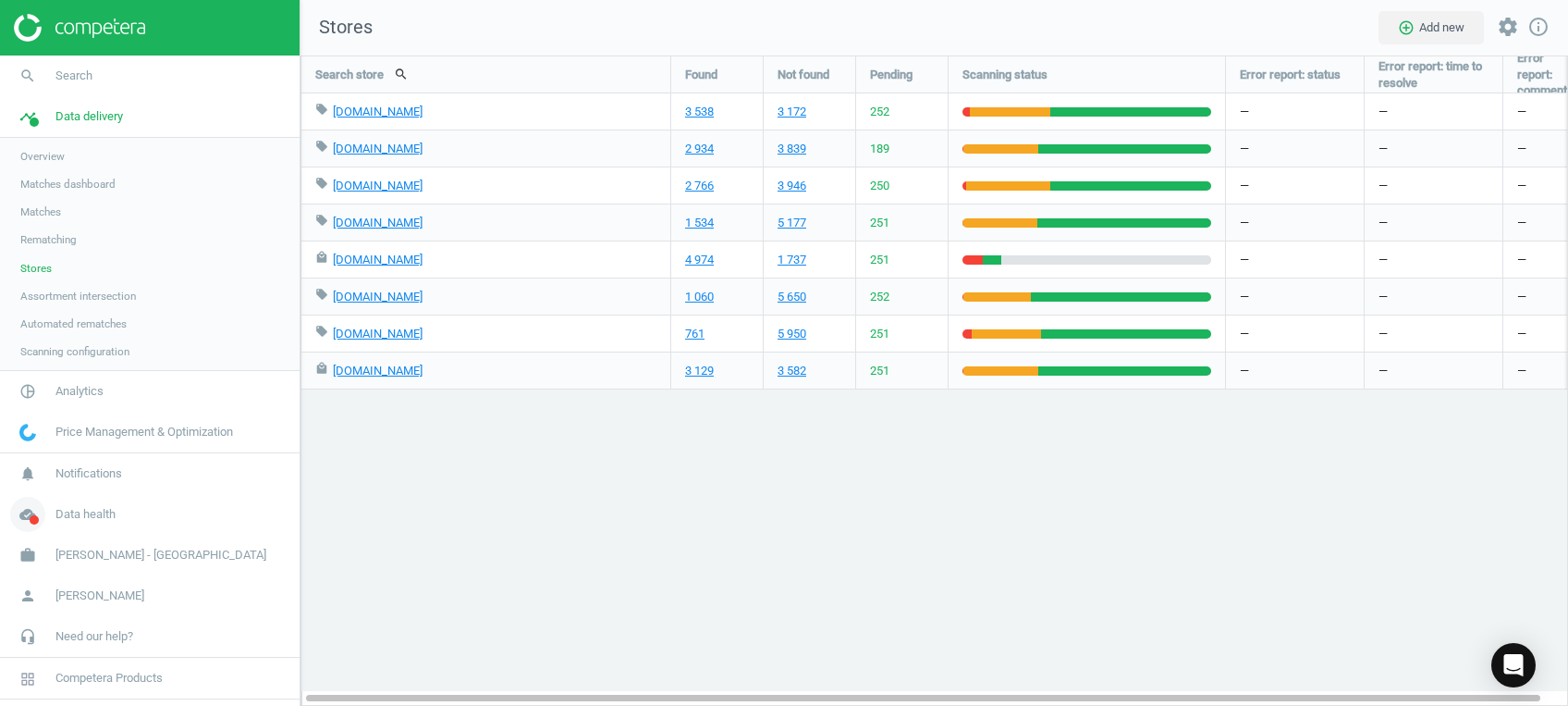
click at [36, 519] on span at bounding box center [35, 520] width 9 height 9
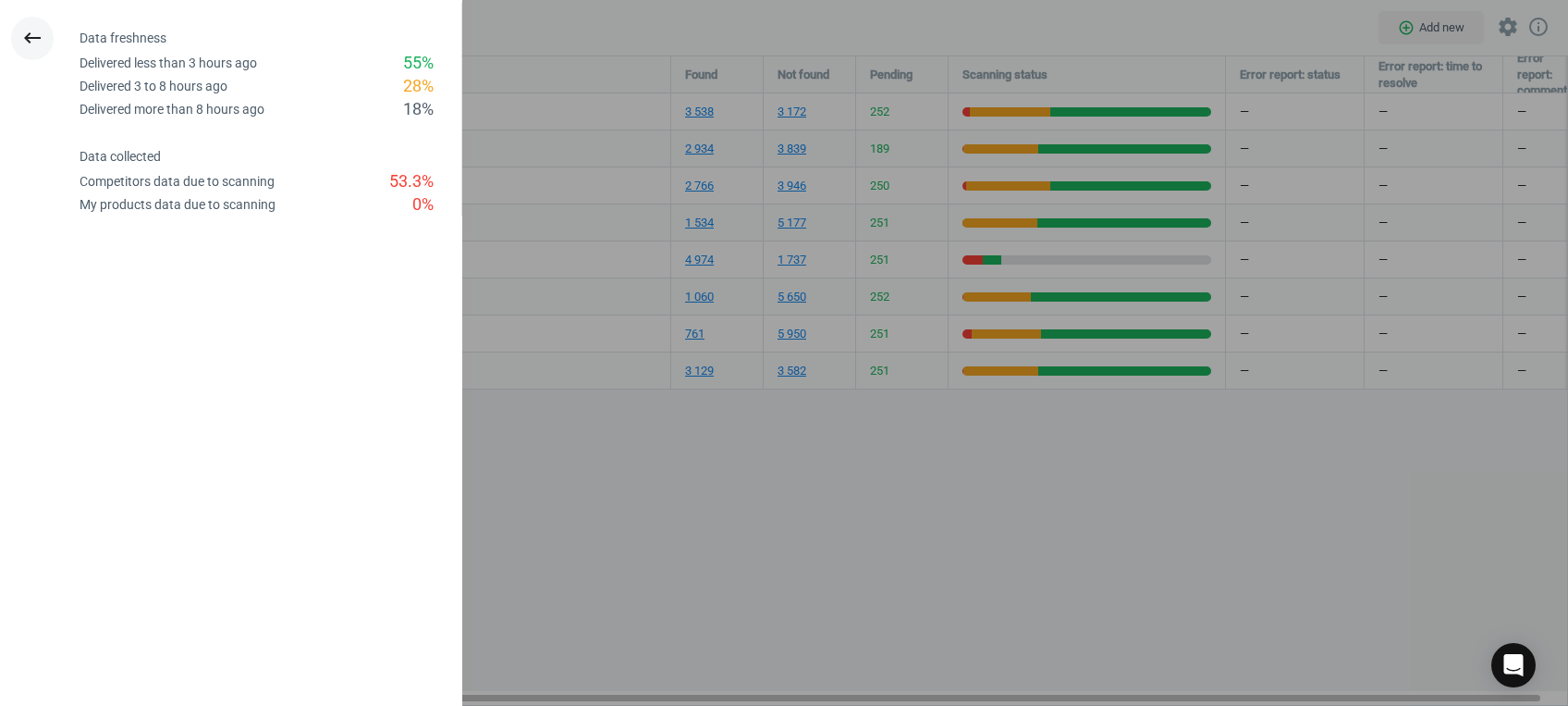
click at [25, 32] on icon "keyboard_backspace" at bounding box center [33, 38] width 22 height 22
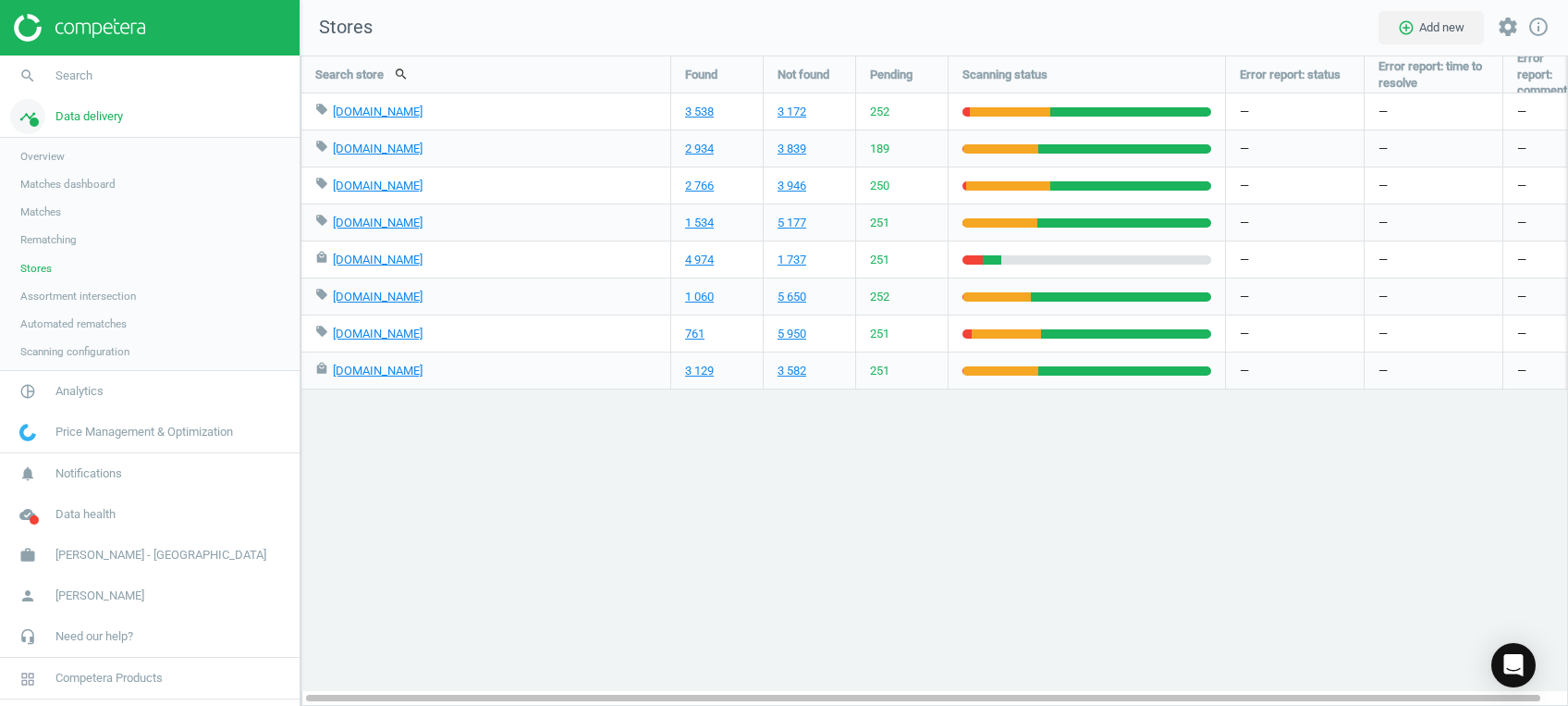
click at [54, 126] on span "timeline" at bounding box center [27, 117] width 55 height 41
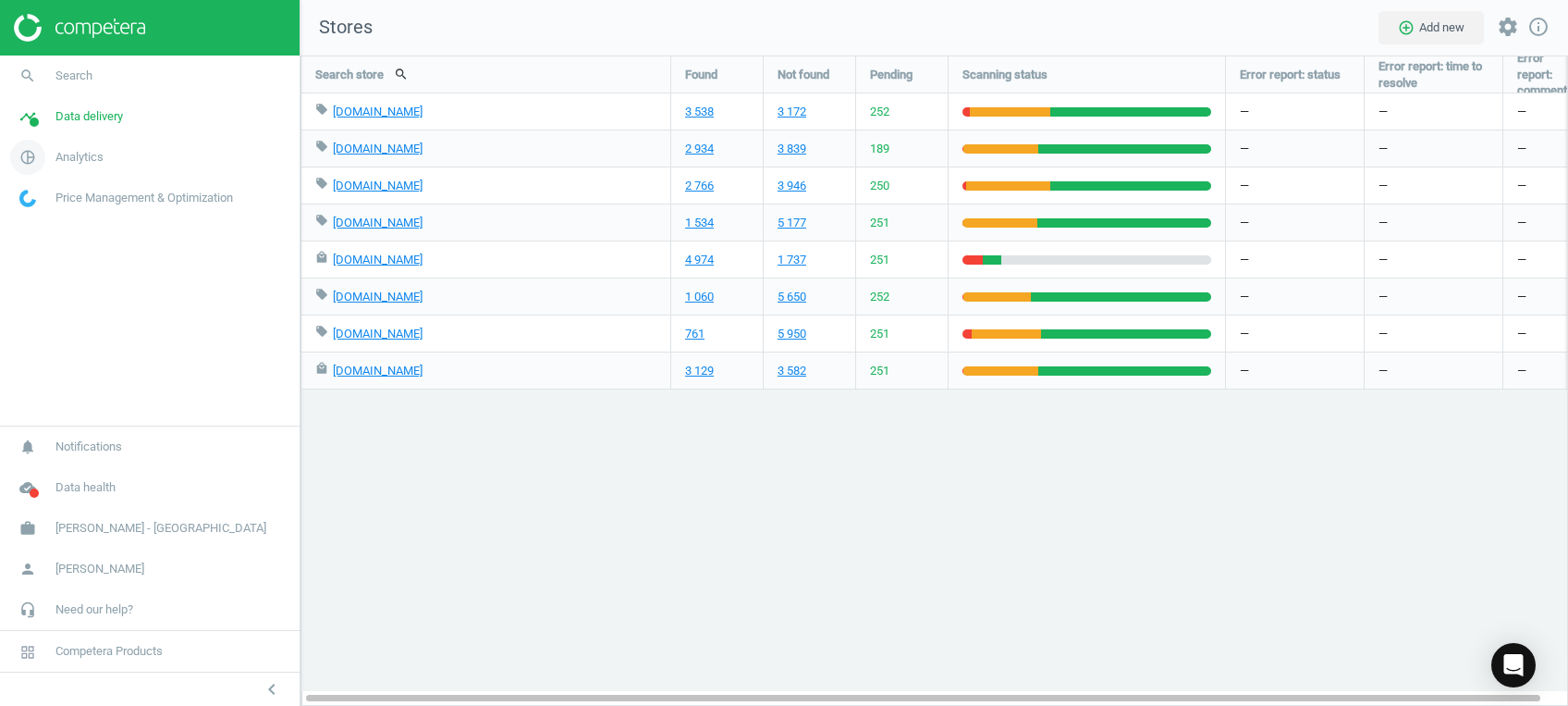
click at [32, 169] on icon "pie_chart_outlined" at bounding box center [28, 157] width 36 height 36
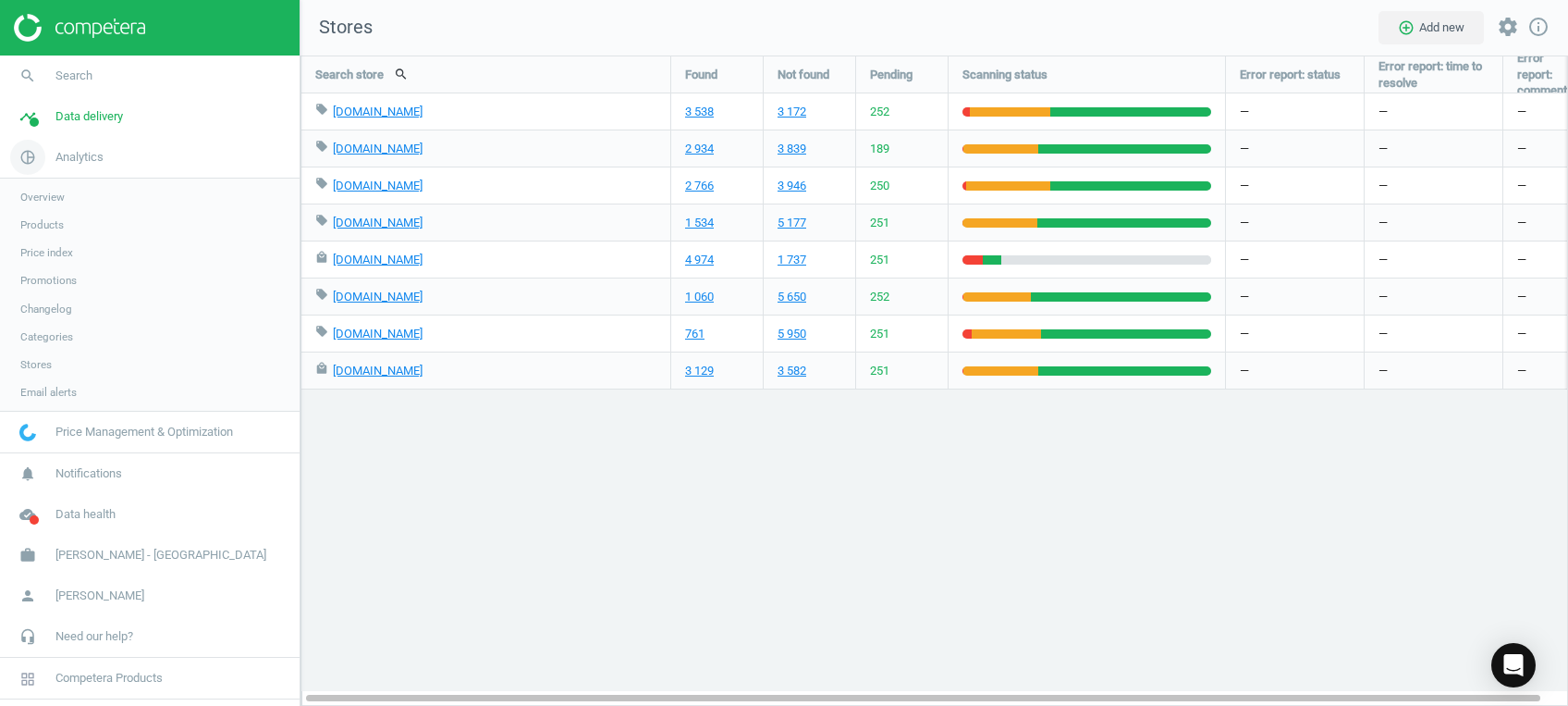
click at [22, 159] on icon "pie_chart_outlined" at bounding box center [28, 157] width 36 height 36
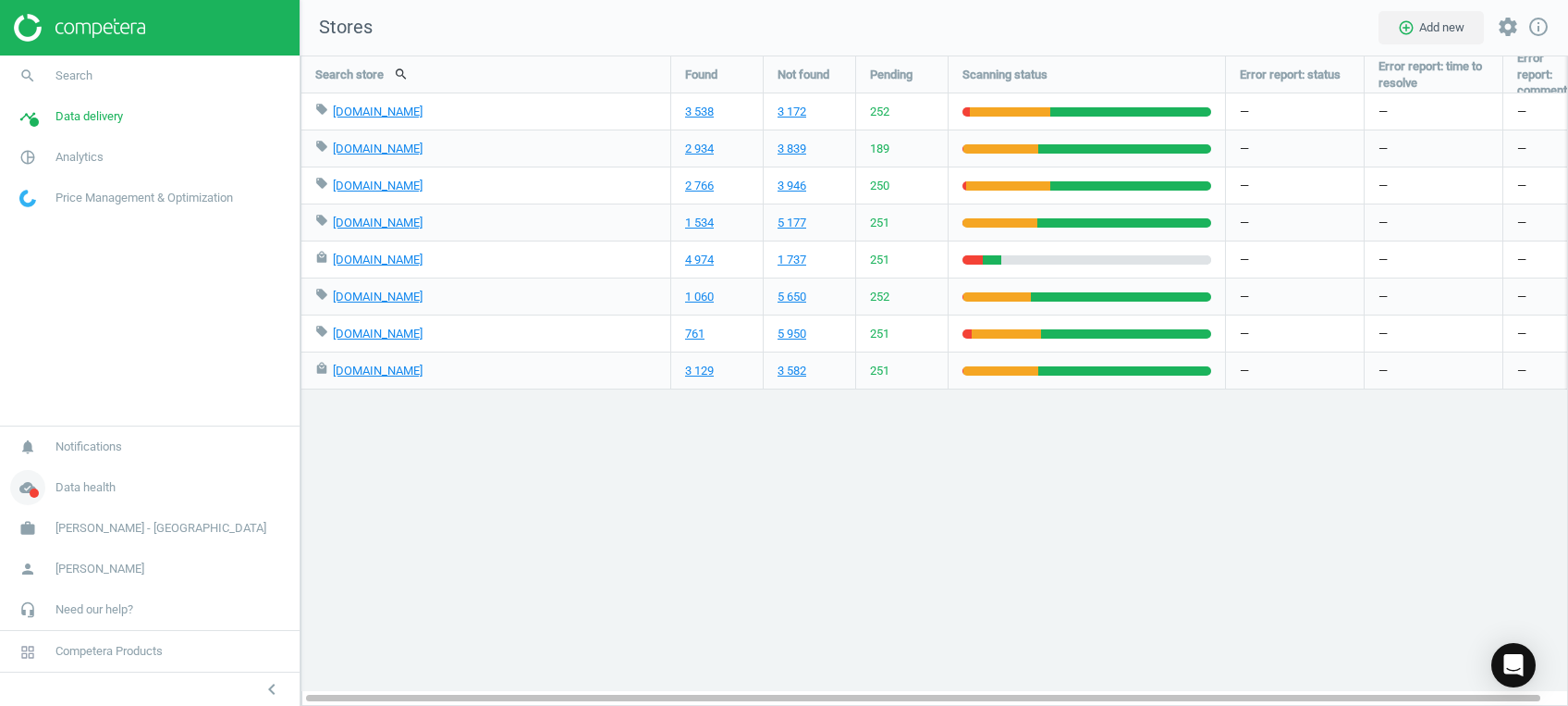
click at [21, 483] on icon "cloud_done" at bounding box center [28, 487] width 36 height 36
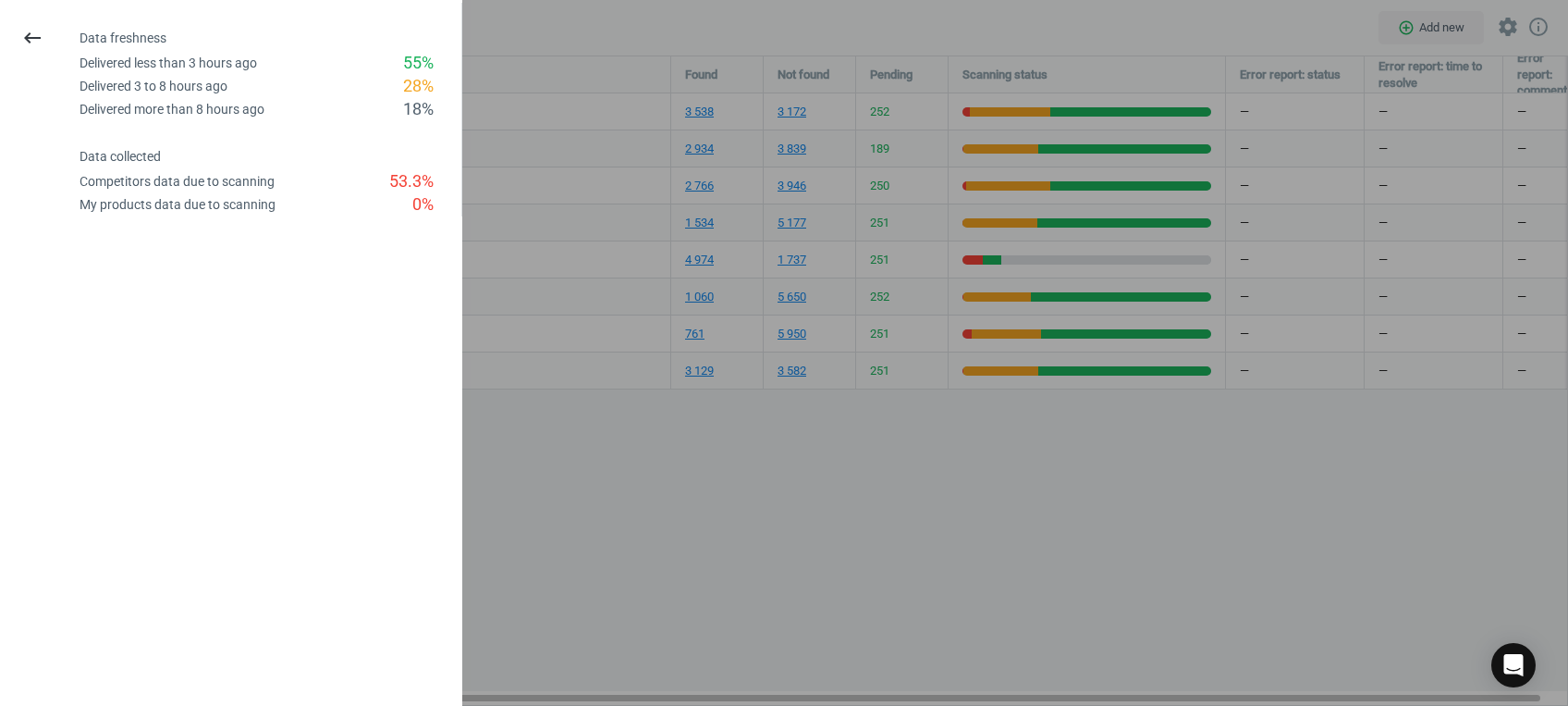
click at [732, 540] on div at bounding box center [784, 353] width 1568 height 706
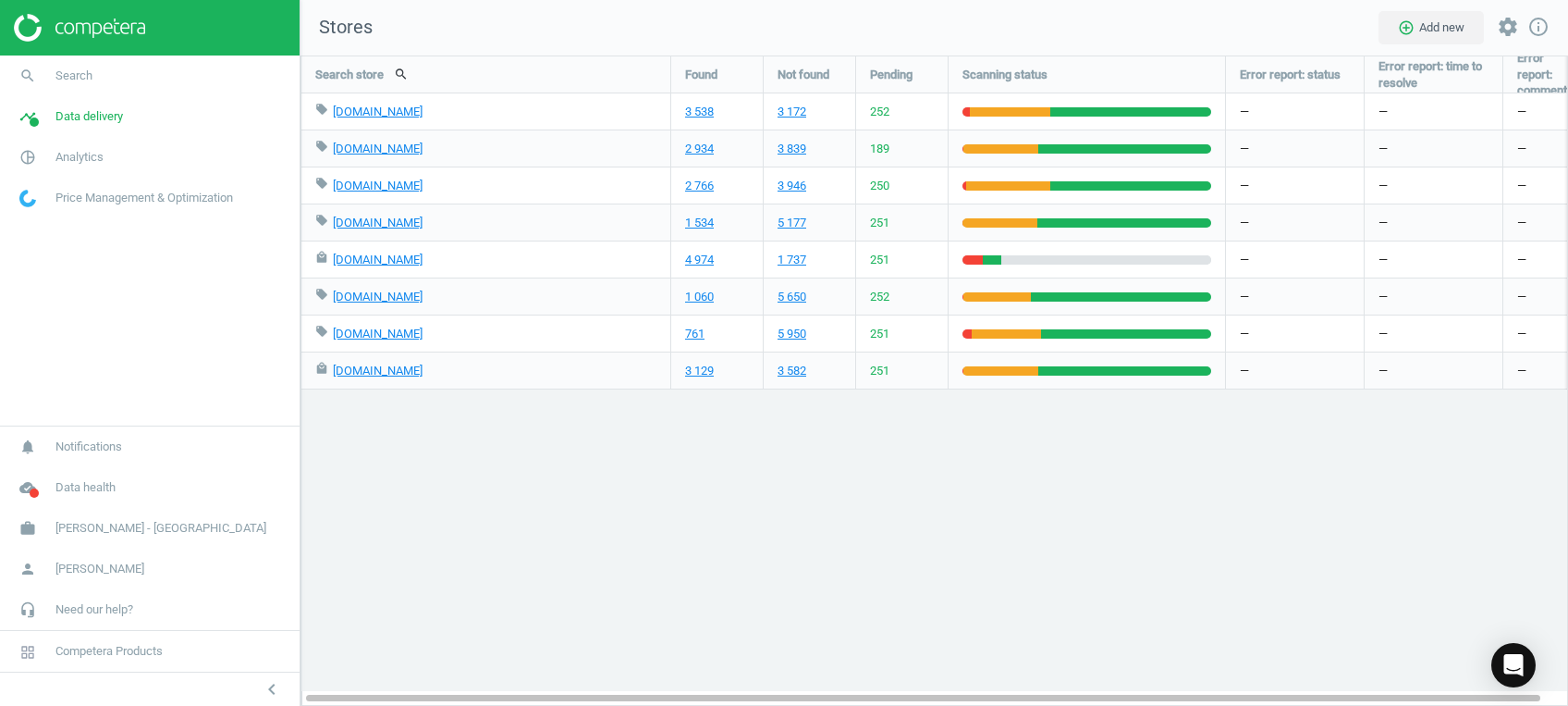
click at [1273, 511] on div "Search store search Found Not found Pending Scanning status Error report: statu…" at bounding box center [934, 380] width 1267 height 650
